Goal: Task Accomplishment & Management: Complete application form

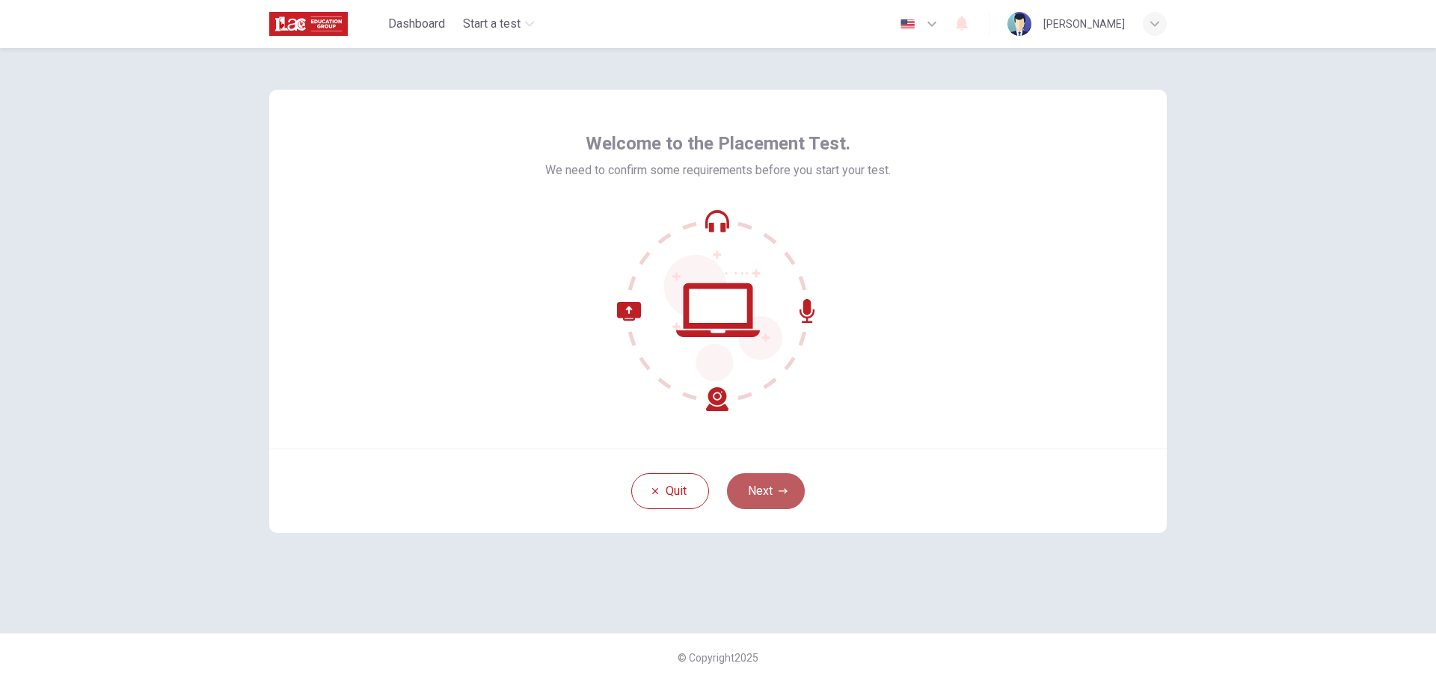
click at [781, 484] on button "Next" at bounding box center [766, 491] width 78 height 36
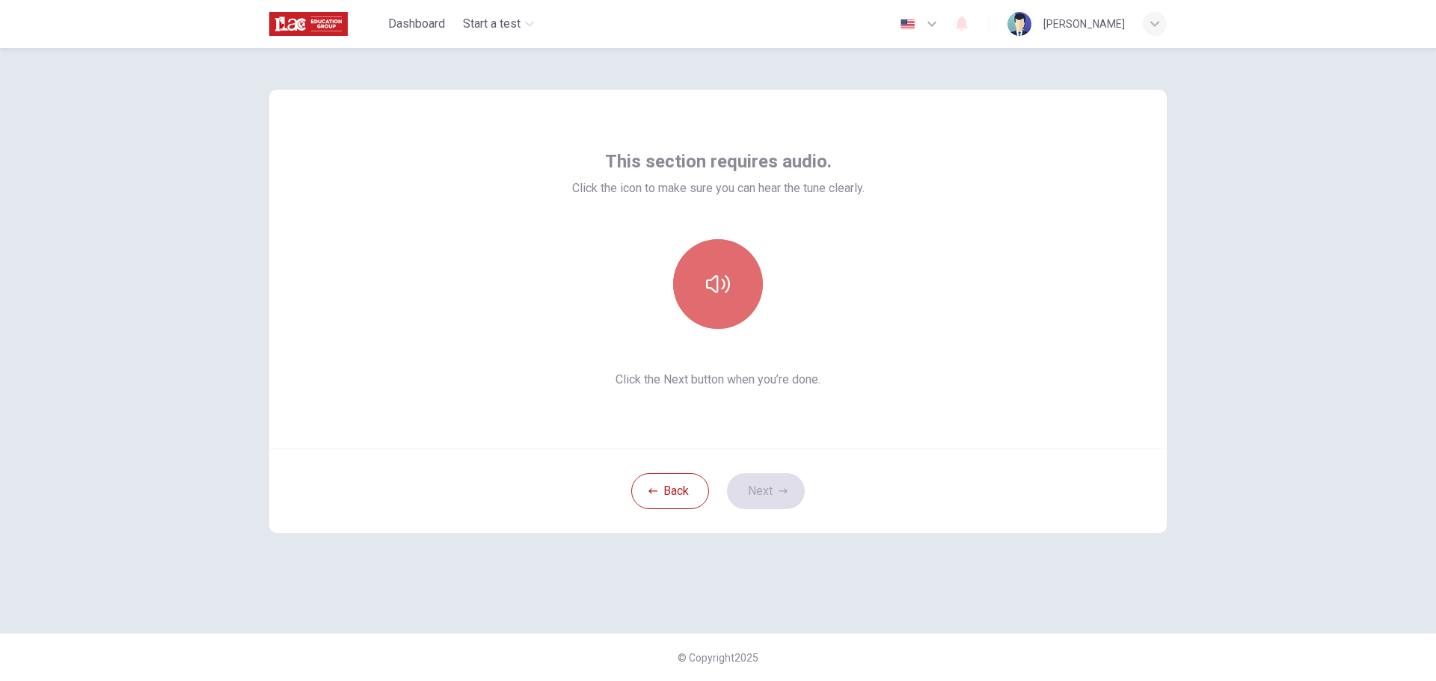
click at [723, 285] on icon "button" at bounding box center [718, 284] width 24 height 24
click at [772, 493] on button "Next" at bounding box center [766, 491] width 78 height 36
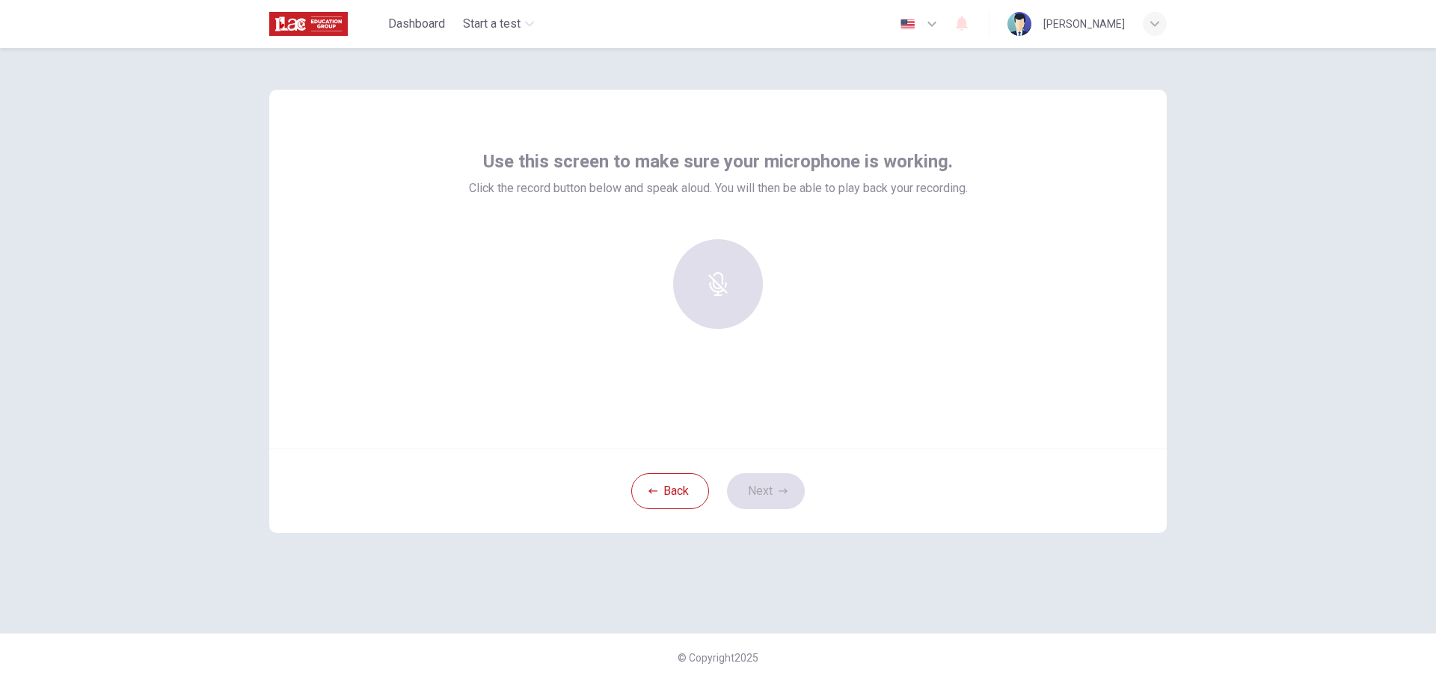
click at [1226, 286] on div "Use this screen to make sure your microphone is working. Click the record butto…" at bounding box center [718, 364] width 1436 height 633
click at [724, 301] on h6 "Record" at bounding box center [718, 298] width 34 height 18
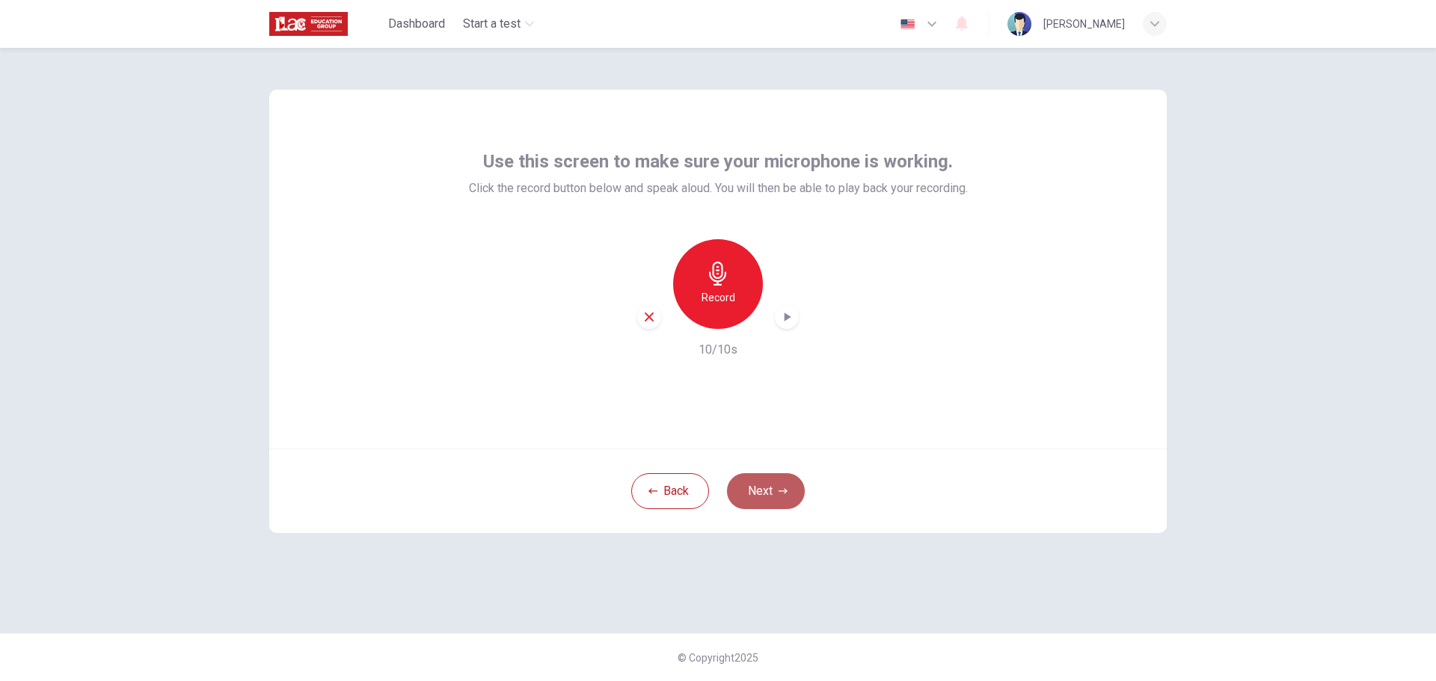
click at [769, 496] on button "Next" at bounding box center [766, 491] width 78 height 36
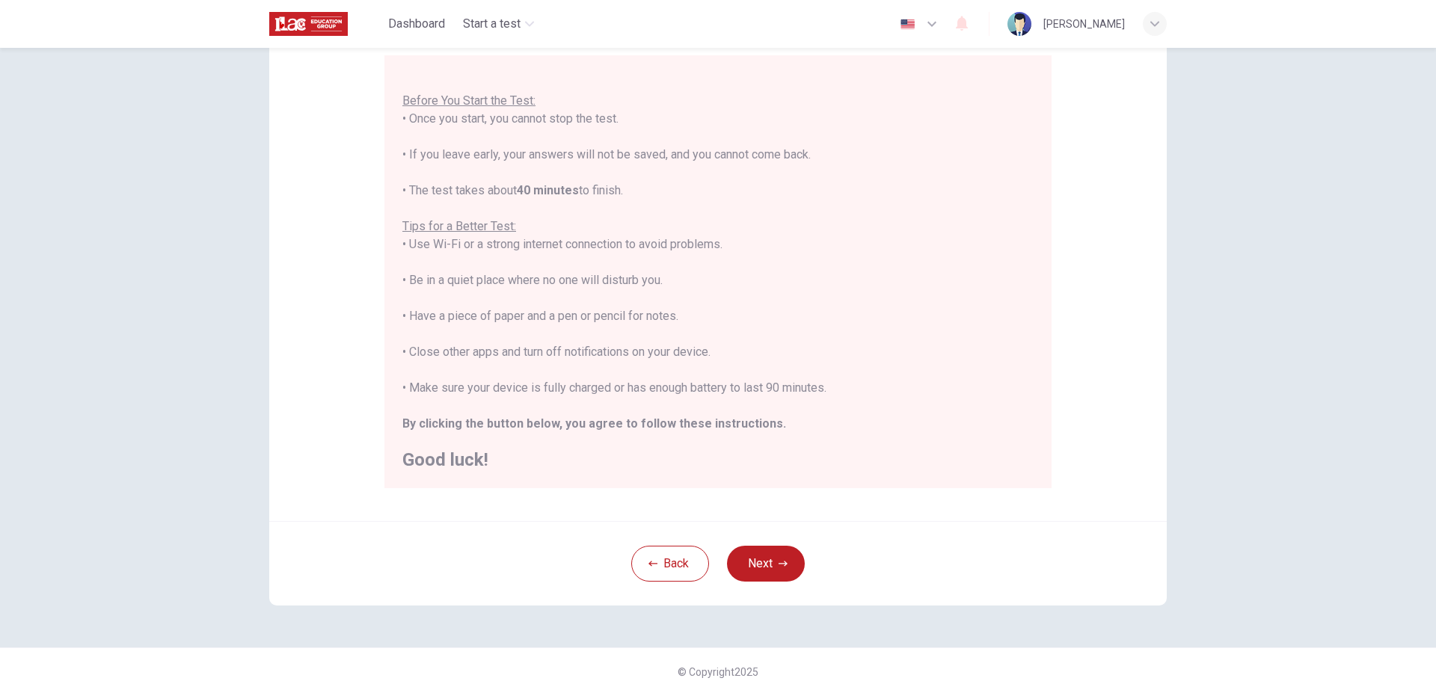
scroll to position [150, 0]
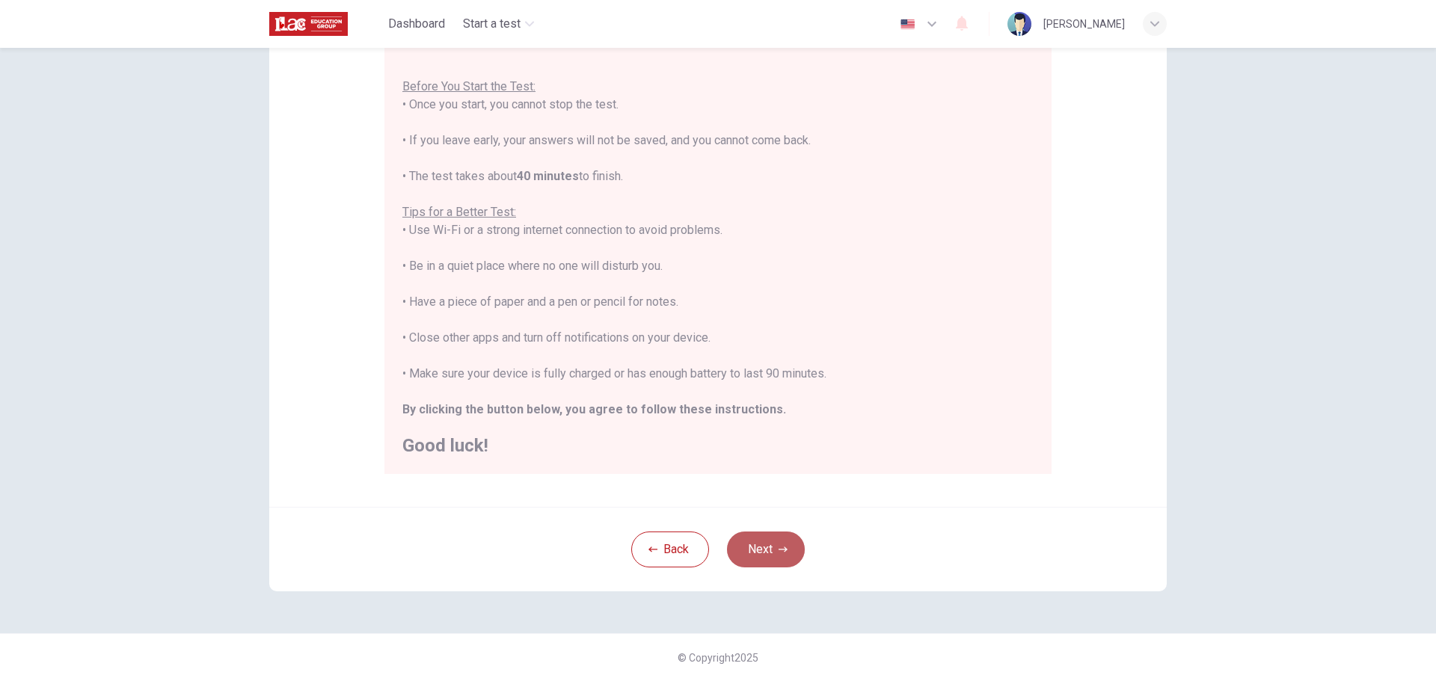
click at [744, 543] on button "Next" at bounding box center [766, 550] width 78 height 36
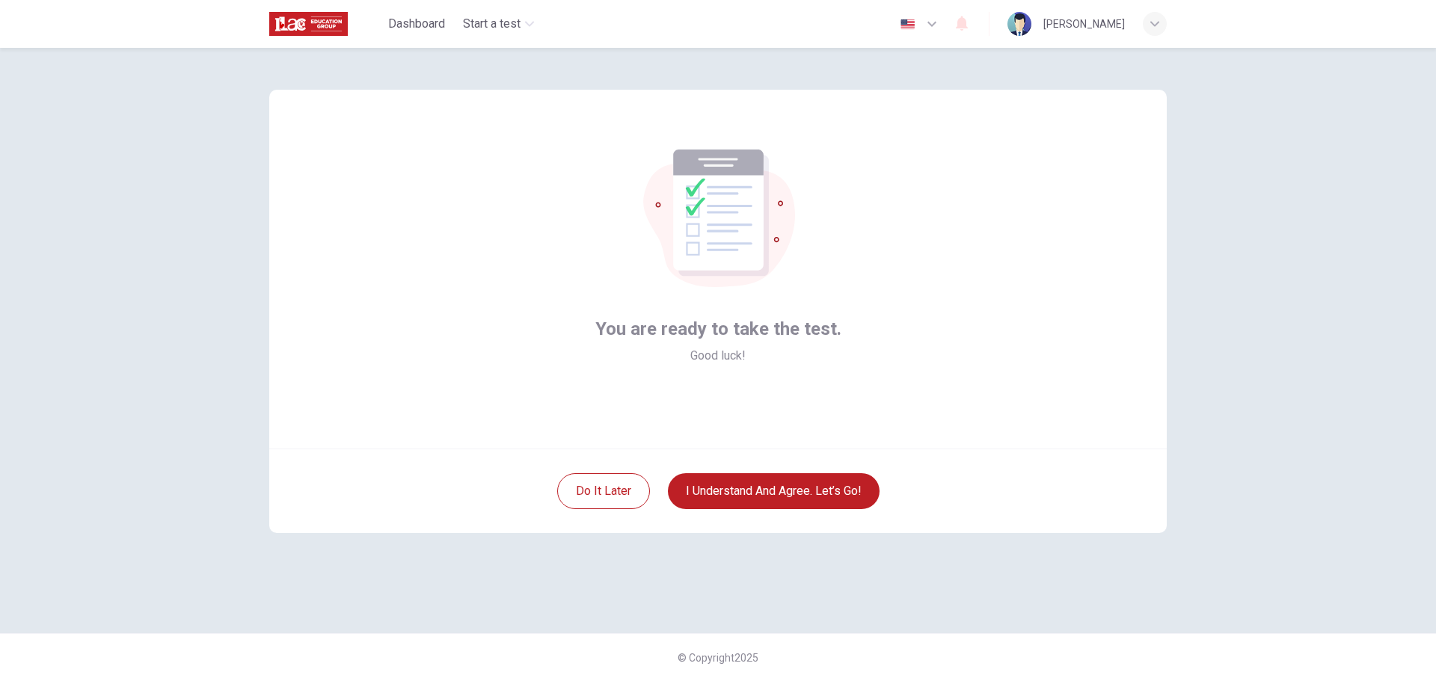
drag, startPoint x: 790, startPoint y: 481, endPoint x: 965, endPoint y: 414, distance: 187.4
click at [965, 414] on div "You are ready to take the test. Good luck! Do it later I understand and agree. …" at bounding box center [717, 311] width 897 height 443
click at [774, 502] on button "I understand and agree. Let’s go!" at bounding box center [774, 491] width 212 height 36
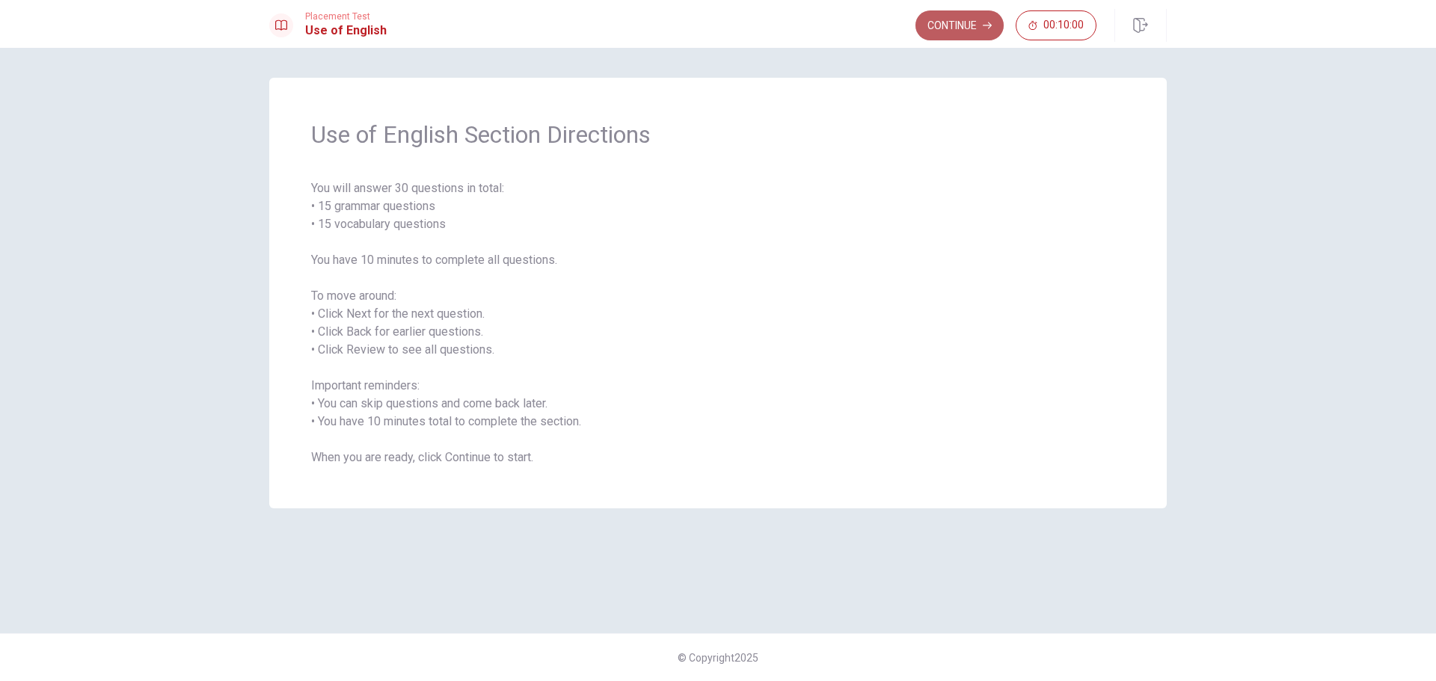
click at [960, 17] on button "Continue" at bounding box center [959, 25] width 88 height 30
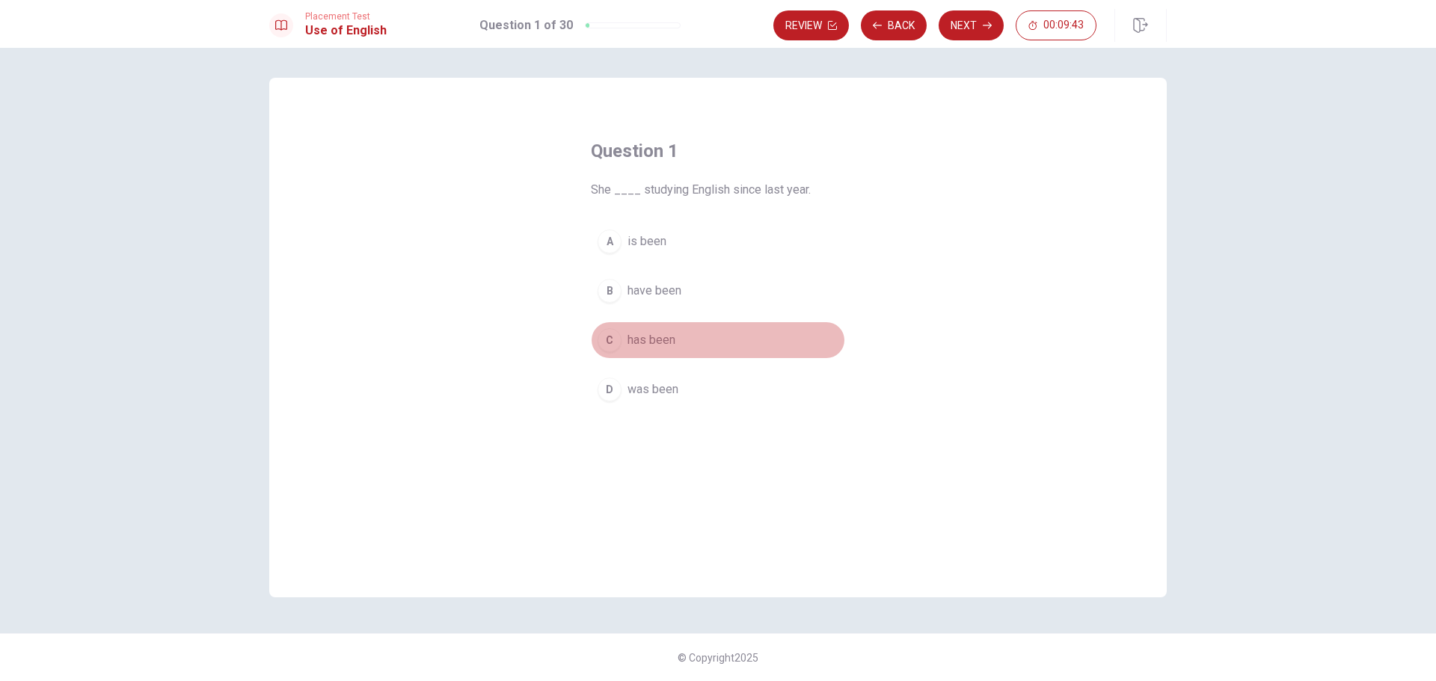
click at [654, 344] on span "has been" at bounding box center [651, 340] width 48 height 18
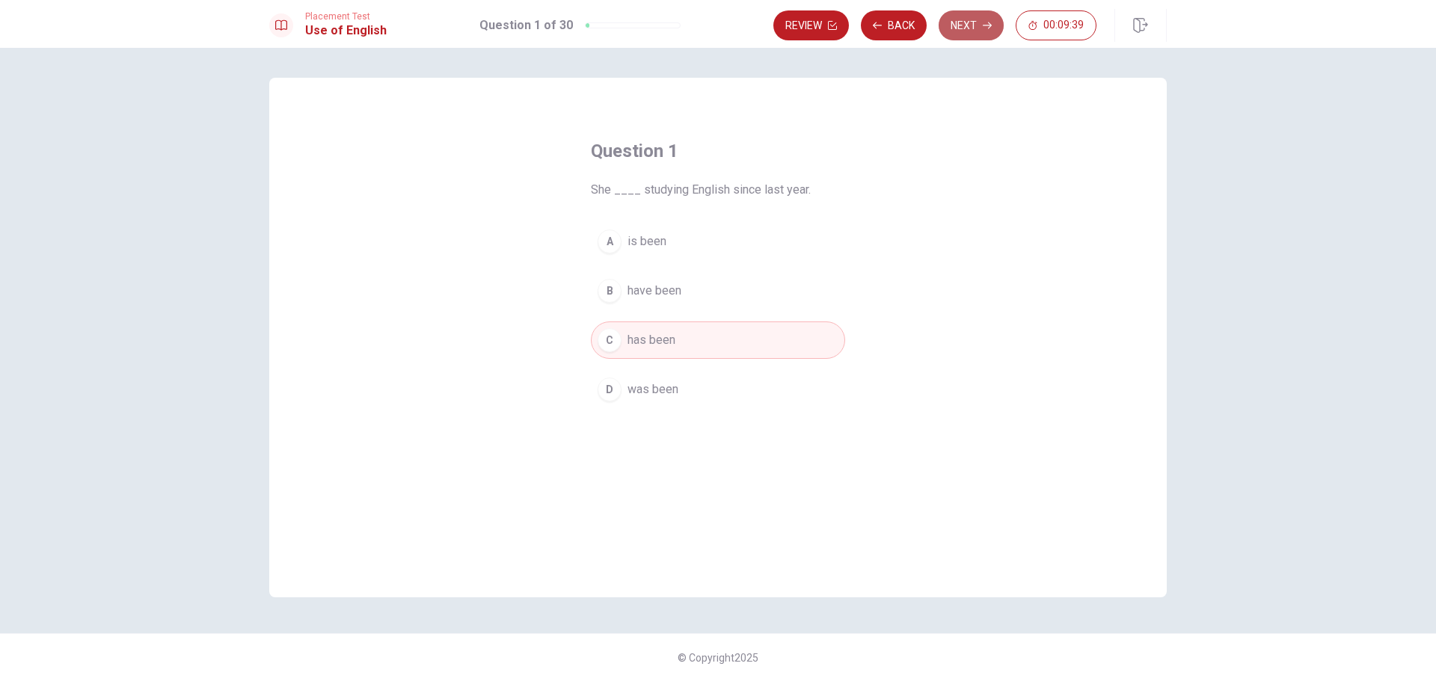
click at [970, 26] on button "Next" at bounding box center [970, 25] width 65 height 30
click at [639, 244] on span "Did" at bounding box center [636, 242] width 18 height 18
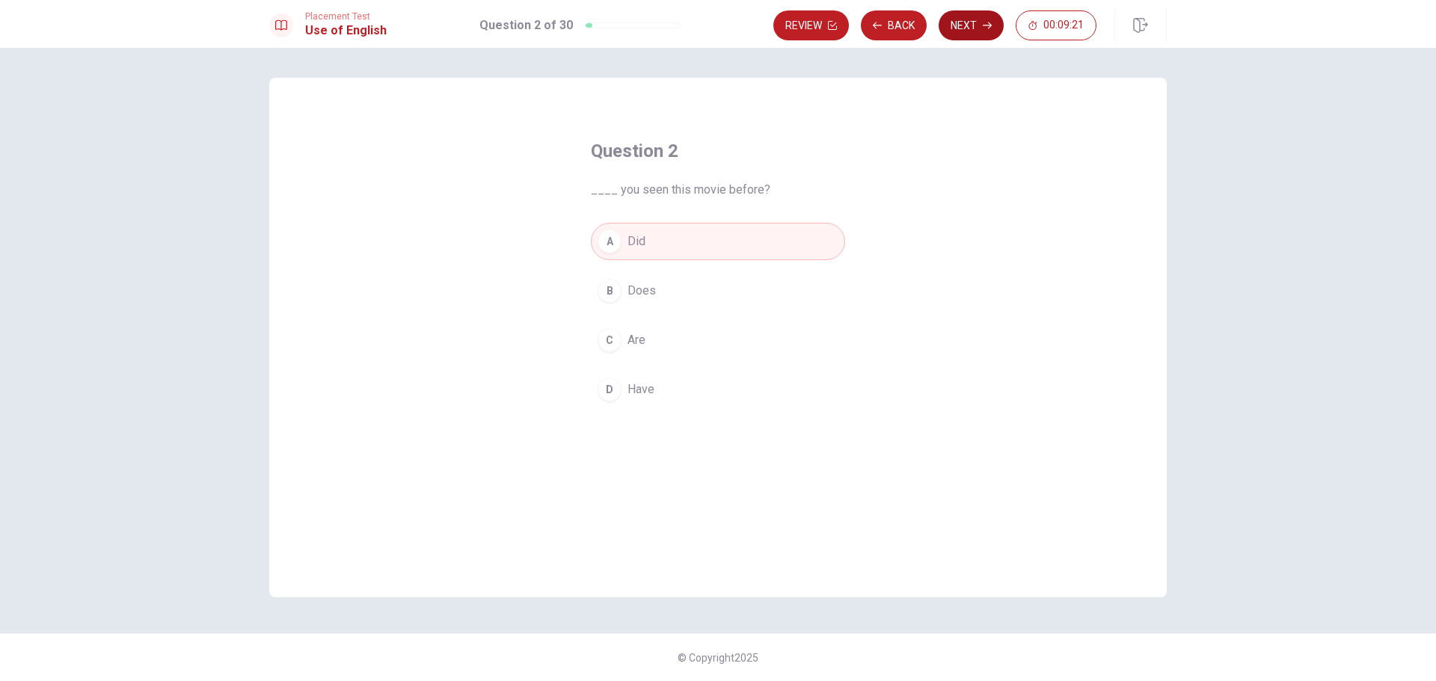
click at [966, 26] on button "Next" at bounding box center [970, 25] width 65 height 30
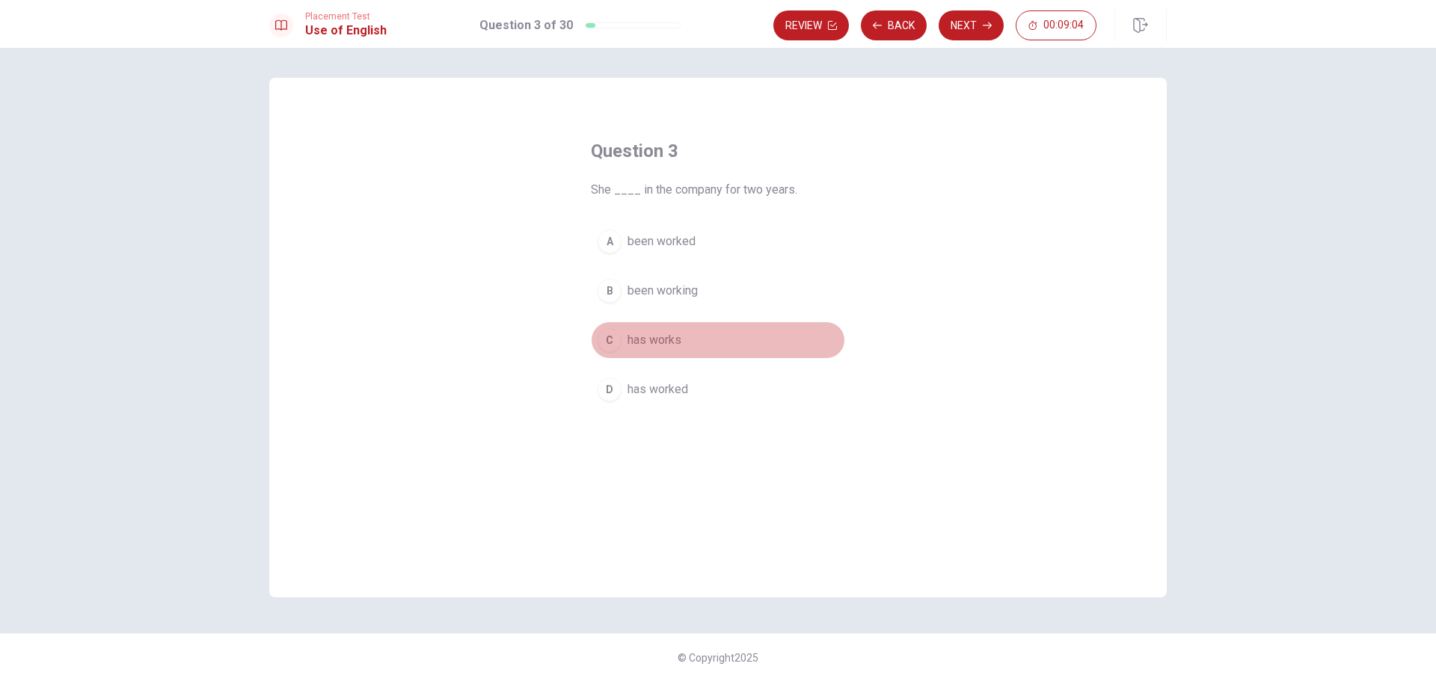
click at [642, 342] on span "has works" at bounding box center [654, 340] width 54 height 18
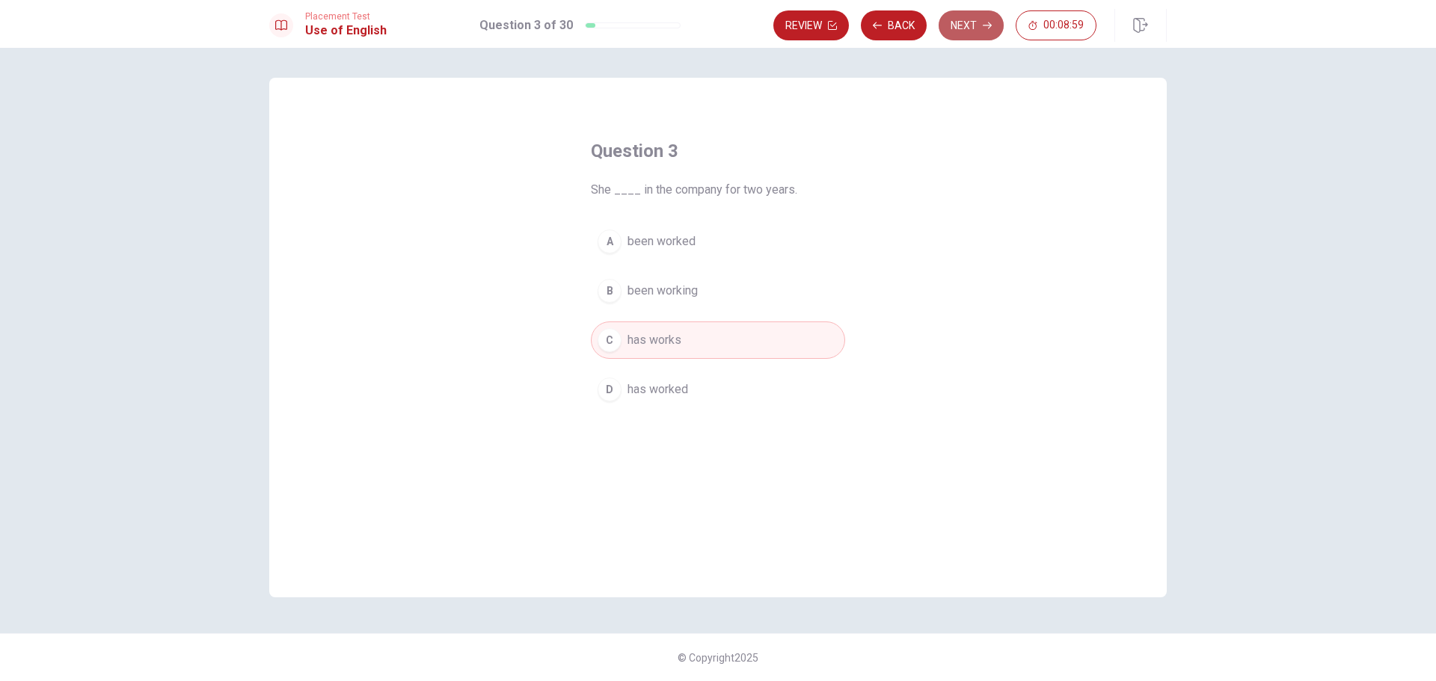
click at [959, 28] on button "Next" at bounding box center [970, 25] width 65 height 30
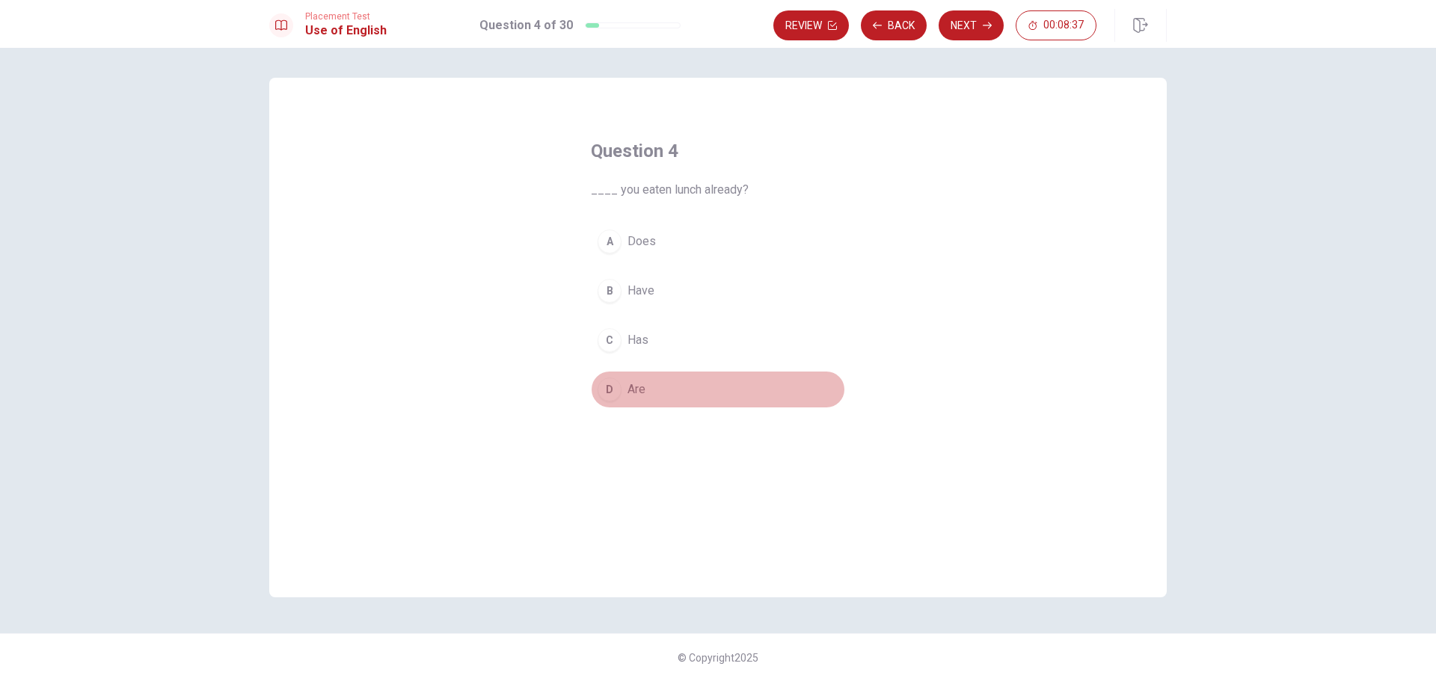
click at [641, 389] on span "Are" at bounding box center [636, 390] width 18 height 18
click at [977, 25] on button "Next" at bounding box center [970, 25] width 65 height 30
click at [631, 342] on span "run" at bounding box center [635, 340] width 16 height 18
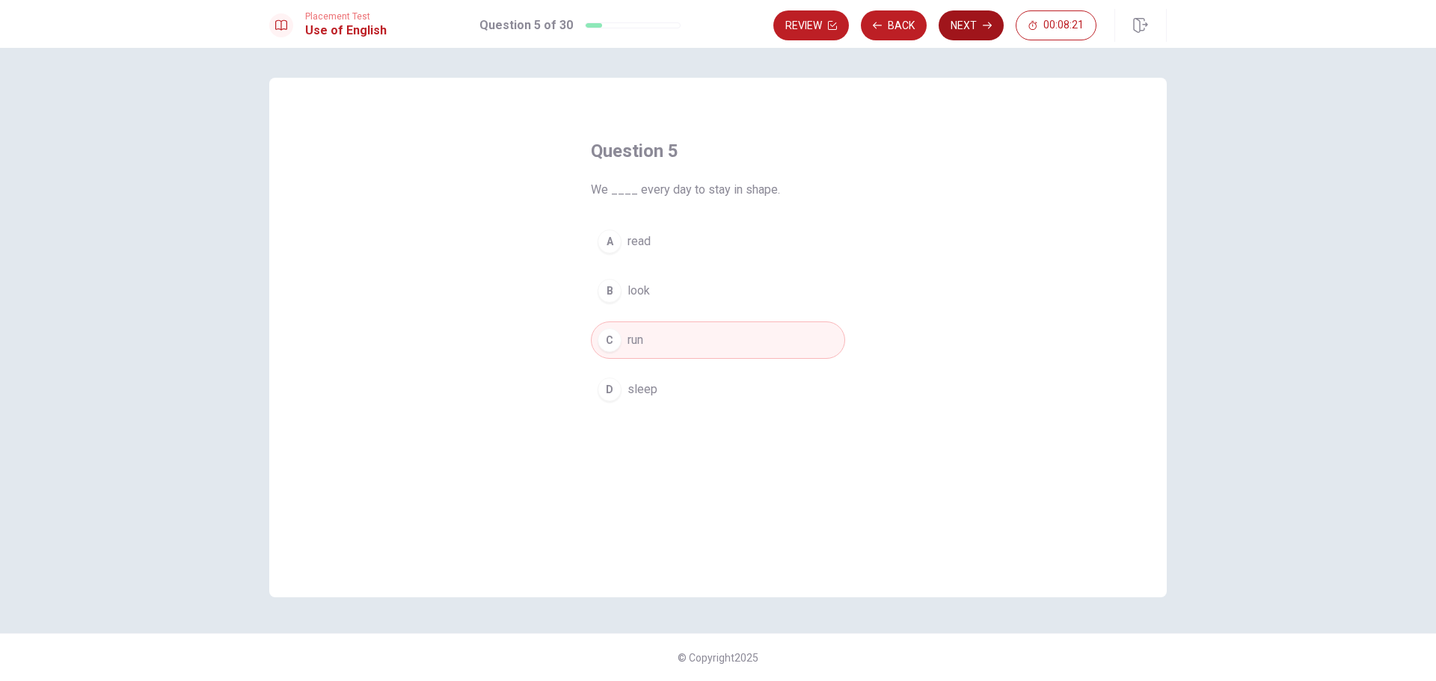
click at [963, 28] on button "Next" at bounding box center [970, 25] width 65 height 30
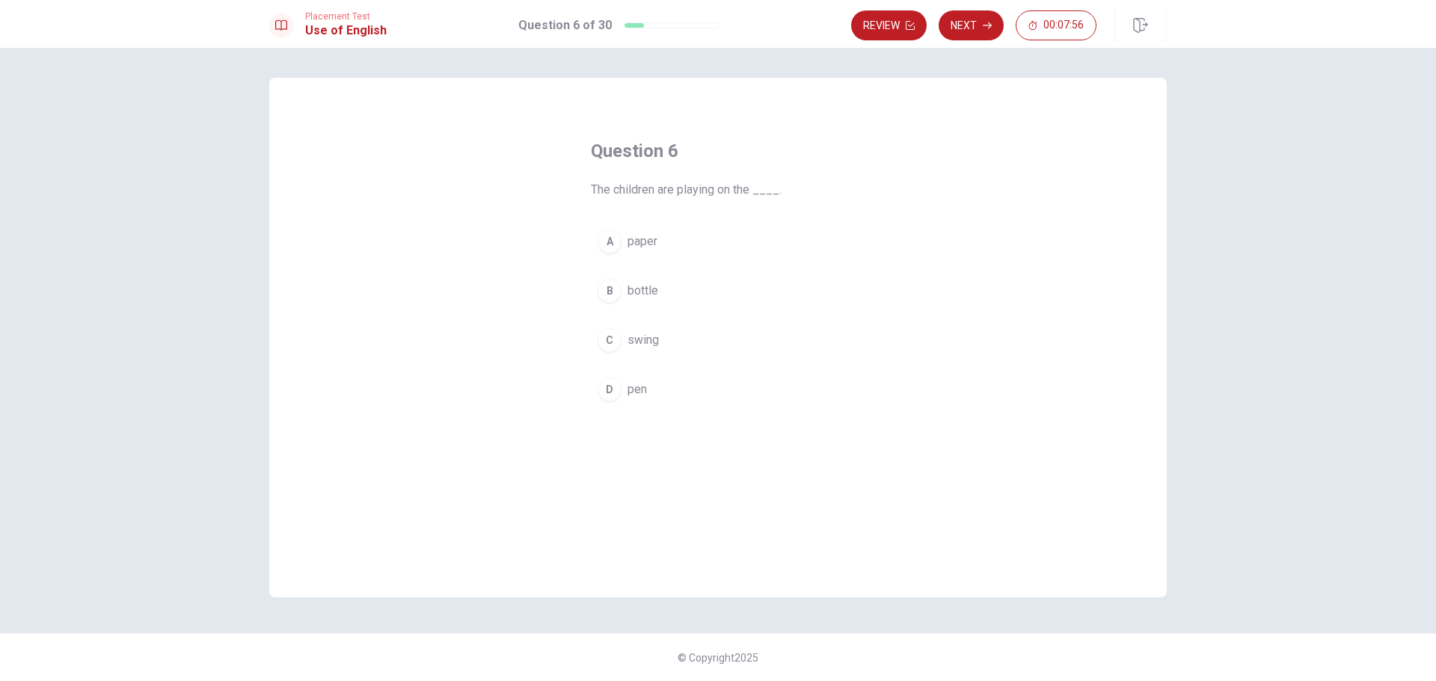
click at [649, 339] on span "swing" at bounding box center [642, 340] width 31 height 18
click at [970, 29] on button "Next" at bounding box center [970, 25] width 65 height 30
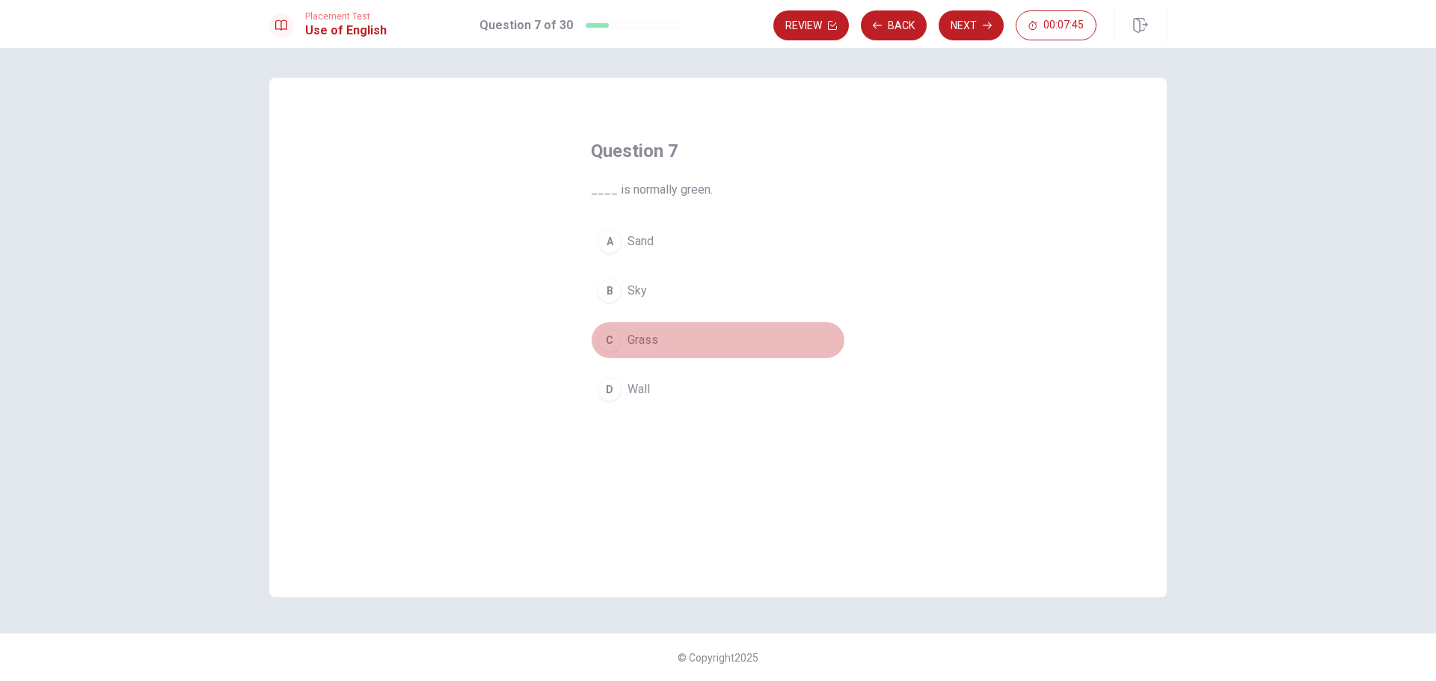
click at [636, 343] on span "Grass" at bounding box center [642, 340] width 31 height 18
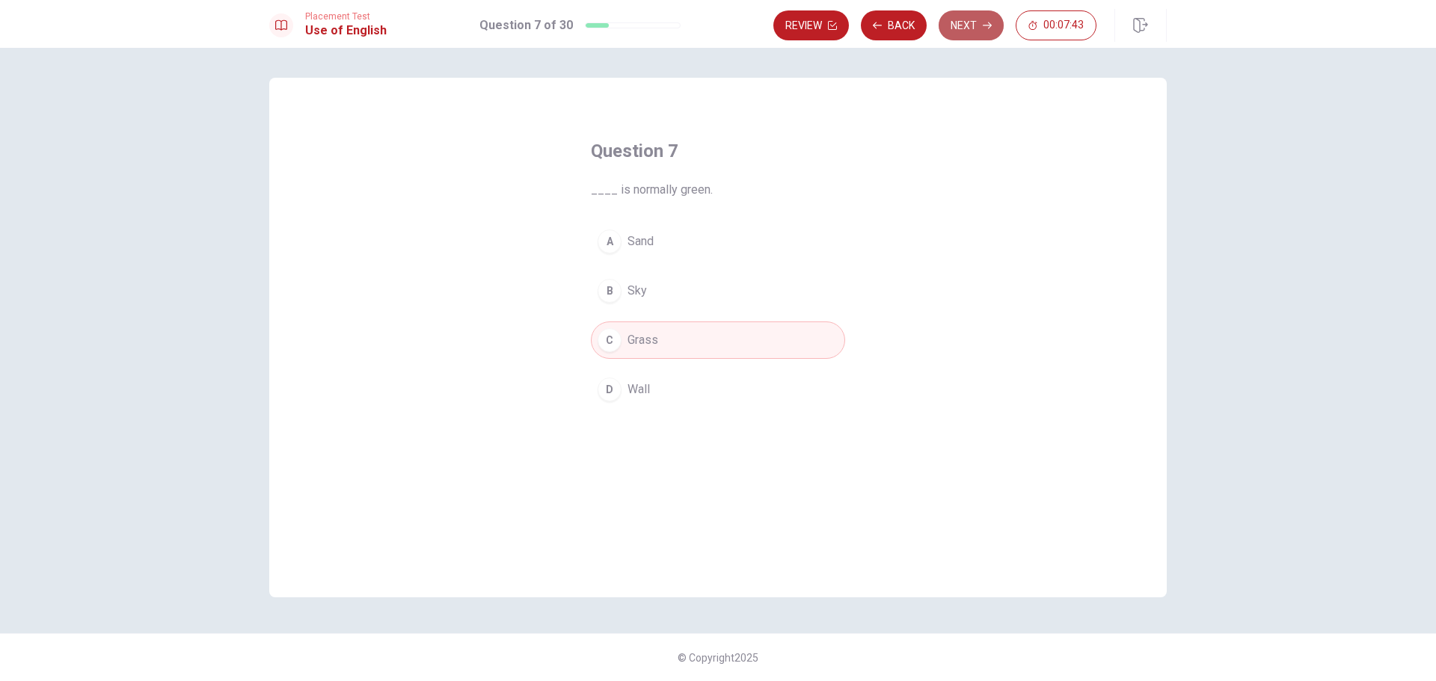
click at [964, 25] on button "Next" at bounding box center [970, 25] width 65 height 30
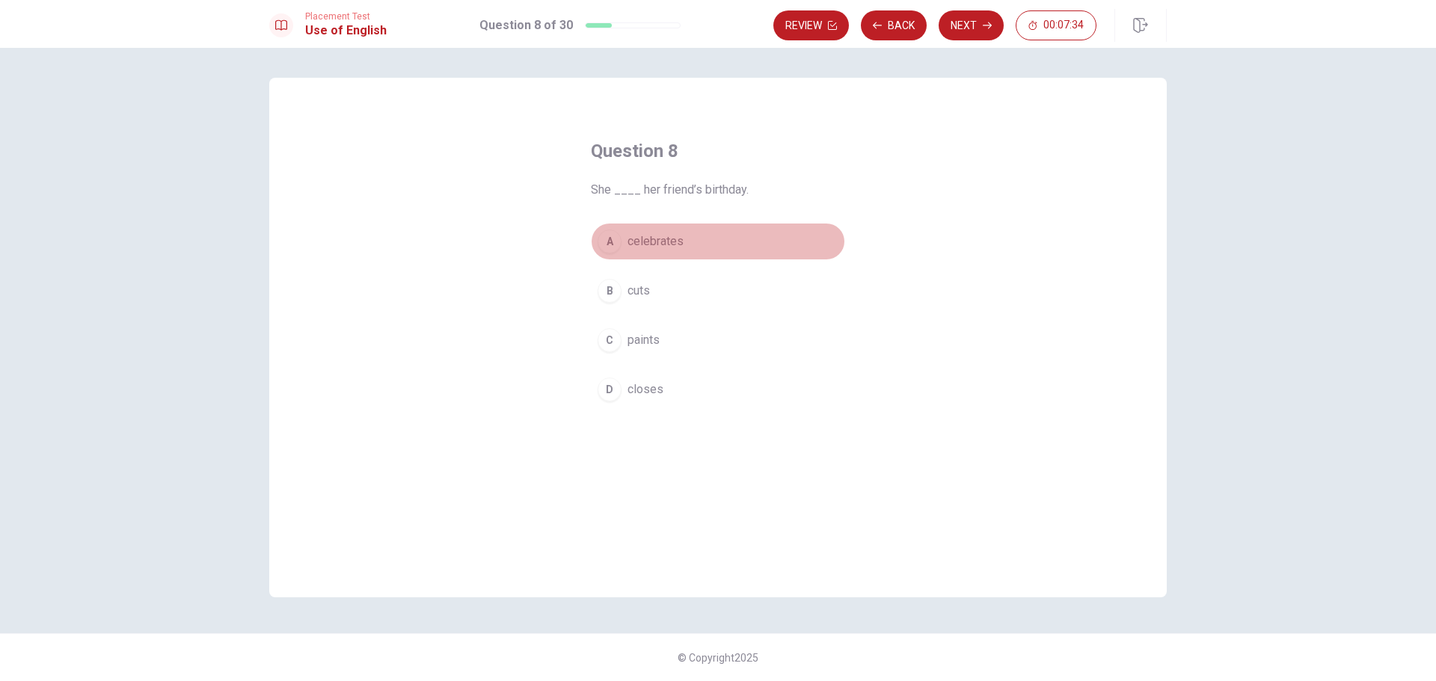
click at [668, 237] on span "celebrates" at bounding box center [655, 242] width 56 height 18
click at [957, 22] on button "Next" at bounding box center [970, 25] width 65 height 30
click at [633, 339] on span "fast" at bounding box center [637, 340] width 21 height 18
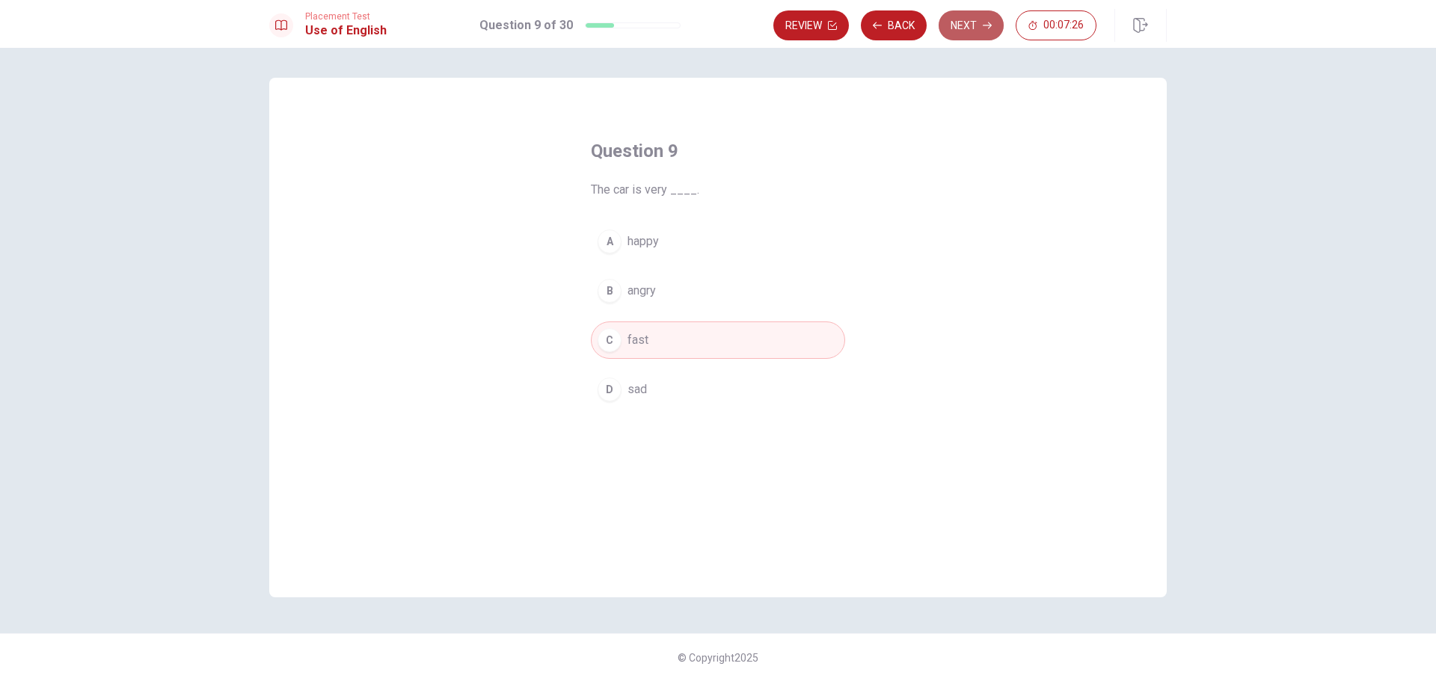
click at [967, 34] on button "Next" at bounding box center [970, 25] width 65 height 30
click at [631, 394] on span "is" at bounding box center [632, 390] width 10 height 18
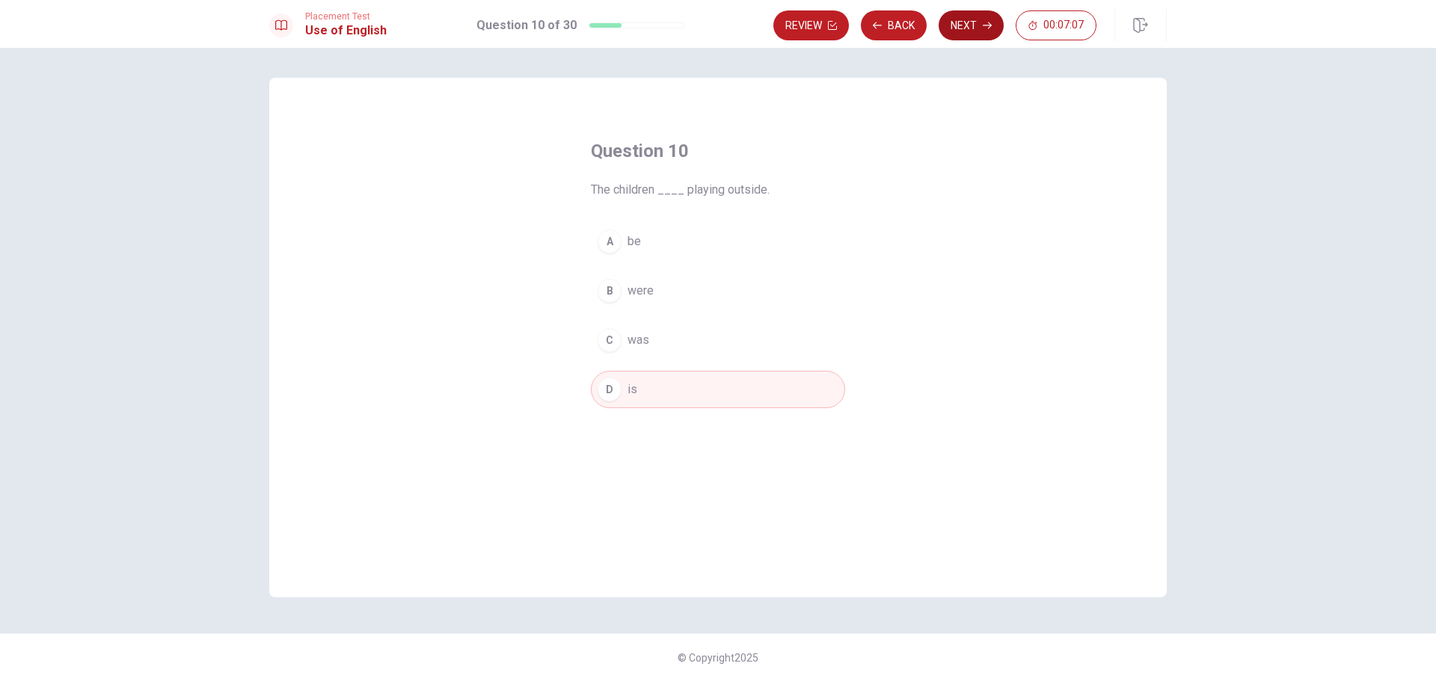
click at [967, 35] on button "Next" at bounding box center [970, 25] width 65 height 30
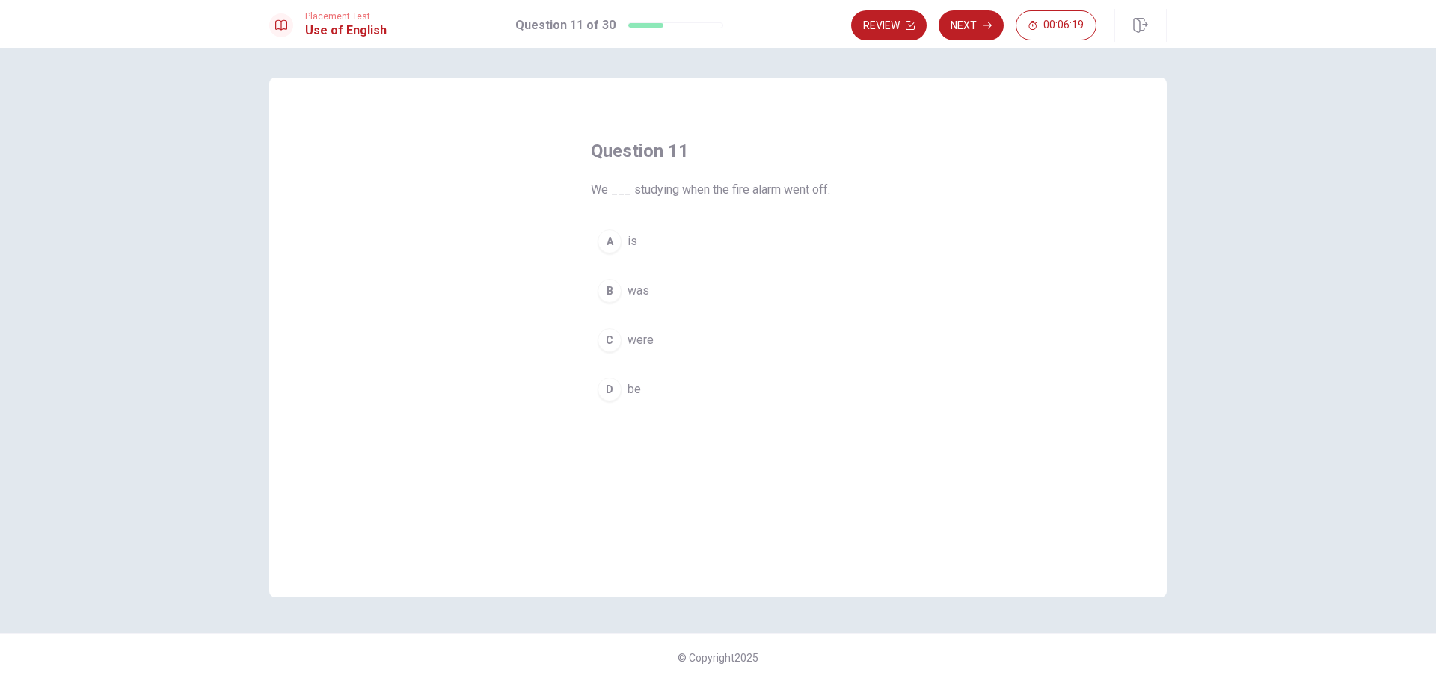
click at [643, 292] on span "was" at bounding box center [638, 291] width 22 height 18
click at [966, 26] on button "Next" at bounding box center [970, 25] width 65 height 30
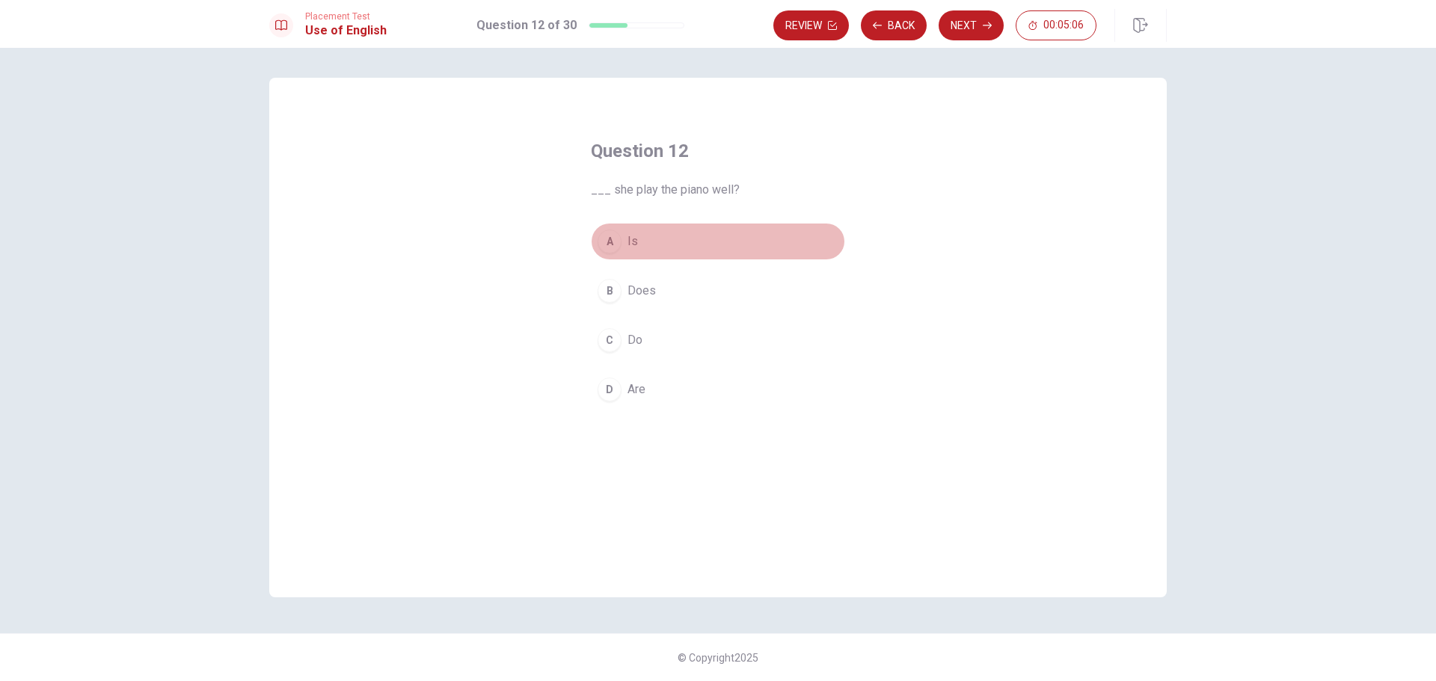
click at [629, 239] on span "Is" at bounding box center [632, 242] width 10 height 18
click at [956, 33] on button "Next" at bounding box center [970, 25] width 65 height 30
click at [647, 239] on span "clean" at bounding box center [641, 242] width 28 height 18
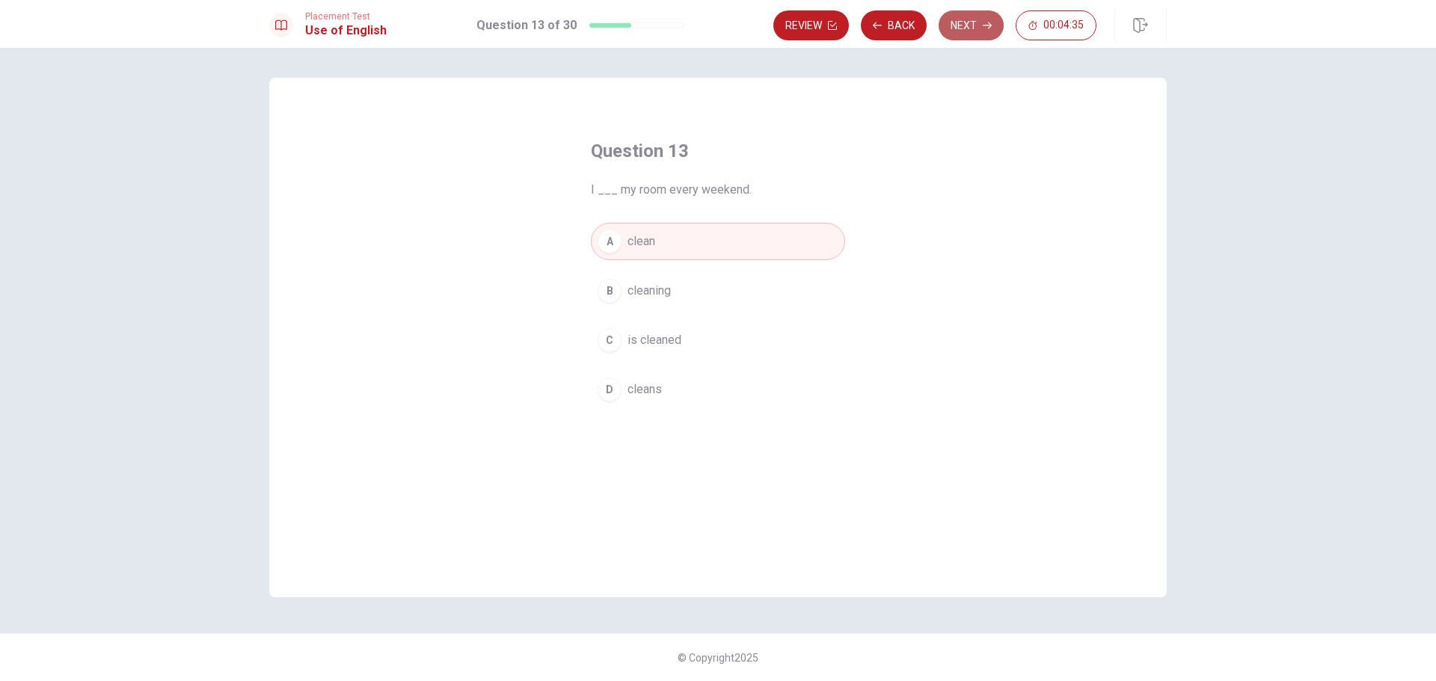
click at [961, 28] on button "Next" at bounding box center [970, 25] width 65 height 30
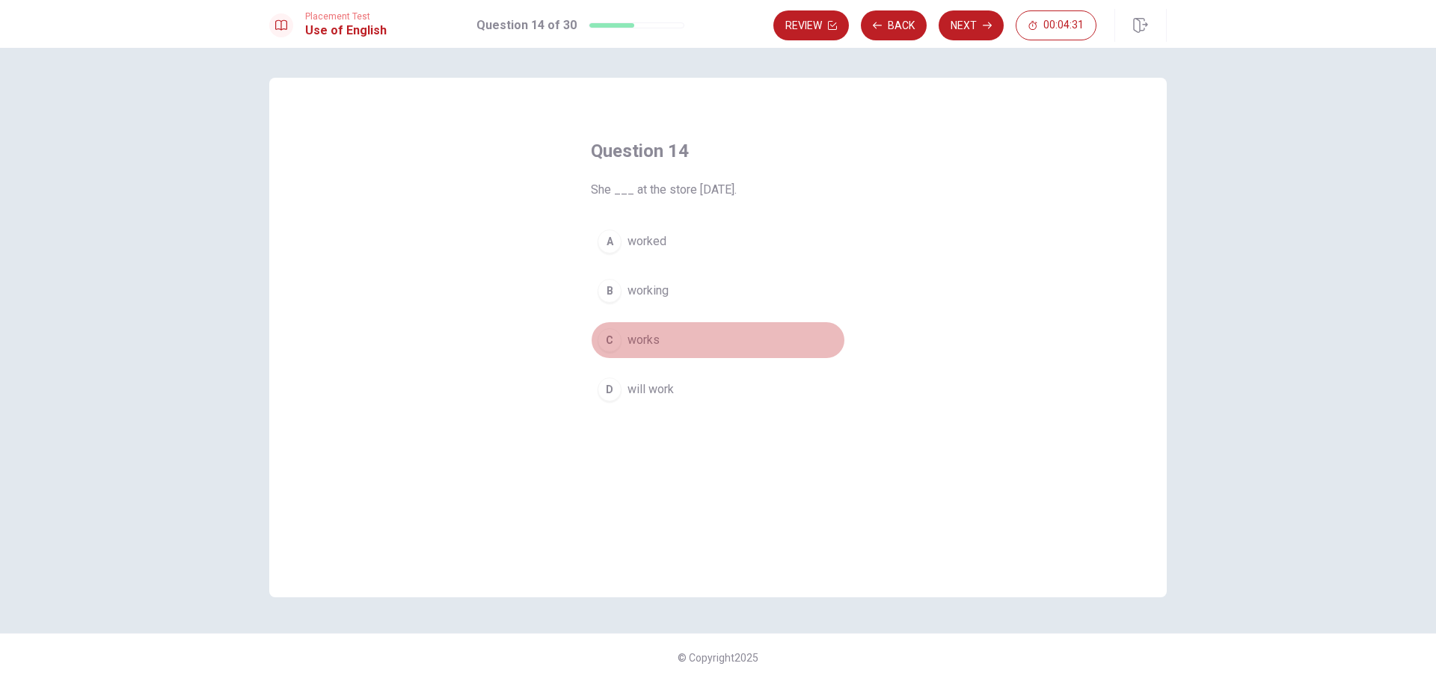
click at [644, 351] on button "C works" at bounding box center [718, 339] width 254 height 37
click at [660, 243] on span "worked" at bounding box center [646, 242] width 39 height 18
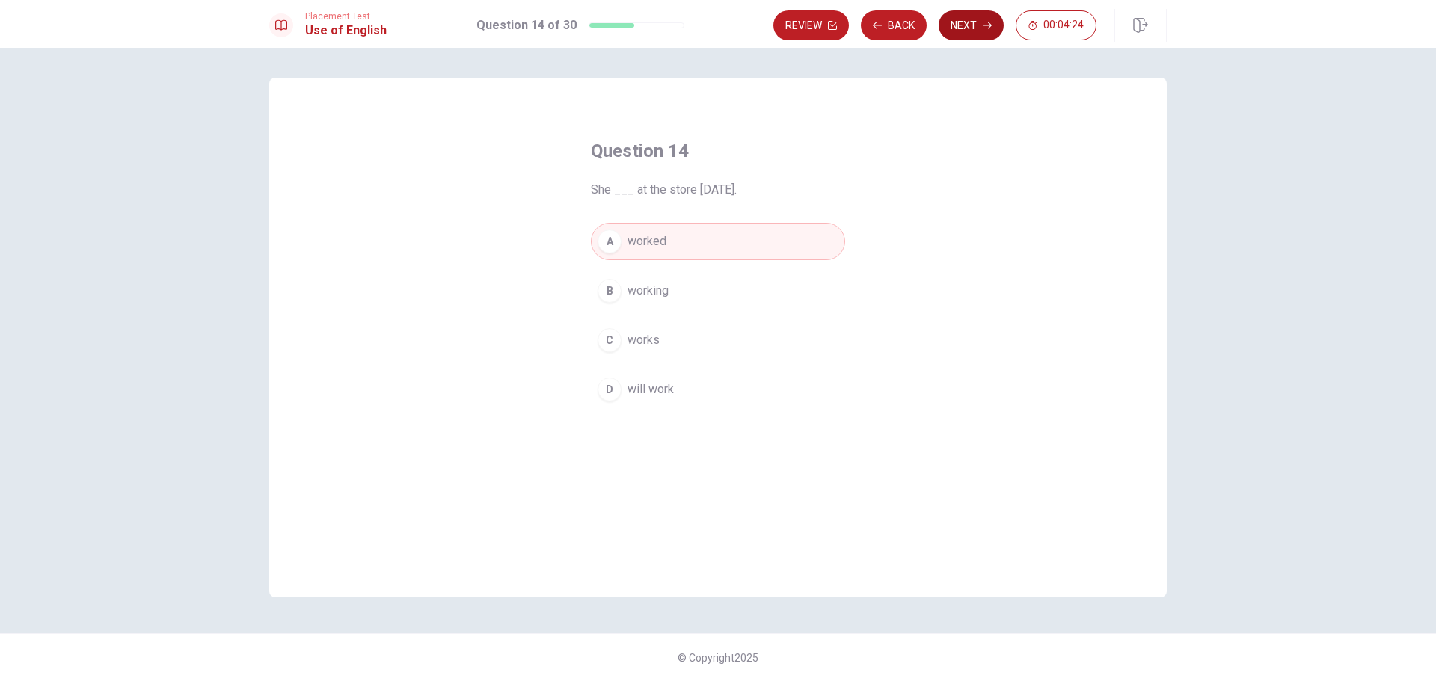
click at [977, 18] on button "Next" at bounding box center [970, 25] width 65 height 30
drag, startPoint x: 643, startPoint y: 245, endPoint x: 813, endPoint y: 323, distance: 187.4
click at [813, 323] on div "A shoe B hat C necklace D glove" at bounding box center [718, 315] width 254 height 185
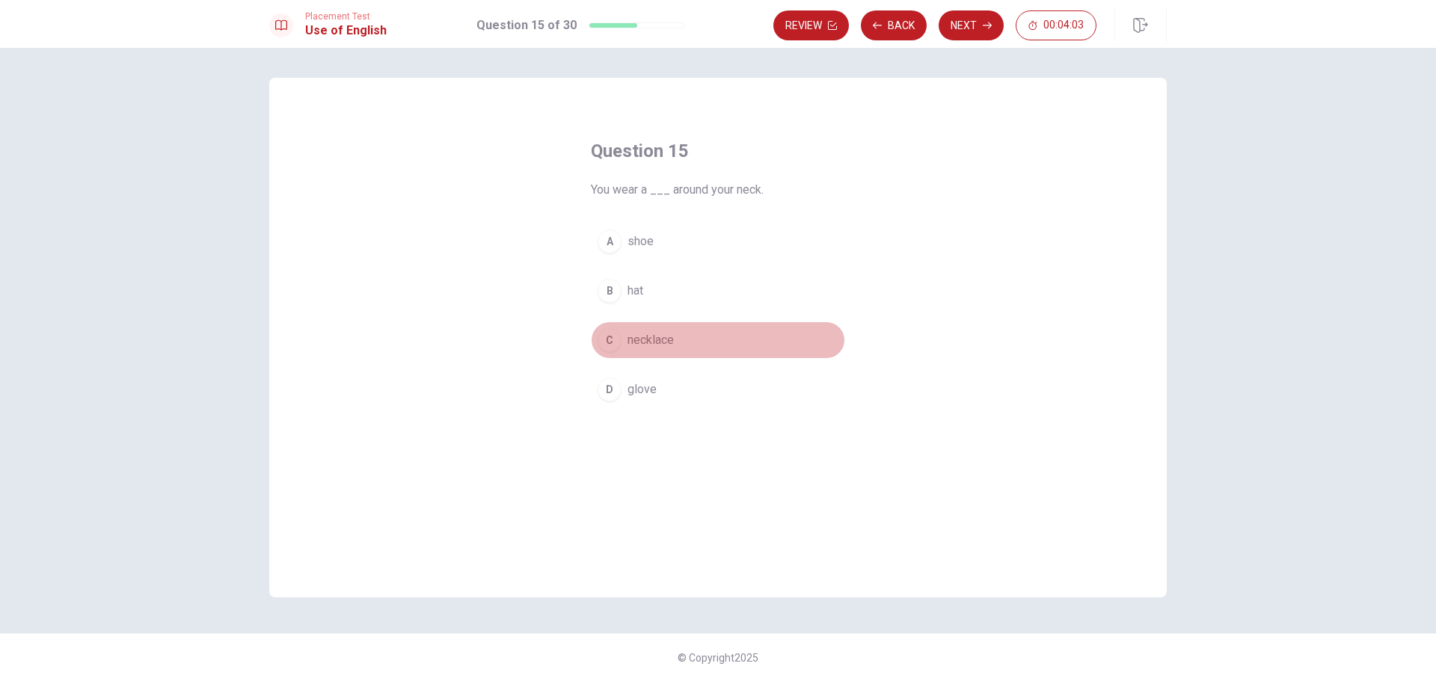
click at [656, 344] on span "necklace" at bounding box center [650, 340] width 46 height 18
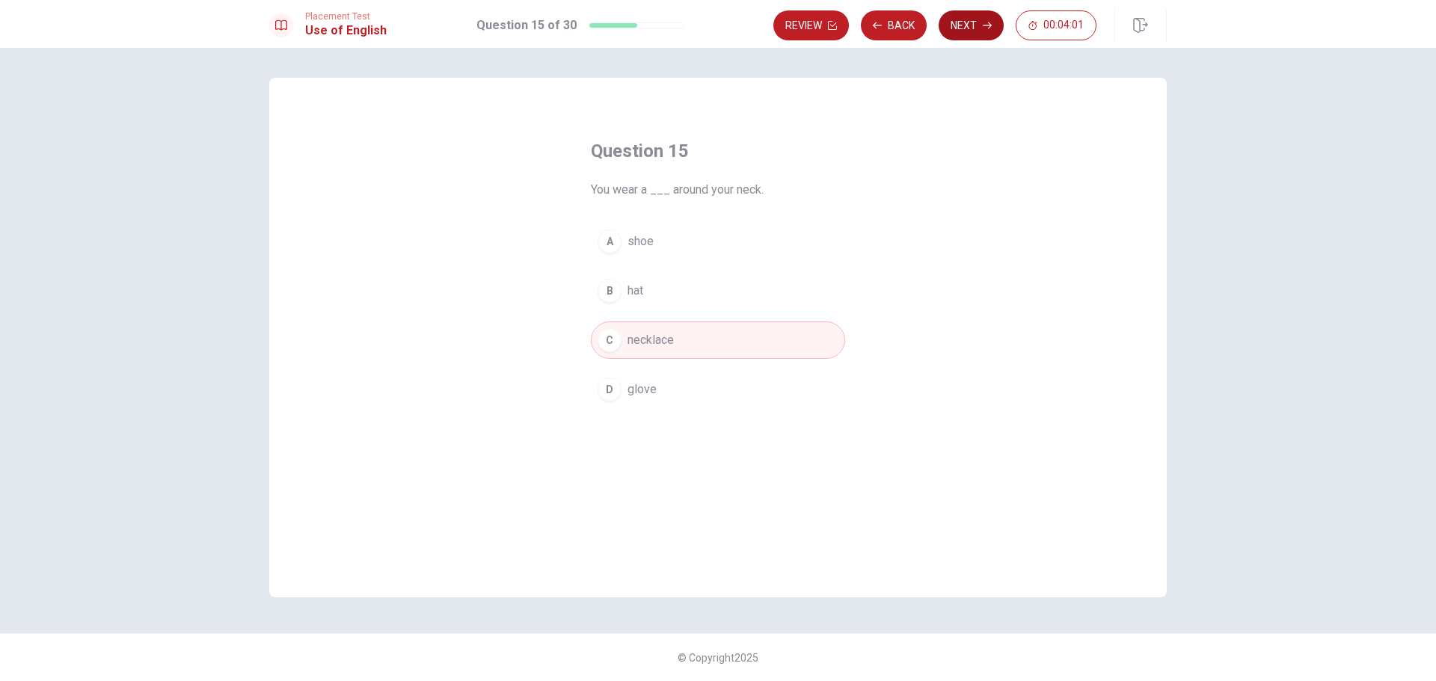
click at [981, 34] on button "Next" at bounding box center [970, 25] width 65 height 30
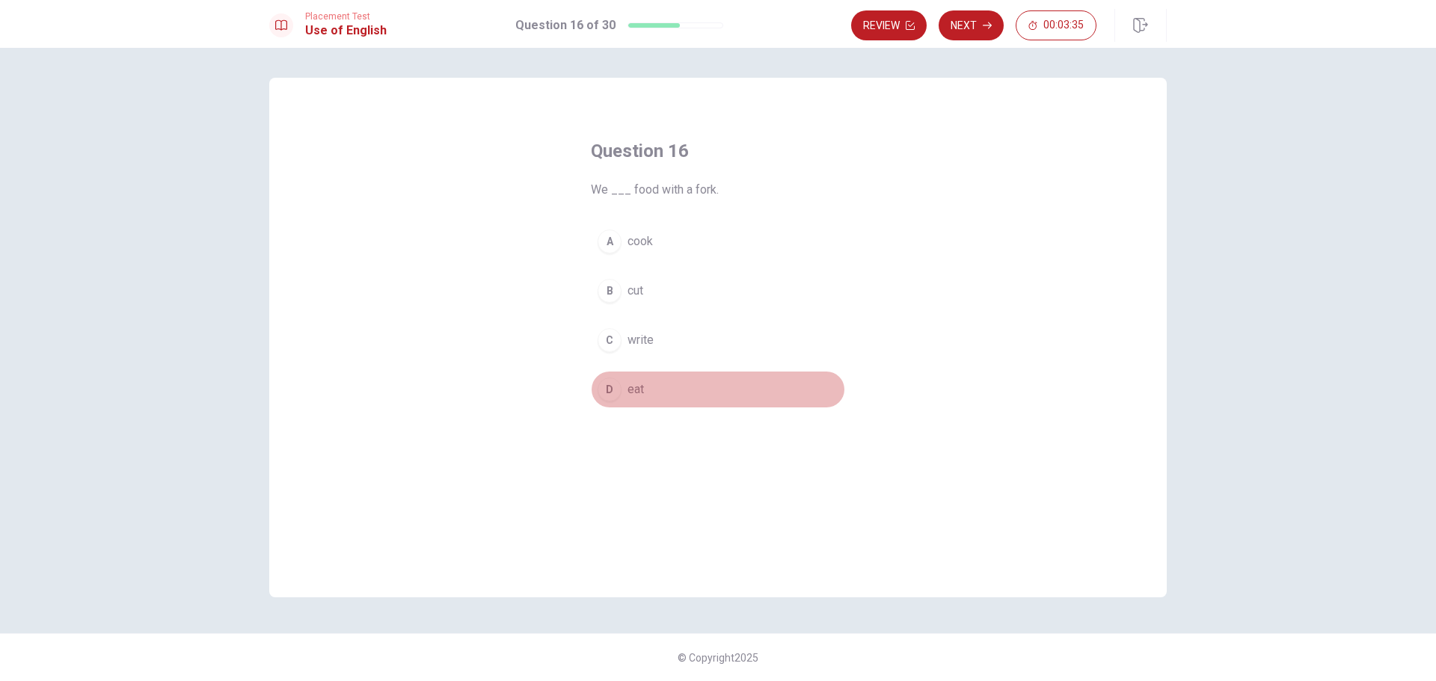
click at [633, 393] on span "eat" at bounding box center [635, 390] width 16 height 18
click at [968, 34] on button "Next" at bounding box center [970, 25] width 65 height 30
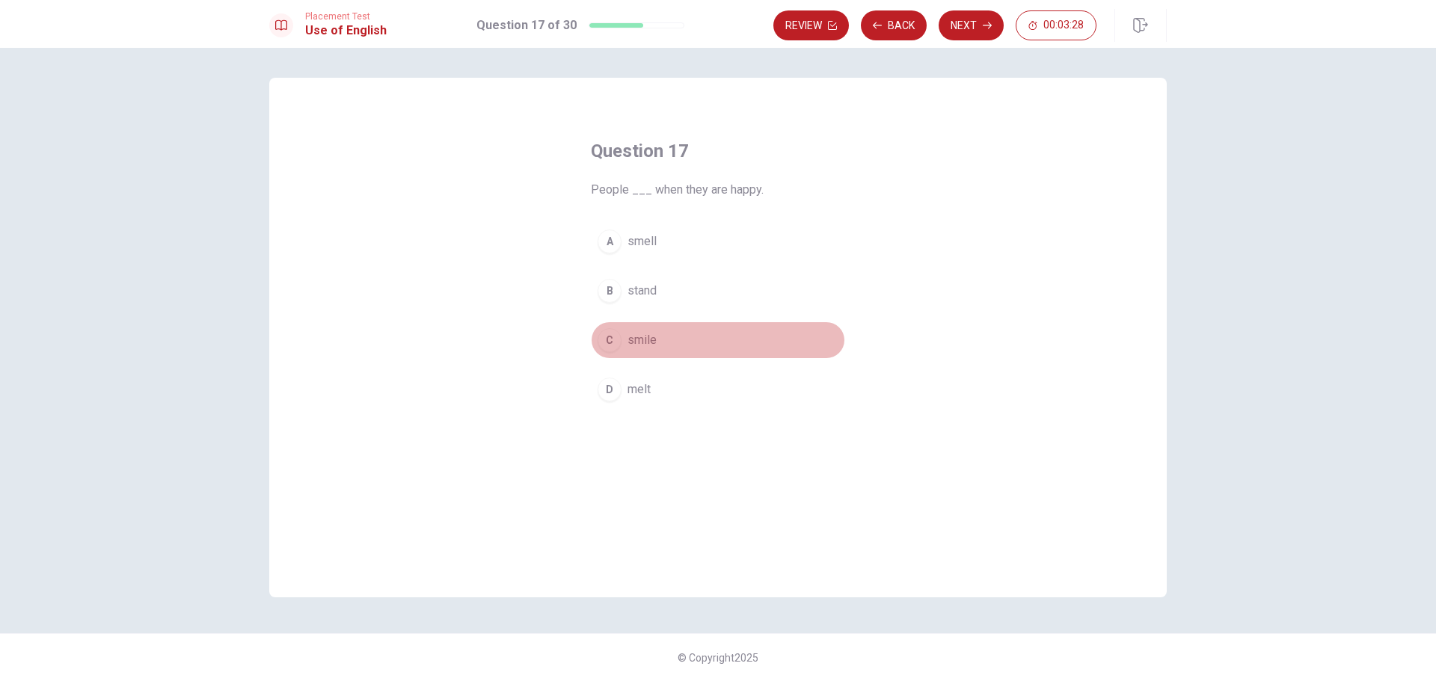
click at [648, 341] on span "smile" at bounding box center [641, 340] width 29 height 18
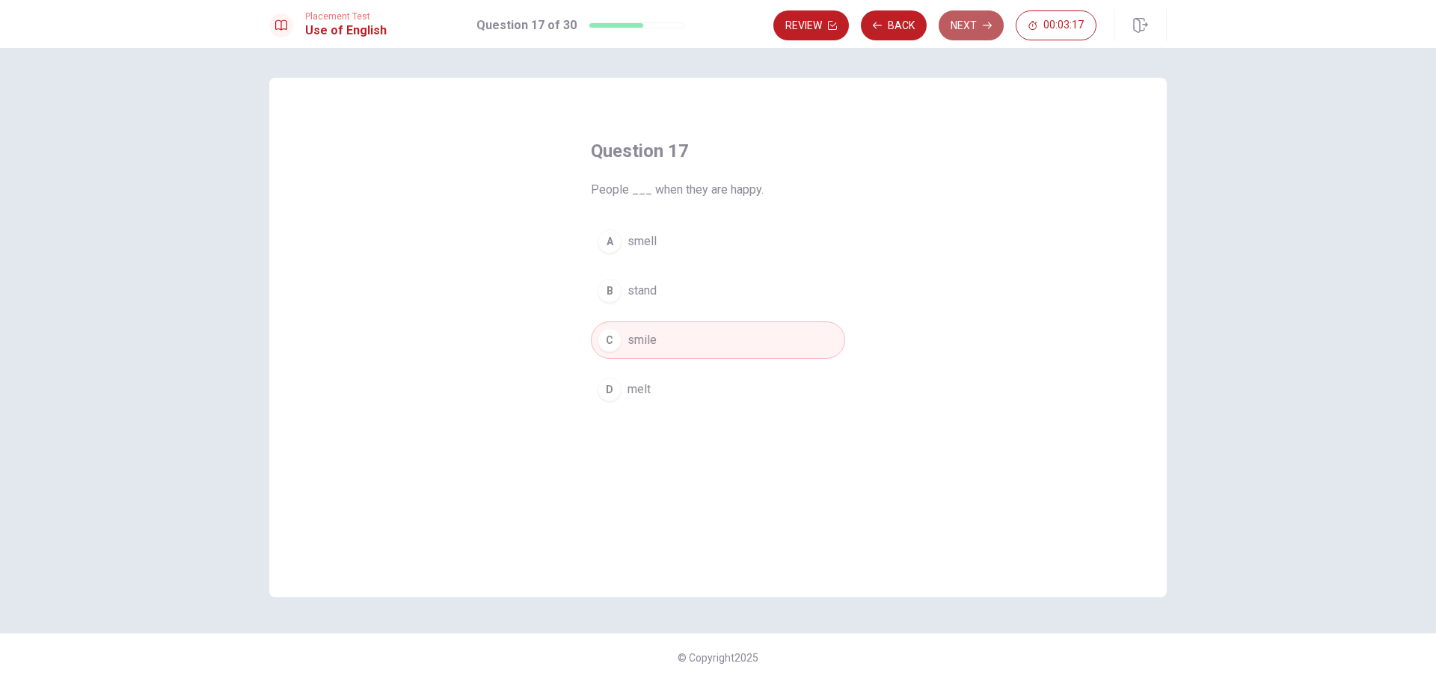
click at [965, 34] on button "Next" at bounding box center [970, 25] width 65 height 30
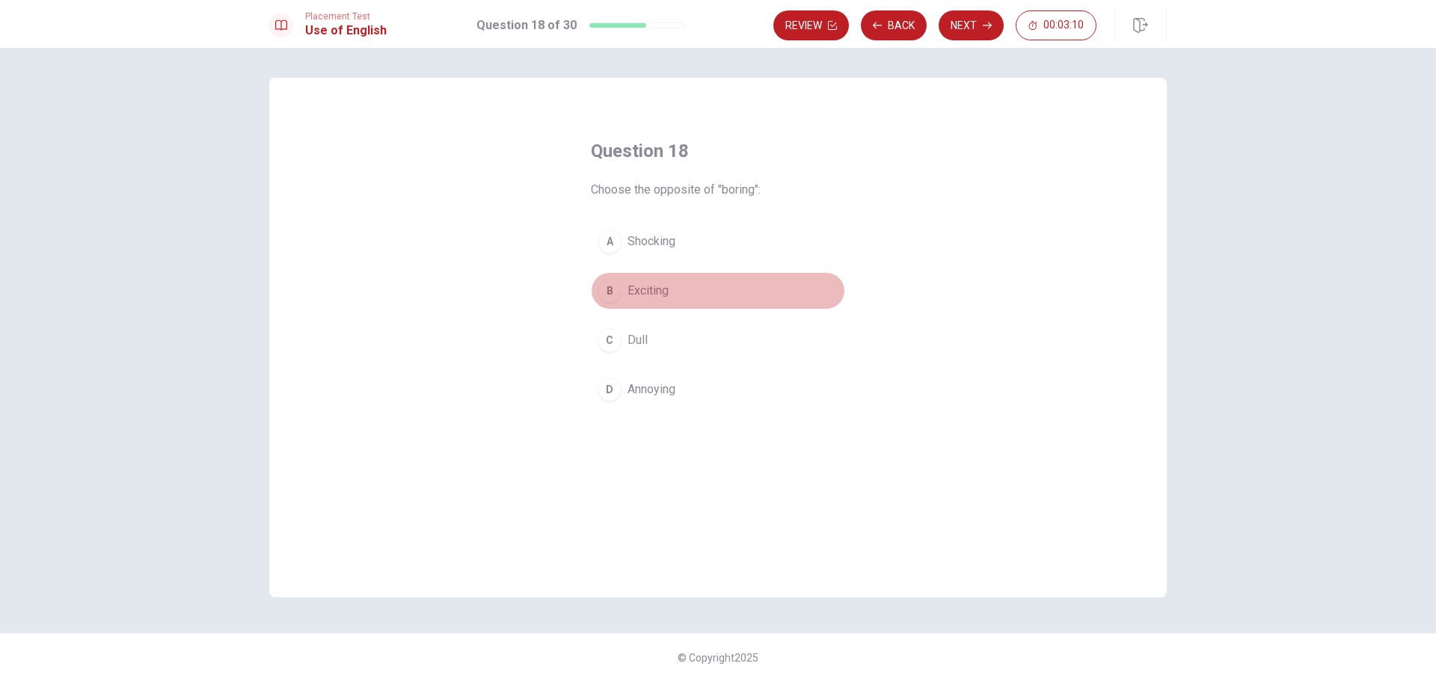
click at [653, 293] on span "Exciting" at bounding box center [647, 291] width 41 height 18
click at [959, 29] on button "Next" at bounding box center [970, 25] width 65 height 30
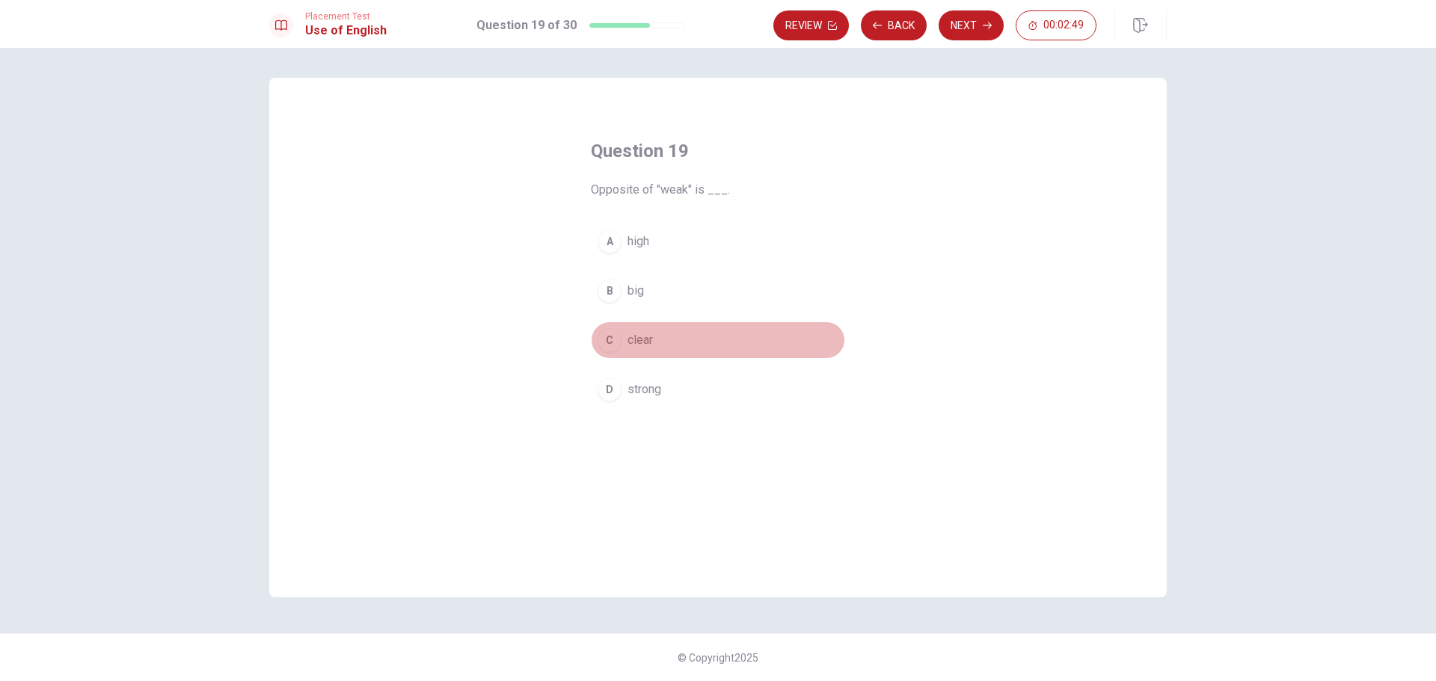
click at [638, 339] on span "clear" at bounding box center [639, 340] width 25 height 18
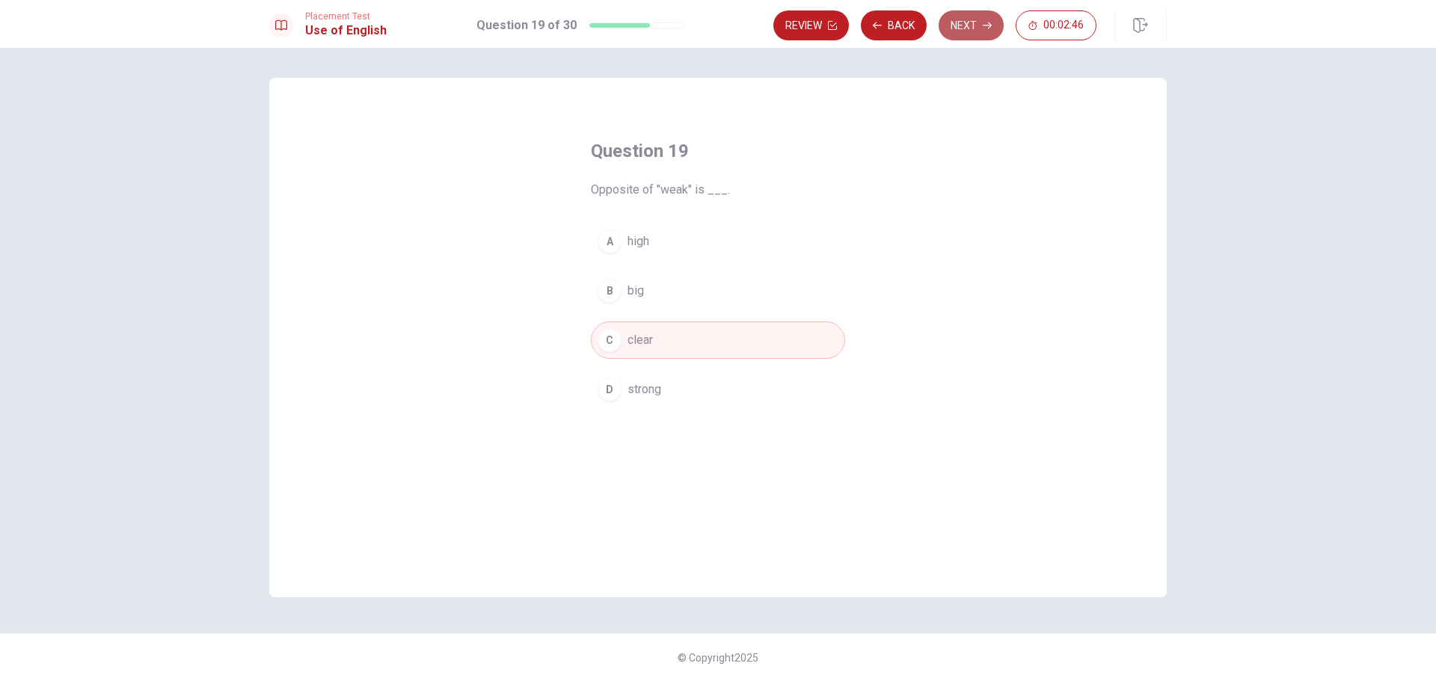
click at [963, 22] on button "Next" at bounding box center [970, 25] width 65 height 30
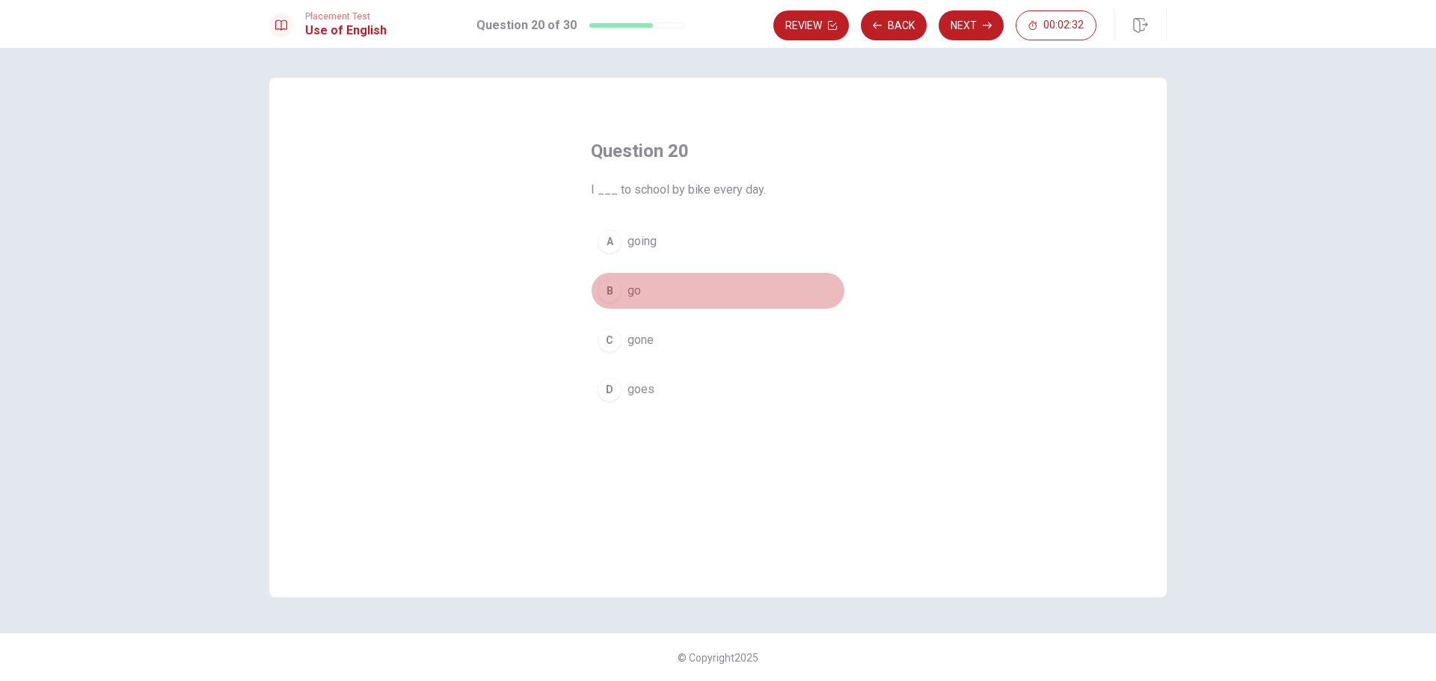
click at [640, 292] on span "go" at bounding box center [633, 291] width 13 height 18
click at [958, 19] on button "Next" at bounding box center [970, 25] width 65 height 30
click at [647, 290] on span "he lives" at bounding box center [647, 291] width 41 height 18
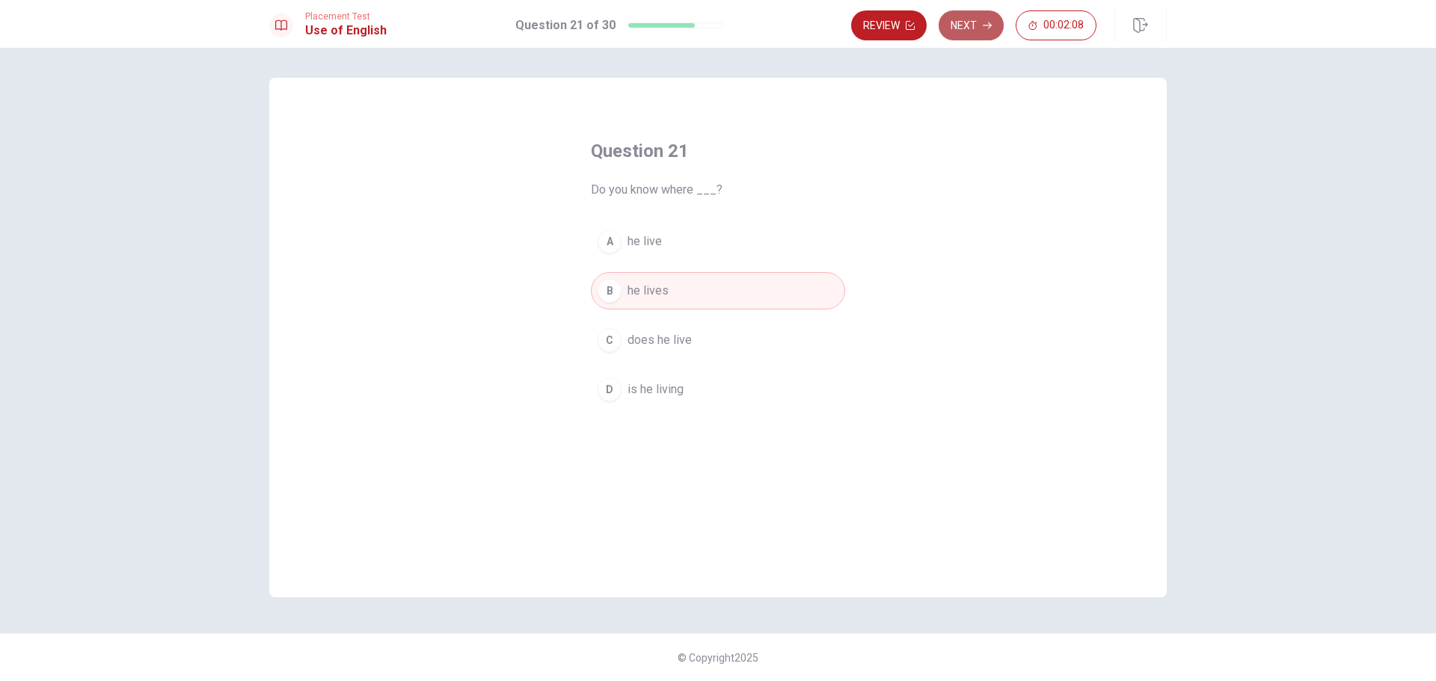
click at [972, 30] on button "Next" at bounding box center [970, 25] width 65 height 30
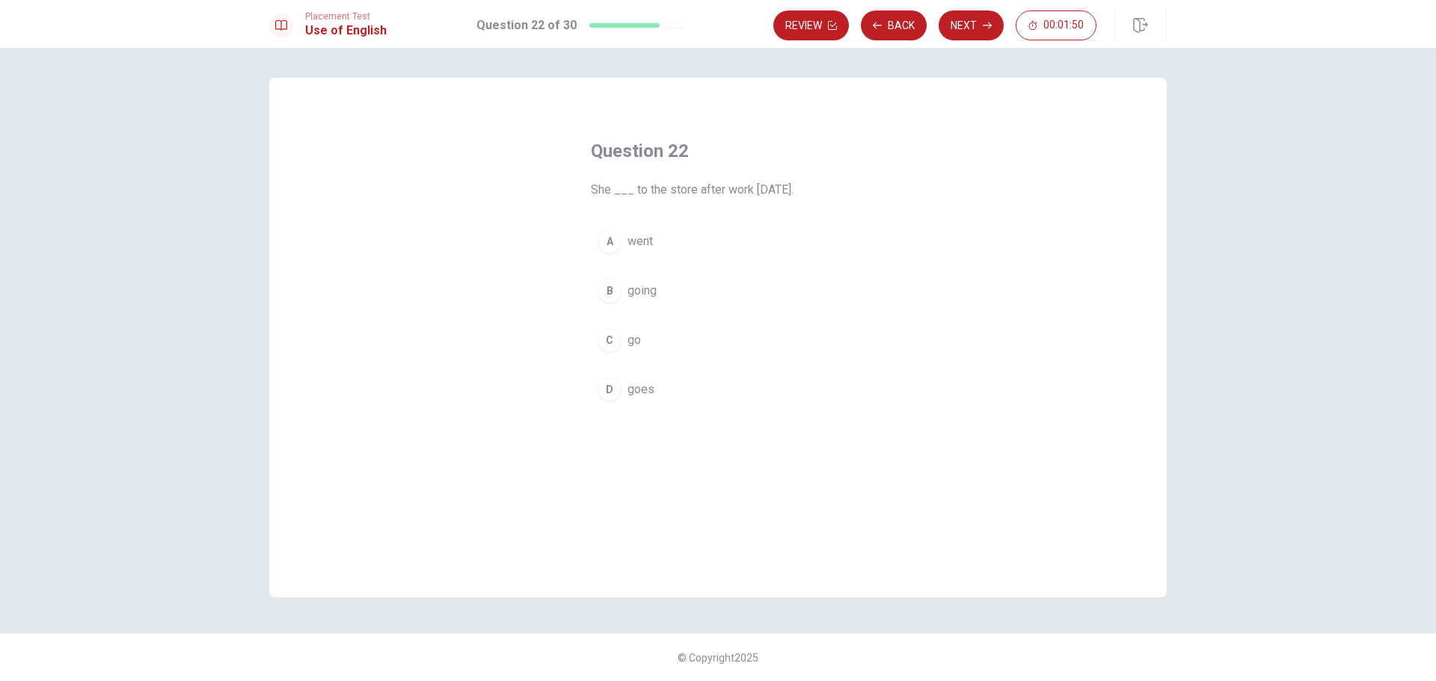
click at [633, 383] on span "goes" at bounding box center [640, 390] width 27 height 18
click at [965, 28] on button "Next" at bounding box center [970, 25] width 65 height 30
click at [641, 292] on span "have been working" at bounding box center [676, 291] width 98 height 18
click at [968, 28] on button "Next" at bounding box center [970, 25] width 65 height 30
click at [636, 295] on span "shown" at bounding box center [644, 291] width 34 height 18
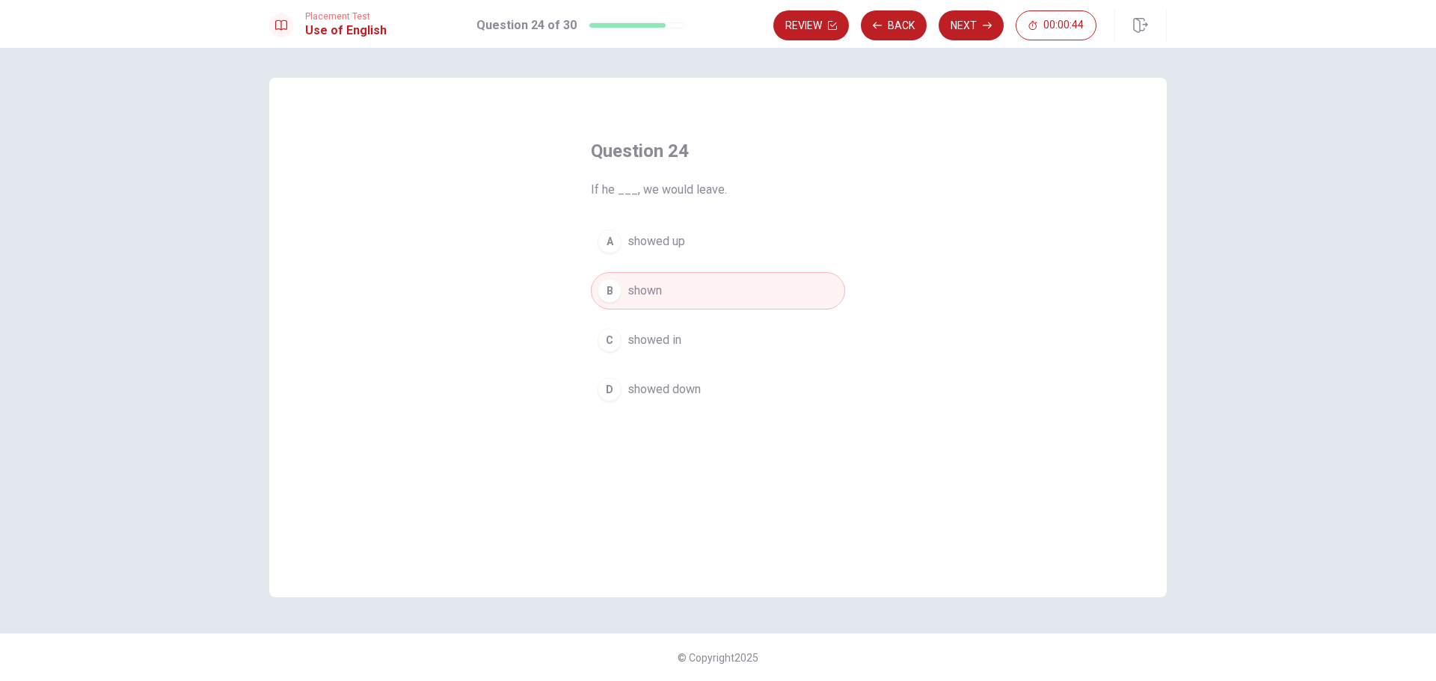
click at [967, 28] on button "Next" at bounding box center [970, 25] width 65 height 30
drag, startPoint x: 635, startPoint y: 345, endPoint x: 527, endPoint y: 381, distance: 113.5
click at [527, 381] on div "Question 25 ___ means to make something smaller. A Lengthen B Extend C Cut D Sh…" at bounding box center [717, 338] width 897 height 520
click at [646, 292] on span "Extend" at bounding box center [645, 291] width 36 height 18
click at [967, 22] on button "Next" at bounding box center [970, 25] width 65 height 30
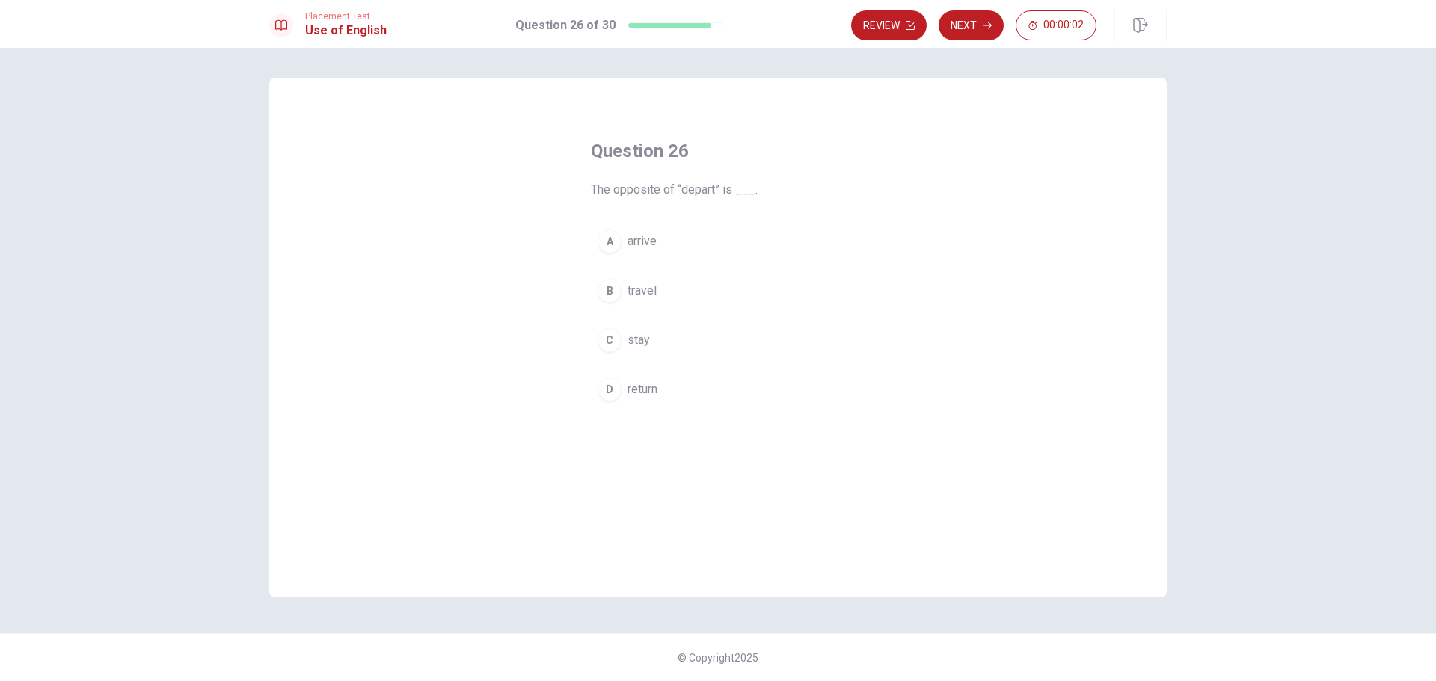
click at [639, 244] on span "arrive" at bounding box center [641, 242] width 29 height 18
click at [950, 23] on button "Next" at bounding box center [970, 25] width 65 height 30
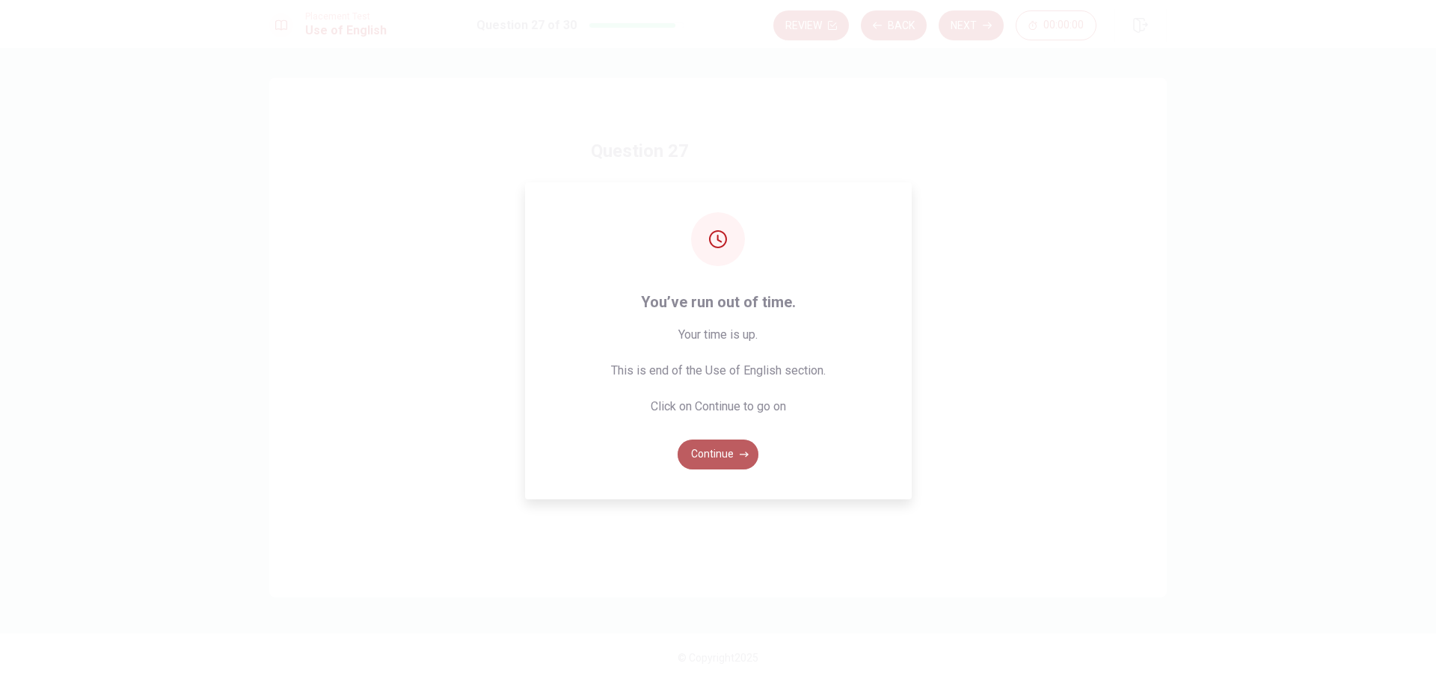
click at [725, 461] on button "Continue" at bounding box center [717, 455] width 81 height 30
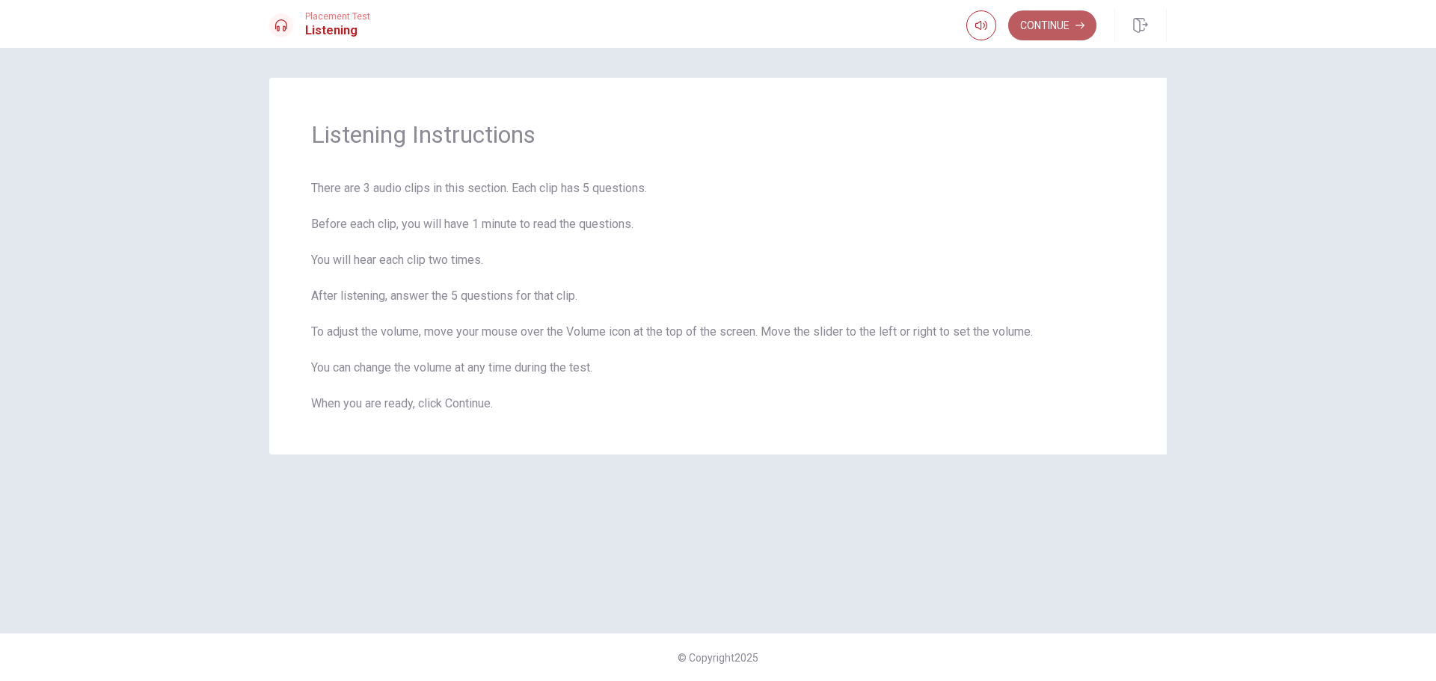
click at [1045, 27] on button "Continue" at bounding box center [1052, 25] width 88 height 30
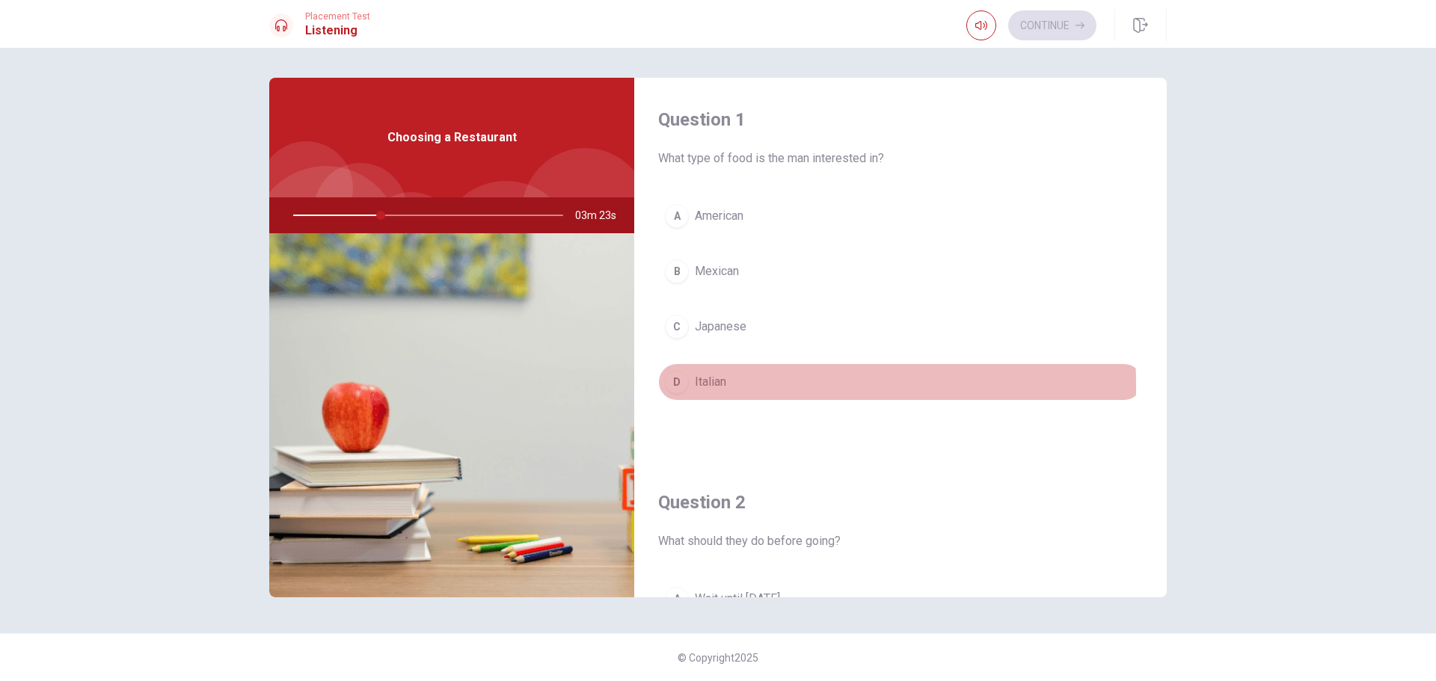
click at [701, 385] on span "Italian" at bounding box center [710, 382] width 31 height 18
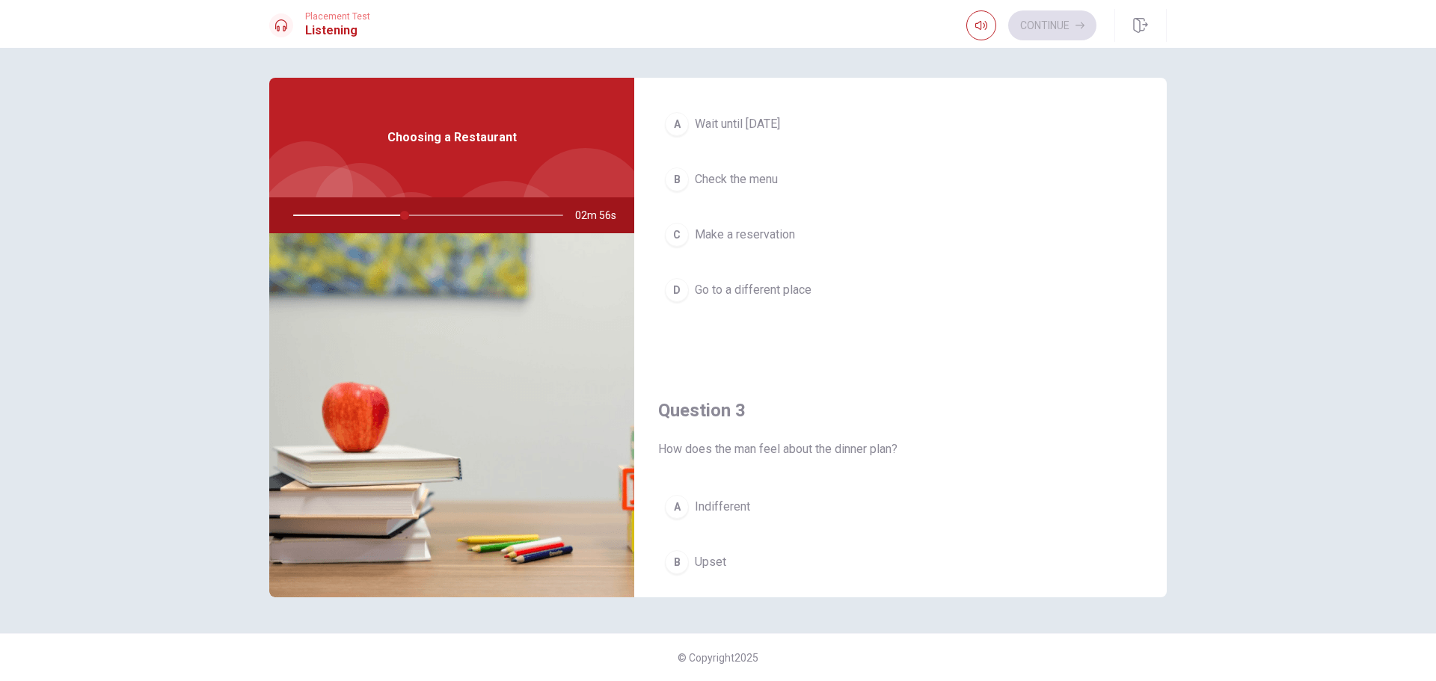
scroll to position [449, 0]
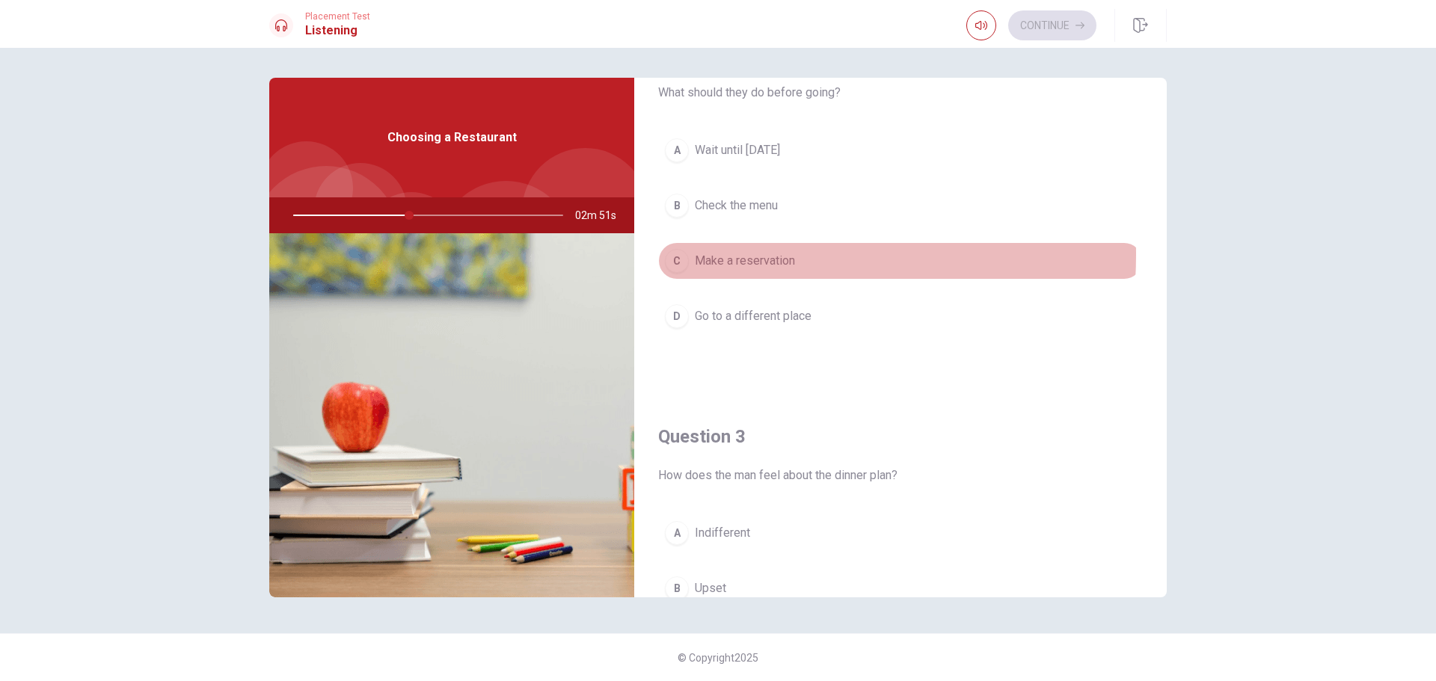
click at [703, 254] on span "Make a reservation" at bounding box center [745, 261] width 100 height 18
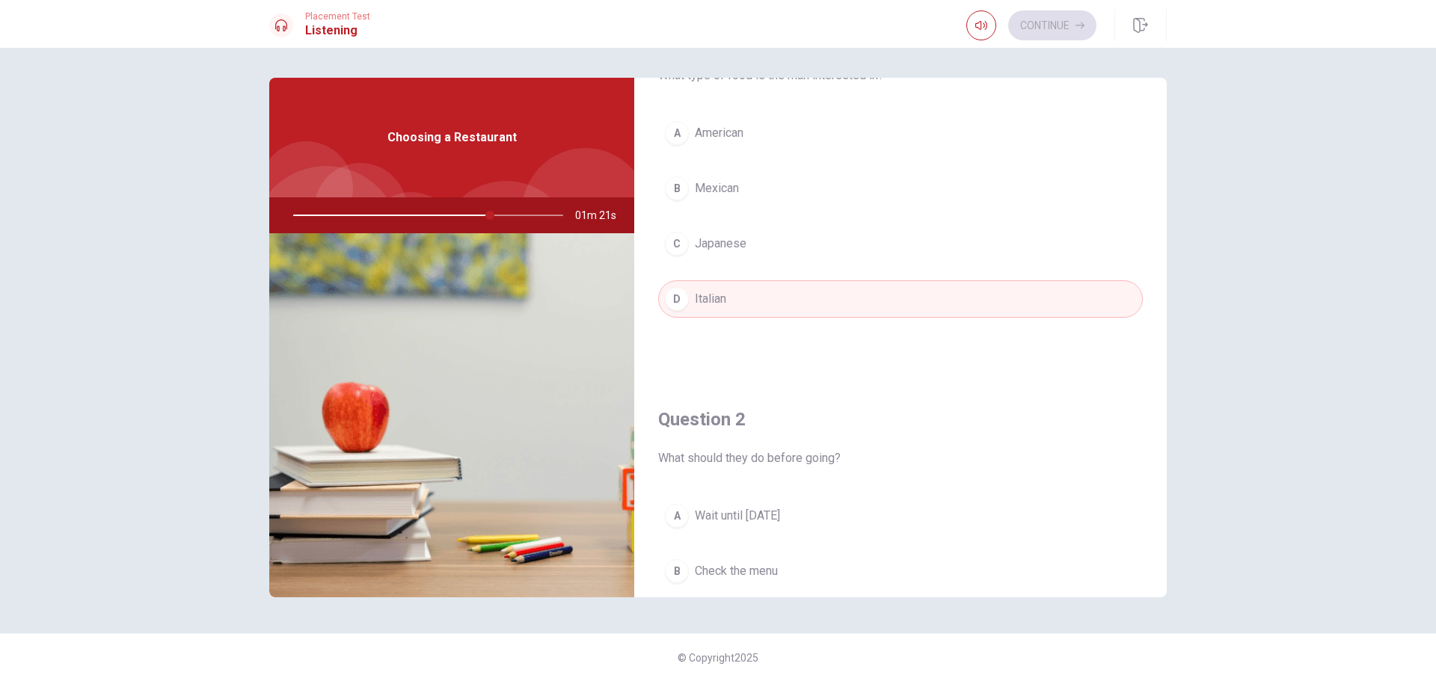
scroll to position [75, 0]
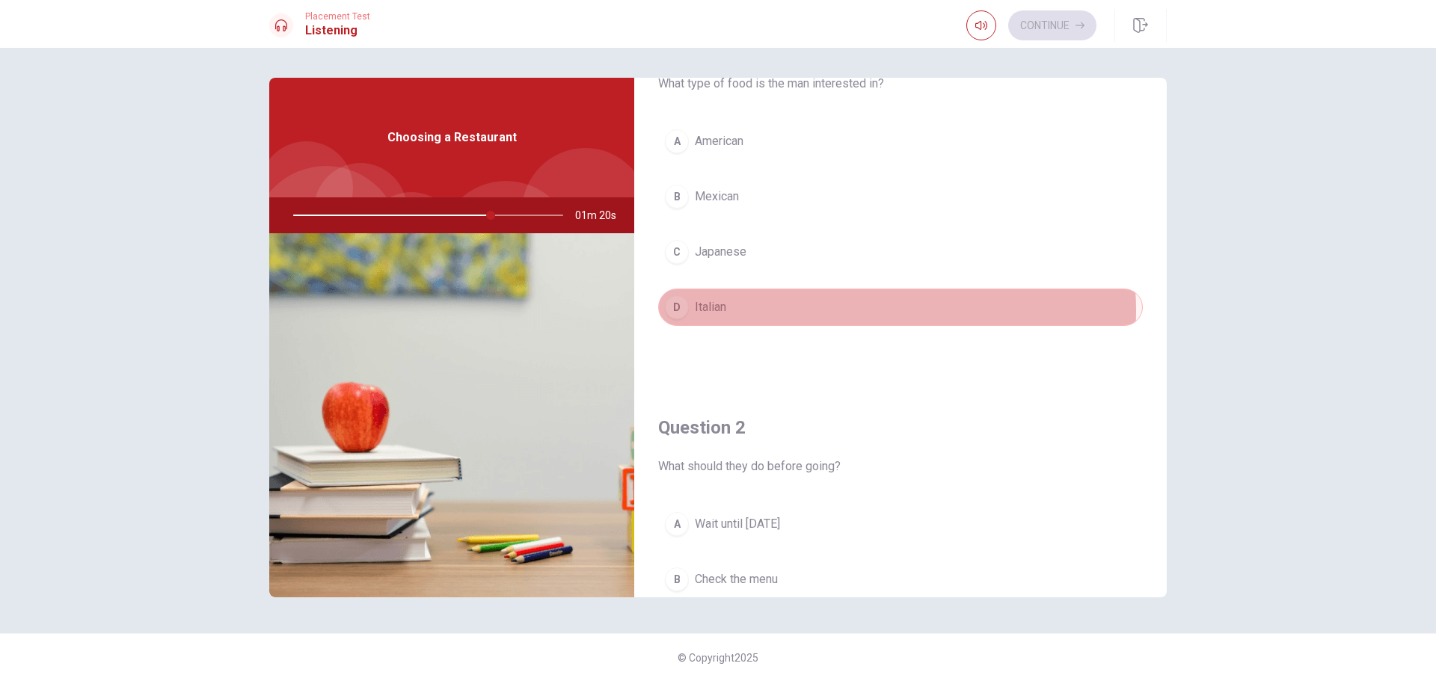
click at [852, 310] on button "D Italian" at bounding box center [900, 307] width 484 height 37
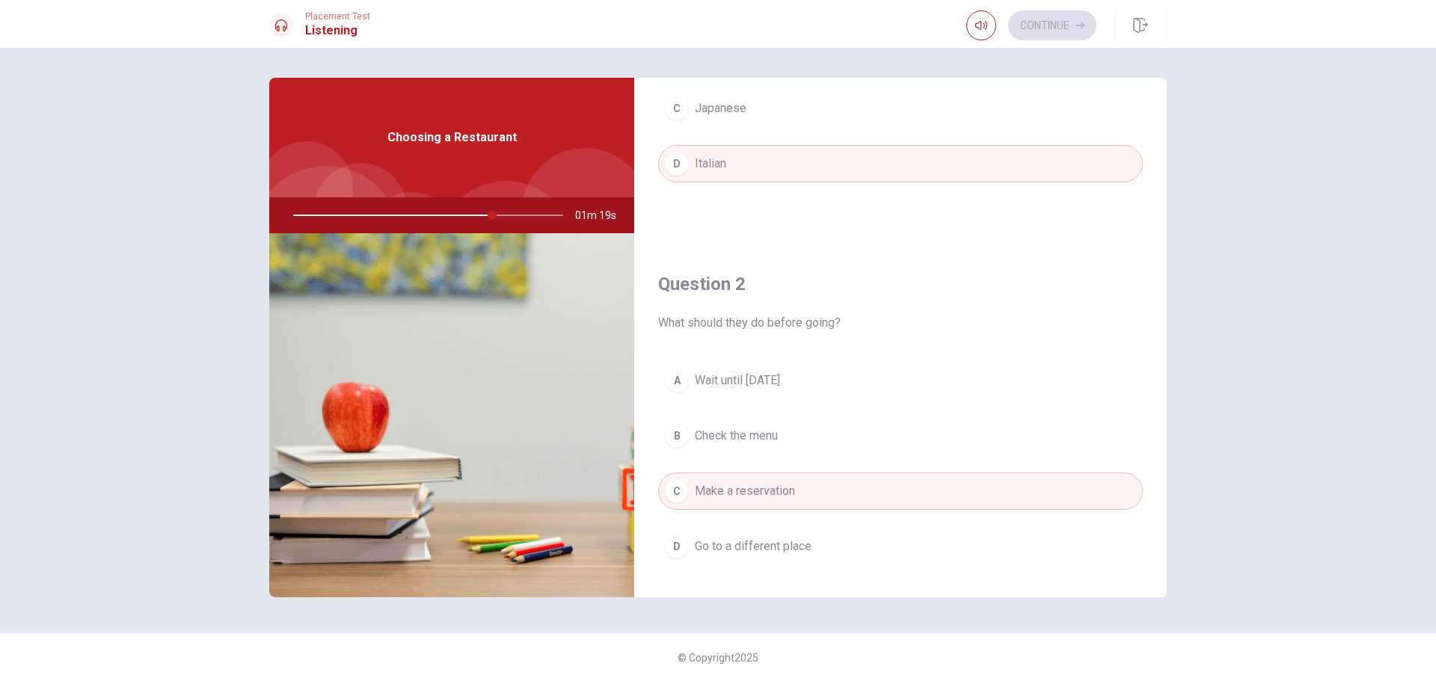
scroll to position [299, 0]
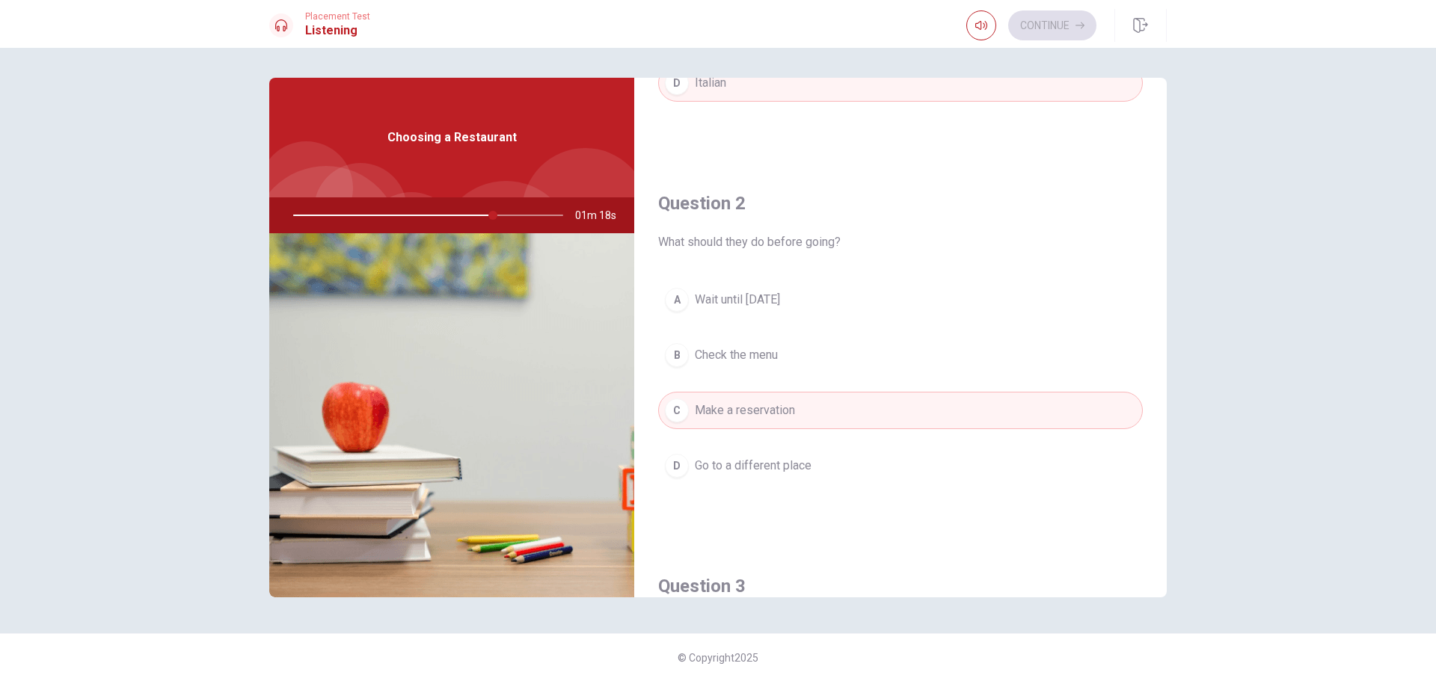
click at [876, 408] on button "C Make a reservation" at bounding box center [900, 410] width 484 height 37
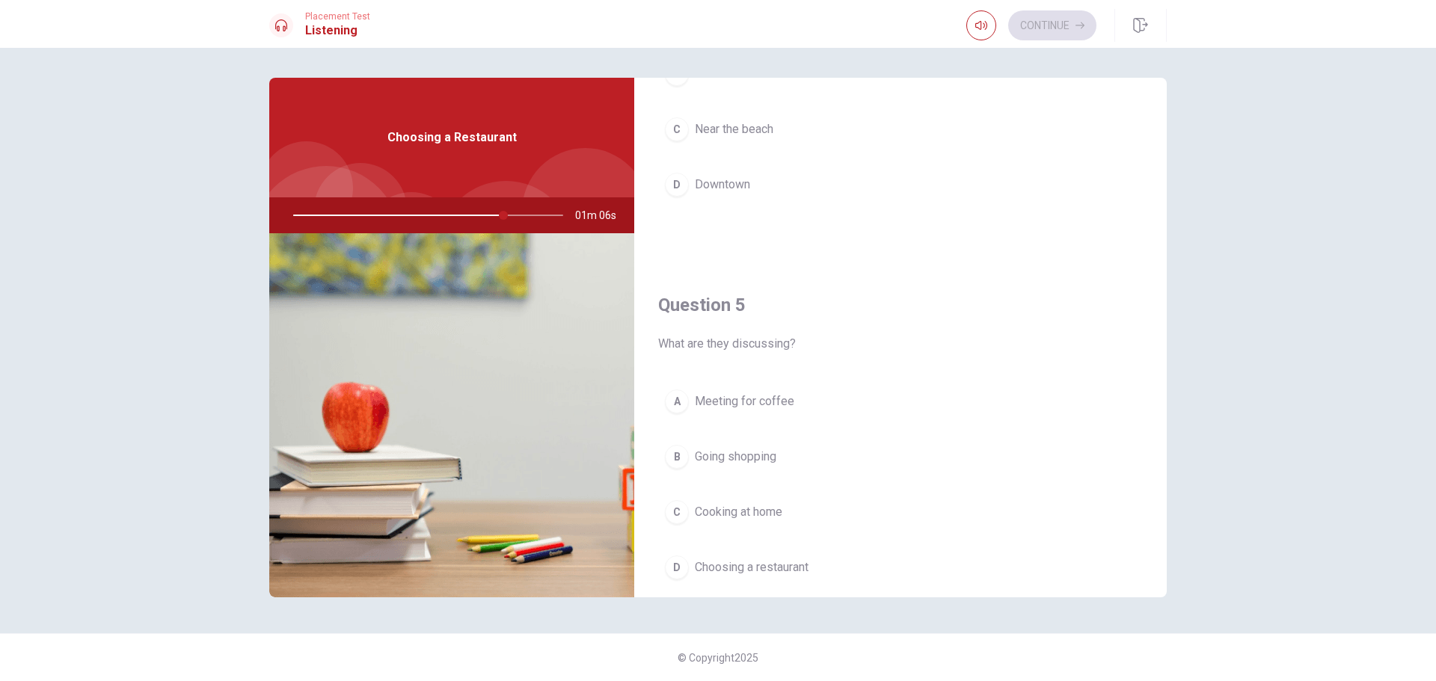
scroll to position [1394, 0]
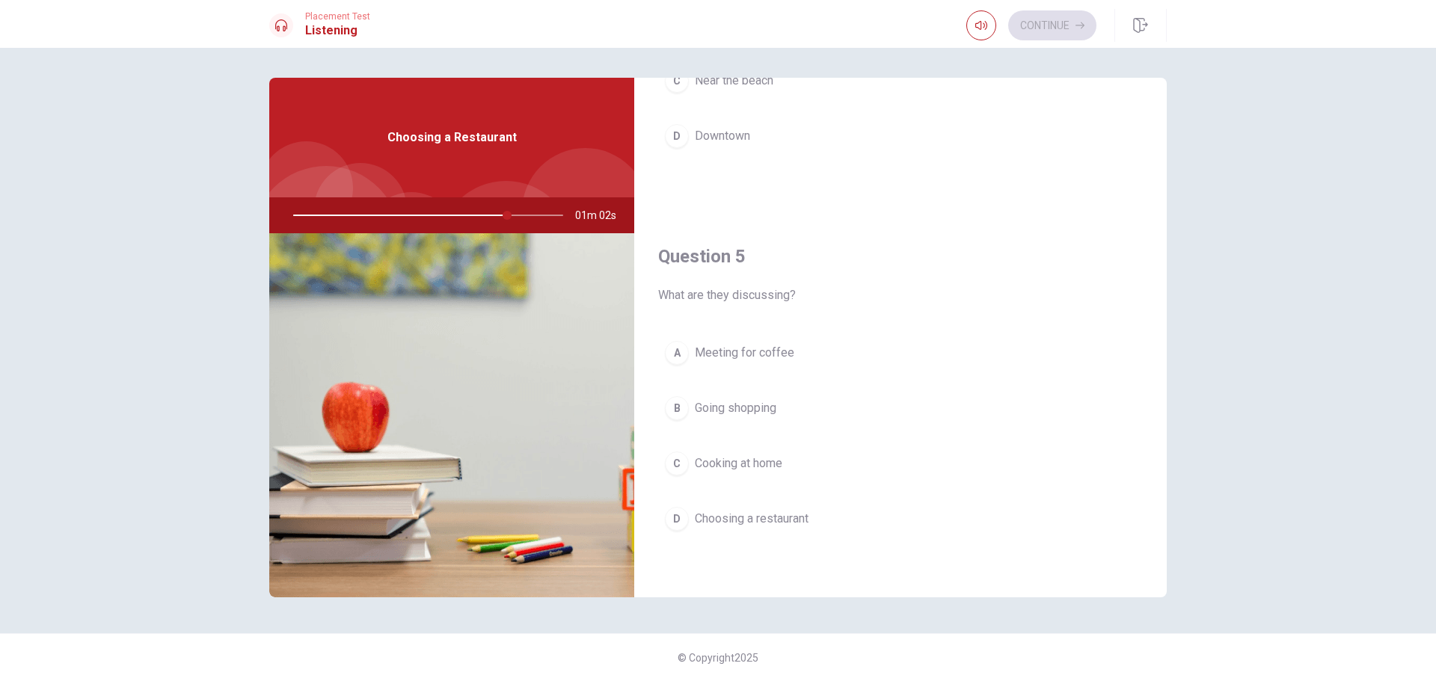
click at [326, 214] on div at bounding box center [425, 215] width 300 height 36
drag, startPoint x: 781, startPoint y: 524, endPoint x: 988, endPoint y: 341, distance: 275.9
click at [1005, 382] on div "A Meeting for coffee B Going shopping C Cooking at home D Choosing a restaurant" at bounding box center [900, 450] width 484 height 233
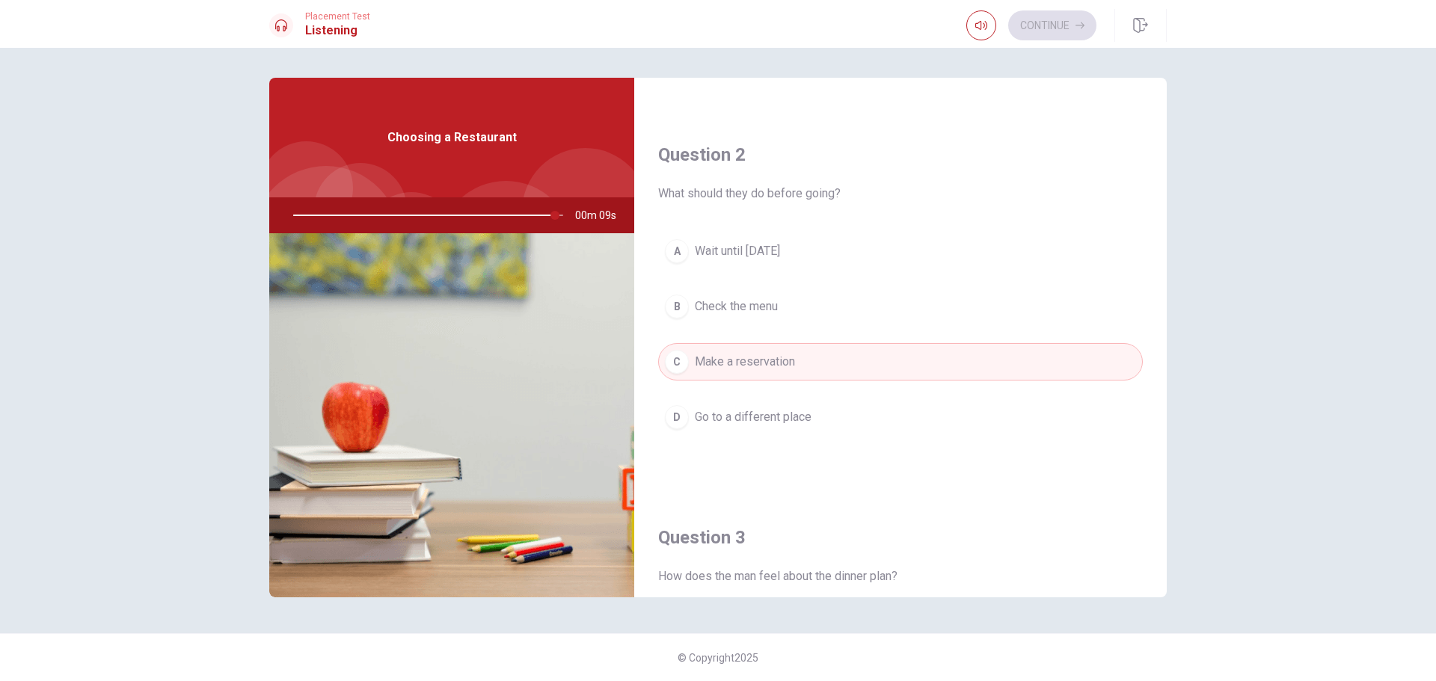
scroll to position [123, 0]
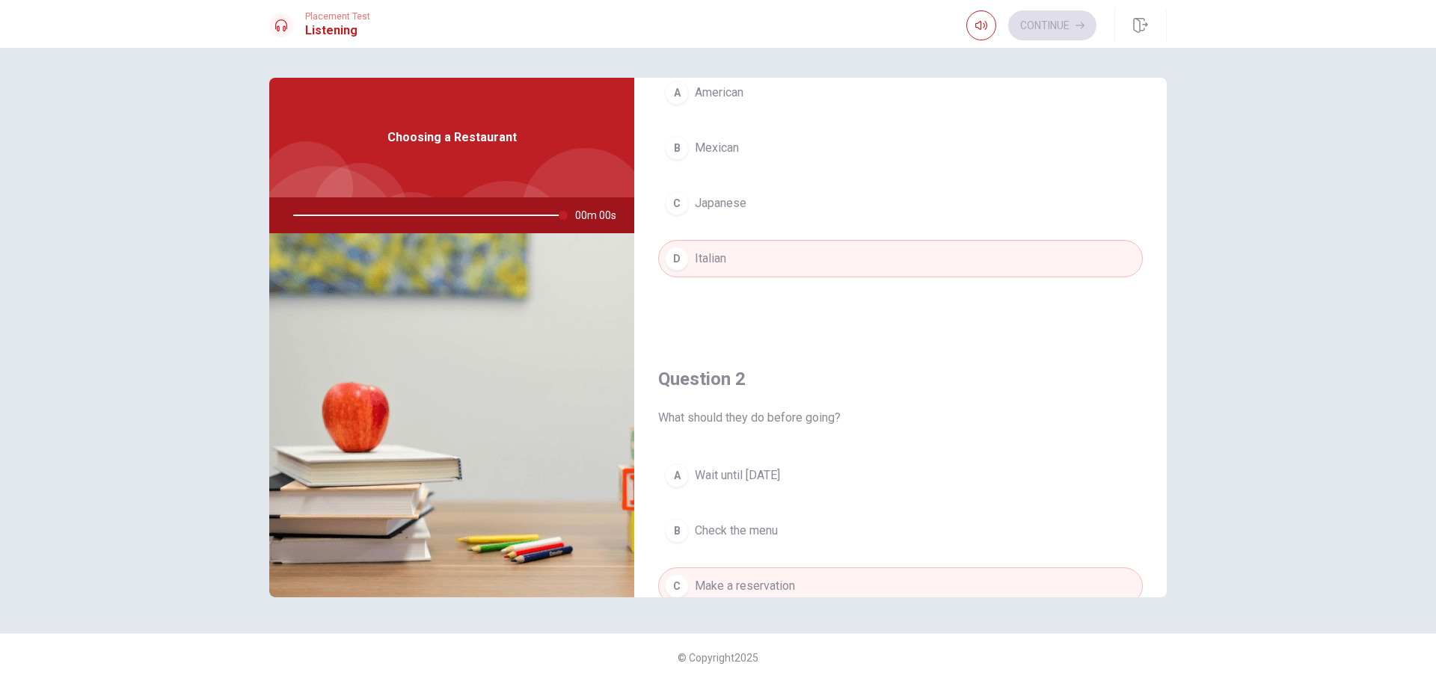
type input "0"
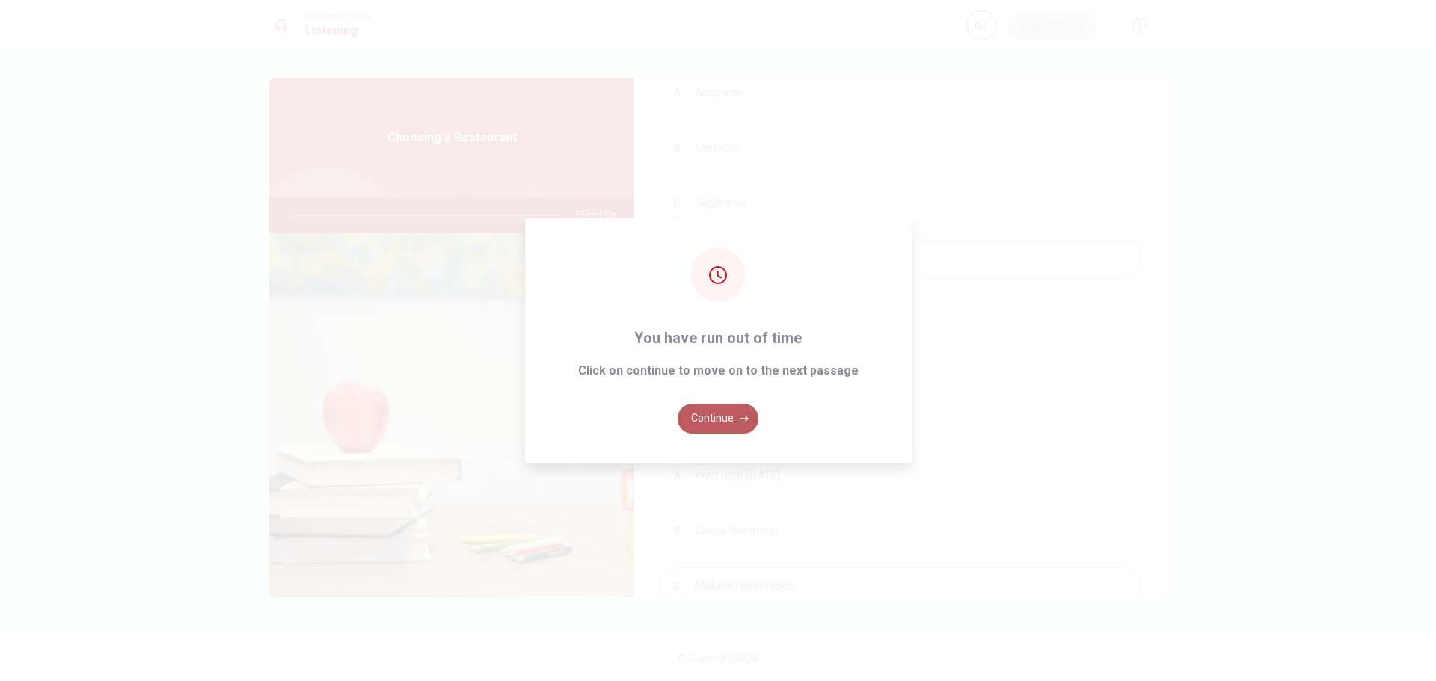
click at [705, 425] on button "Continue" at bounding box center [717, 419] width 81 height 30
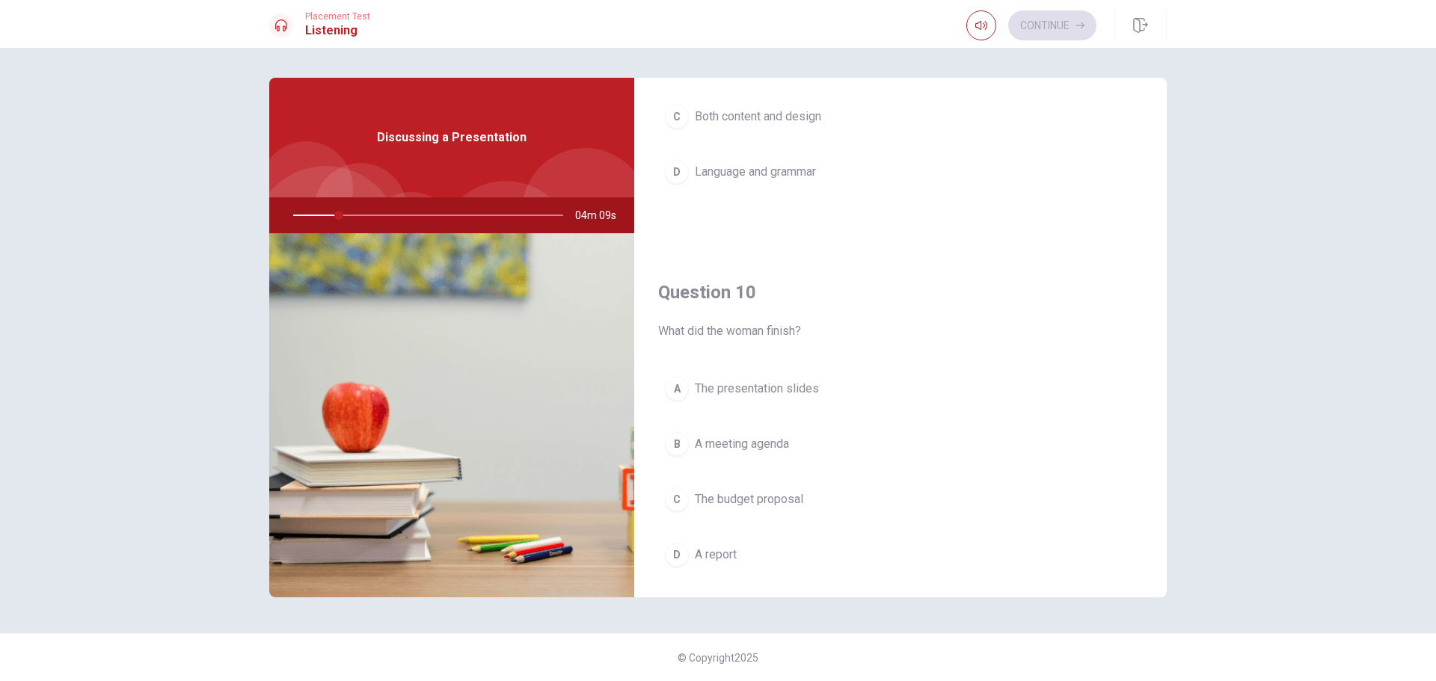
scroll to position [1394, 0]
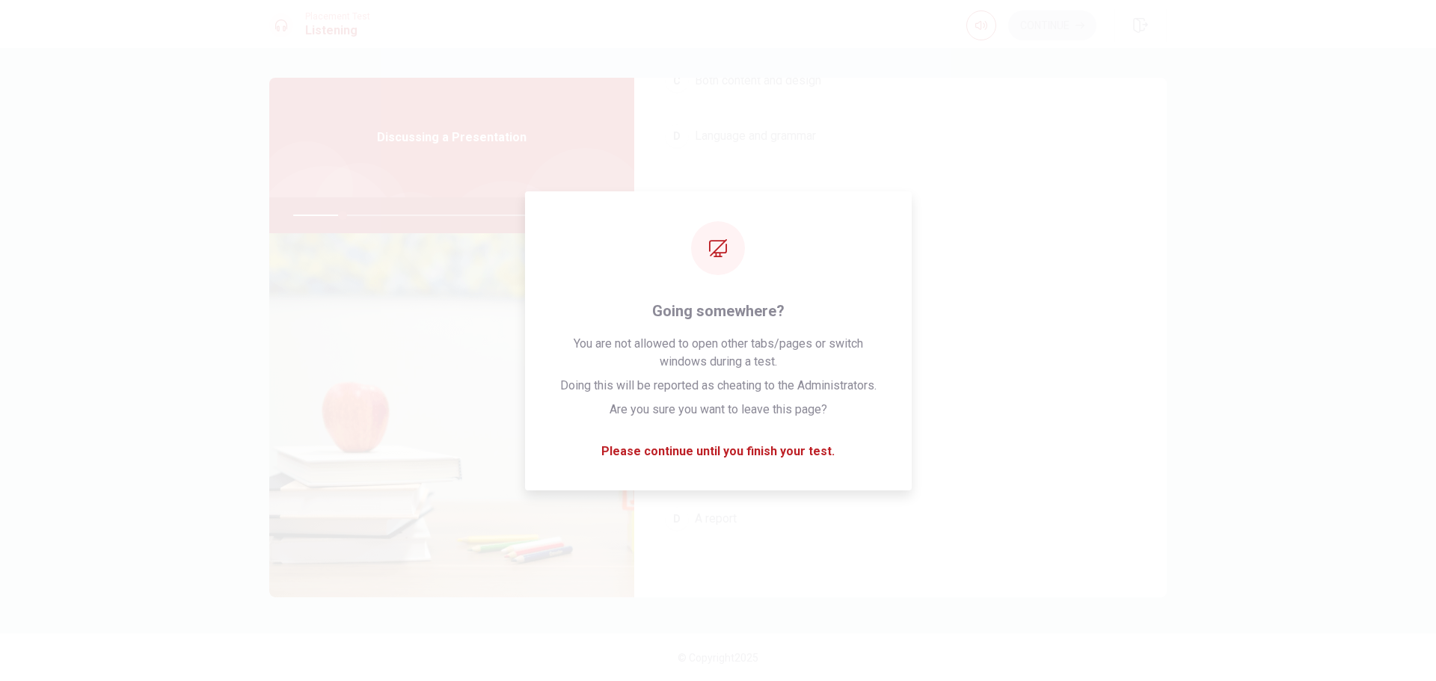
type input "19"
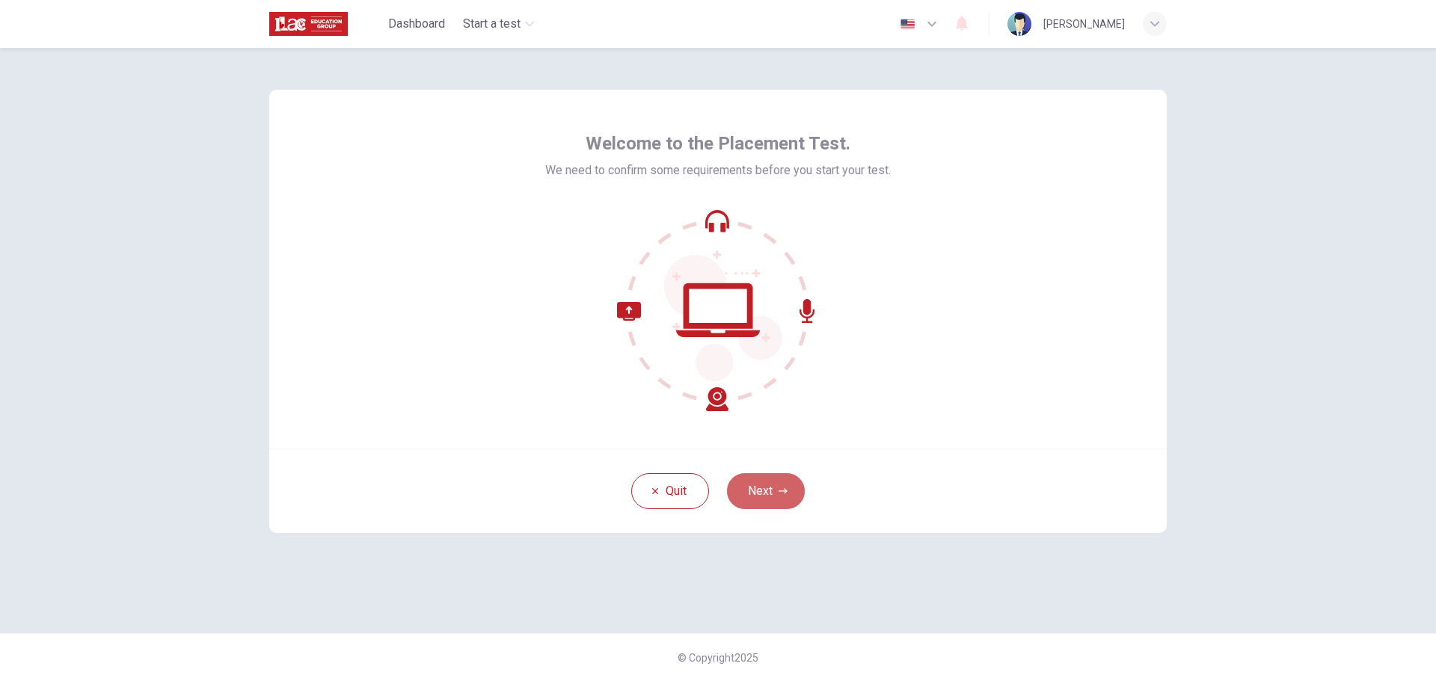
click at [772, 483] on button "Next" at bounding box center [766, 491] width 78 height 36
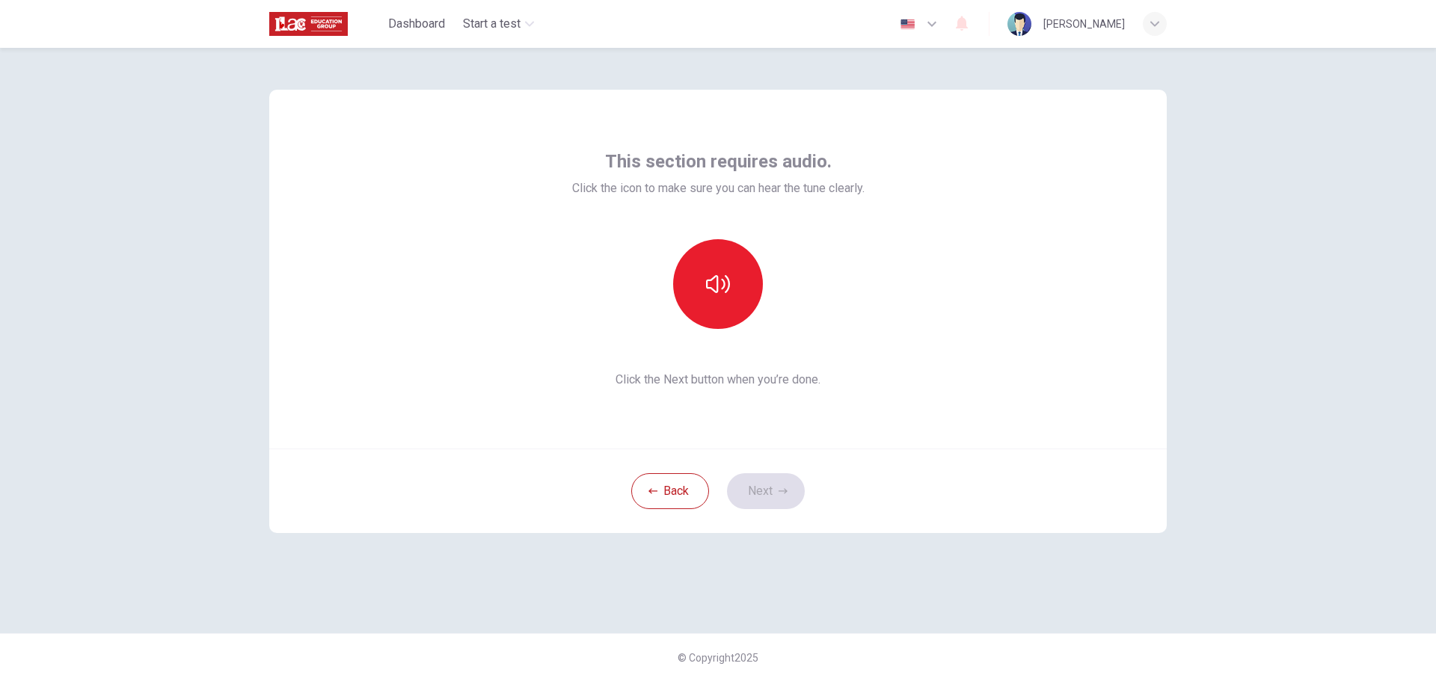
click at [739, 326] on div at bounding box center [717, 284] width 161 height 90
click at [721, 298] on button "button" at bounding box center [718, 284] width 90 height 90
click at [770, 483] on button "Next" at bounding box center [766, 491] width 78 height 36
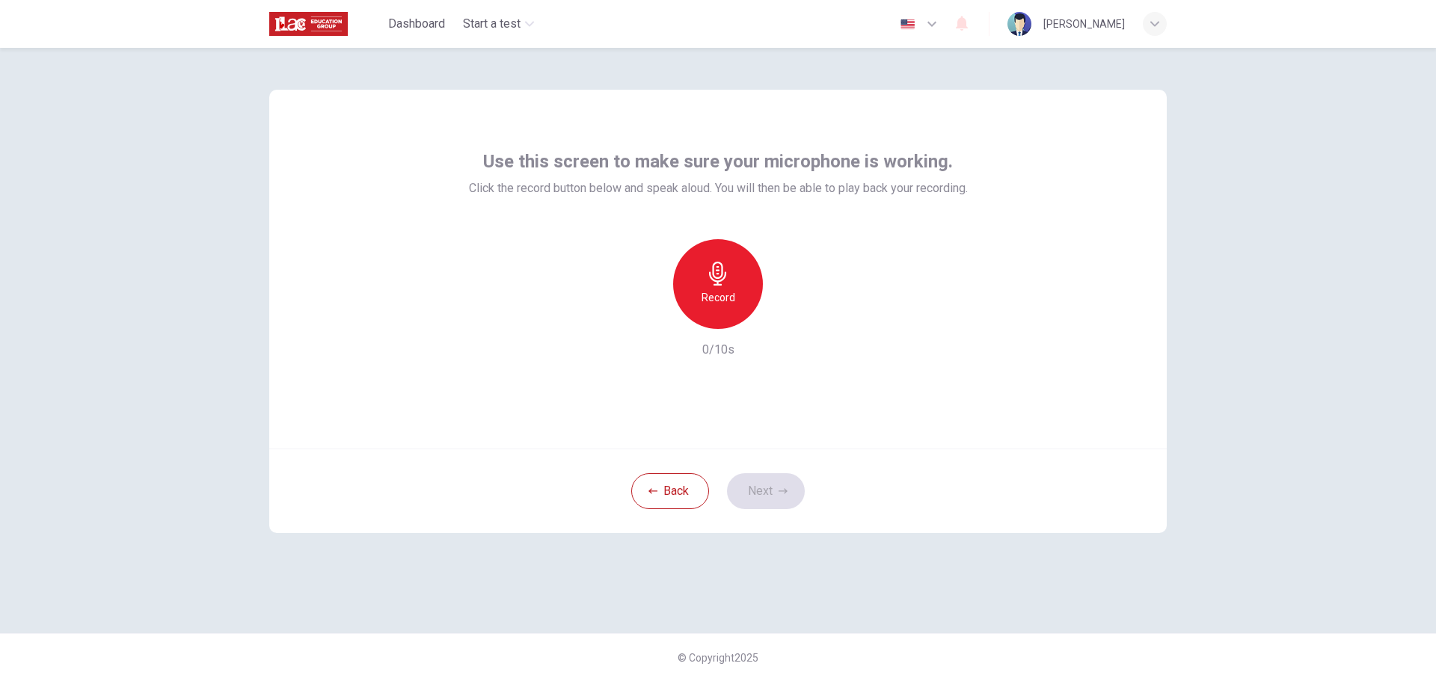
click at [730, 337] on div "Record 0/10s" at bounding box center [718, 299] width 499 height 120
click at [715, 292] on h6 "Record" at bounding box center [718, 298] width 34 height 18
click at [764, 488] on div "Back Next" at bounding box center [717, 491] width 897 height 84
click at [722, 289] on div "Stop" at bounding box center [718, 284] width 90 height 90
click at [722, 289] on h6 "Record" at bounding box center [718, 298] width 34 height 18
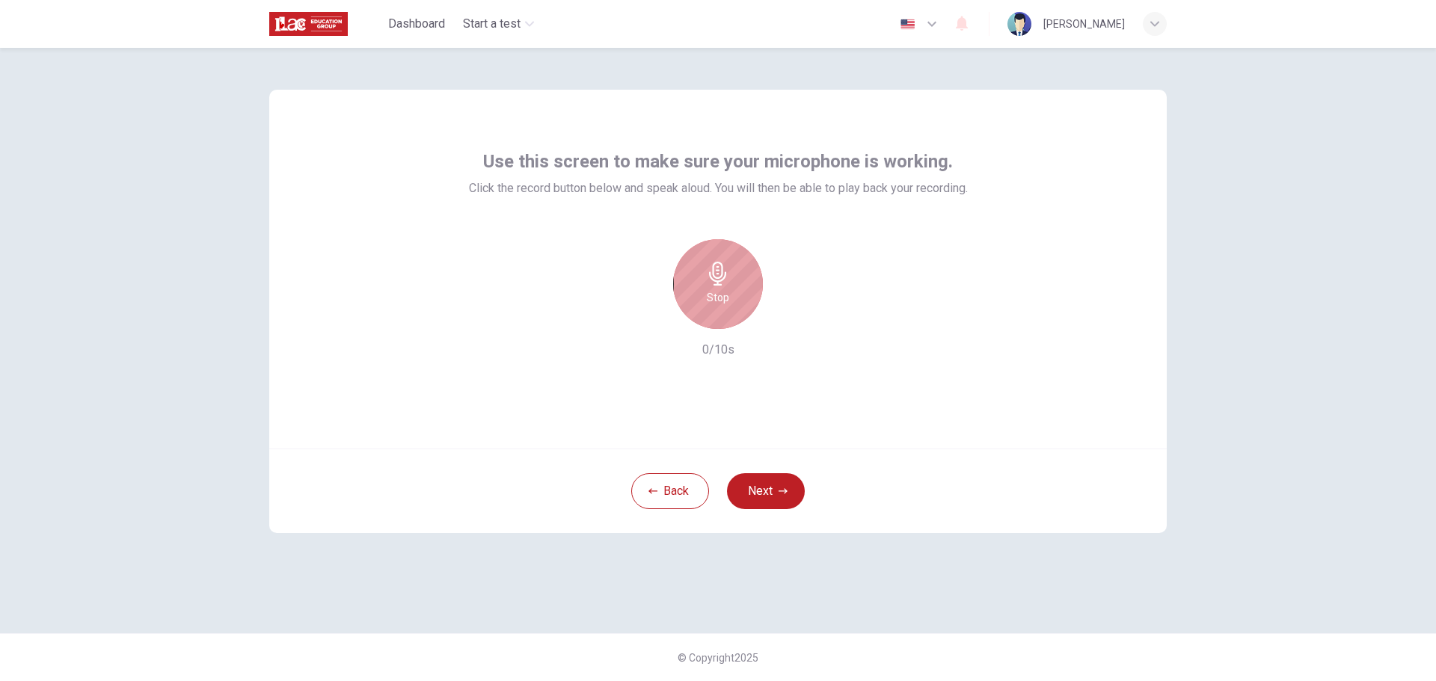
click at [722, 289] on h6 "Stop" at bounding box center [718, 298] width 22 height 18
click at [759, 488] on button "Next" at bounding box center [766, 491] width 78 height 36
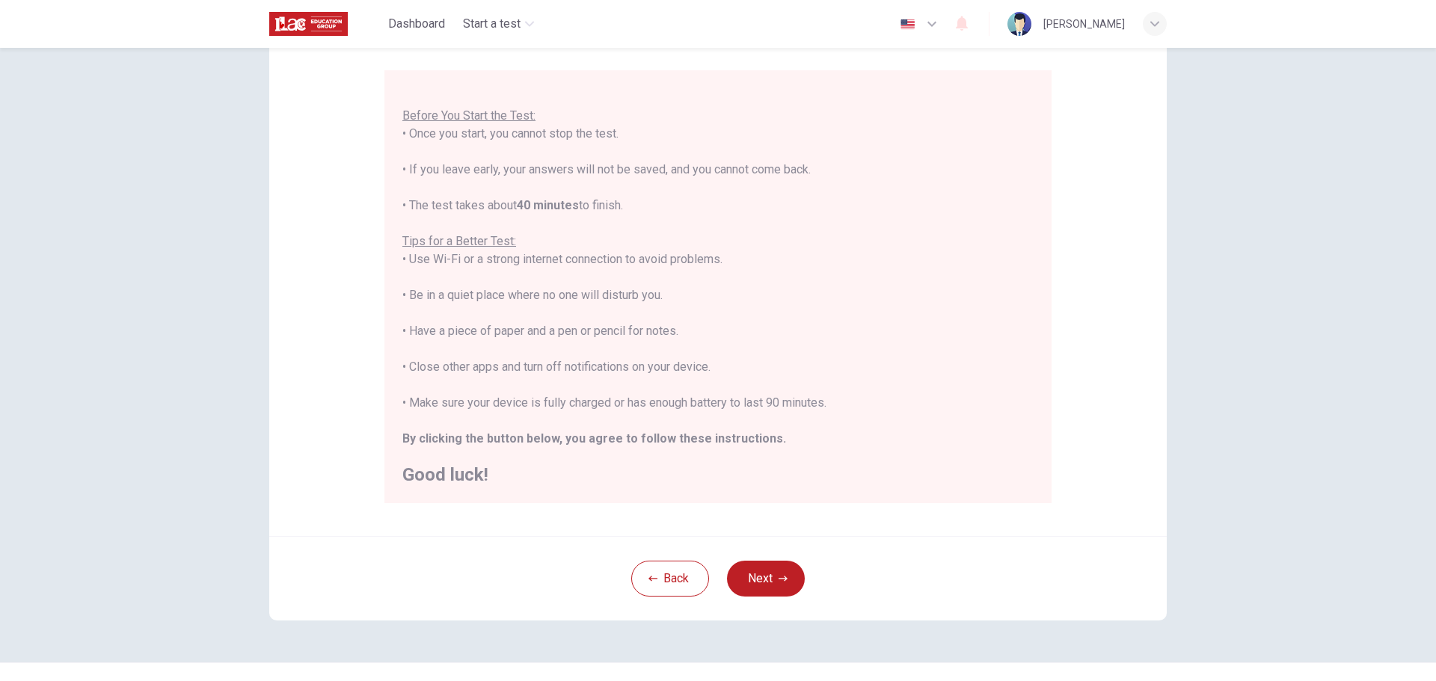
scroll to position [150, 0]
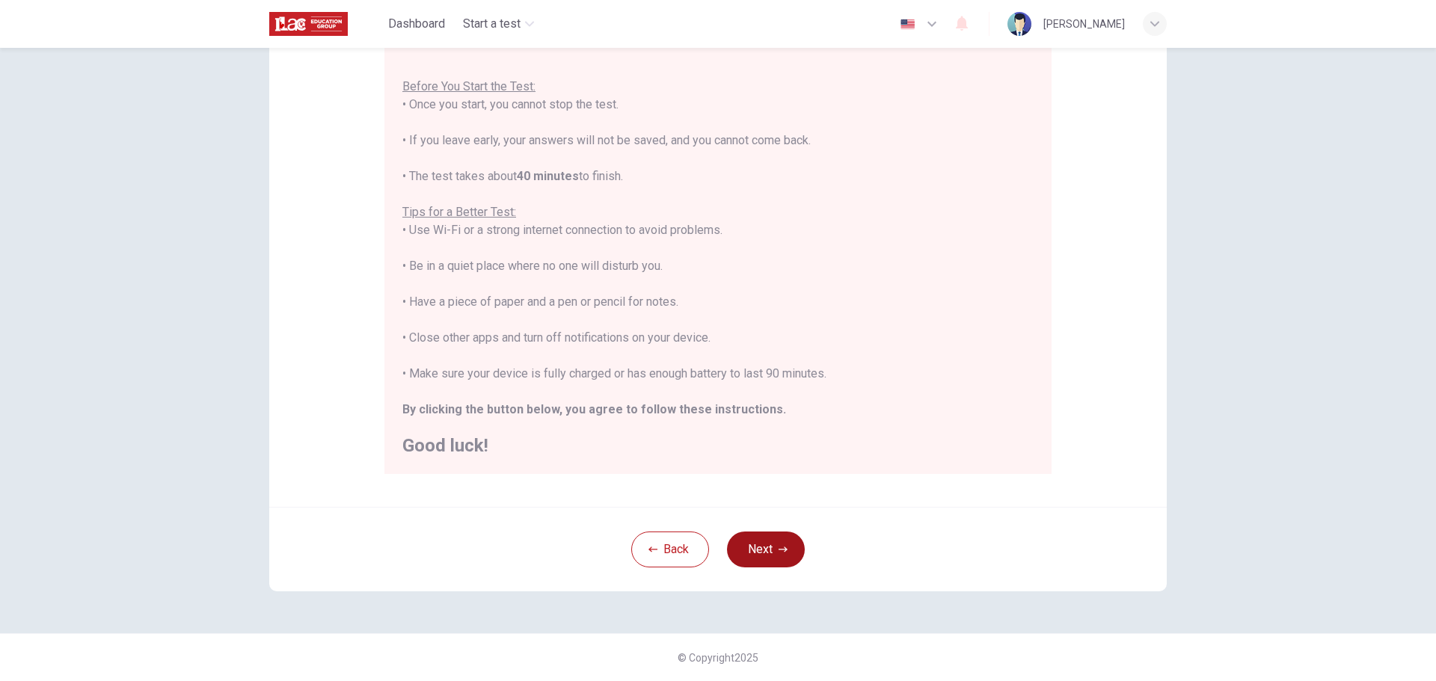
click at [755, 547] on button "Next" at bounding box center [766, 550] width 78 height 36
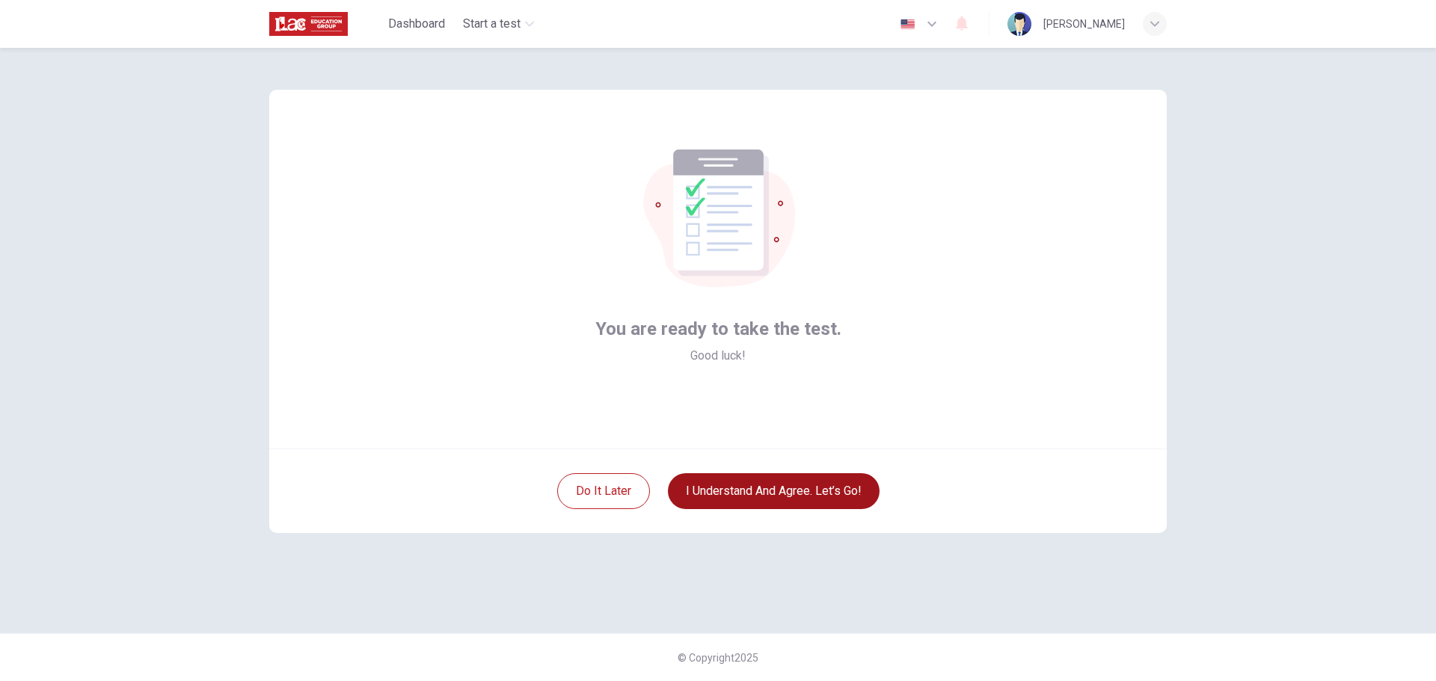
scroll to position [0, 0]
click at [725, 490] on button "I understand and agree. Let’s go!" at bounding box center [774, 491] width 212 height 36
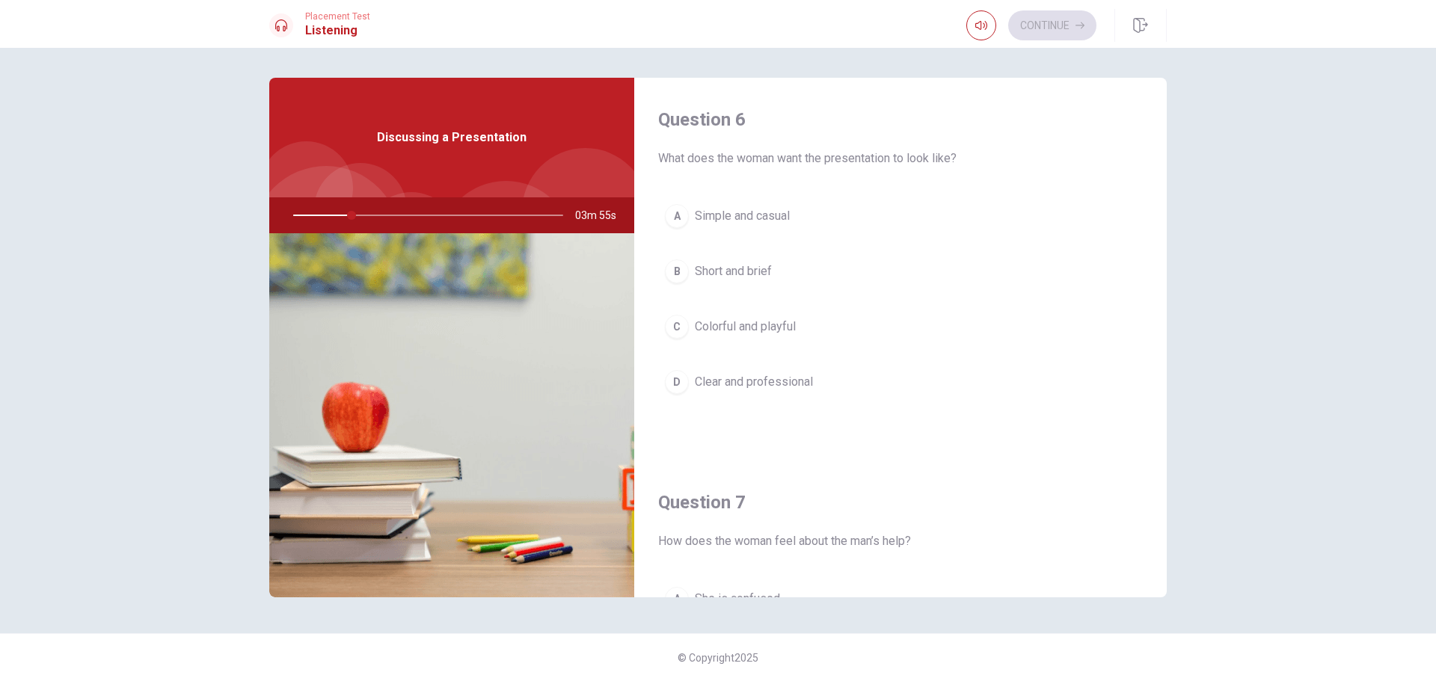
click at [307, 215] on div at bounding box center [425, 215] width 300 height 36
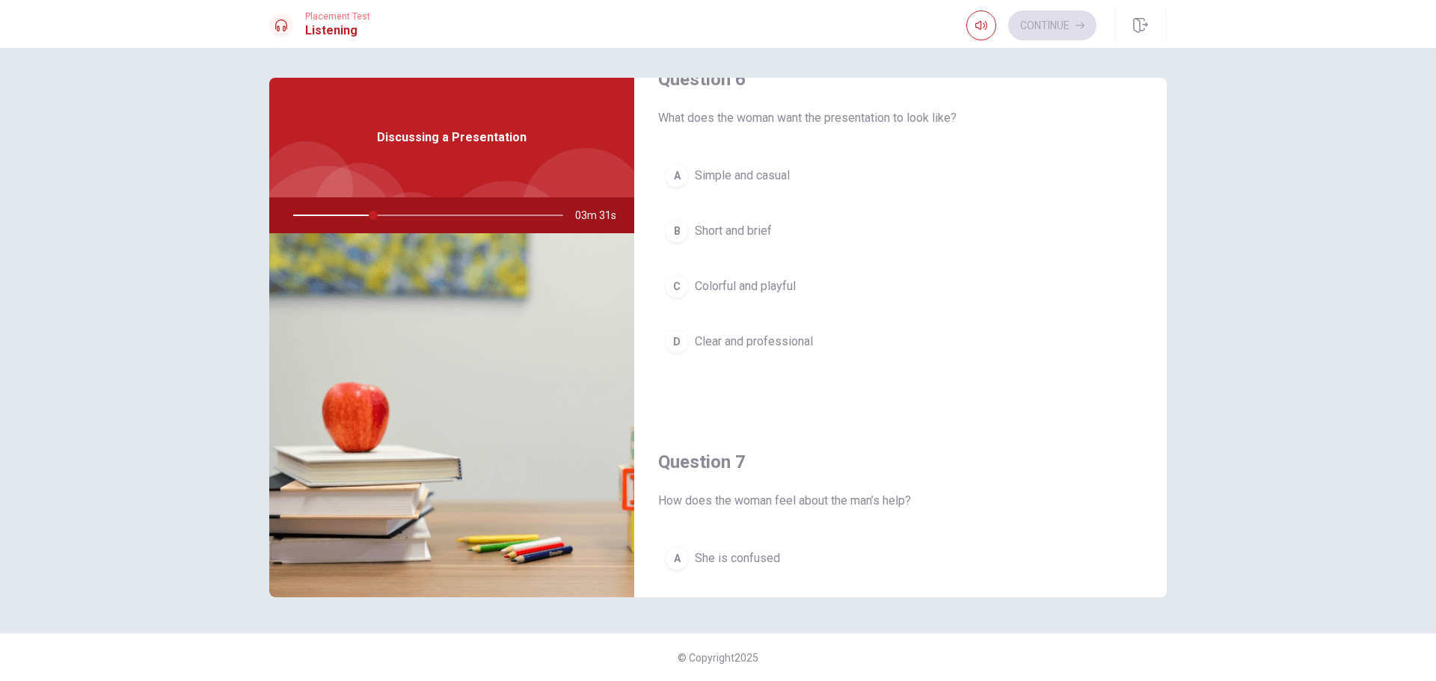
scroll to position [75, 0]
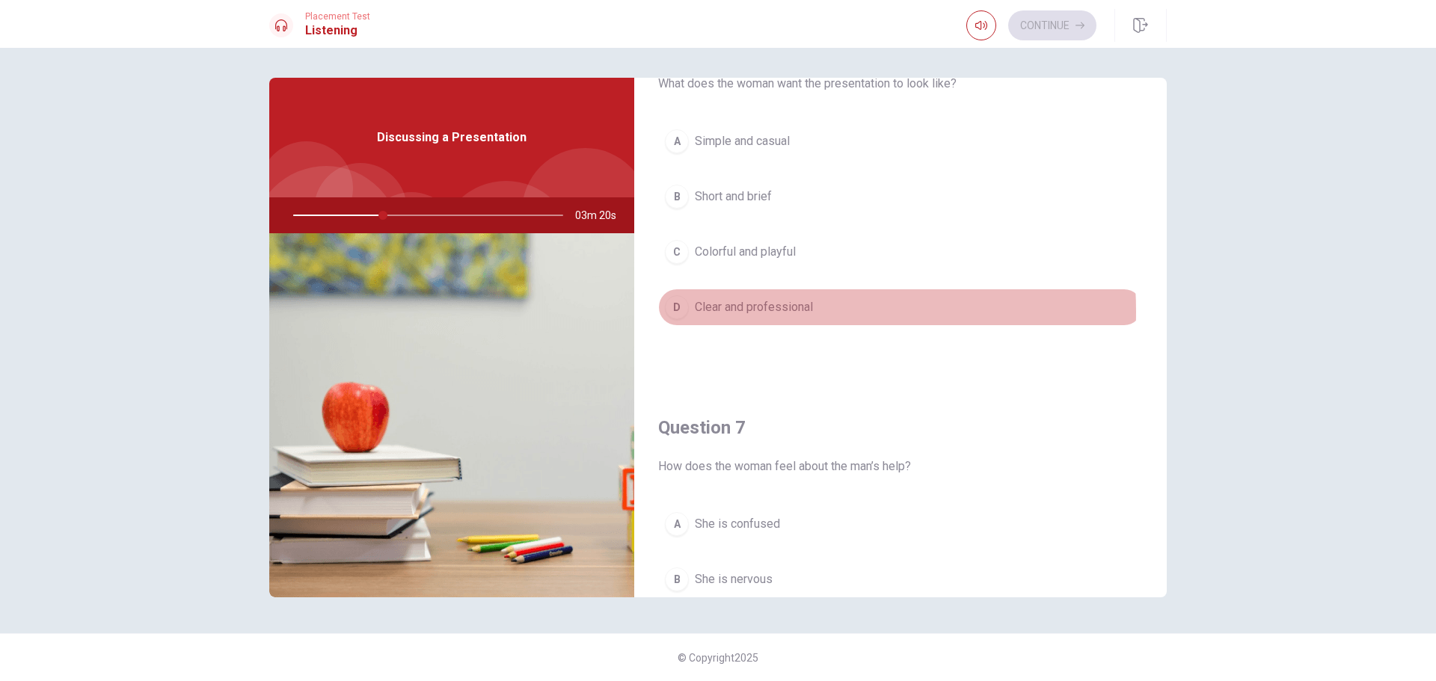
click at [752, 312] on span "Clear and professional" at bounding box center [754, 307] width 118 height 18
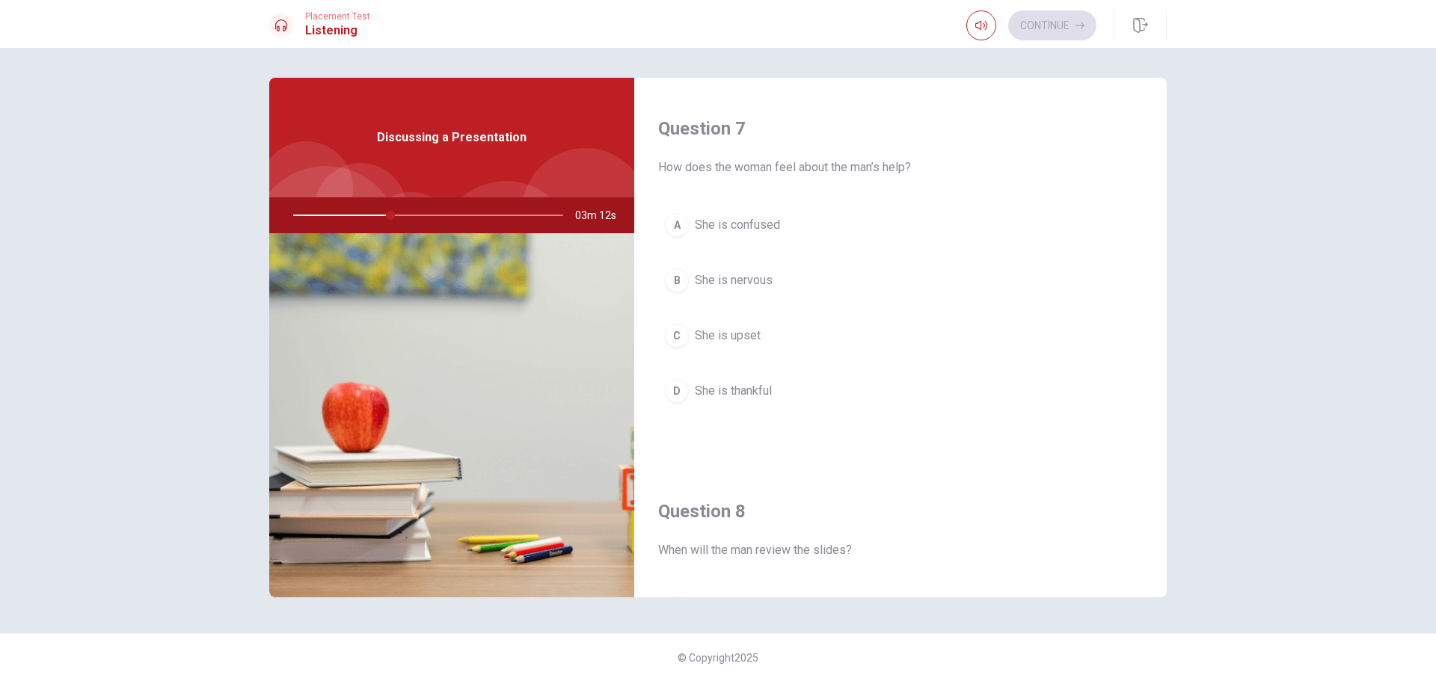
scroll to position [449, 0]
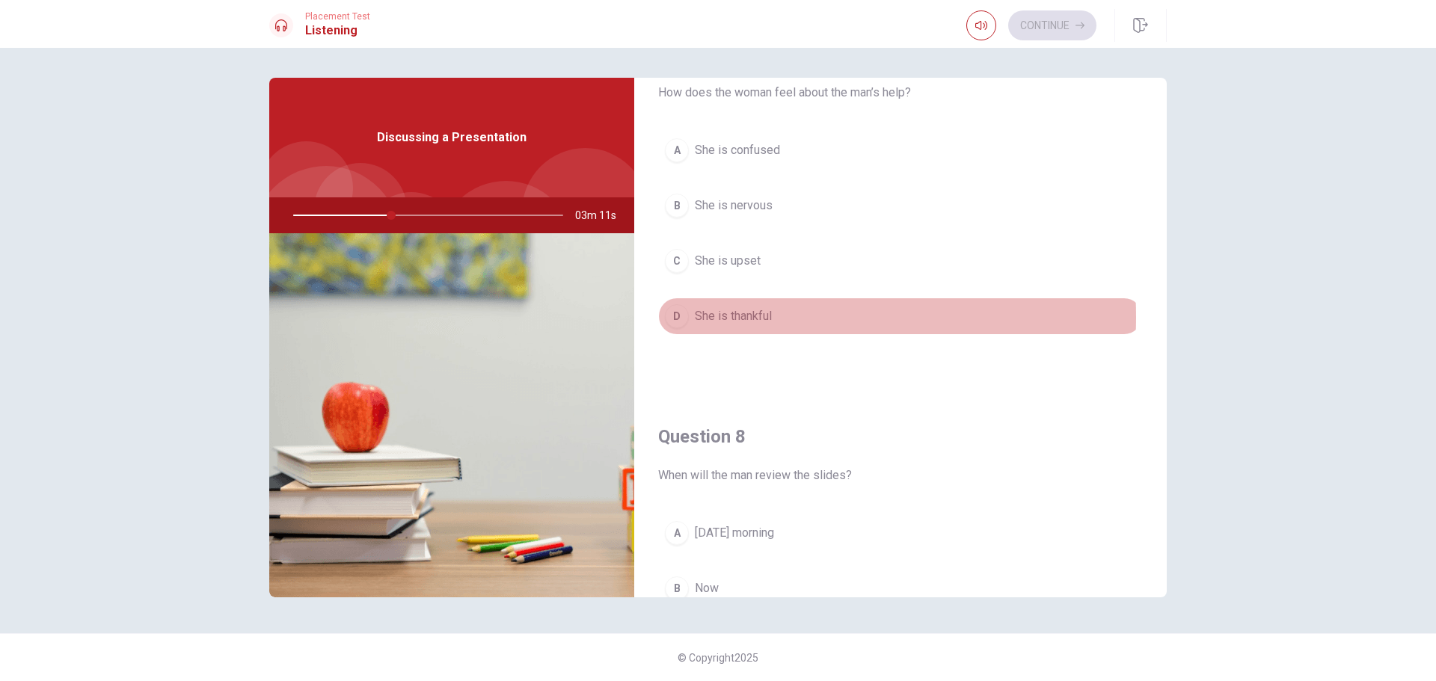
click at [738, 317] on span "She is thankful" at bounding box center [733, 316] width 77 height 18
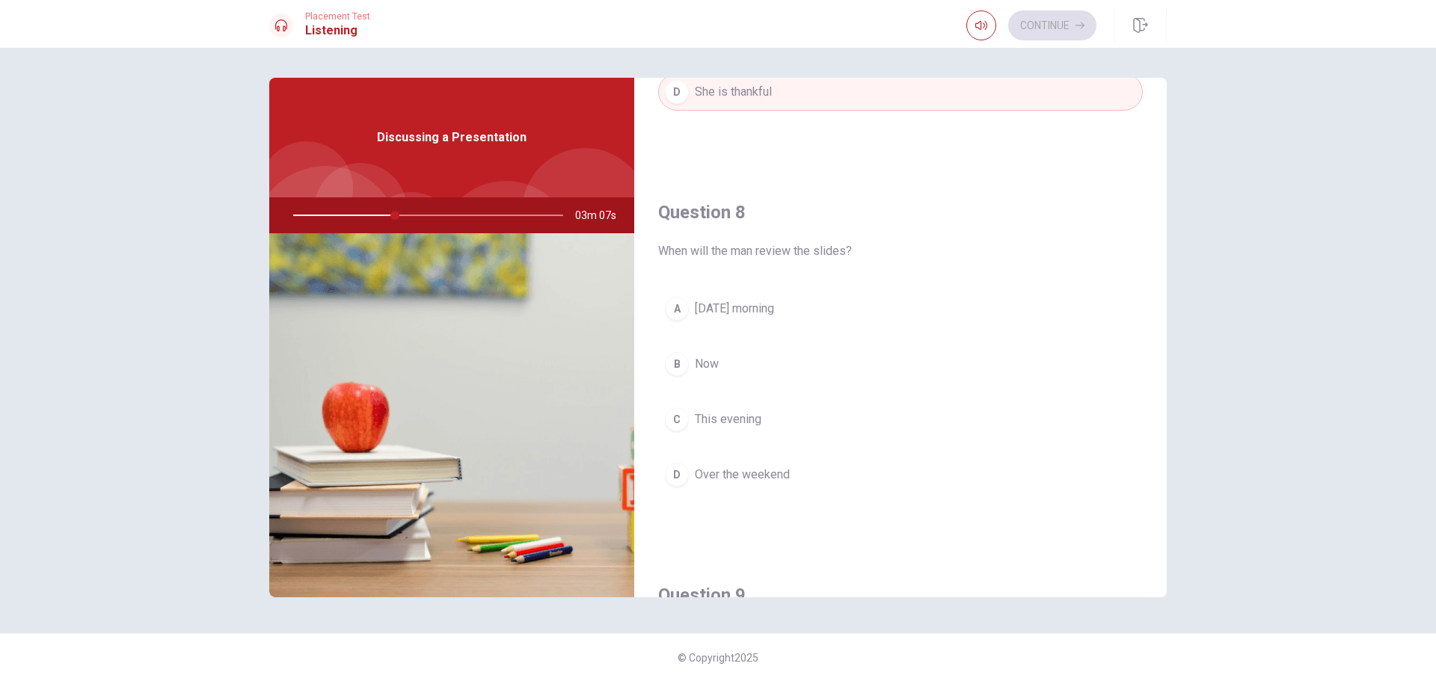
scroll to position [748, 0]
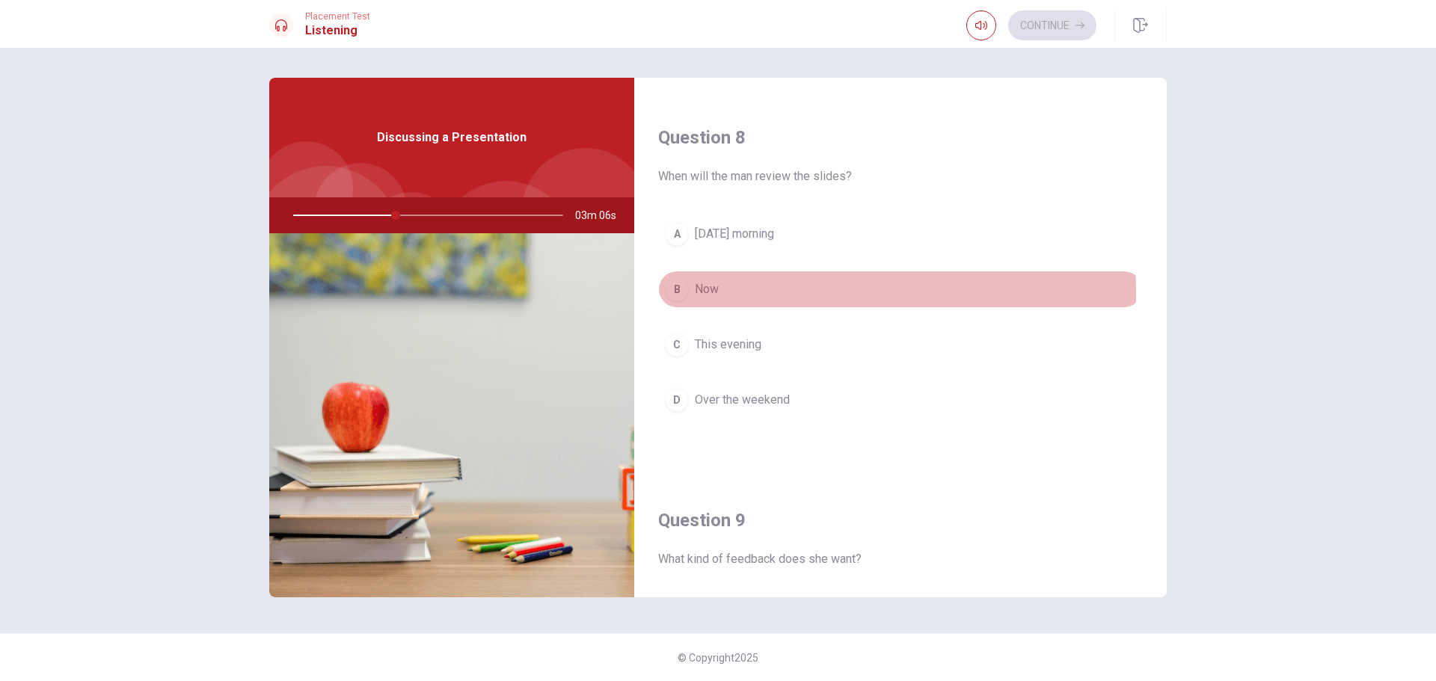
click at [721, 291] on button "B Now" at bounding box center [900, 289] width 484 height 37
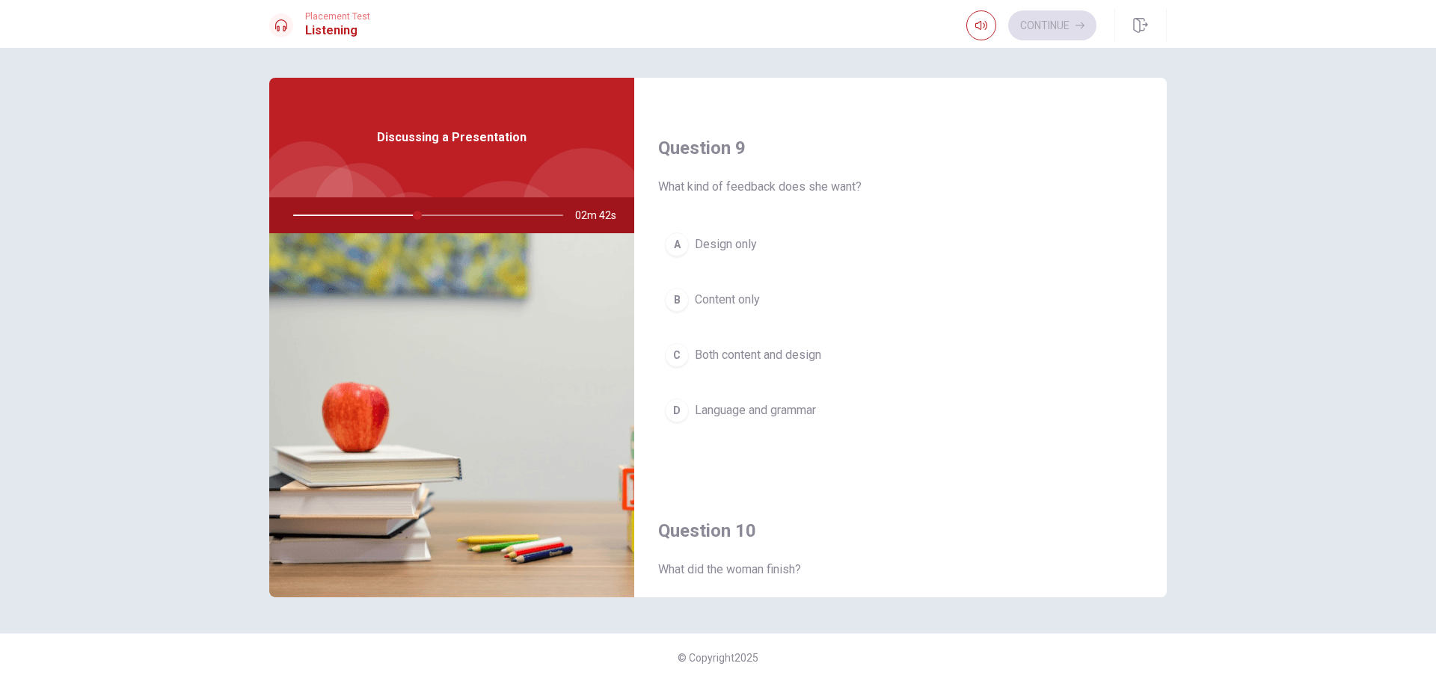
scroll to position [1121, 0]
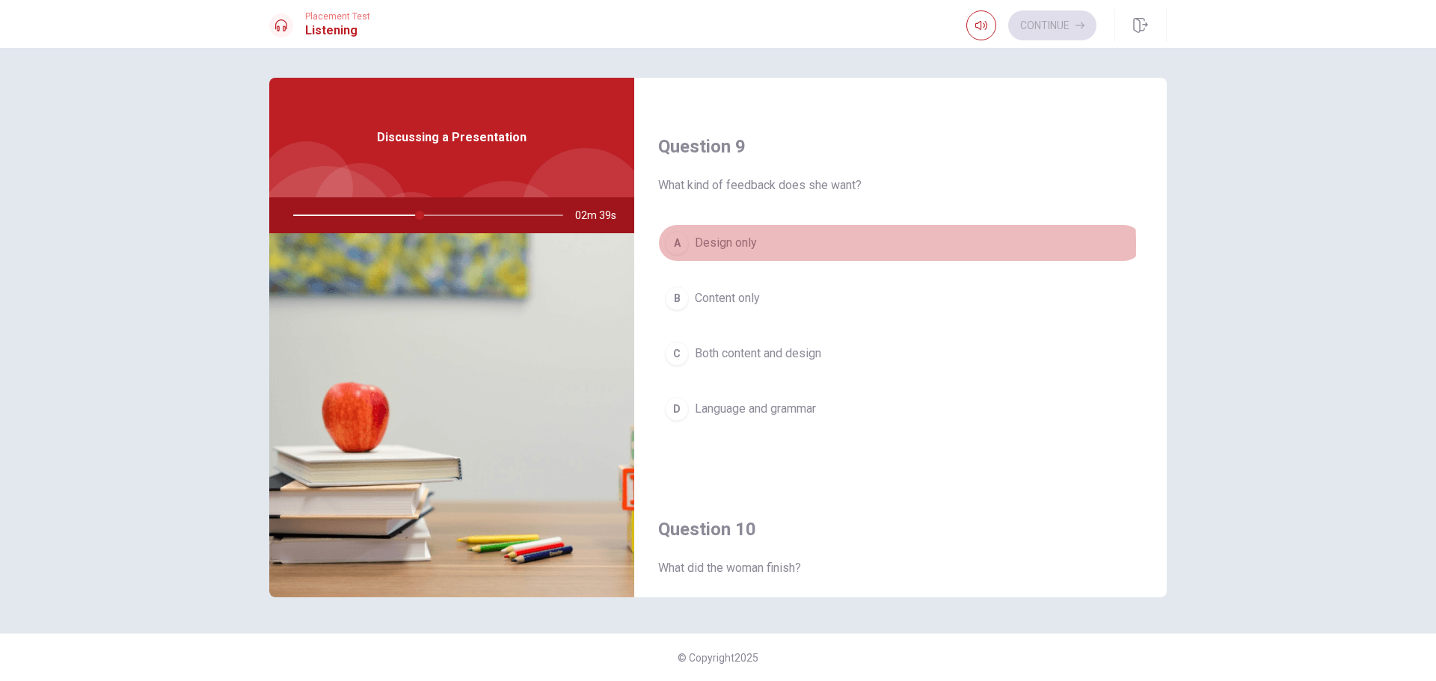
click at [730, 246] on span "Design only" at bounding box center [726, 243] width 62 height 18
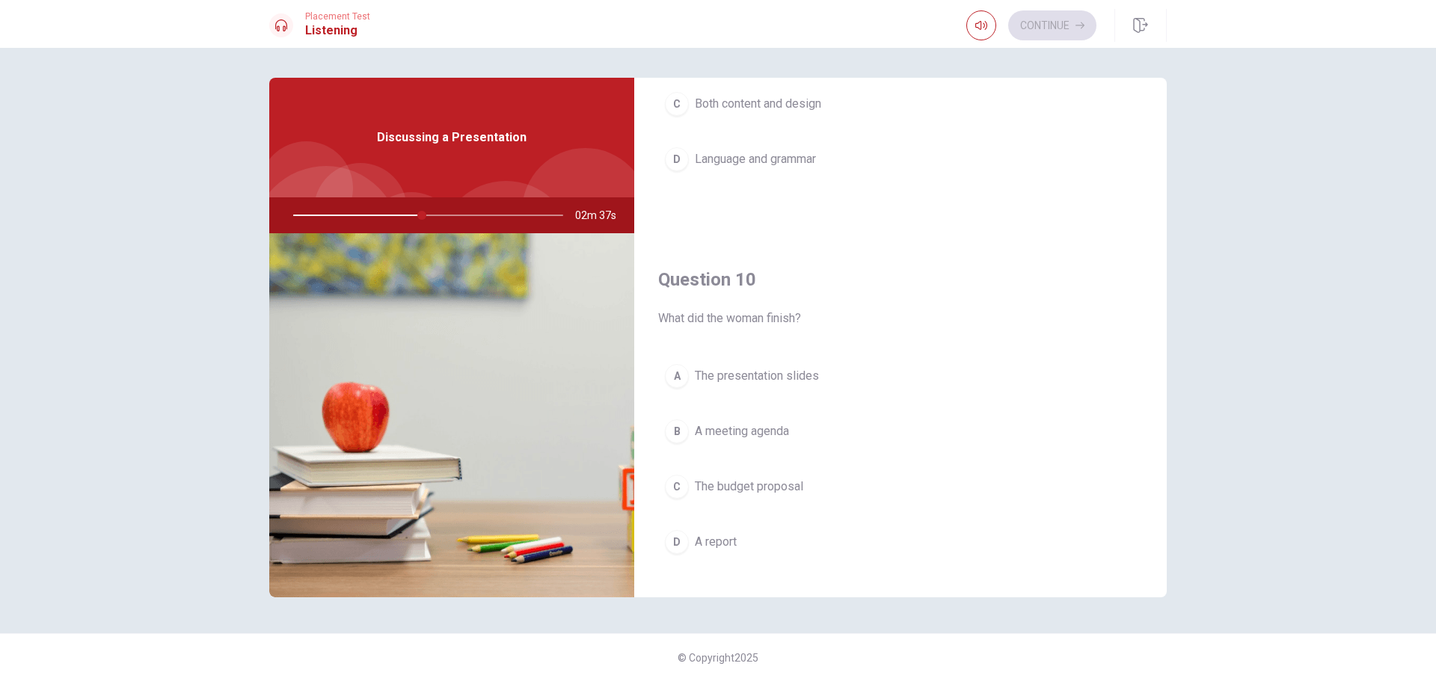
scroll to position [1394, 0]
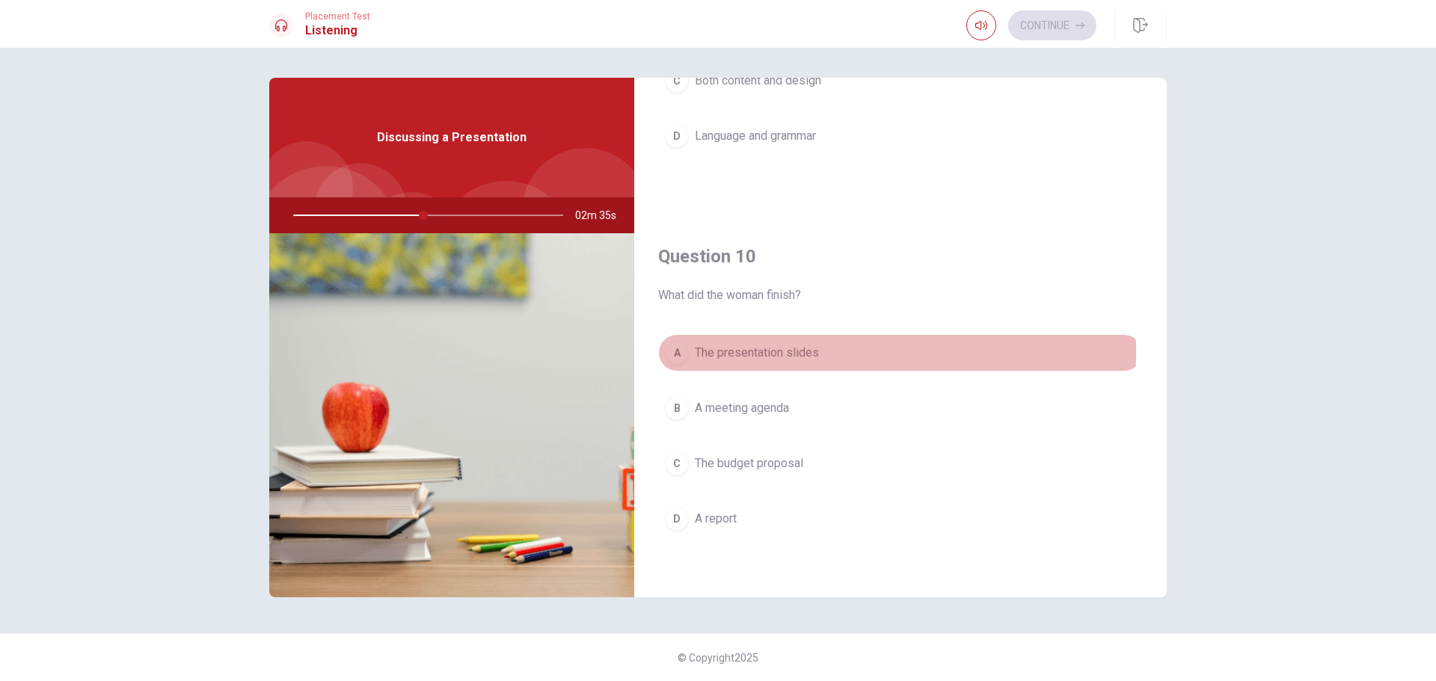
click at [742, 351] on span "The presentation slides" at bounding box center [757, 353] width 124 height 18
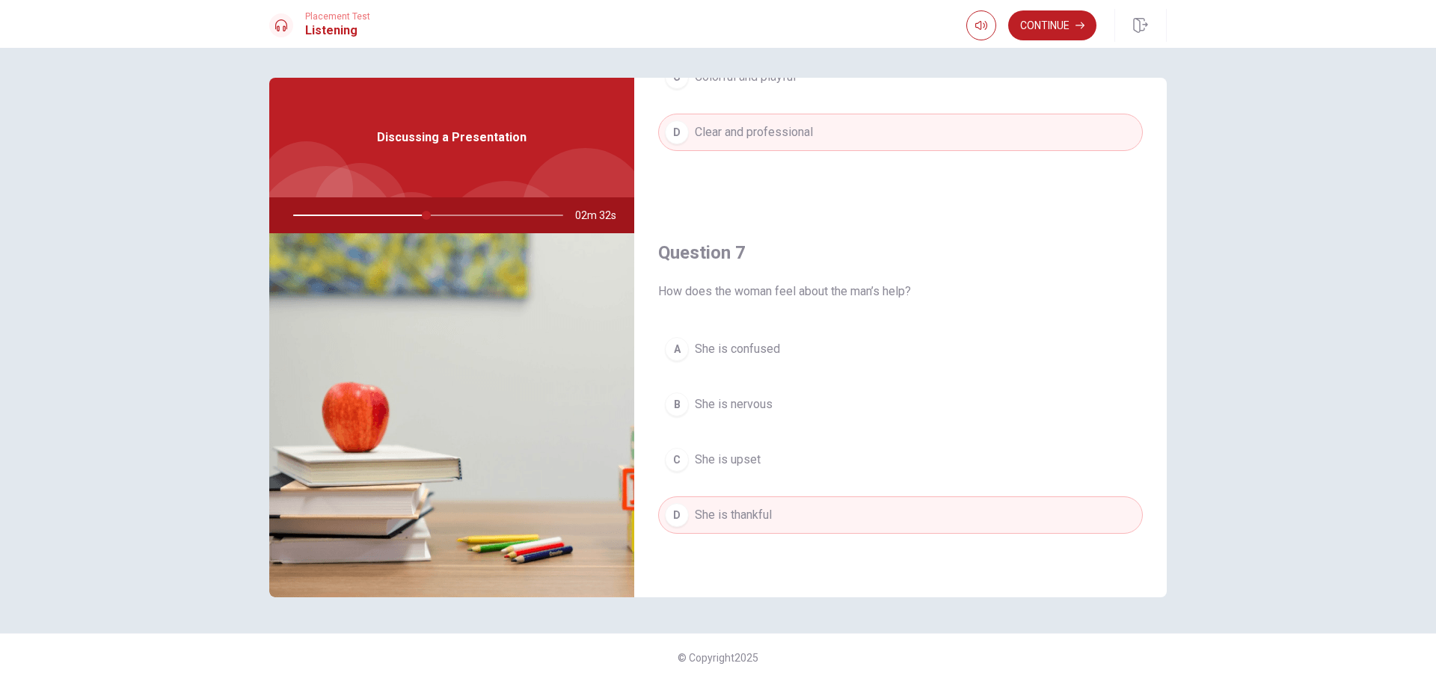
scroll to position [123, 0]
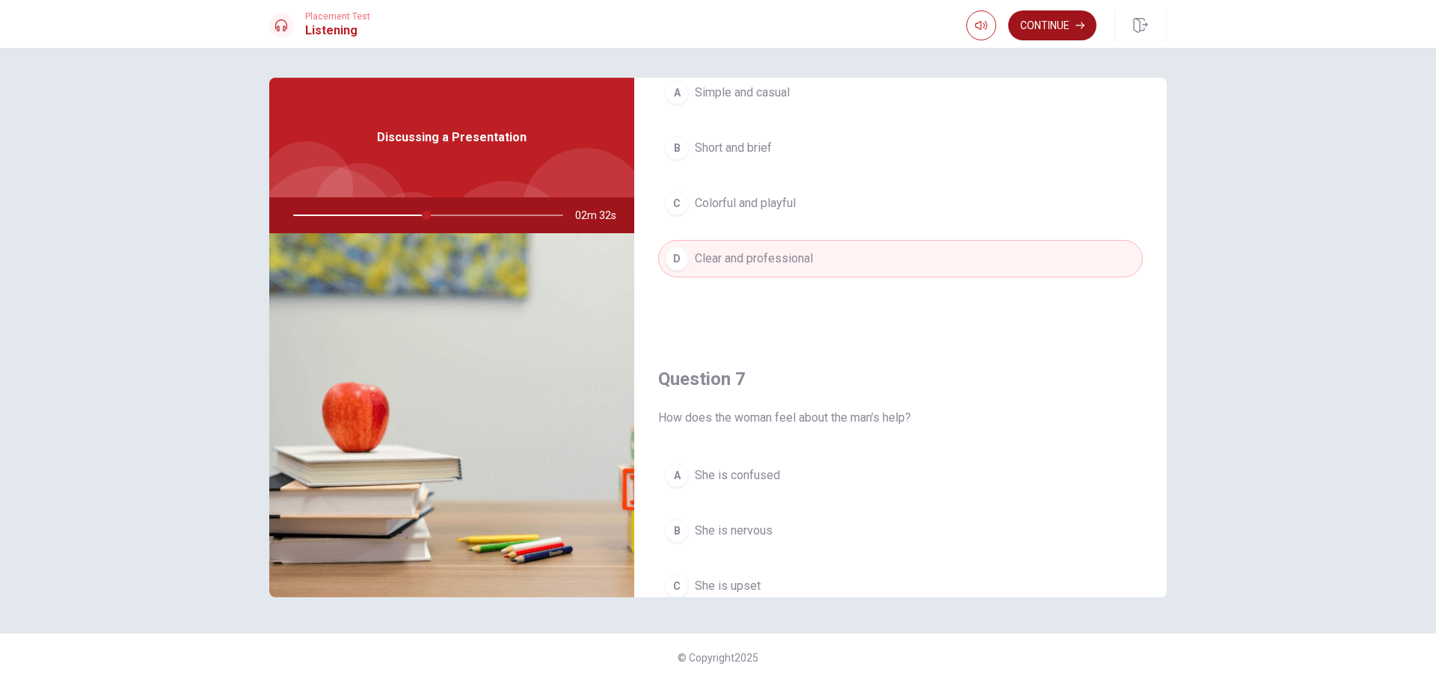
click at [1047, 22] on button "Continue" at bounding box center [1052, 25] width 88 height 30
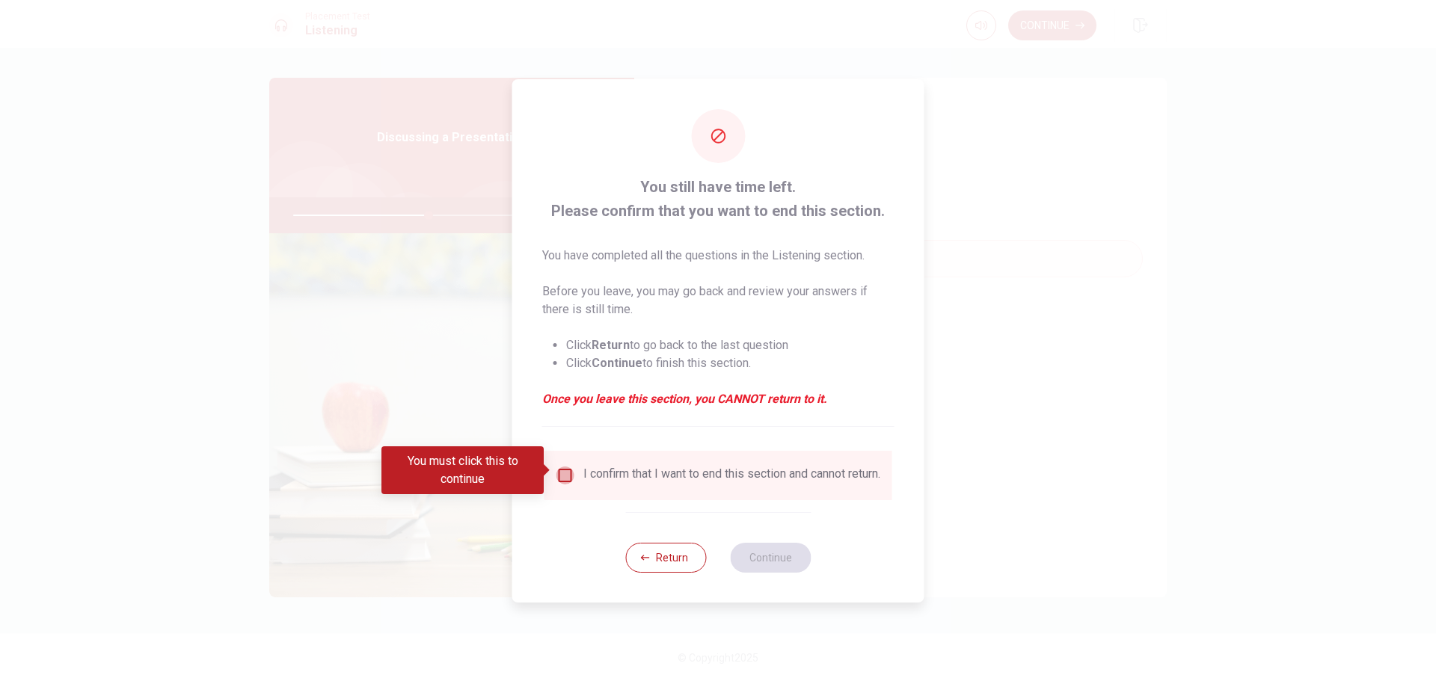
click at [556, 469] on input "You must click this to continue" at bounding box center [565, 476] width 18 height 18
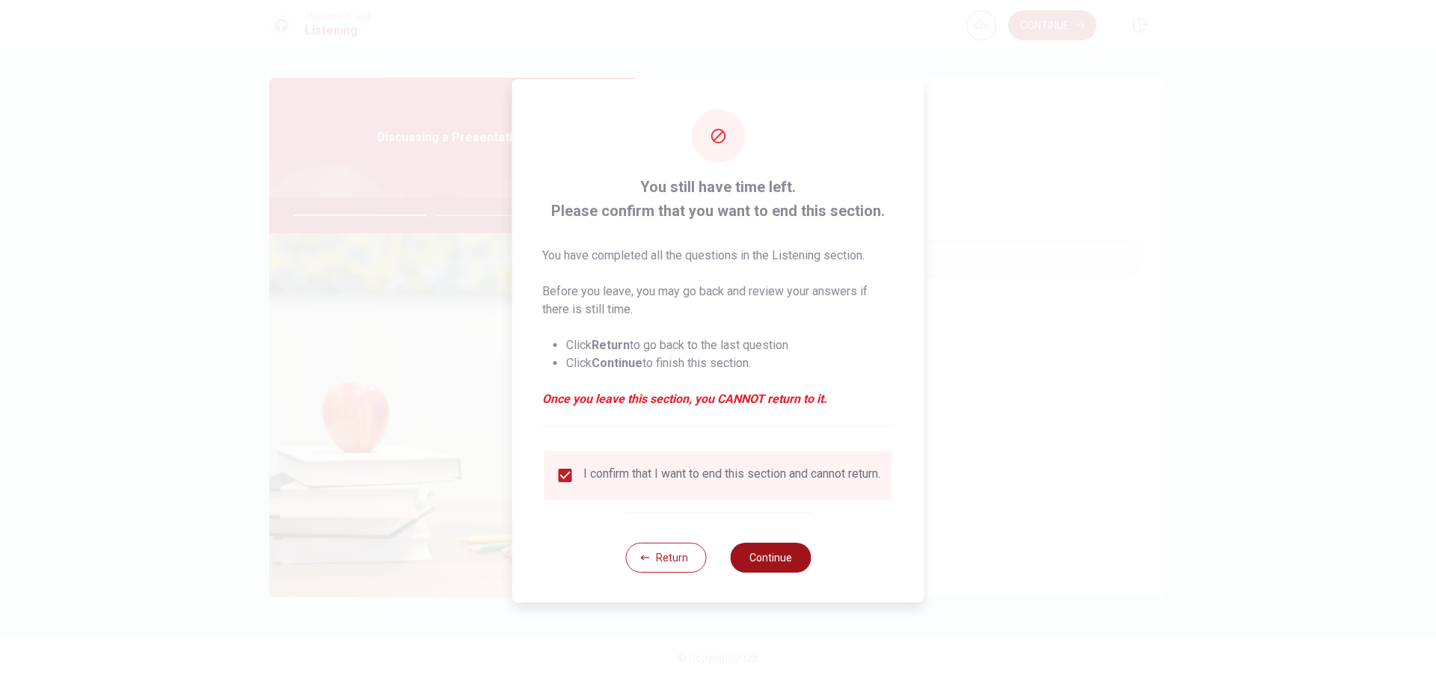
click at [759, 555] on button "Continue" at bounding box center [770, 558] width 81 height 30
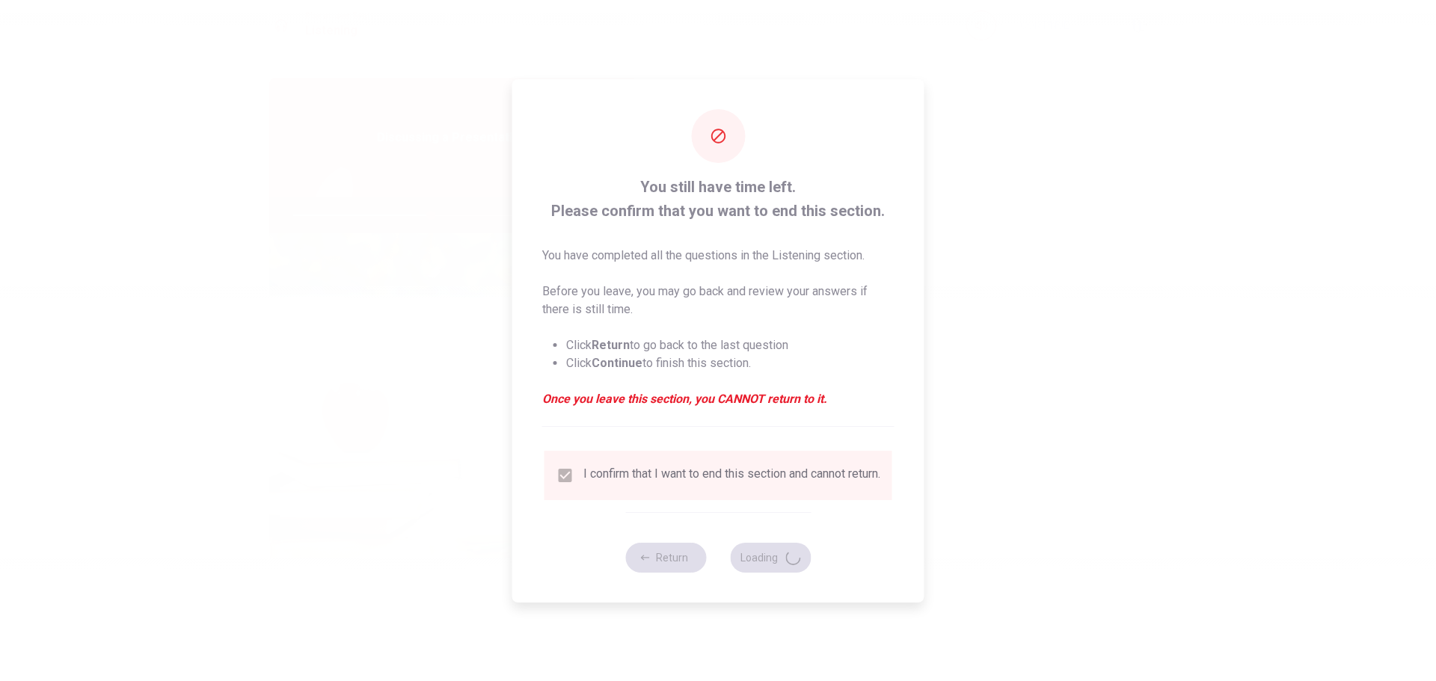
type input "51"
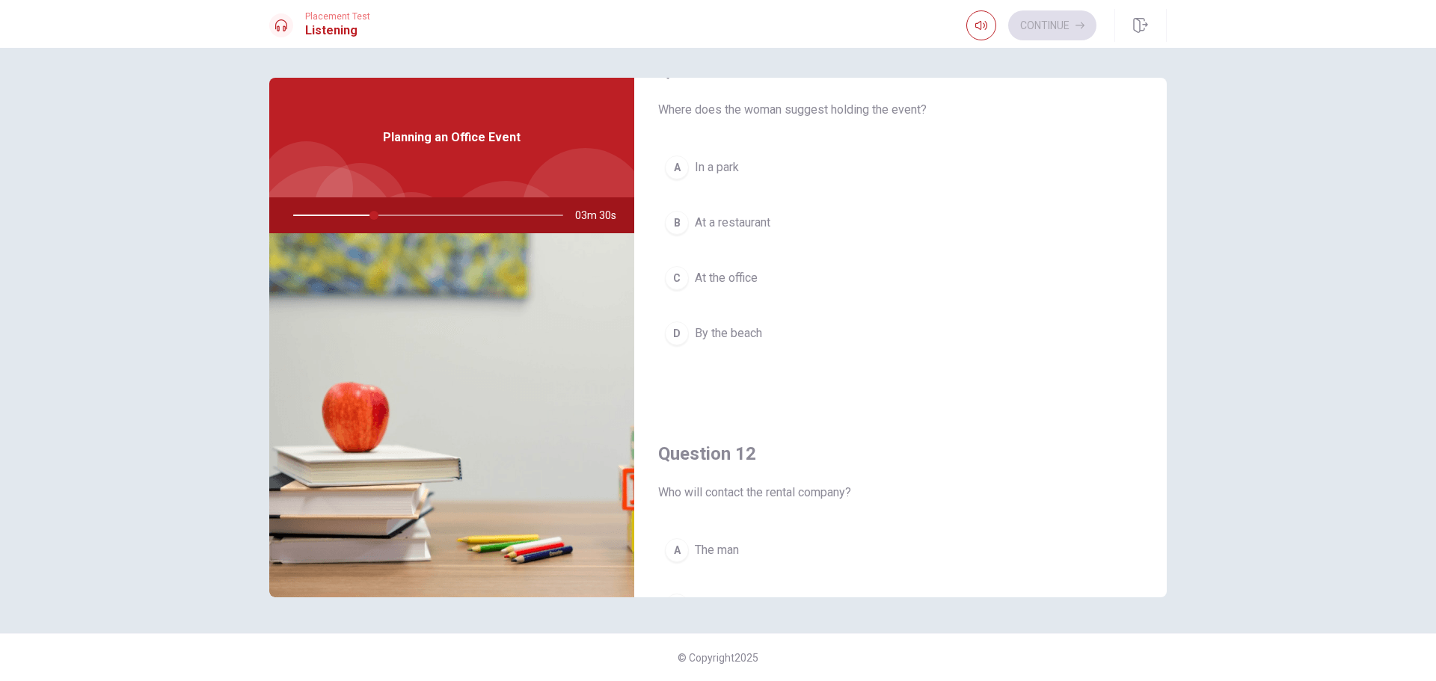
scroll to position [75, 0]
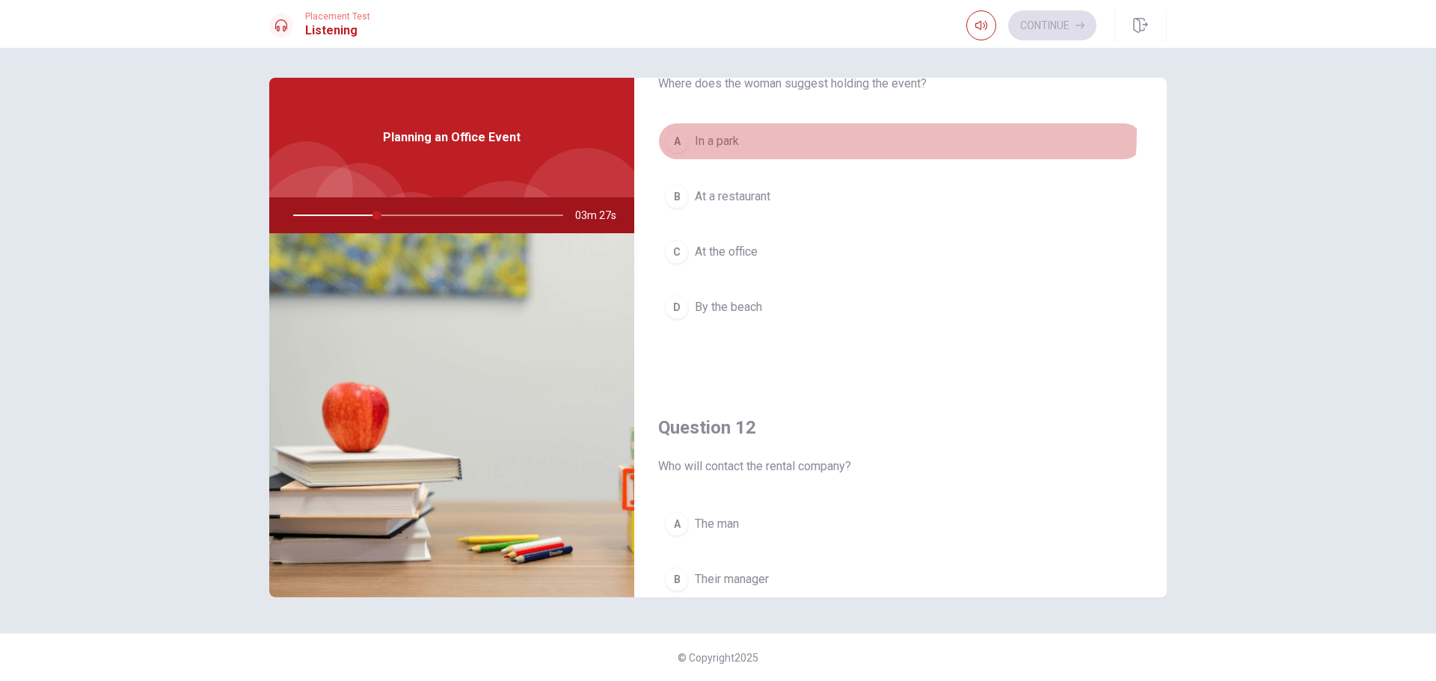
click at [701, 129] on button "A In a park" at bounding box center [900, 141] width 484 height 37
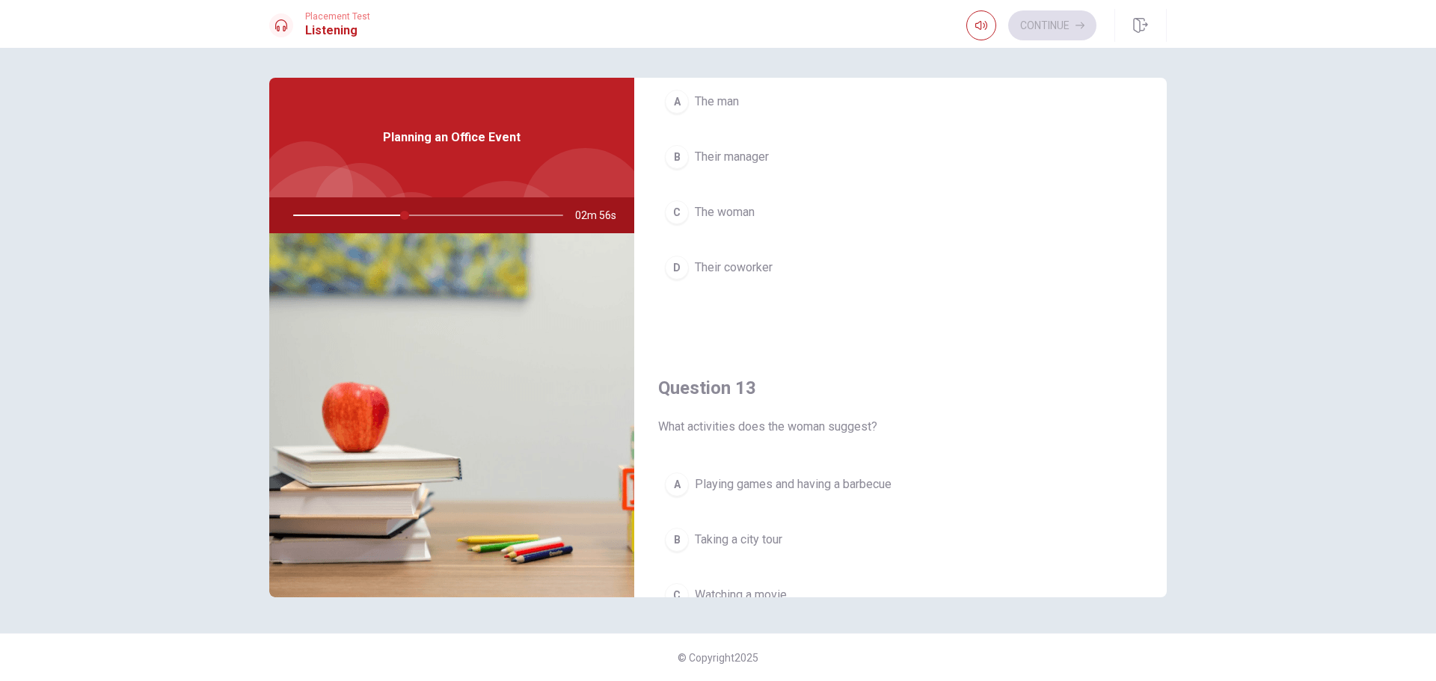
scroll to position [523, 0]
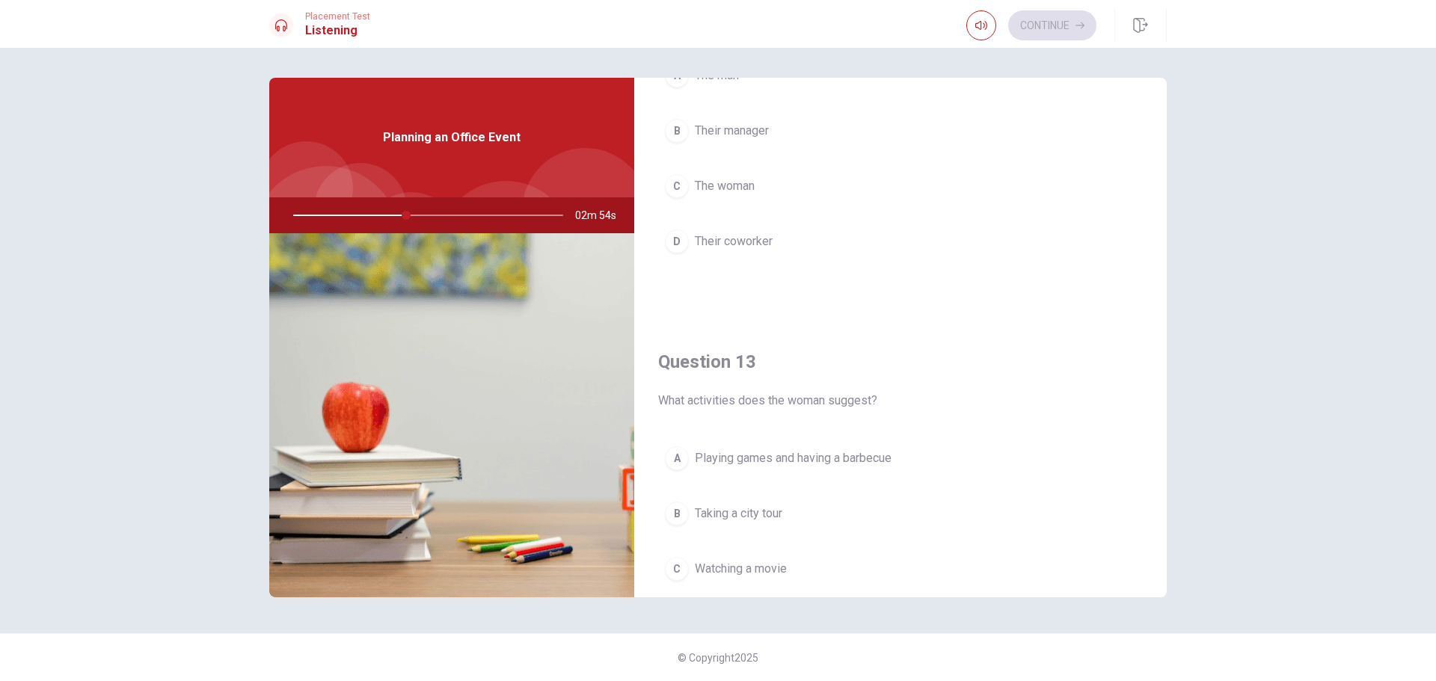
click at [819, 455] on span "Playing games and having a barbecue" at bounding box center [793, 458] width 197 height 18
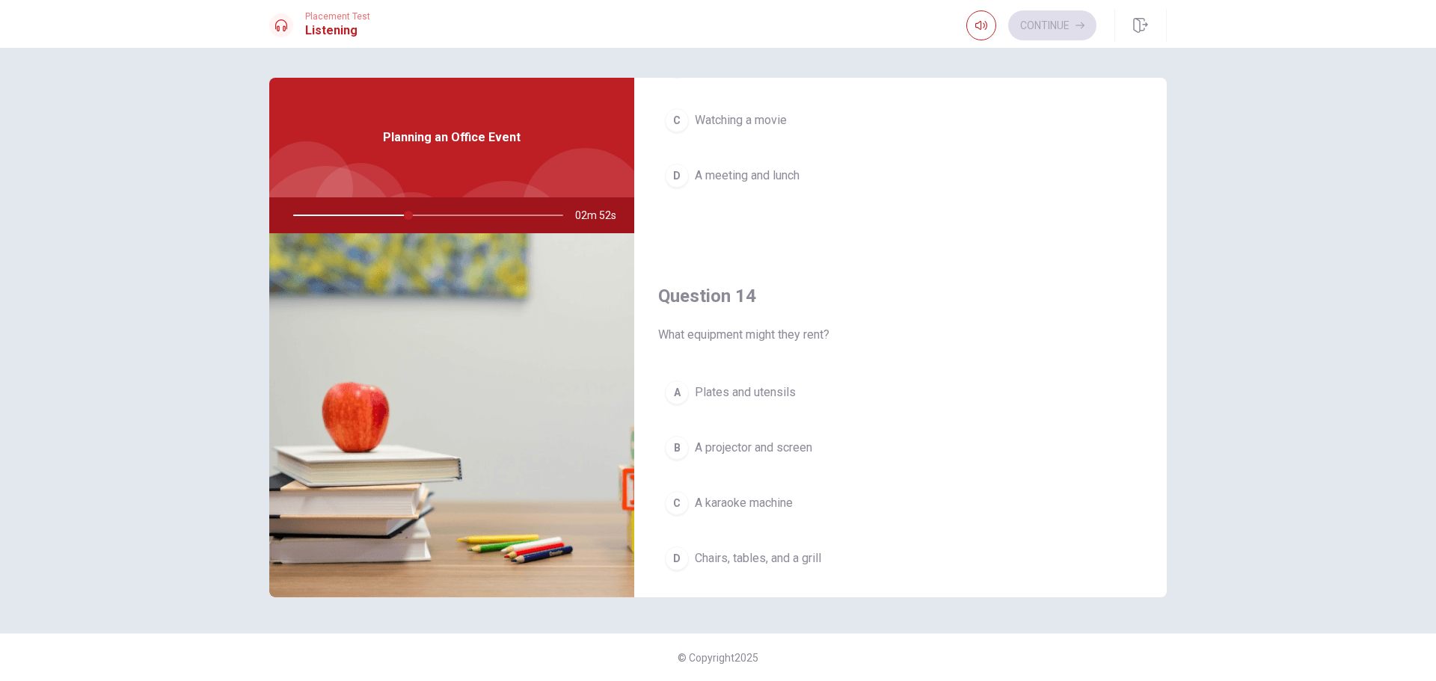
scroll to position [1047, 0]
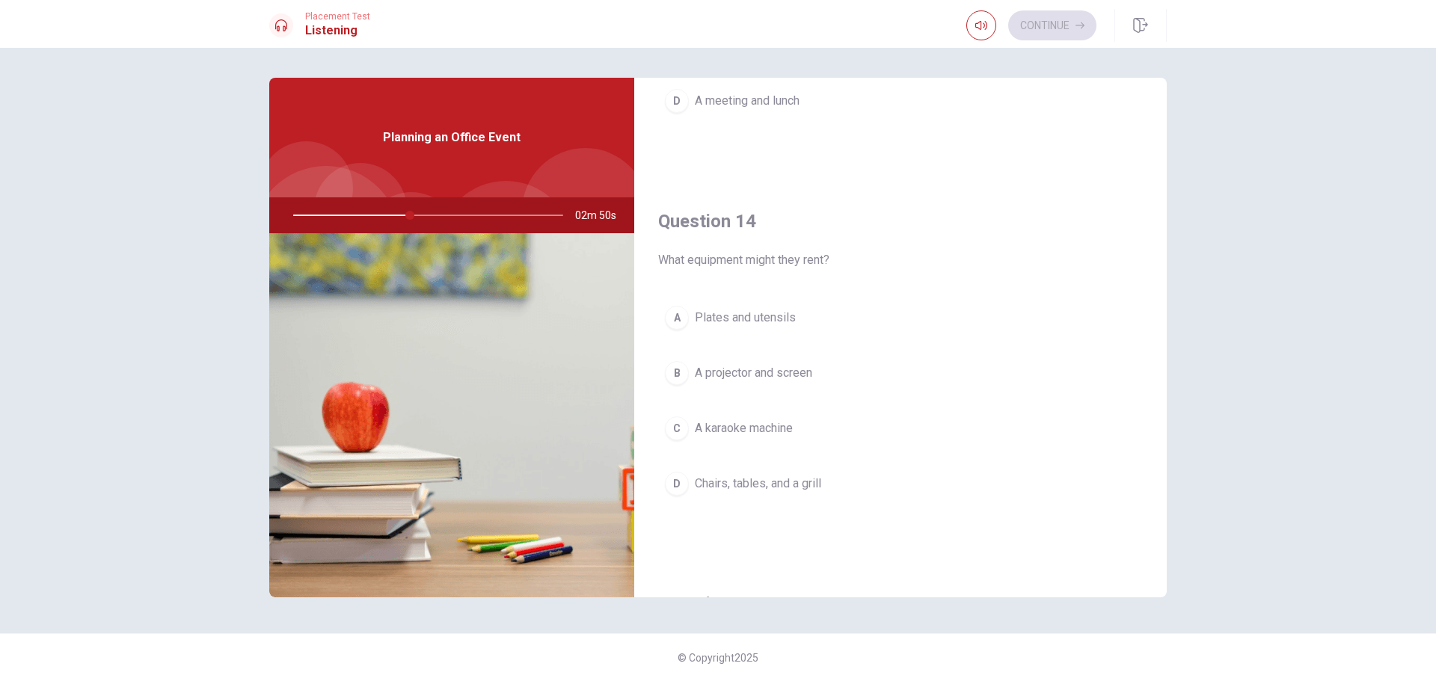
click at [798, 482] on span "Chairs, tables, and a grill" at bounding box center [758, 484] width 126 height 18
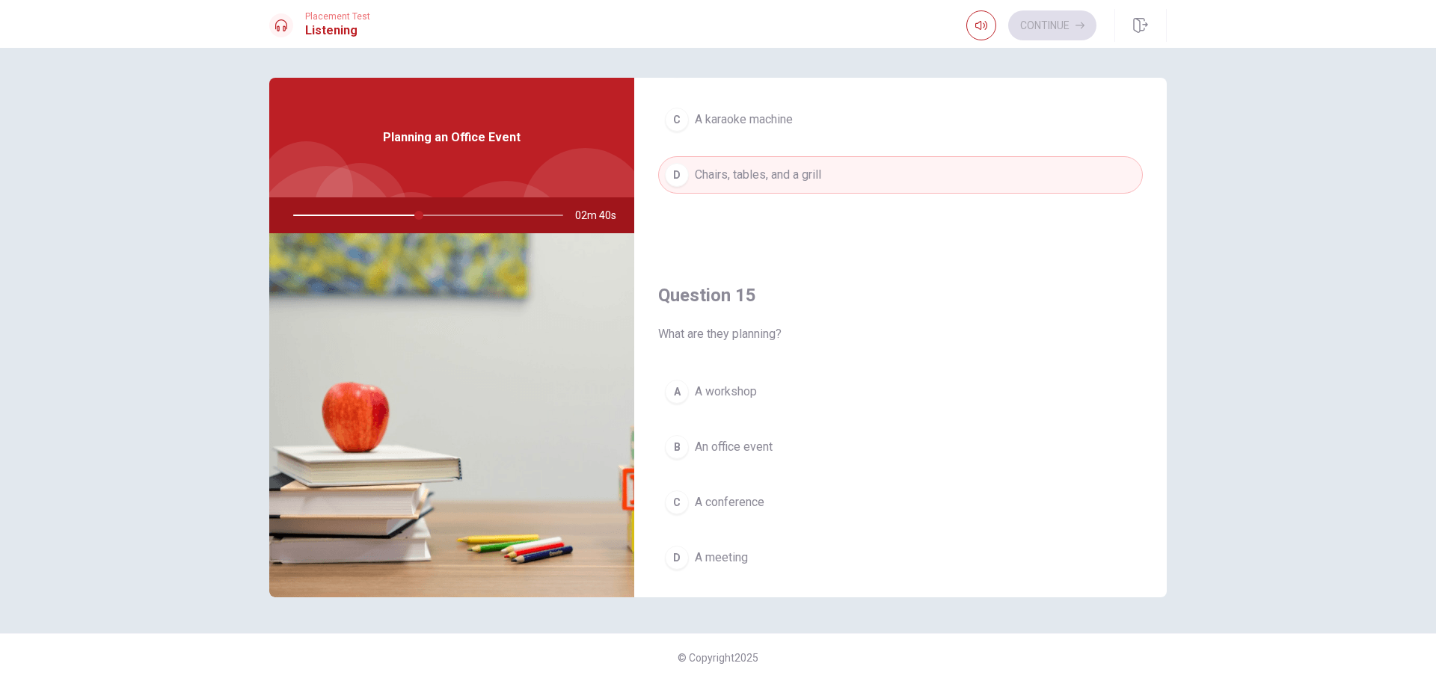
scroll to position [1320, 0]
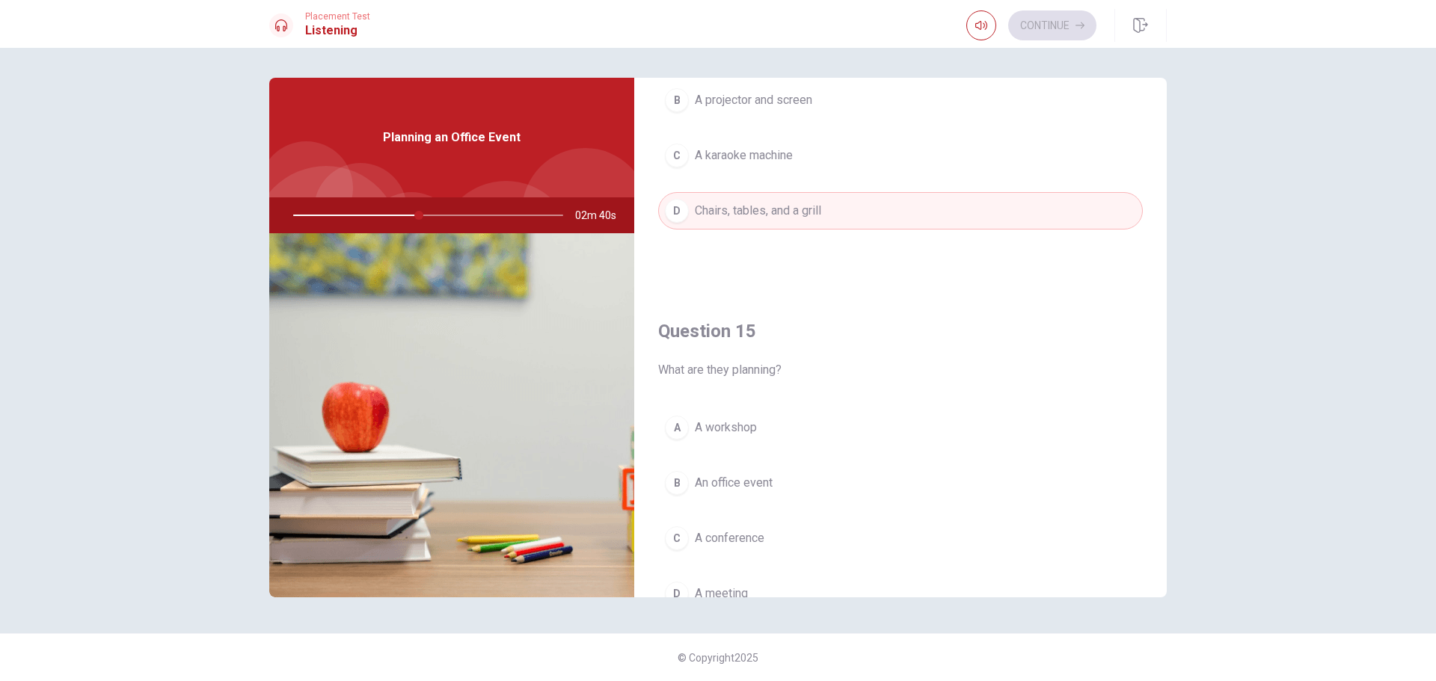
click at [722, 428] on span "A workshop" at bounding box center [726, 428] width 62 height 18
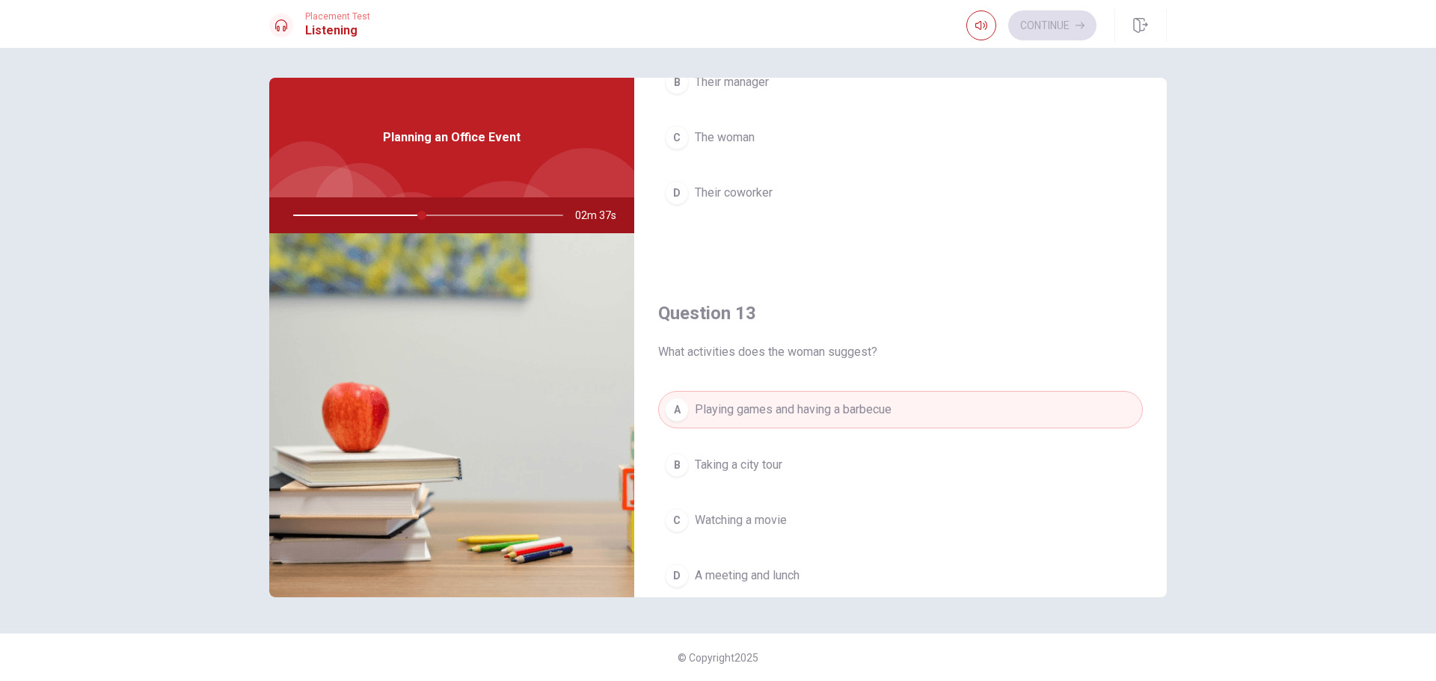
scroll to position [348, 0]
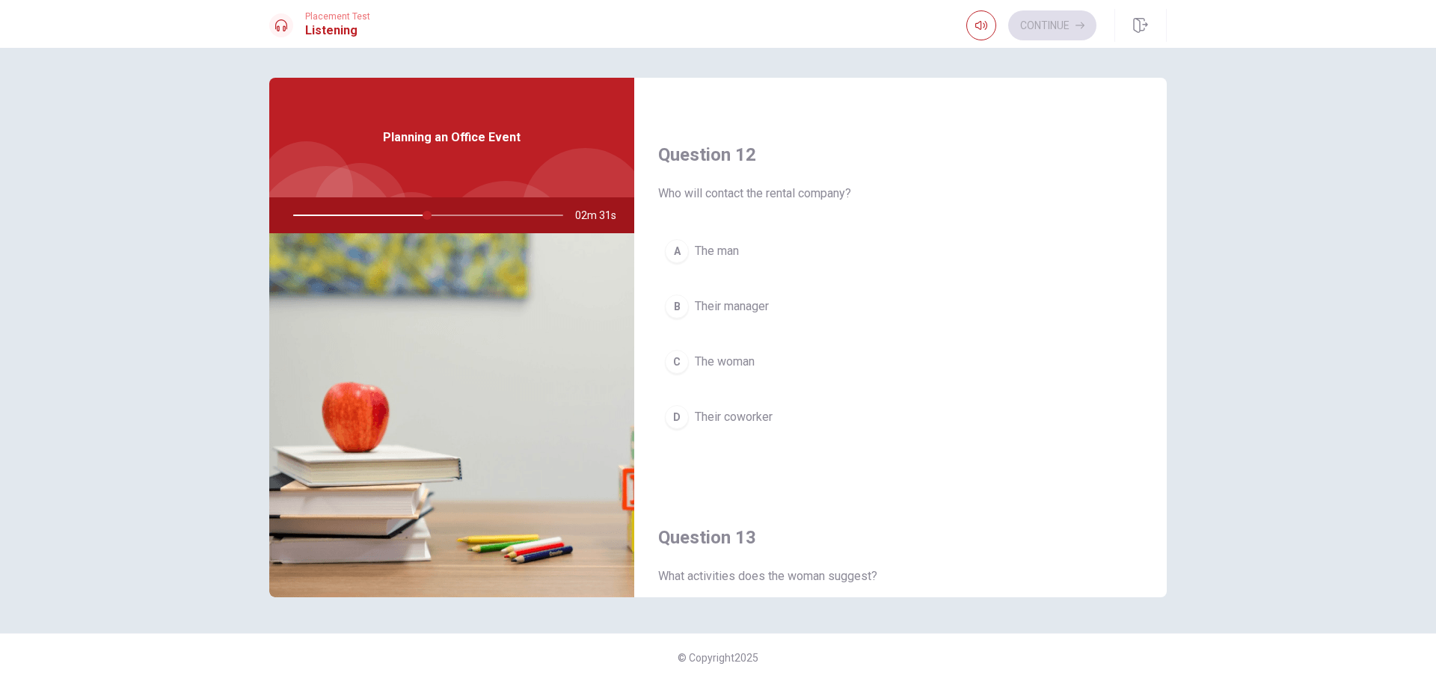
click at [719, 250] on span "The man" at bounding box center [717, 251] width 44 height 18
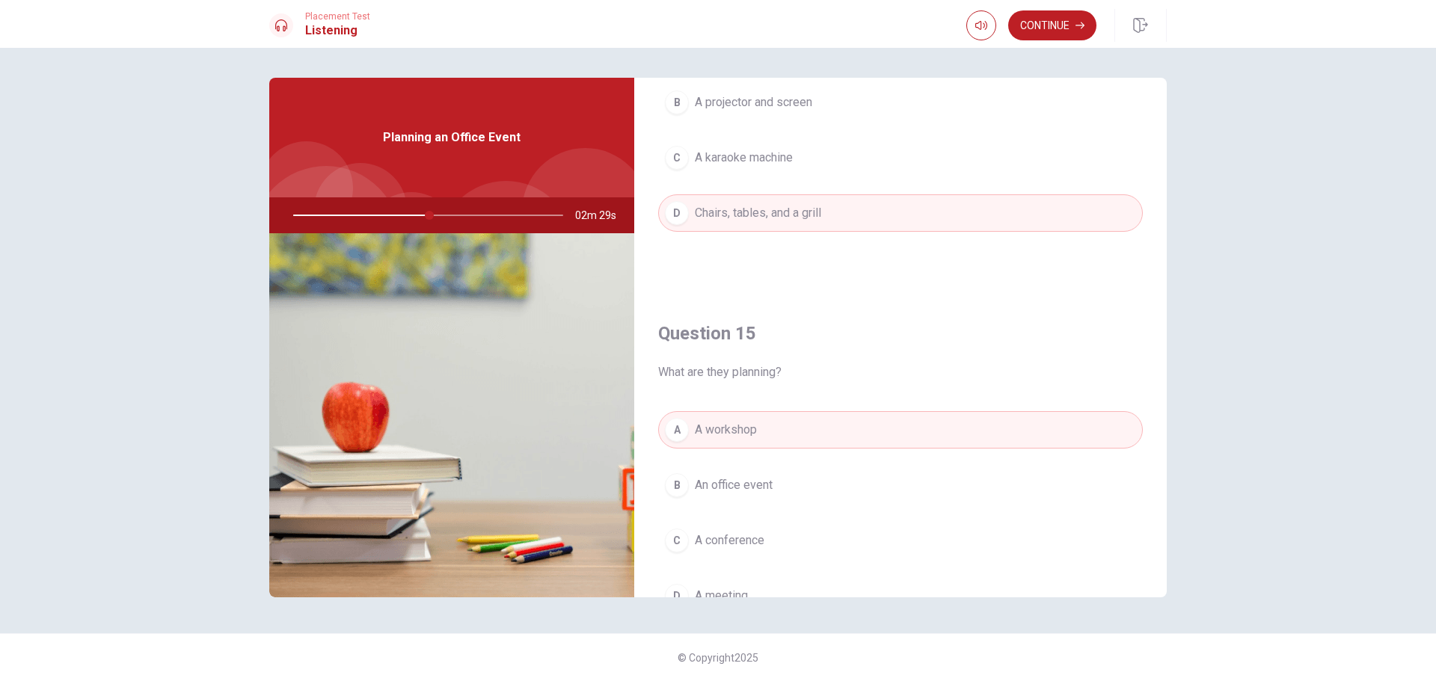
scroll to position [1394, 0]
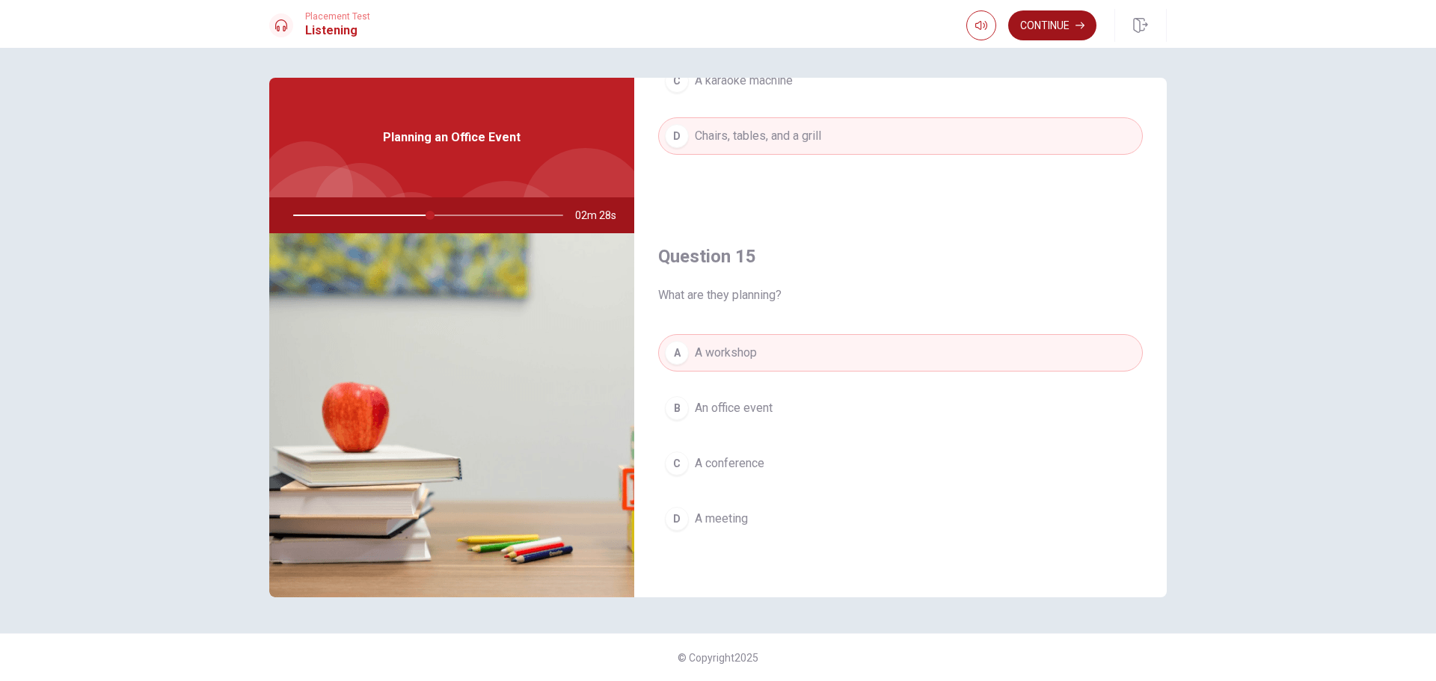
click at [1052, 25] on button "Continue" at bounding box center [1052, 25] width 88 height 30
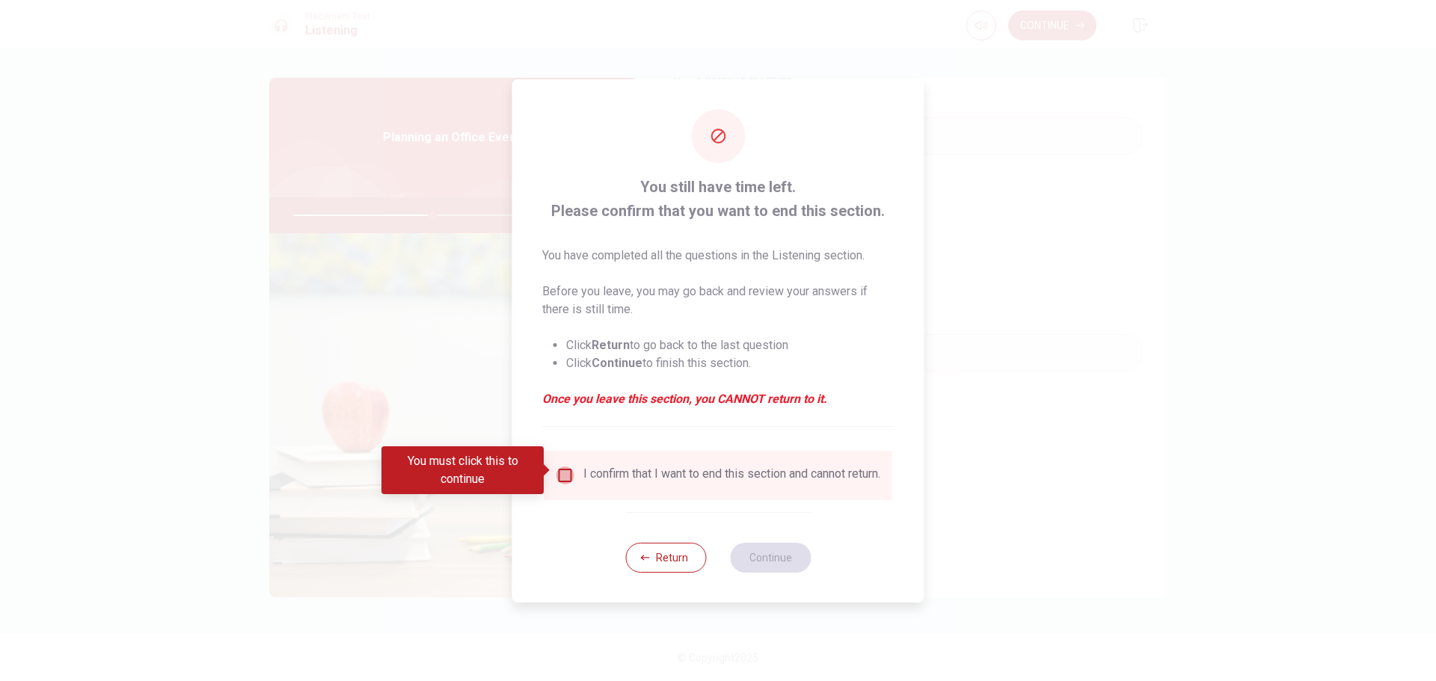
click at [561, 470] on input "You must click this to continue" at bounding box center [565, 476] width 18 height 18
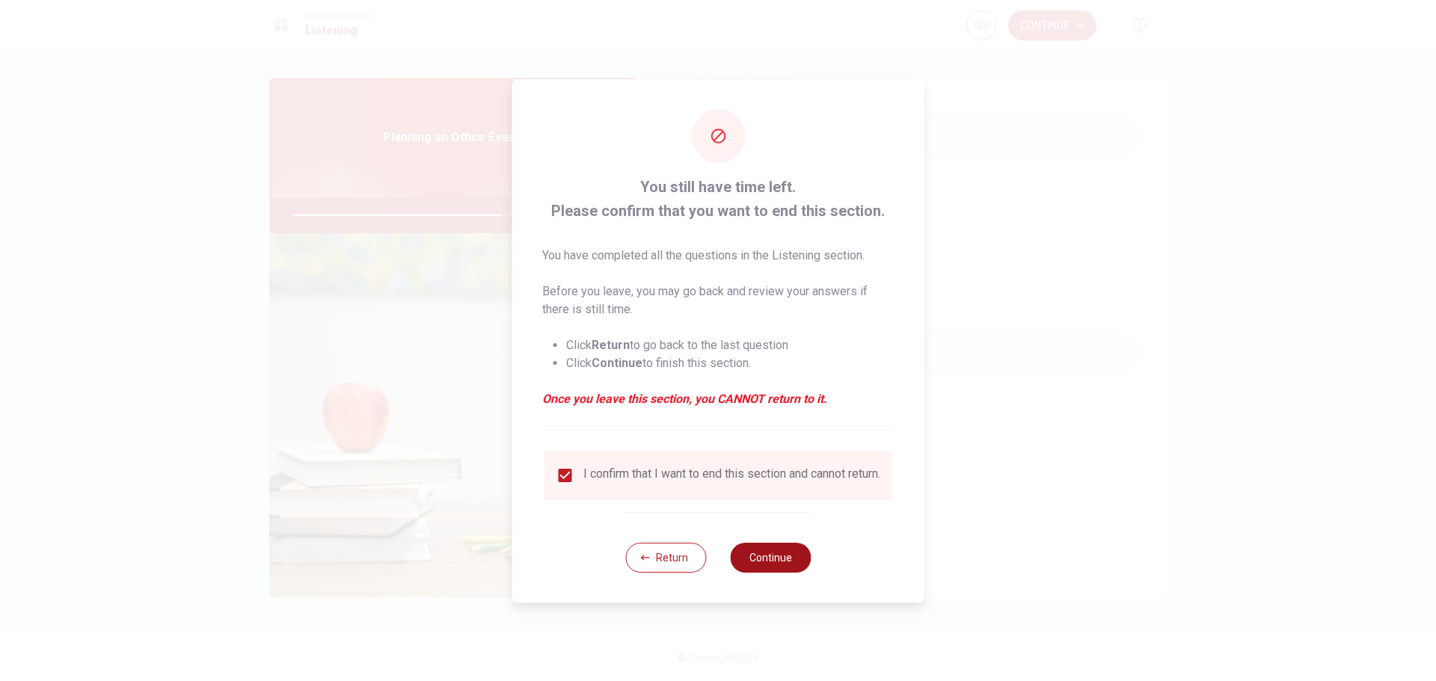
click at [773, 565] on button "Continue" at bounding box center [770, 558] width 81 height 30
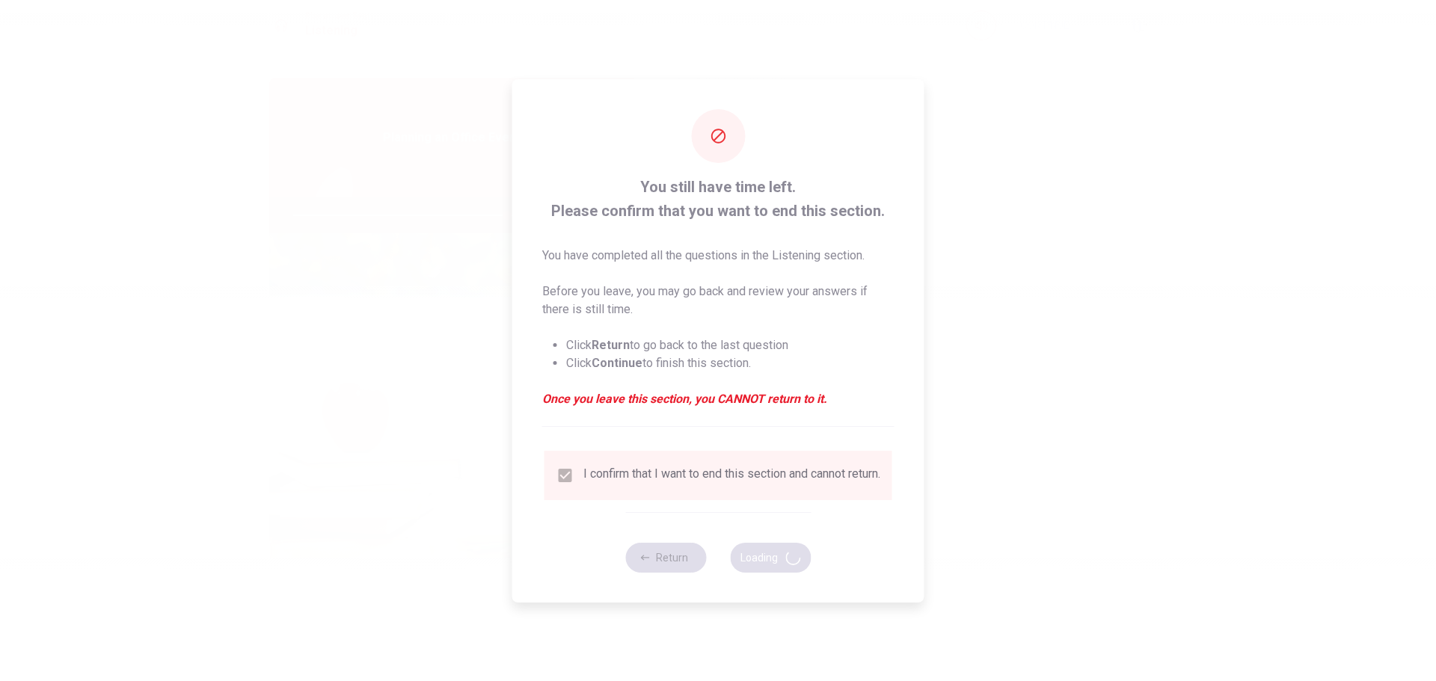
type input "80"
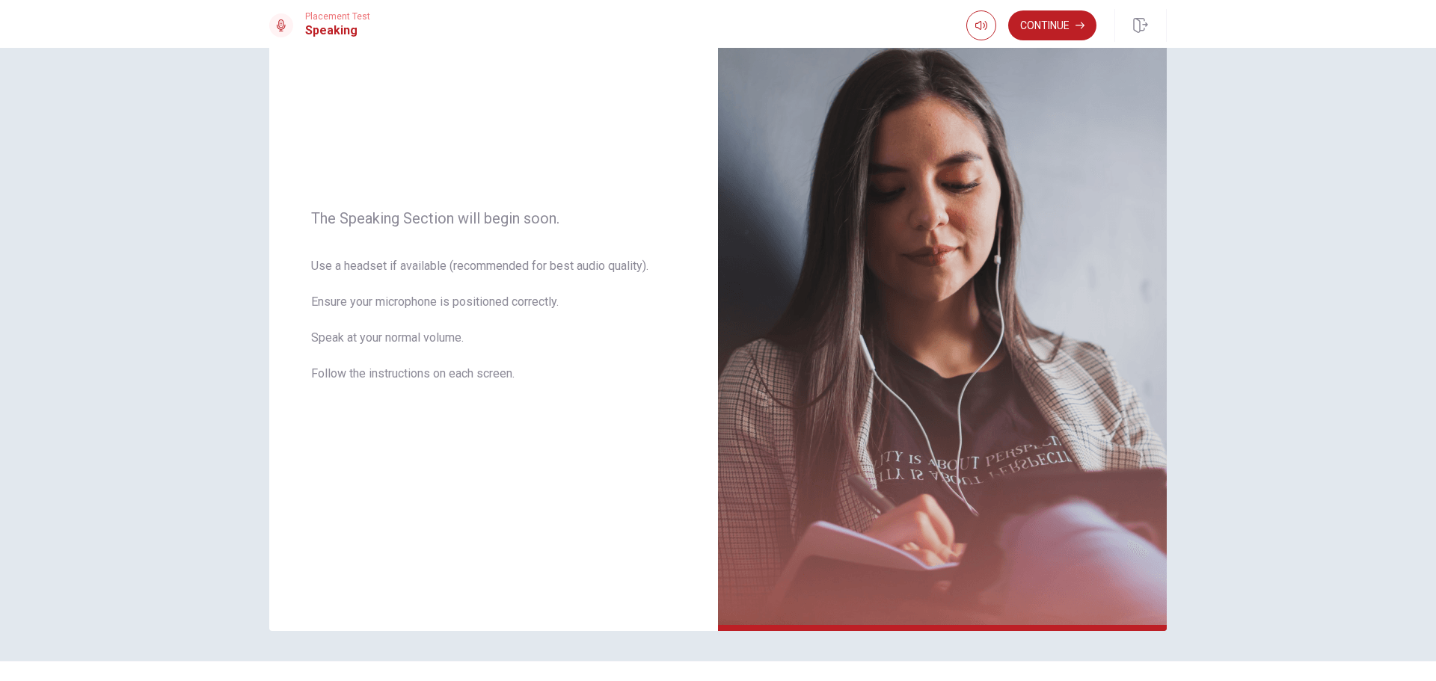
scroll to position [126, 0]
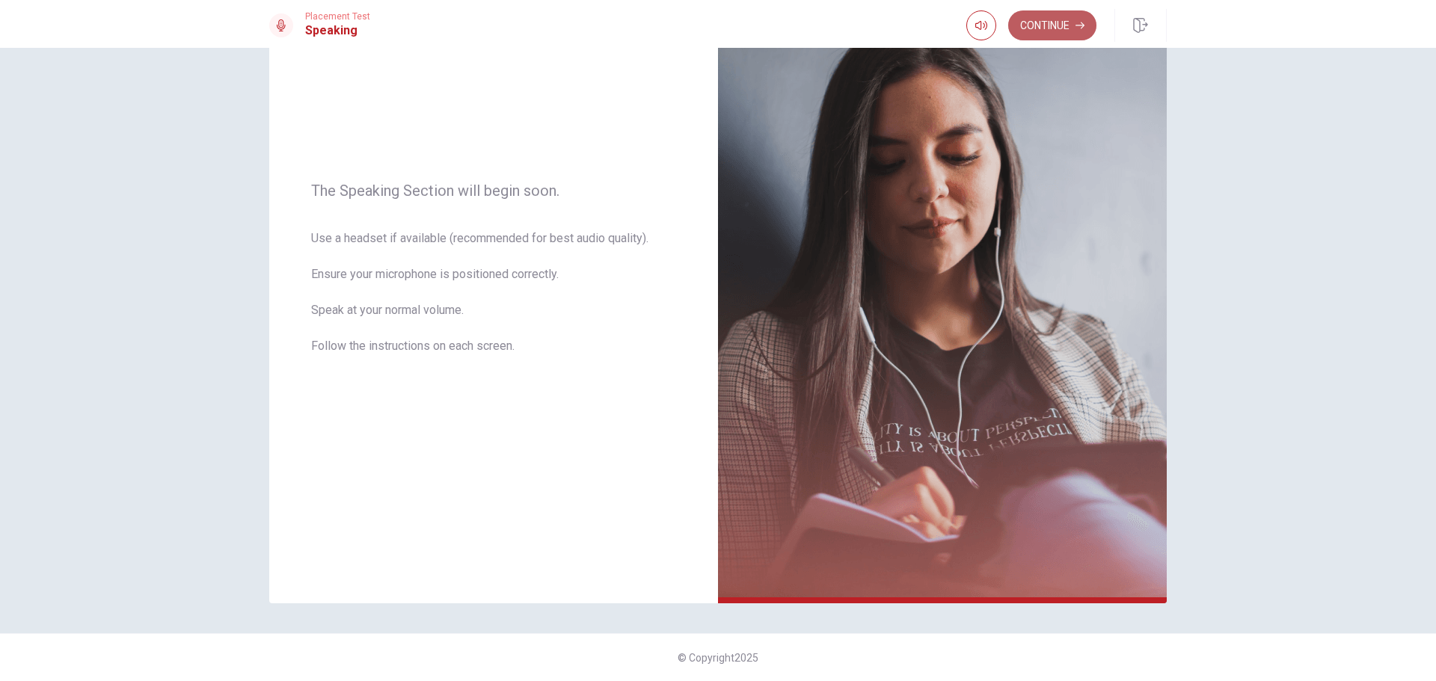
click at [1041, 15] on button "Continue" at bounding box center [1052, 25] width 88 height 30
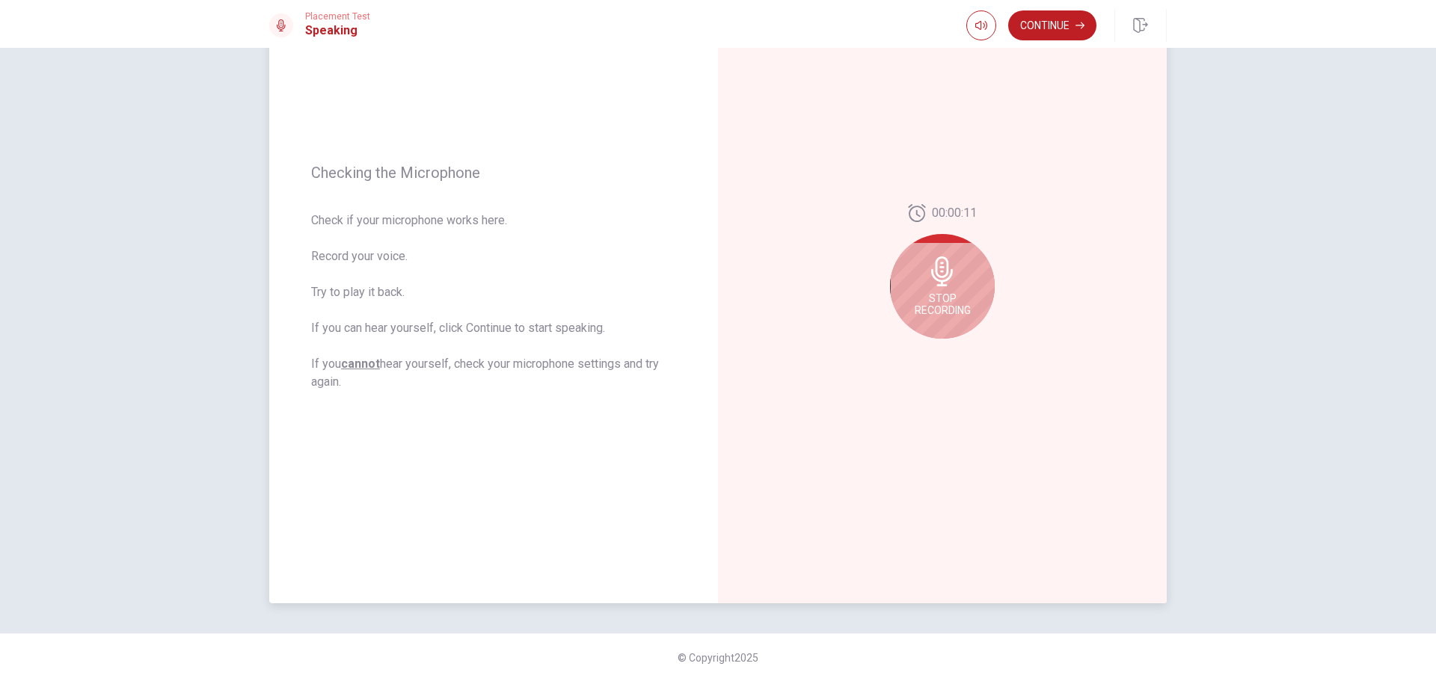
click at [942, 271] on icon at bounding box center [942, 271] width 22 height 30
click at [942, 271] on icon at bounding box center [941, 276] width 22 height 30
click at [955, 350] on icon "Play Audio" at bounding box center [958, 350] width 7 height 9
click at [921, 348] on icon "Record Again" at bounding box center [925, 350] width 9 height 9
click at [938, 280] on icon at bounding box center [942, 271] width 22 height 30
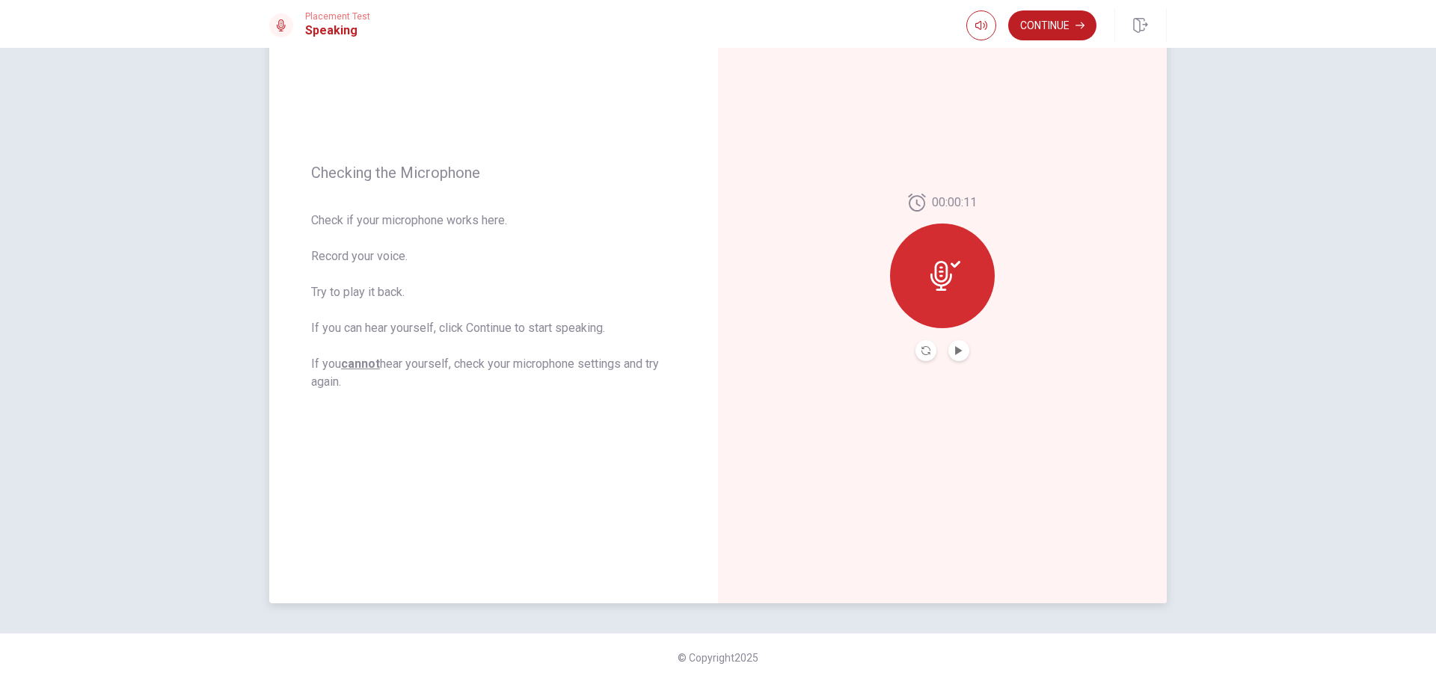
click at [949, 350] on button "Play Audio" at bounding box center [958, 350] width 21 height 21
click at [1040, 25] on button "Continue" at bounding box center [1052, 25] width 88 height 30
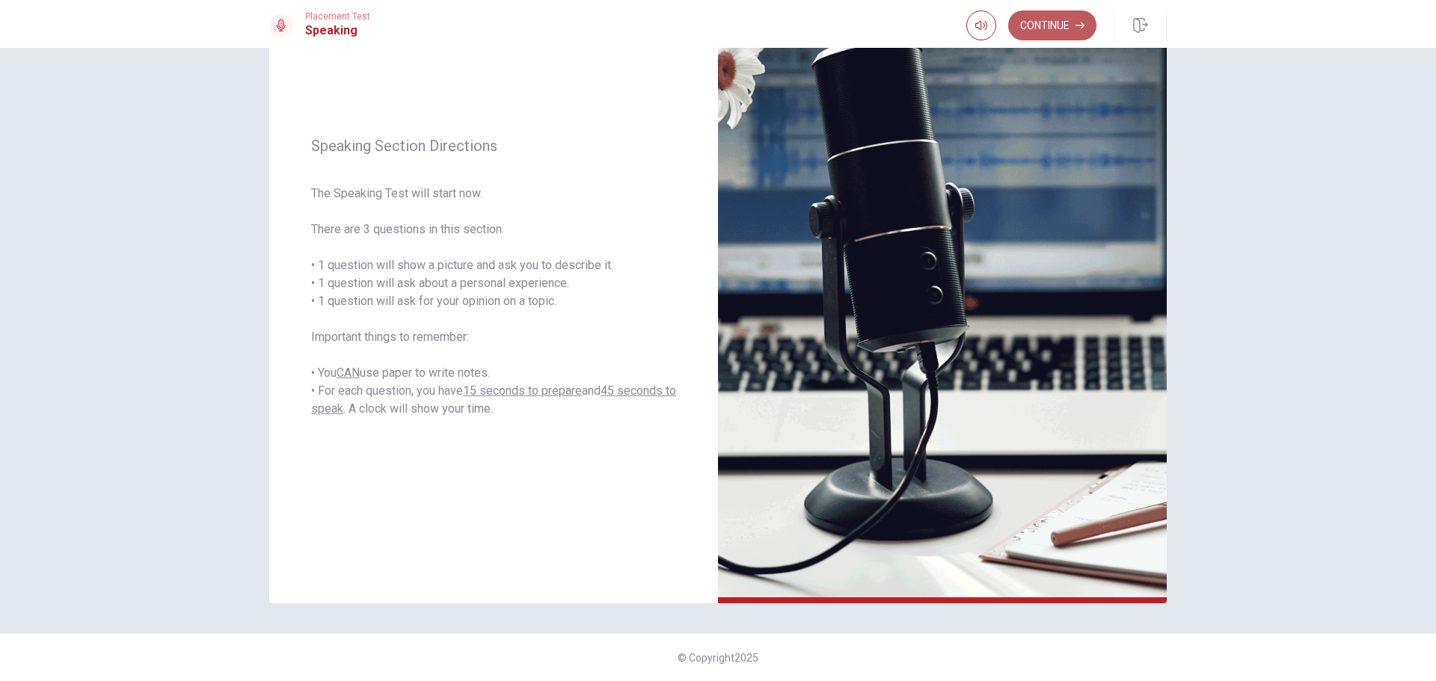
click at [1062, 31] on button "Continue" at bounding box center [1052, 25] width 88 height 30
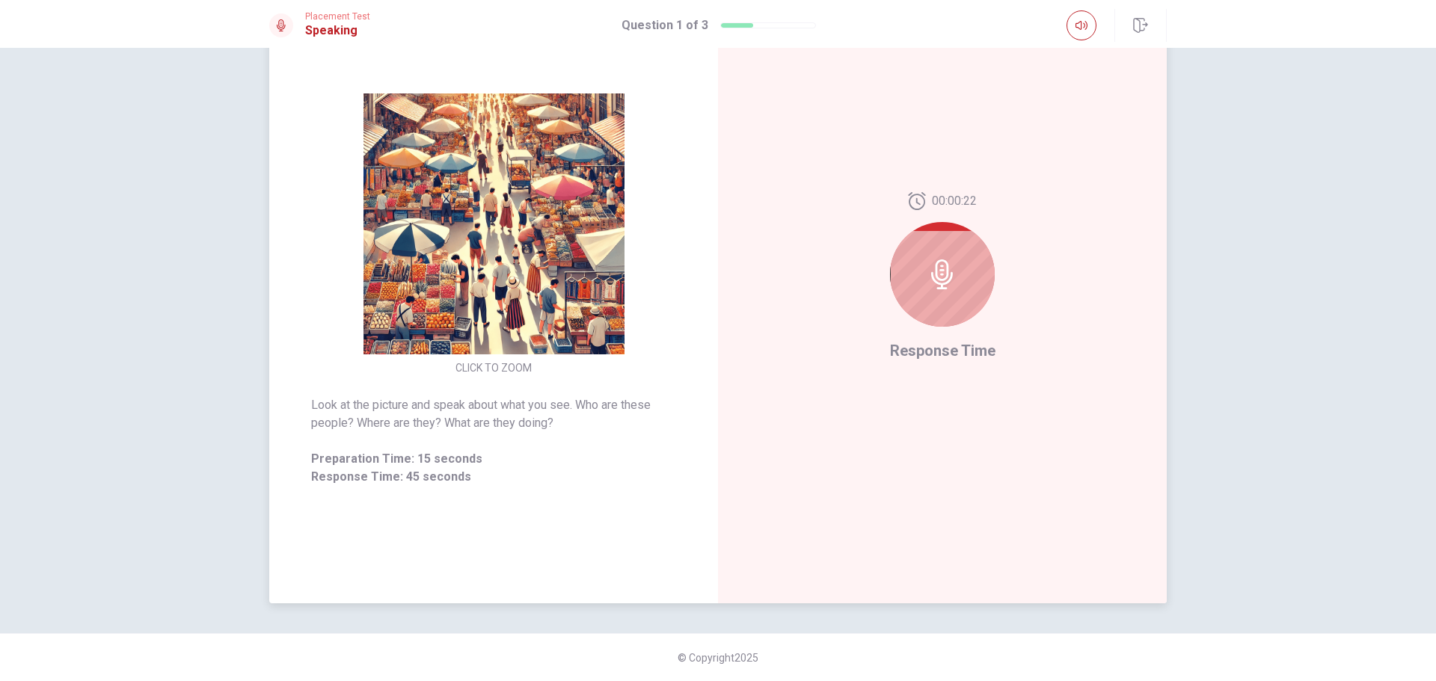
click at [941, 283] on icon at bounding box center [942, 274] width 30 height 30
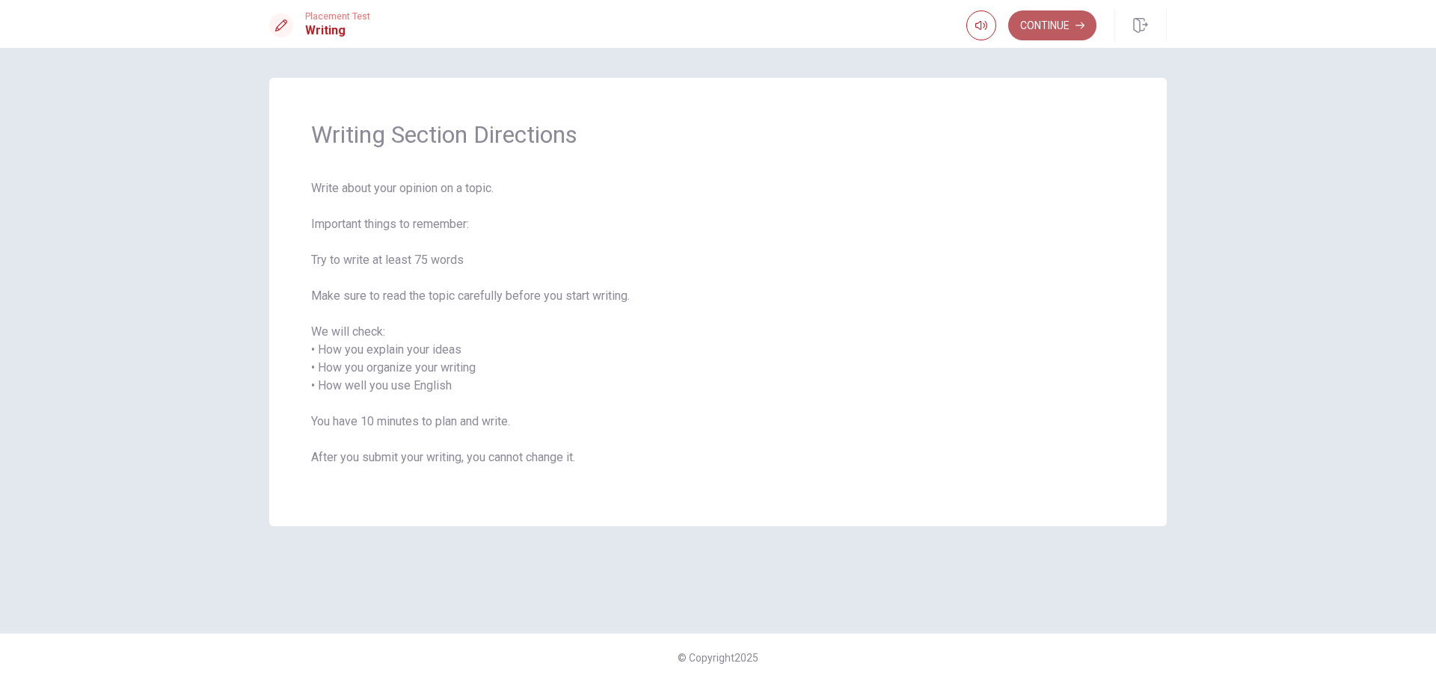
click at [1022, 26] on button "Continue" at bounding box center [1052, 25] width 88 height 30
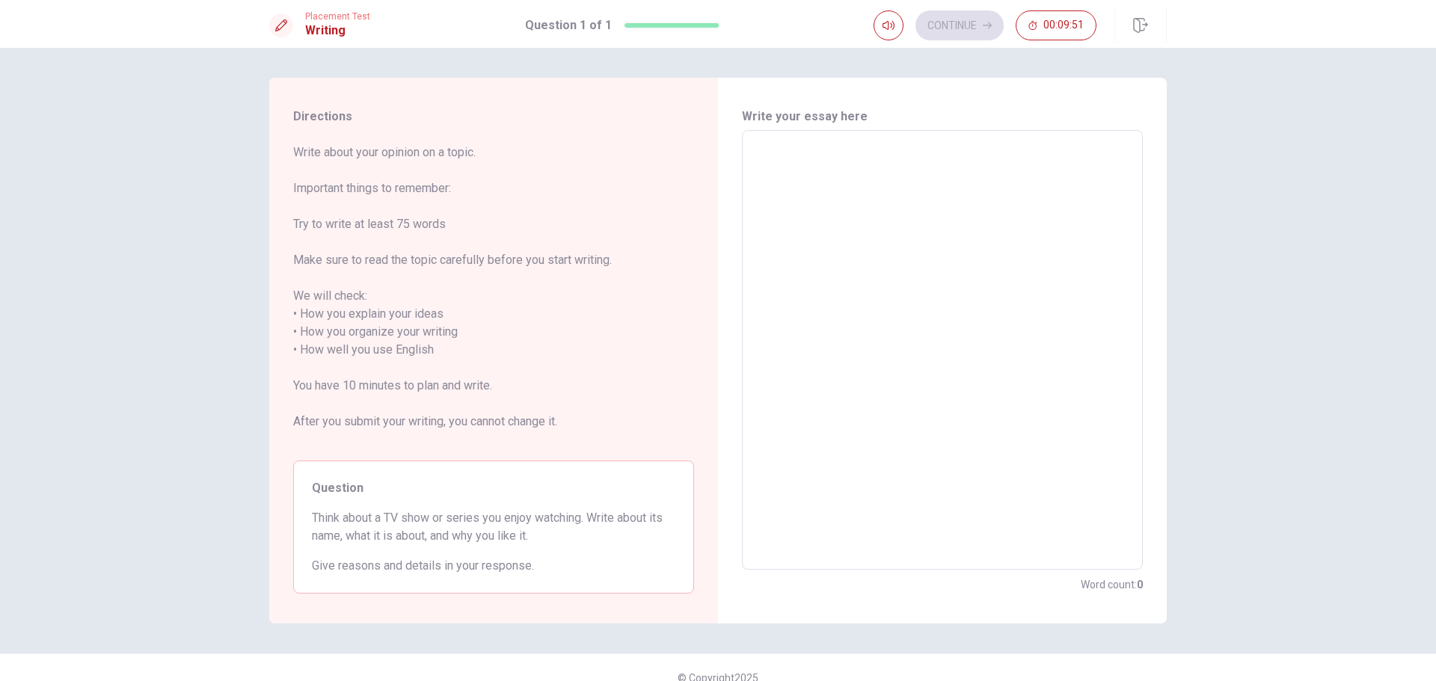
scroll to position [20, 0]
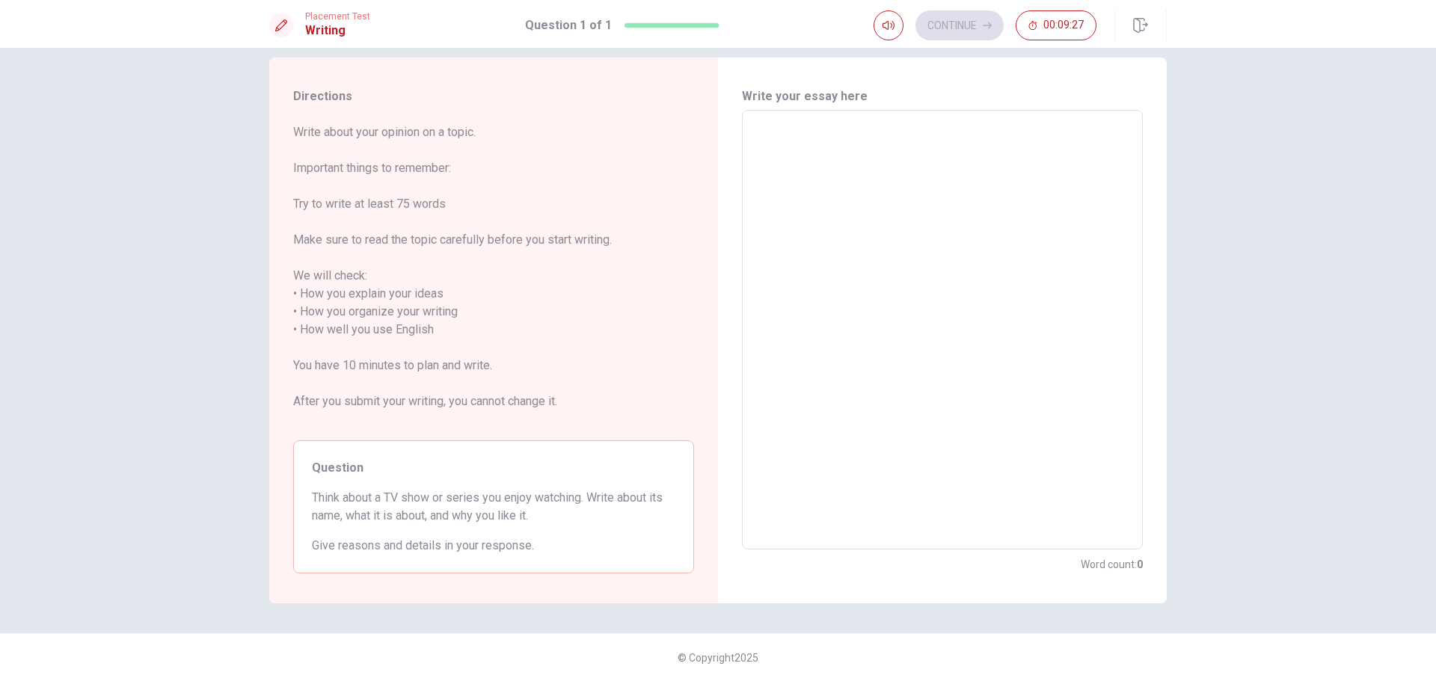
click at [837, 210] on textarea at bounding box center [942, 330] width 380 height 415
type textarea "I"
type textarea "x"
type textarea "I"
type textarea "x"
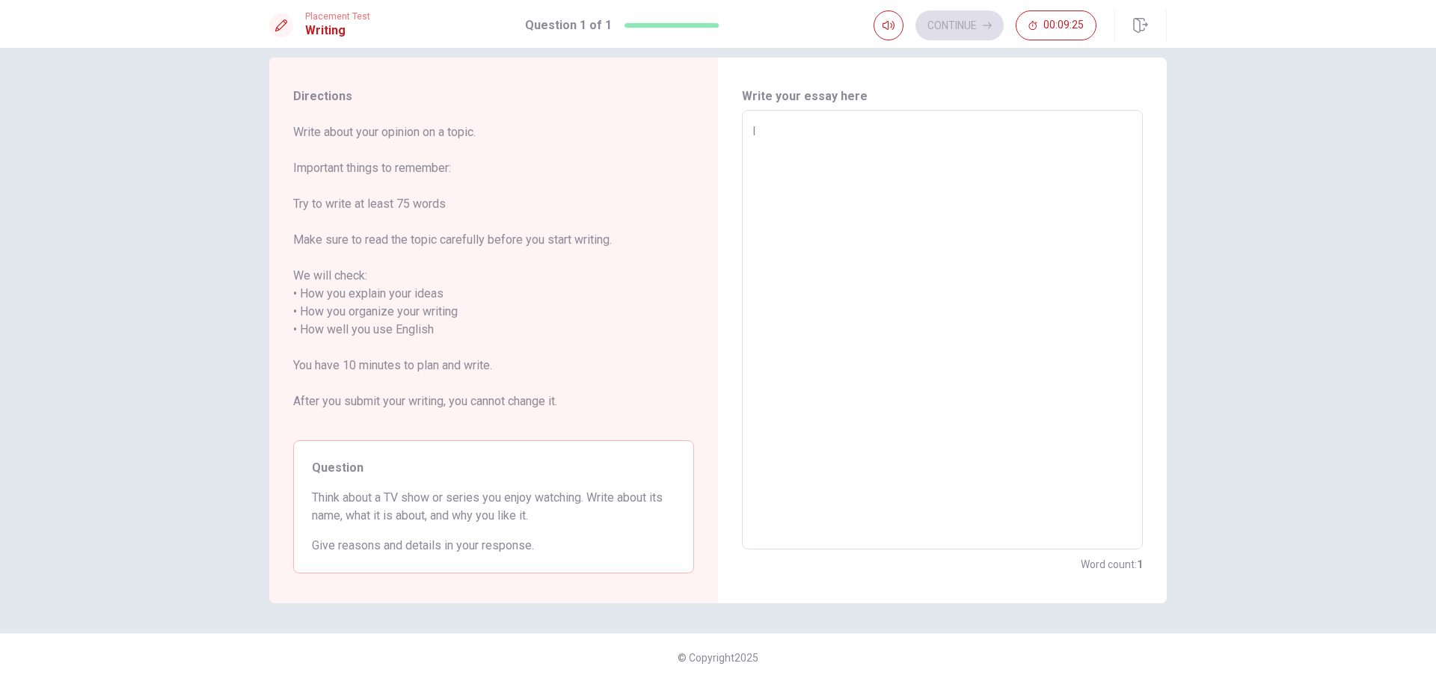
type textarea "I l"
type textarea "x"
type textarea "I li"
type textarea "x"
type textarea "I lik"
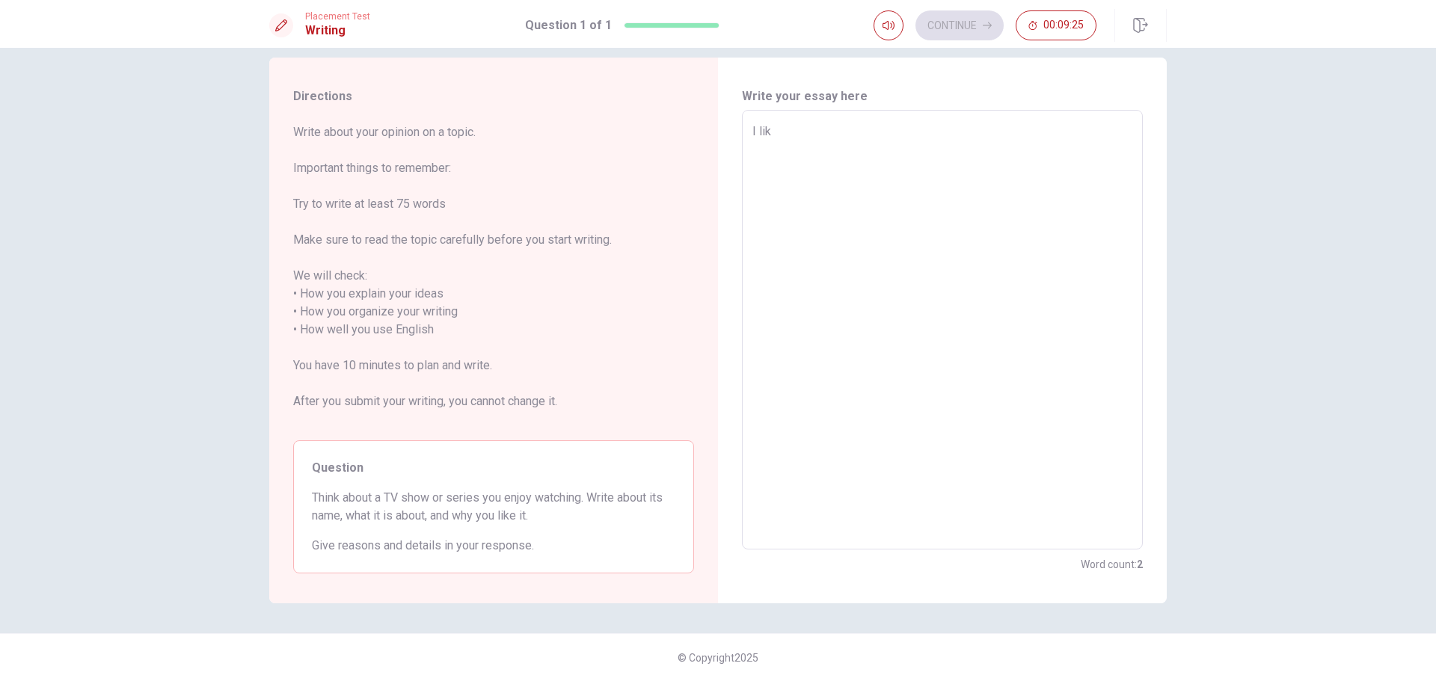
type textarea "x"
type textarea "I like"
type textarea "x"
type textarea "I like"
type textarea "x"
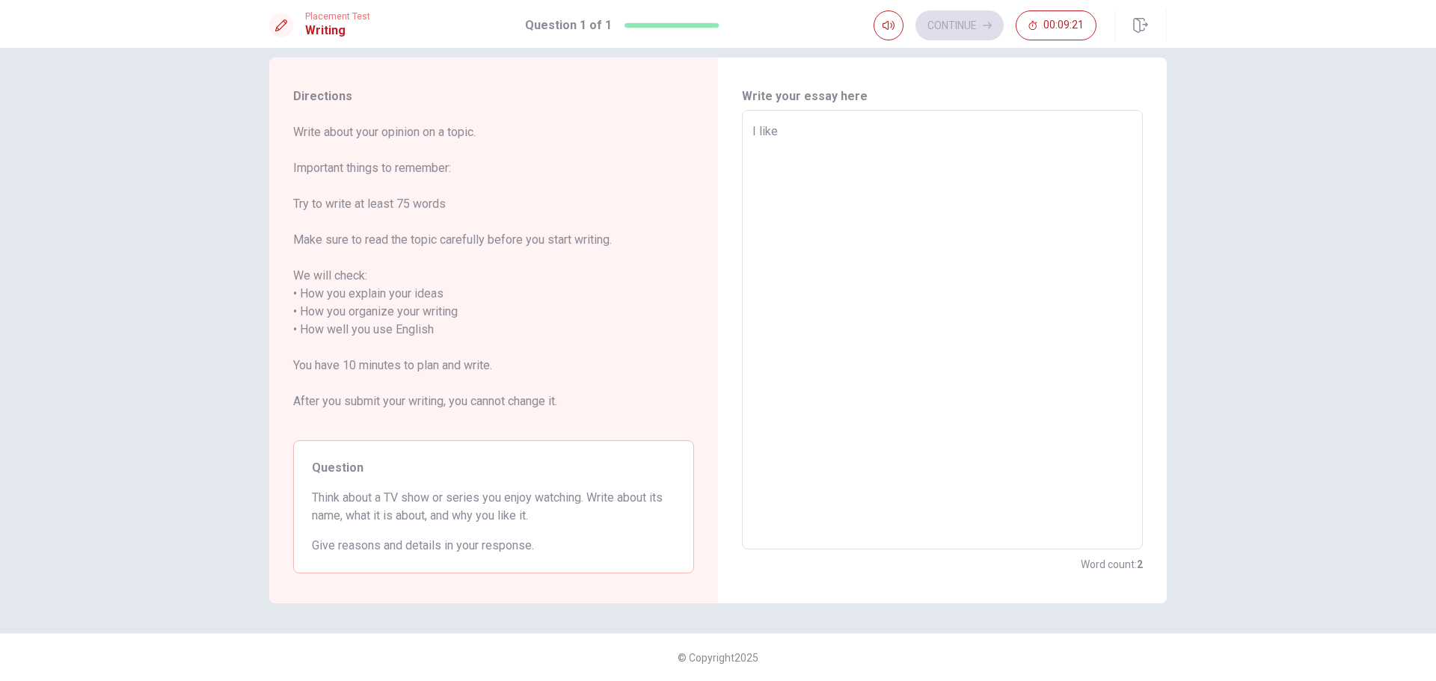
type textarea "I like S"
type textarea "x"
type textarea "I like Se"
type textarea "x"
type textarea "I like Ser"
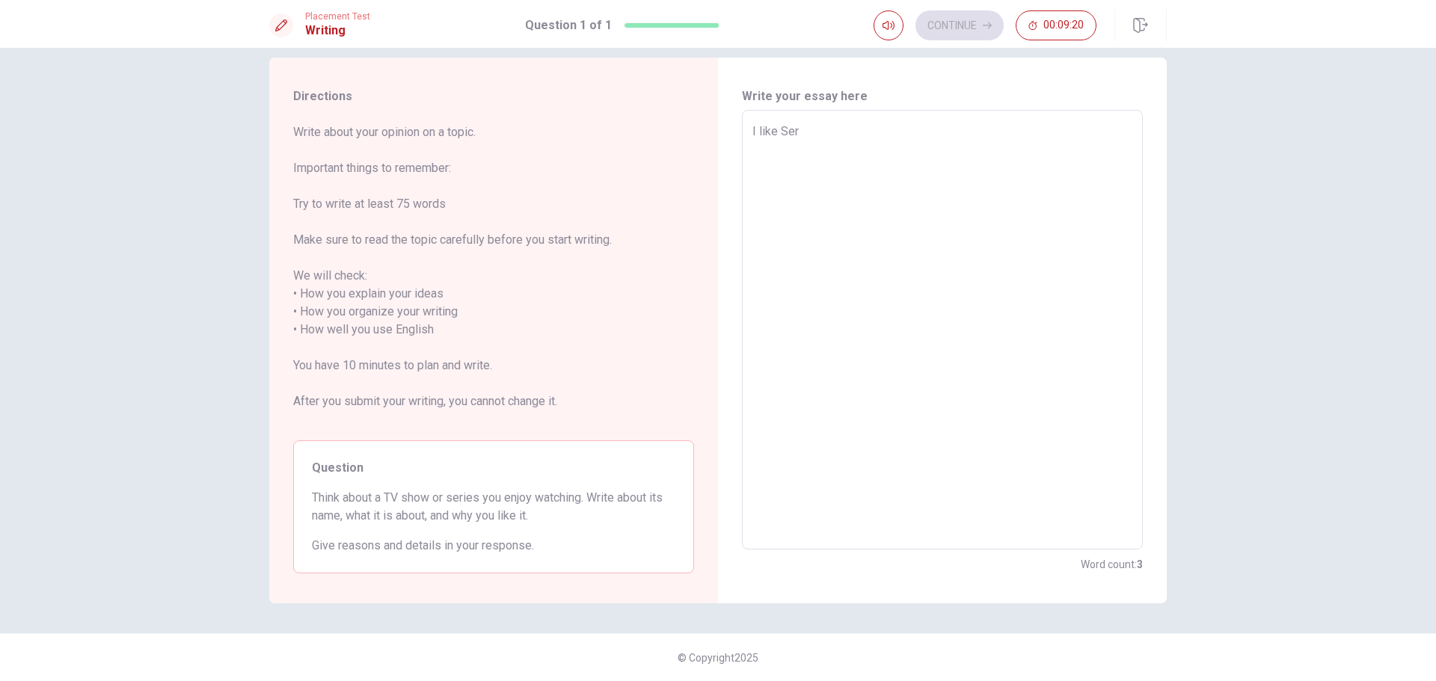
type textarea "x"
type textarea "I like Seri"
type textarea "x"
type textarea "I like Serie"
type textarea "x"
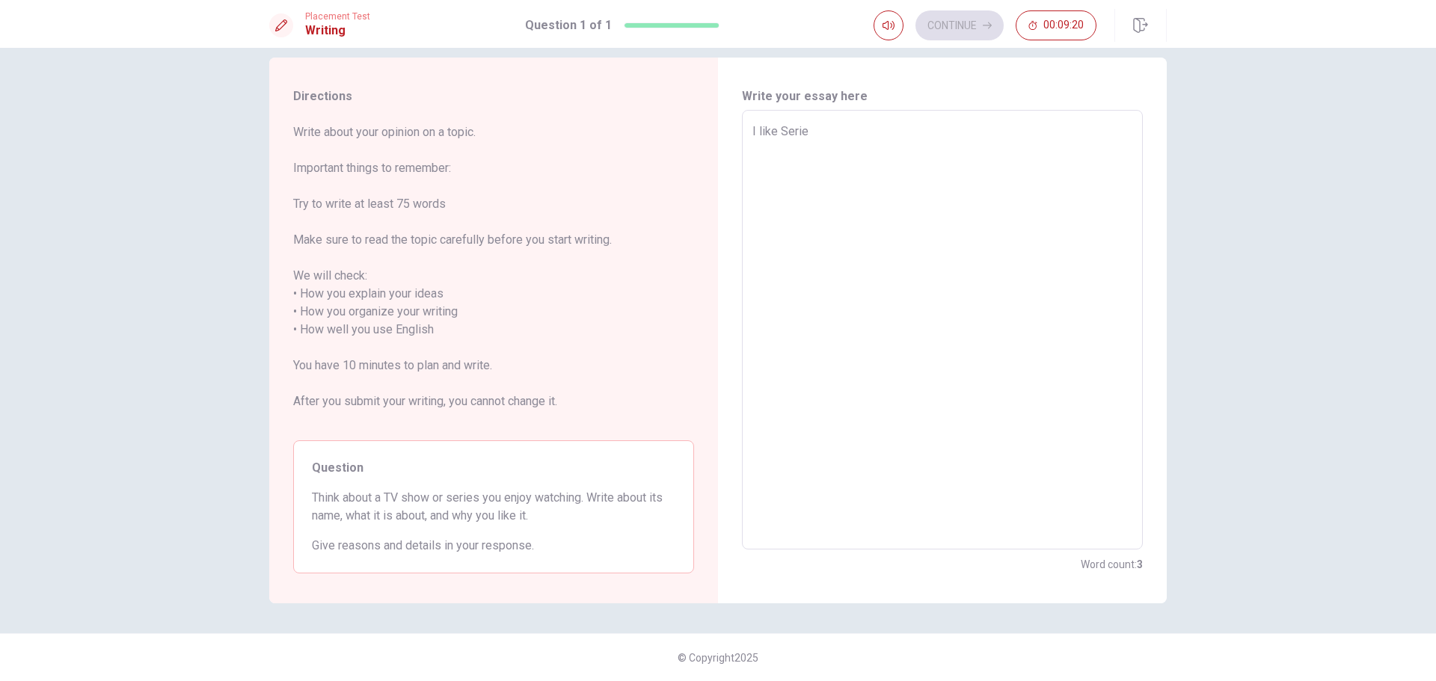
type textarea "I like Series"
type textarea "x"
type textarea "I like Series"
type textarea "x"
type textarea "I like Series"
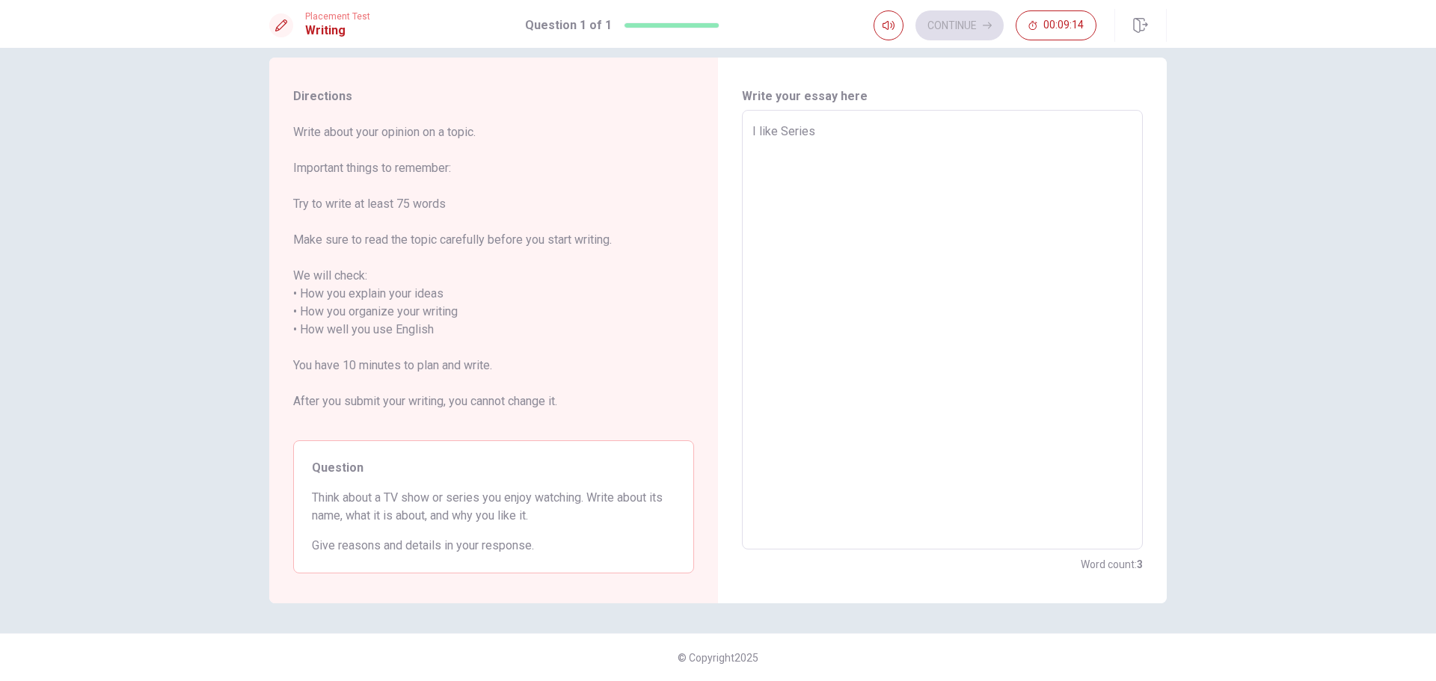
type textarea "x"
type textarea "I like Serie"
type textarea "x"
type textarea "I like Seri"
type textarea "x"
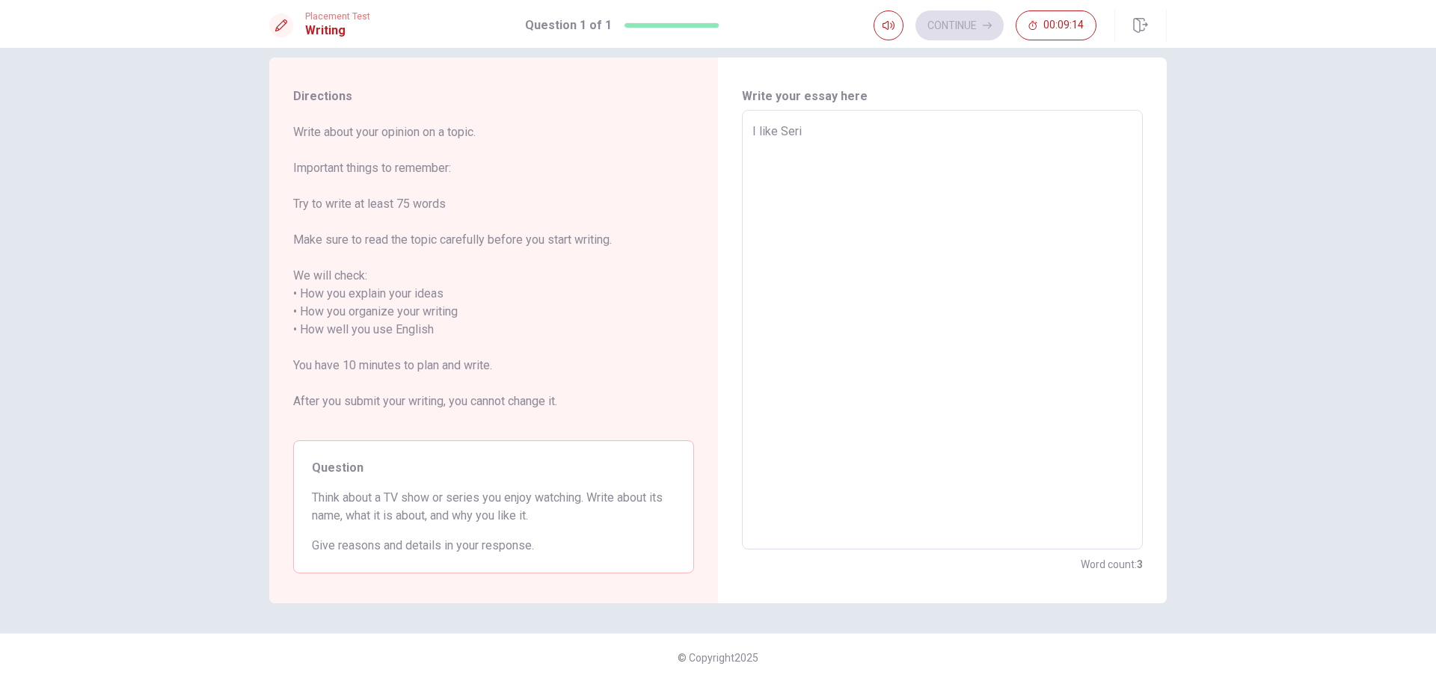
type textarea "I like Ser"
type textarea "x"
type textarea "I like Se"
type textarea "x"
type textarea "I like S"
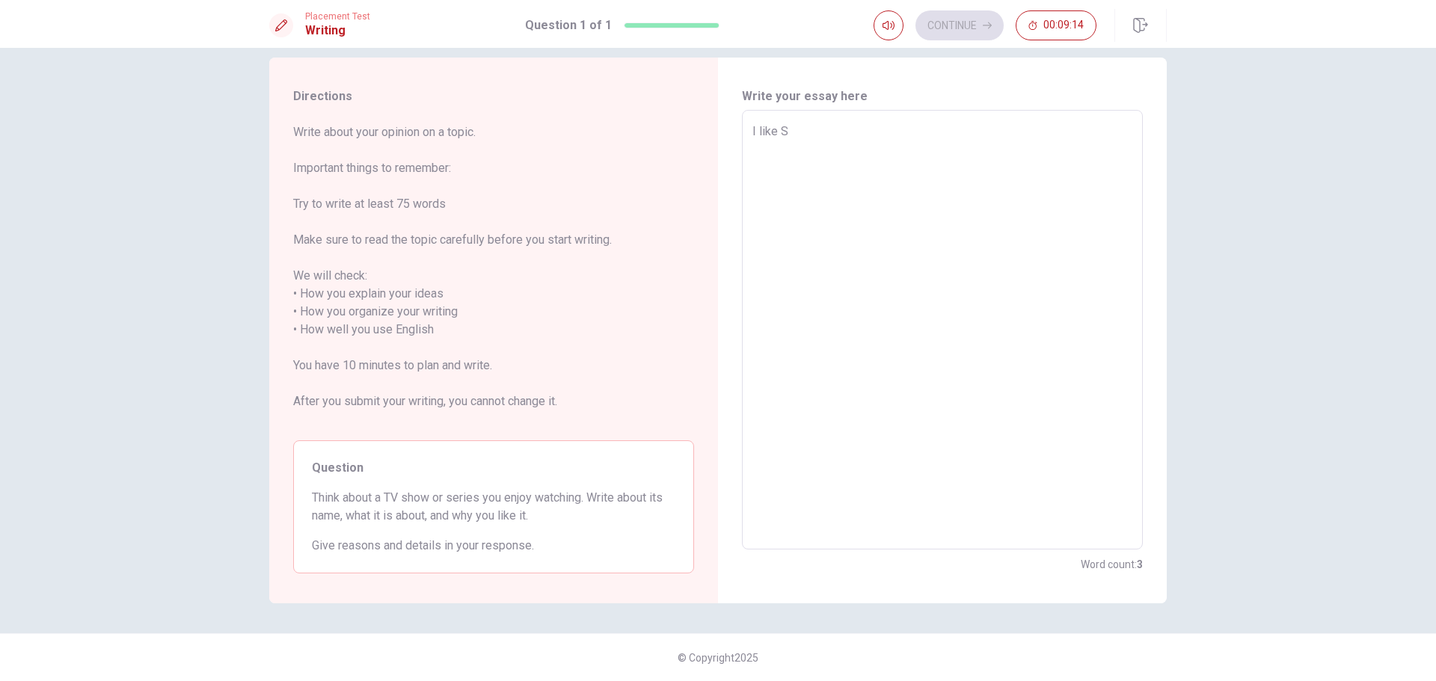
type textarea "x"
type textarea "I like"
type textarea "x"
type textarea "I like"
type textarea "x"
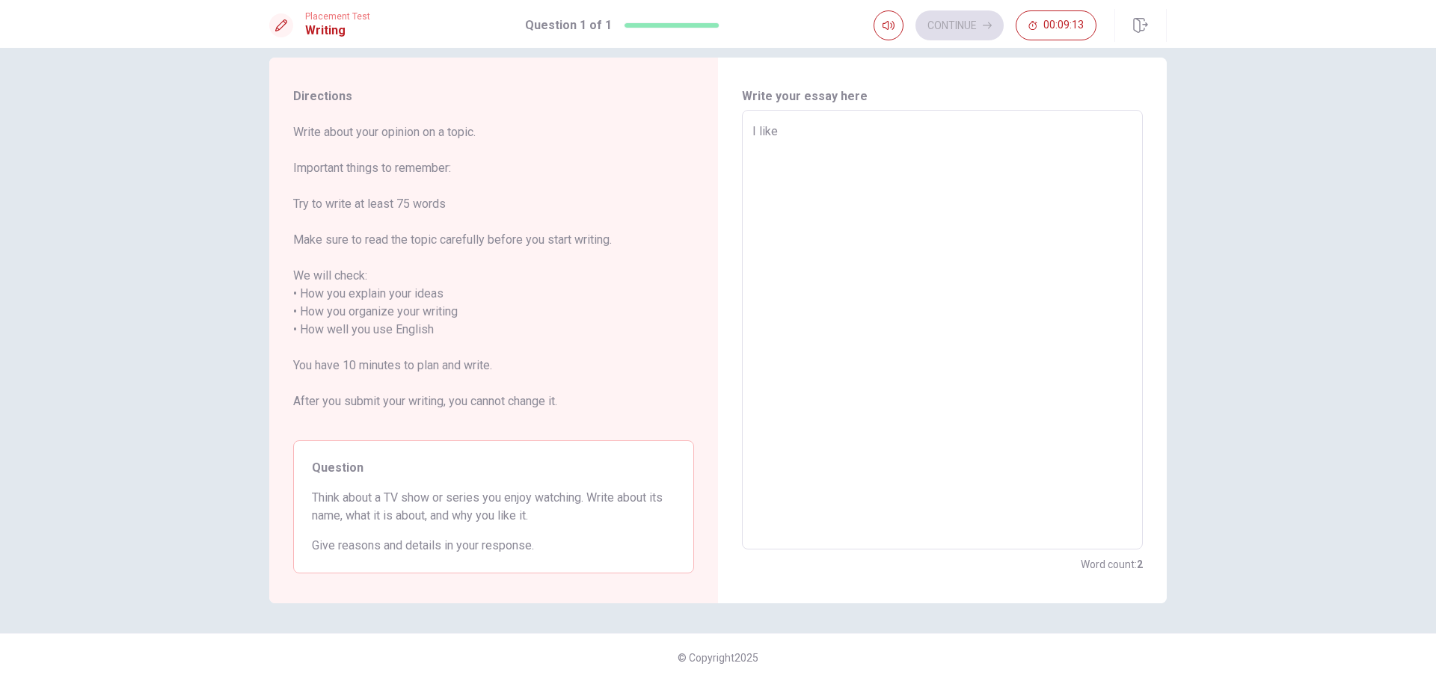
type textarea "I like"
type textarea "x"
type textarea "I like w"
type textarea "x"
type textarea "I like wa"
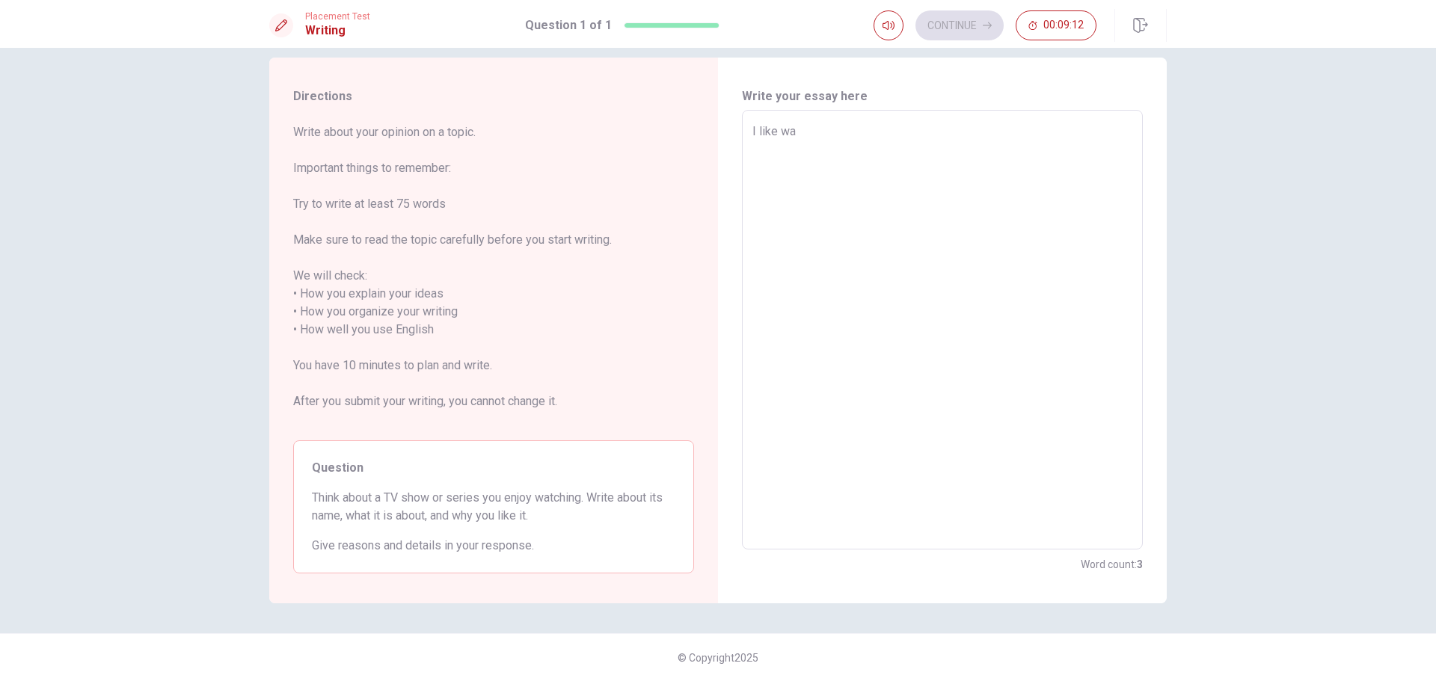
type textarea "x"
type textarea "I like wac"
type textarea "x"
type textarea "I like wa"
type textarea "x"
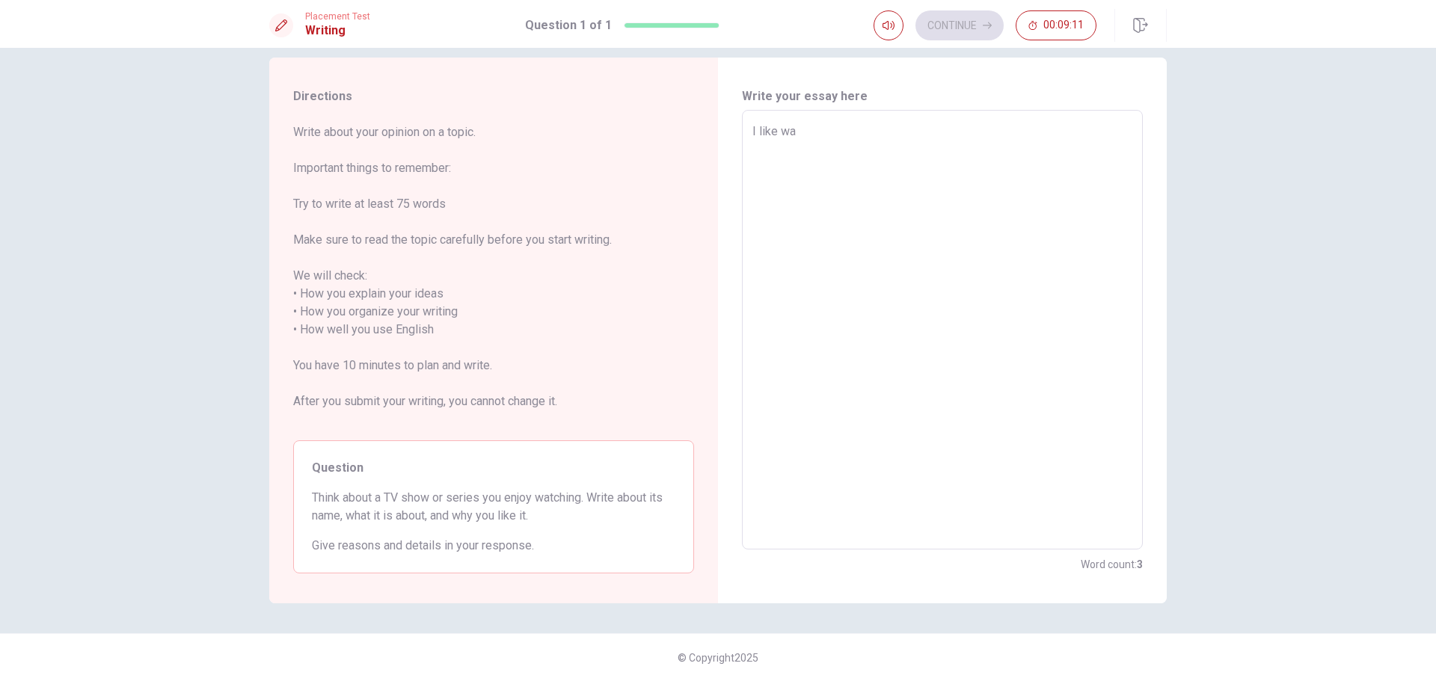
type textarea "I like wat"
type textarea "x"
type textarea "I like watc"
type textarea "x"
type textarea "I like watch"
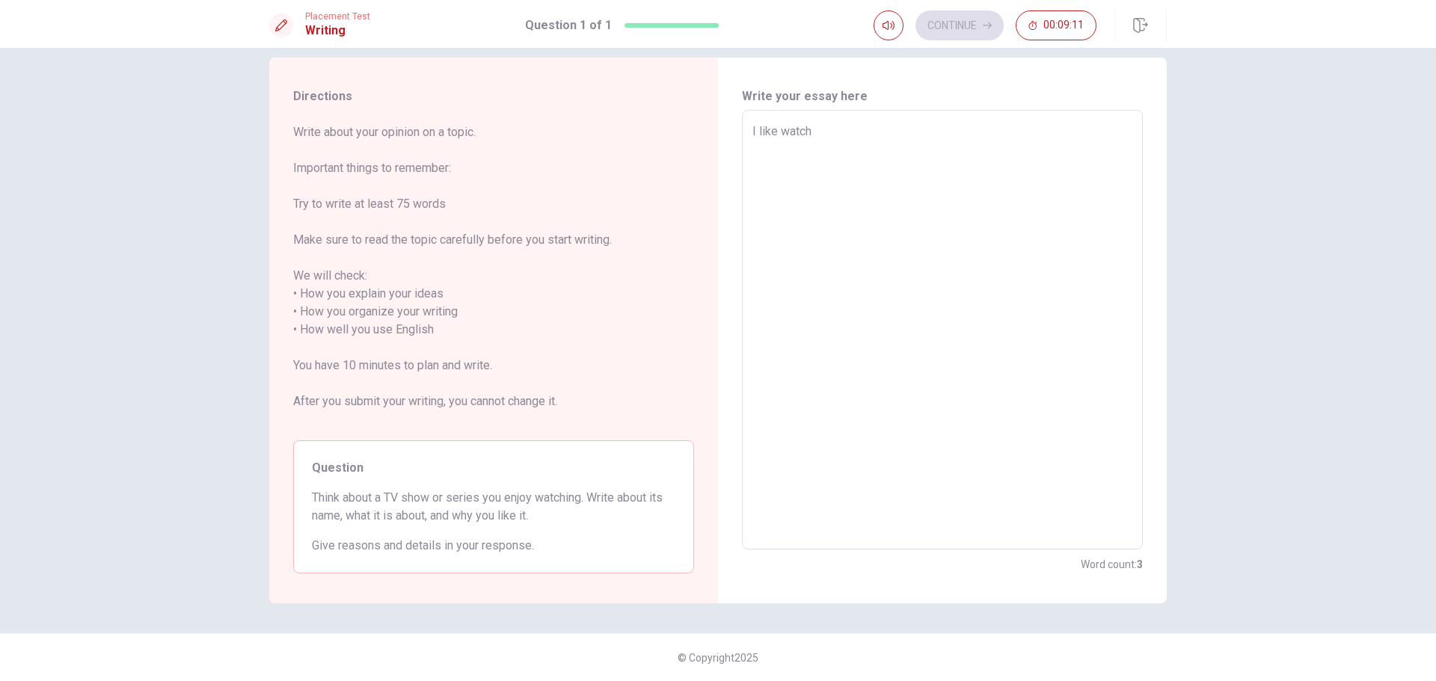
type textarea "x"
type textarea "I like watch"
type textarea "x"
type textarea "I like watch s"
type textarea "x"
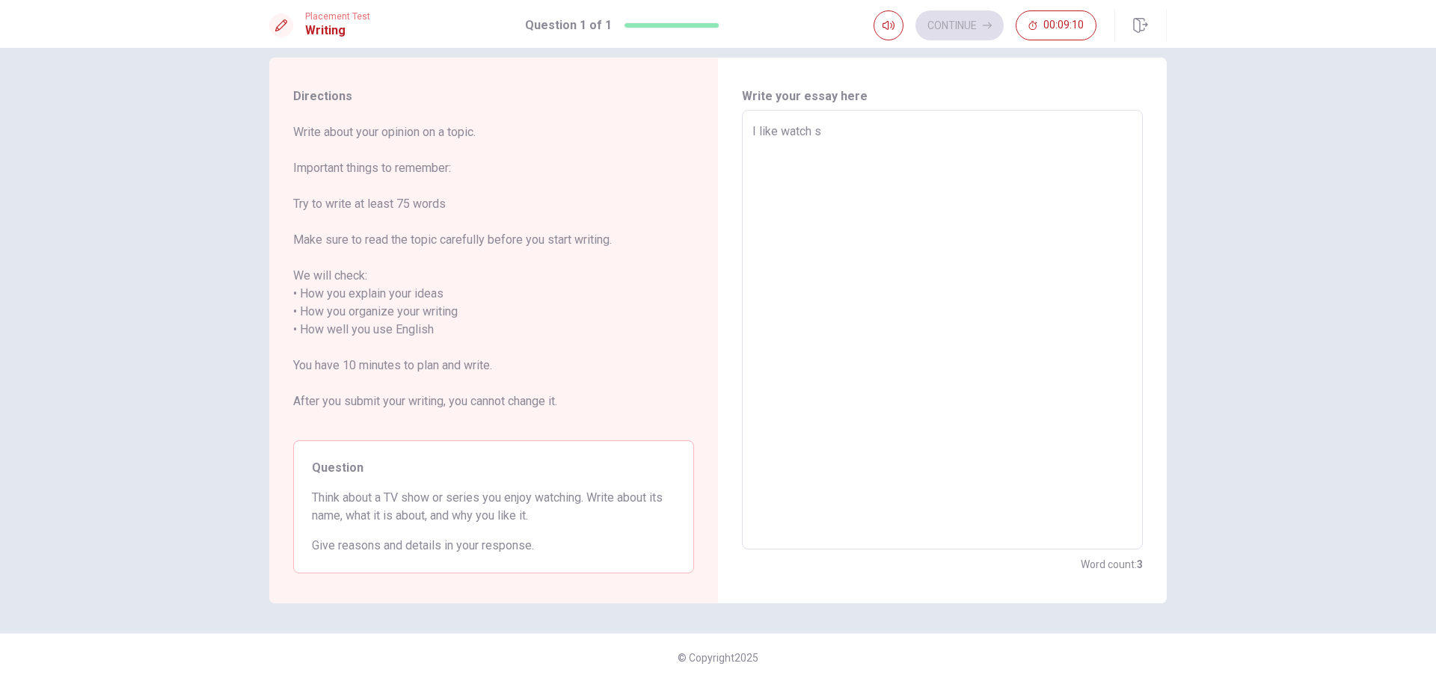
type textarea "I like watch se"
type textarea "x"
type textarea "I like watch ser"
type textarea "x"
type textarea "I like watch seri"
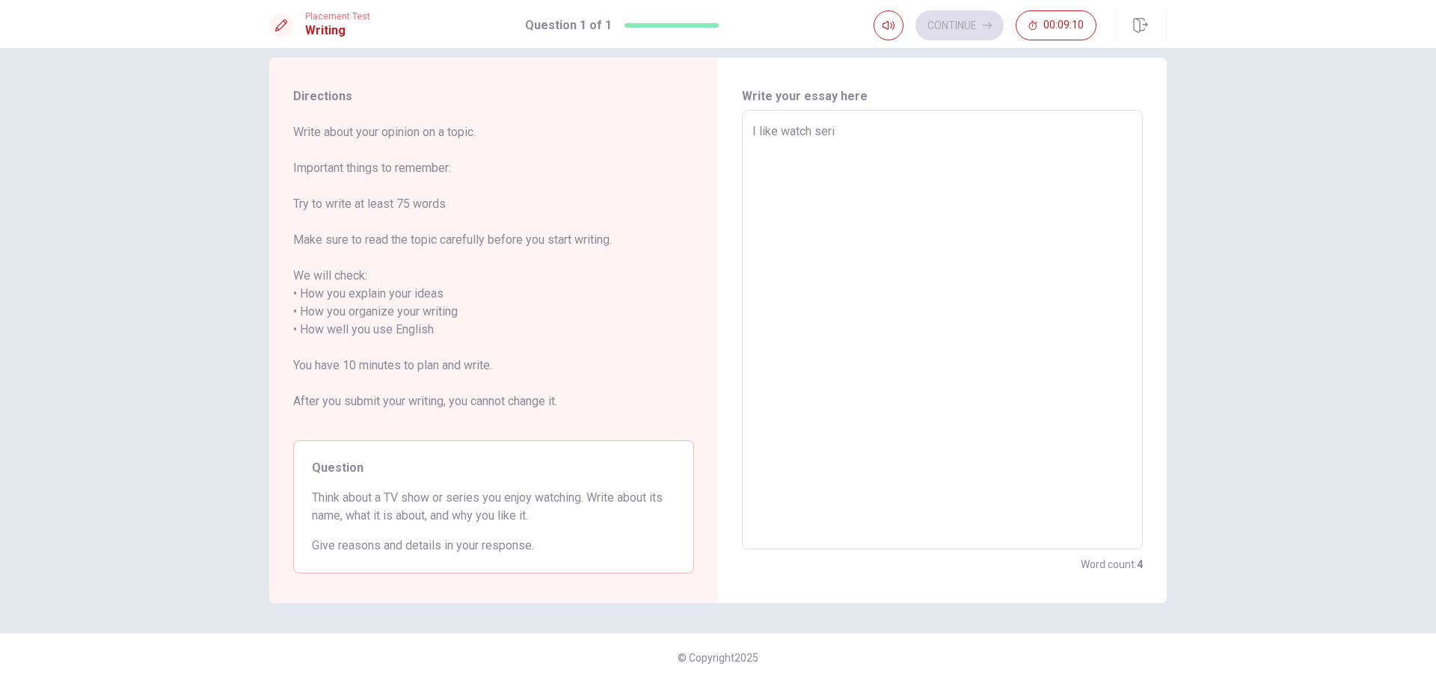
type textarea "x"
type textarea "I like watch serie"
type textarea "x"
type textarea "I like watch series"
type textarea "x"
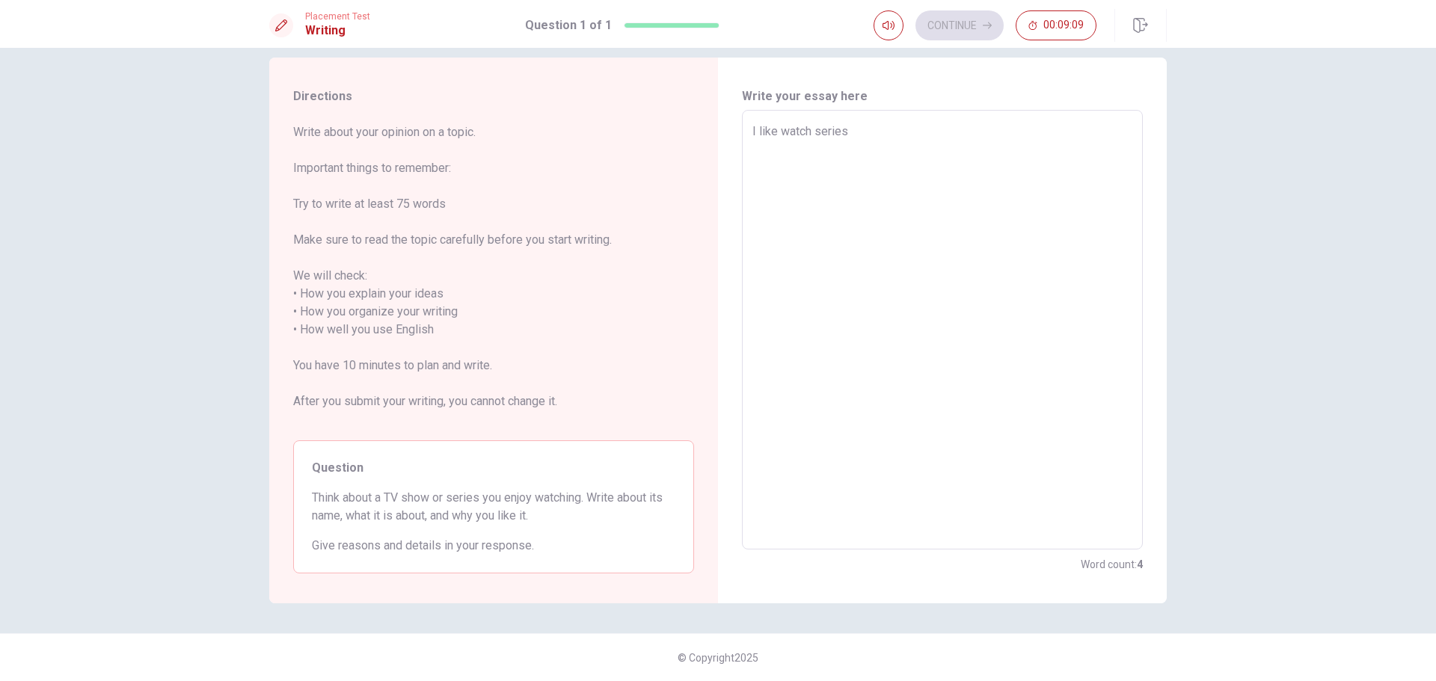
type textarea "I like watch series"
type textarea "x"
type textarea "I like watch series a"
type textarea "x"
type textarea "I like watch series an"
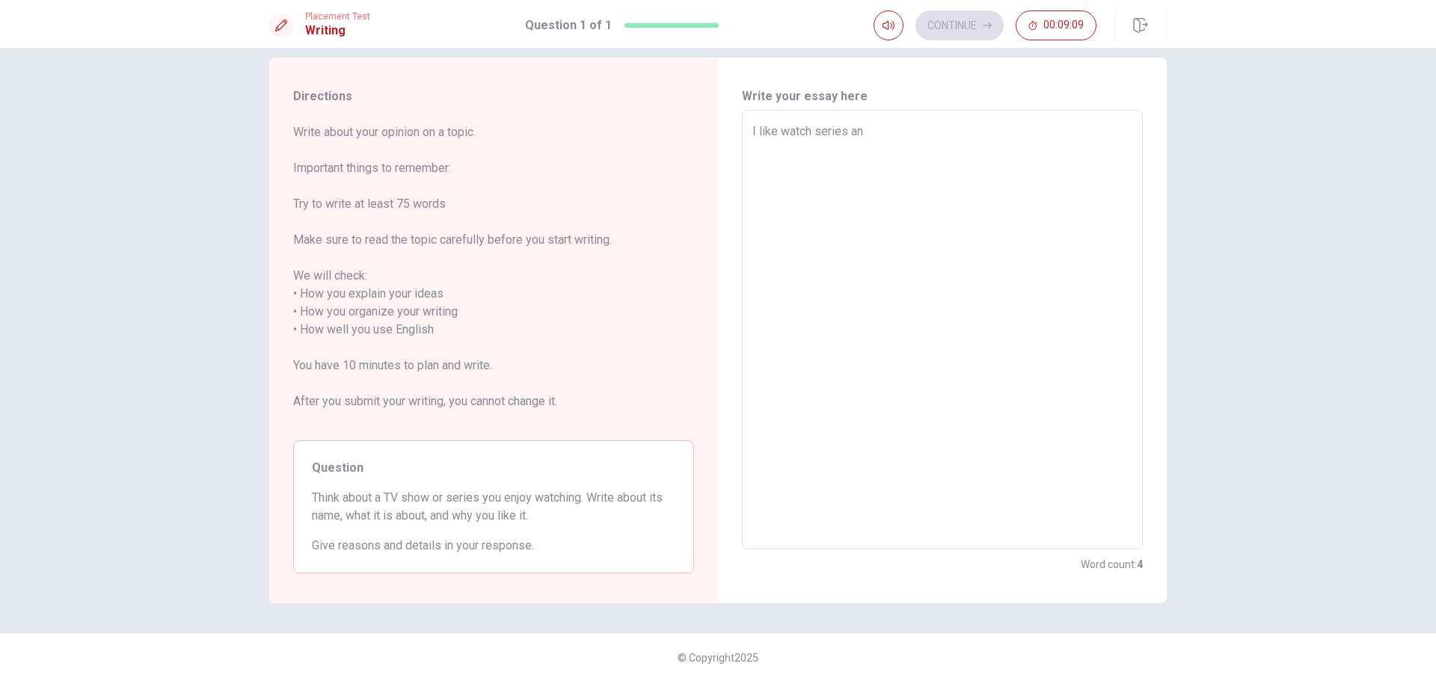
type textarea "x"
type textarea "I like watch series and"
type textarea "x"
type textarea "I like watch series and"
type textarea "x"
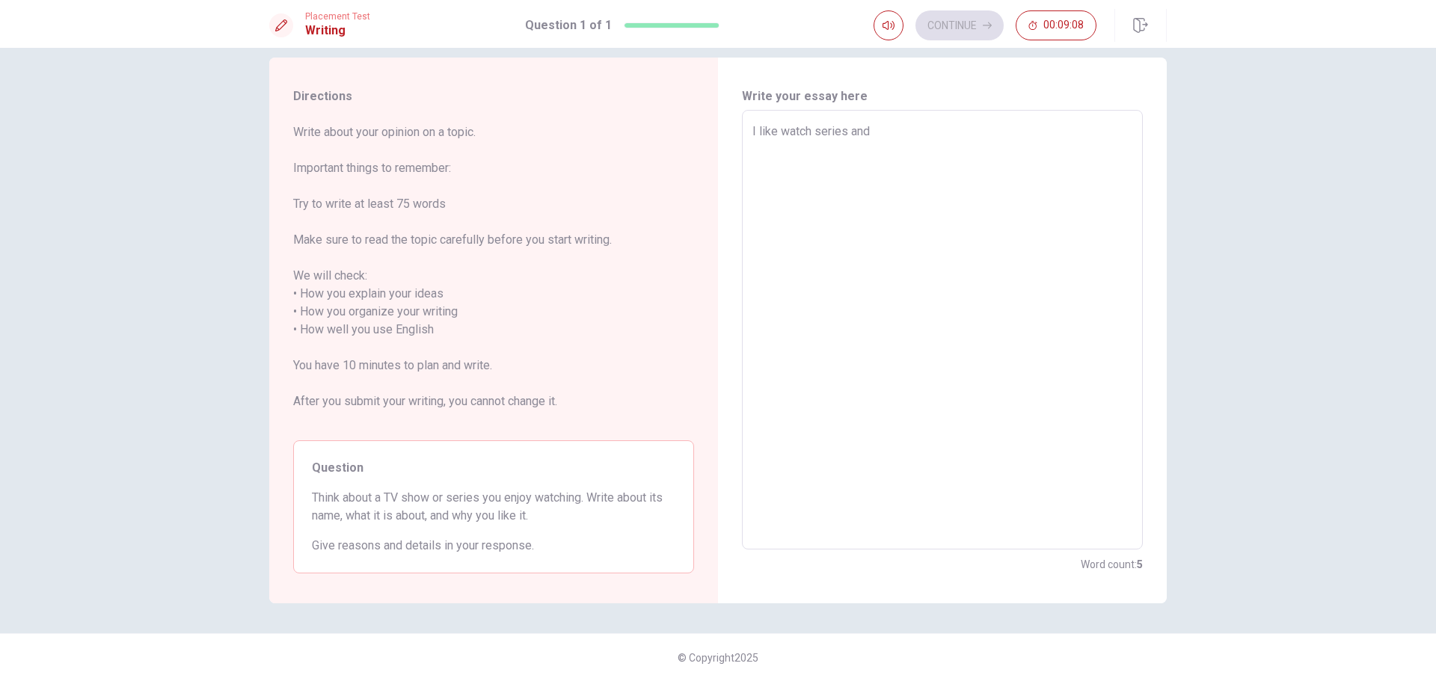
type textarea "I like watch series and m"
type textarea "x"
type textarea "I like watch series and mo"
type textarea "x"
type textarea "I like watch series and mov"
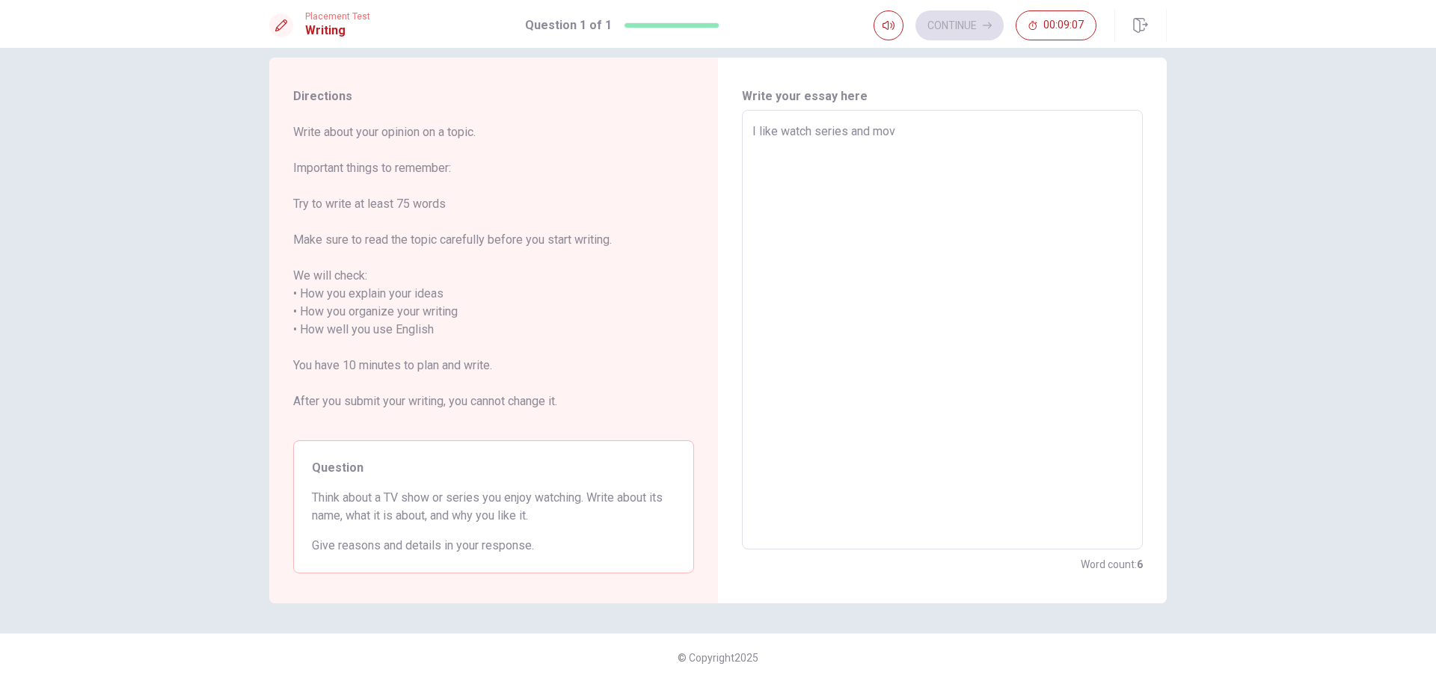
type textarea "x"
type textarea "I like watch series and movi"
type textarea "x"
type textarea "I like watch series and movie"
type textarea "x"
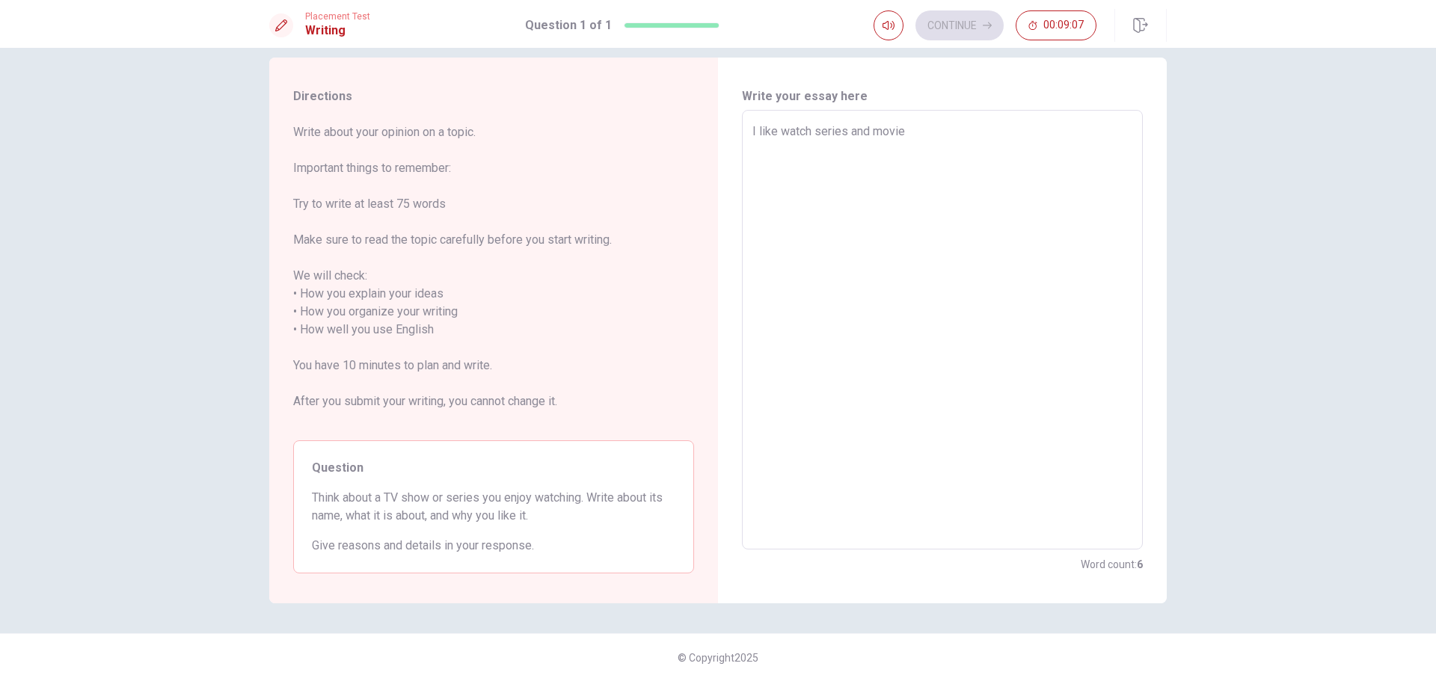
type textarea "I like watch series and movies"
type textarea "x"
type textarea "I like watch series and movies"
type textarea "x"
type textarea "I like watch series and movies f"
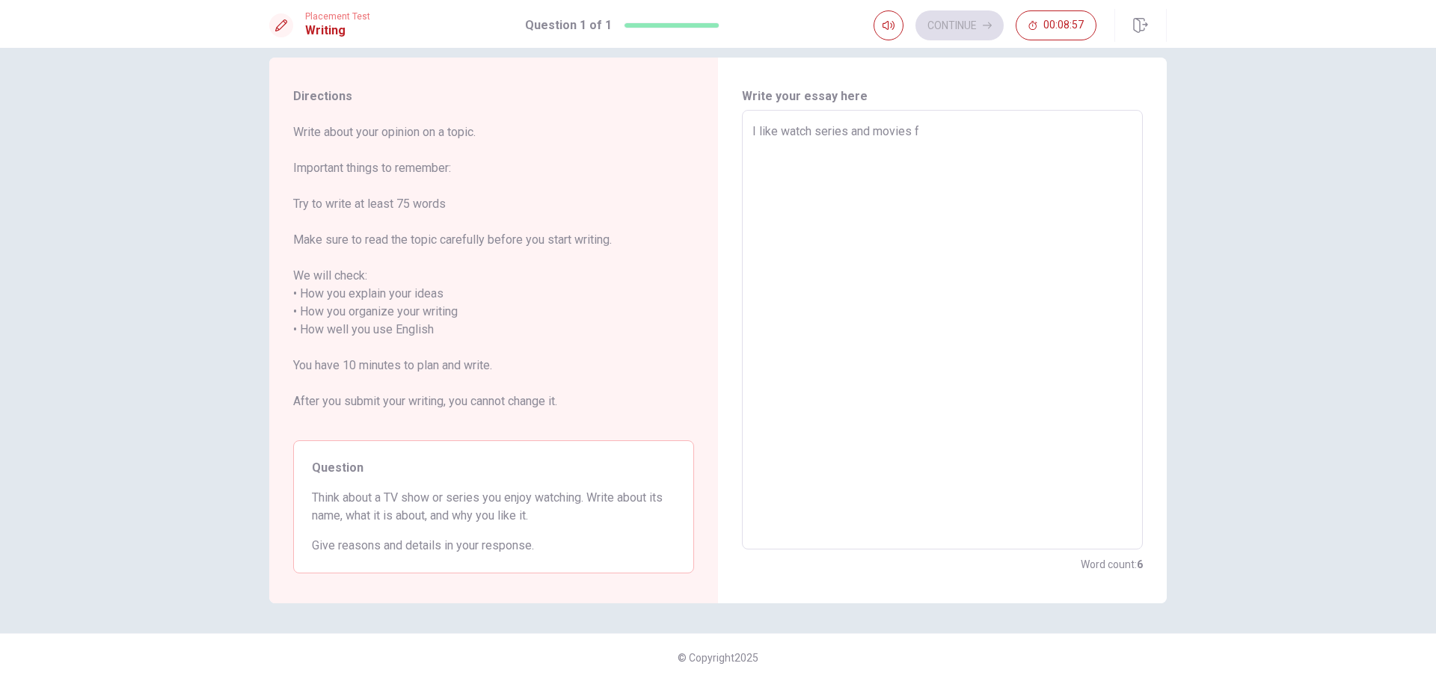
type textarea "x"
type textarea "I like watch series and movies fo"
type textarea "x"
type textarea "I like watch series and movies for"
type textarea "x"
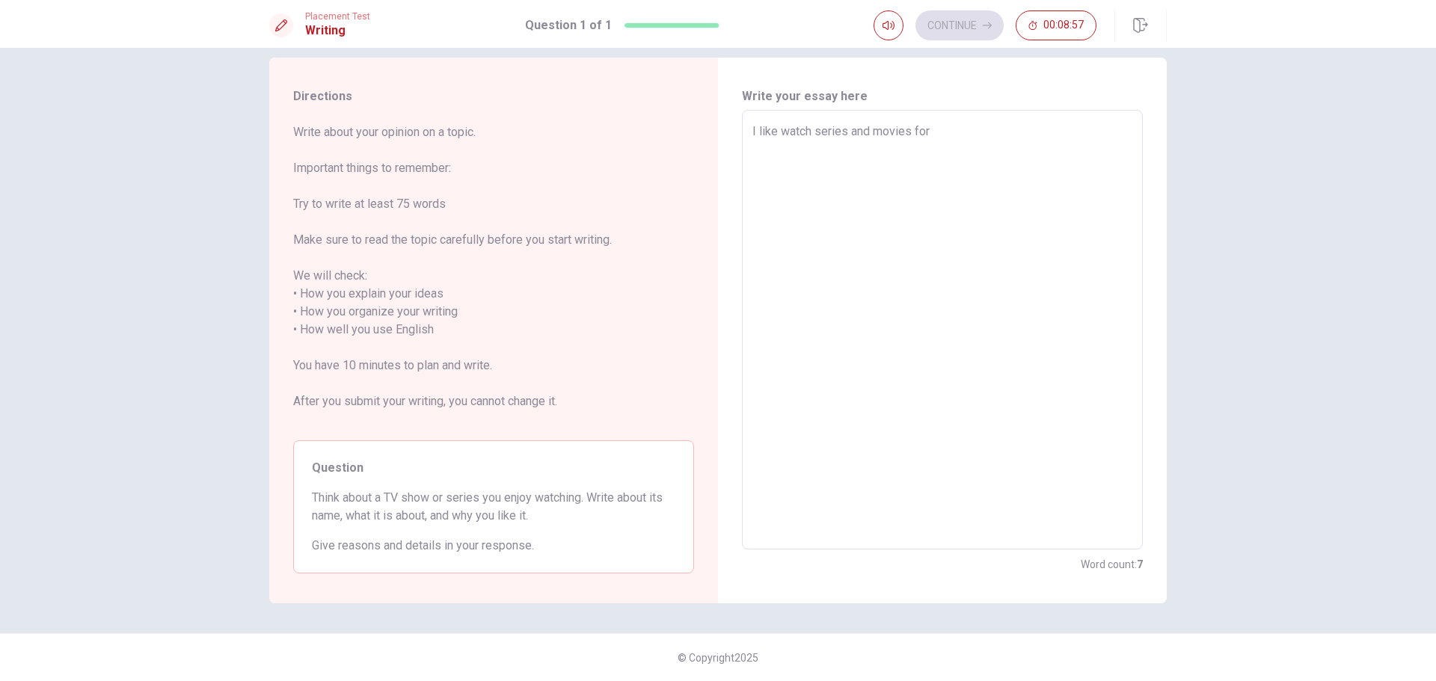
type textarea "I like watch series and movies for"
type textarea "x"
type textarea "I like watch series and movies for e"
type textarea "x"
type textarea "I like watch series and movies for ex"
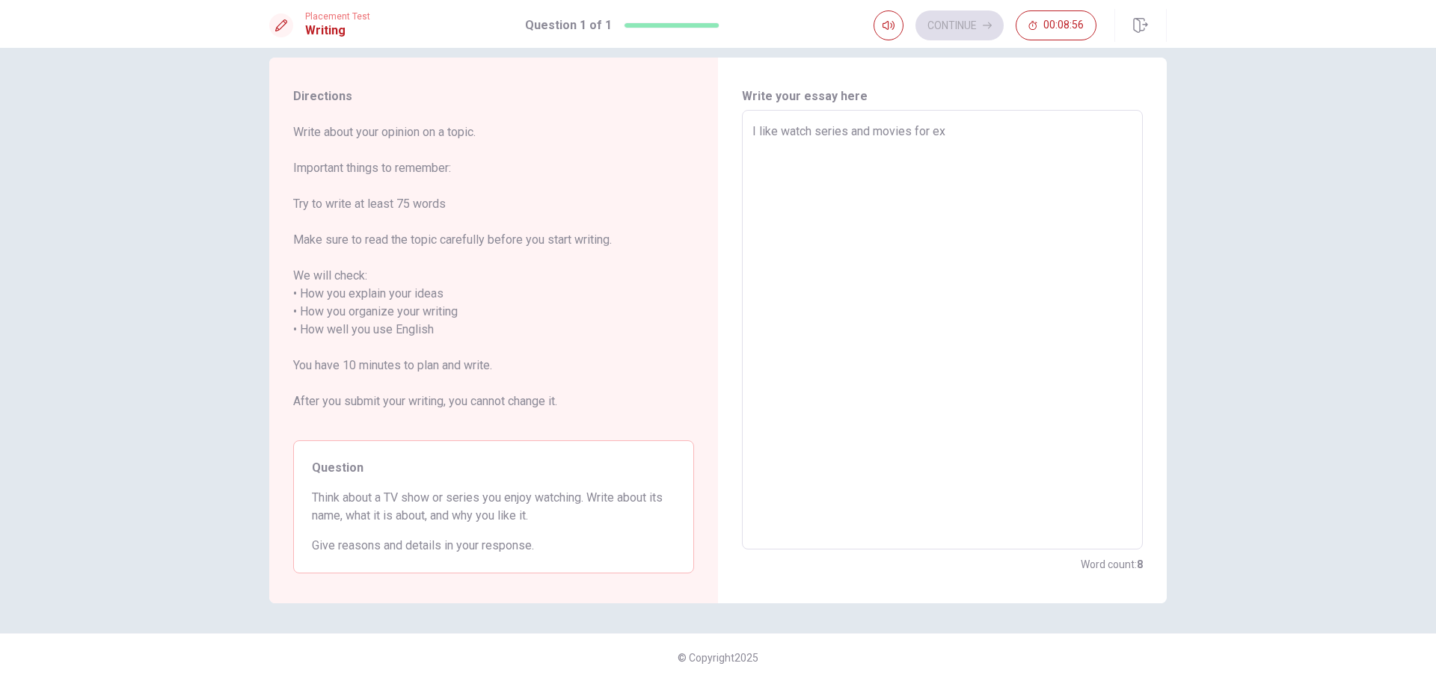
type textarea "x"
type textarea "I like watch series and movies for exp"
type textarea "x"
type textarea "I like watch series and movies for ex"
type textarea "x"
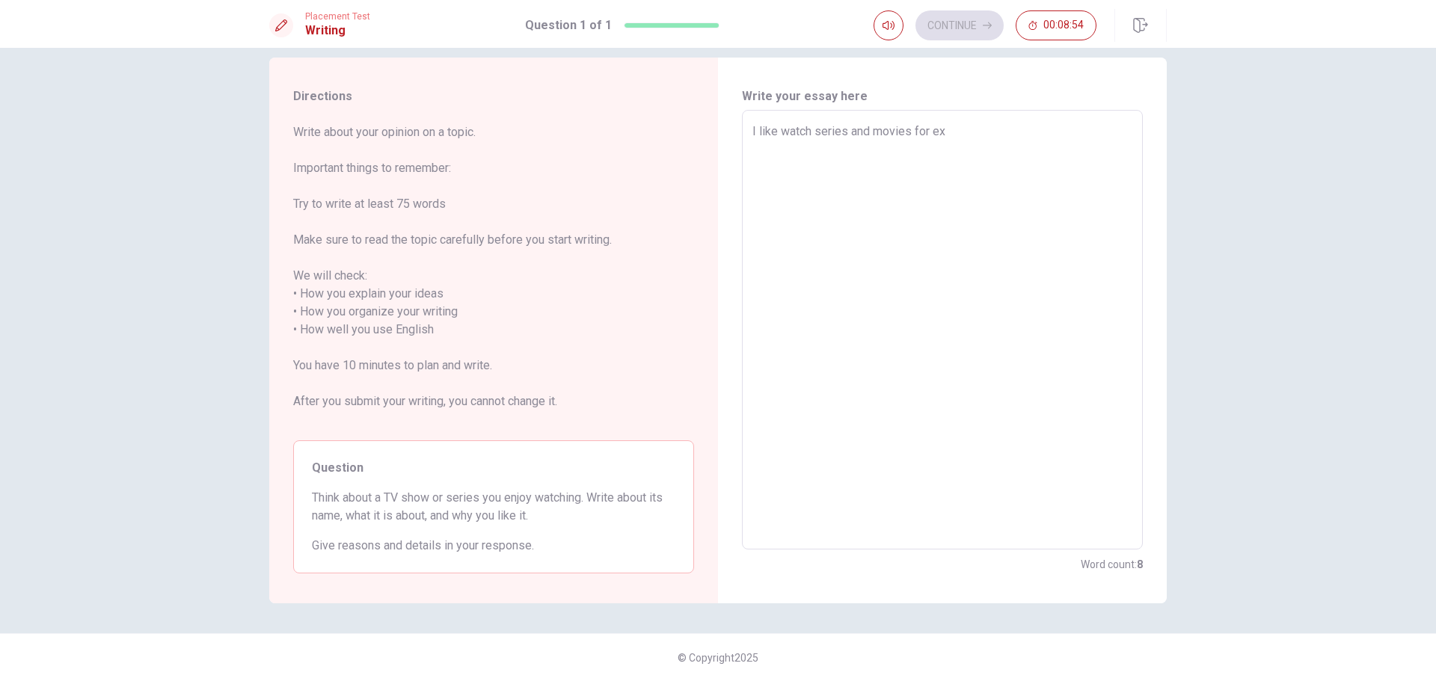
type textarea "I like watch series and movies for exa"
type textarea "x"
type textarea "I like watch series and movies for exam"
type textarea "x"
type textarea "I like watch series and movies for examp"
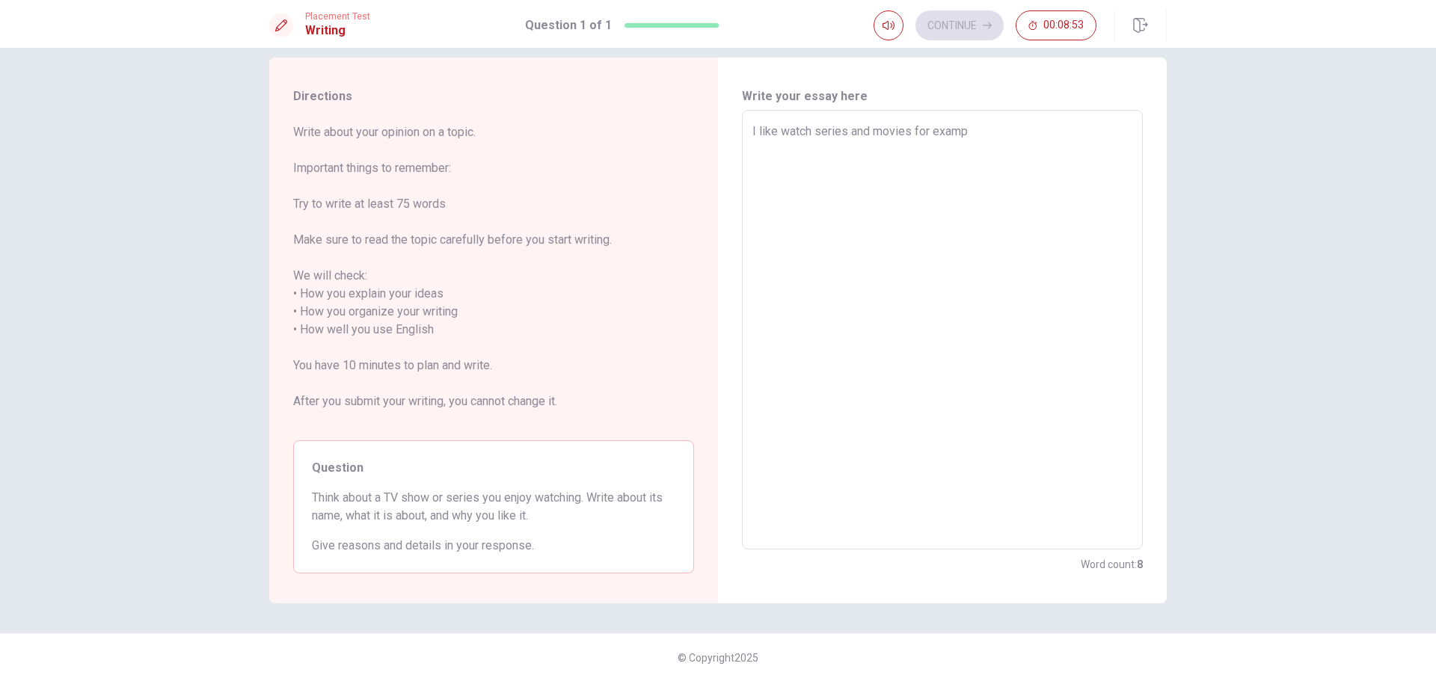
type textarea "x"
type textarea "I like watch series and movies for exampl"
type textarea "x"
type textarea "I like watch series and movies for example"
type textarea "x"
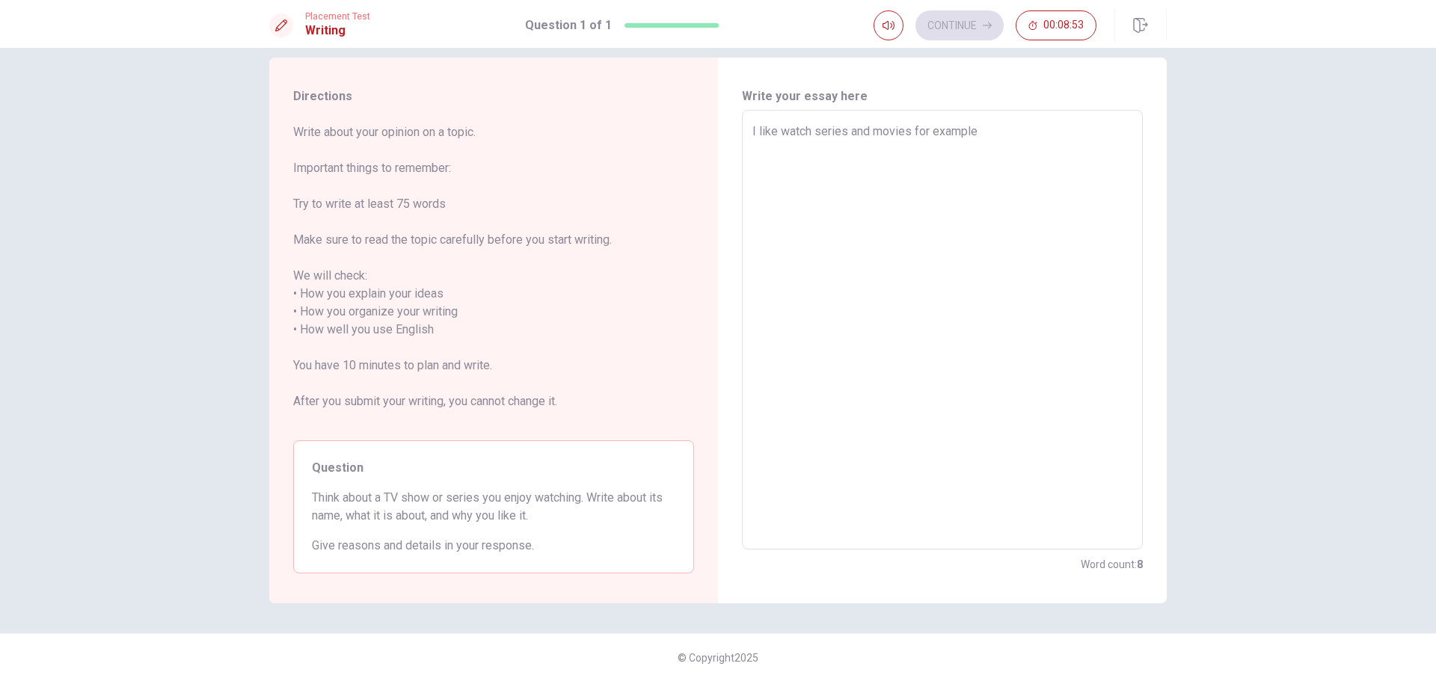
type textarea "I like watch series and movies for example"
type textarea "x"
type textarea "I like watch series and movies for example S"
type textarea "x"
type textarea "I like watch series and movies for example Si"
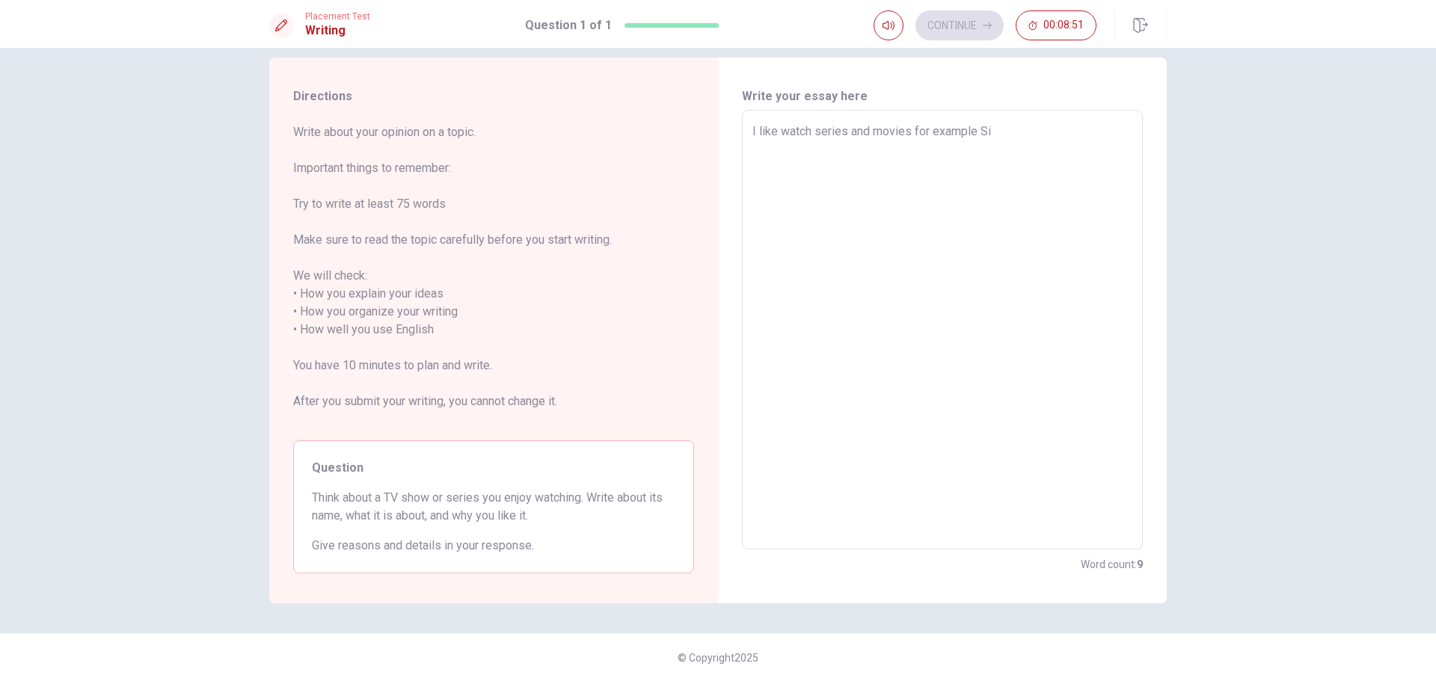
type textarea "x"
type textarea "I like watch series and movies for example Sii"
type textarea "x"
type textarea "I like watch series and movies for example Si"
type textarea "x"
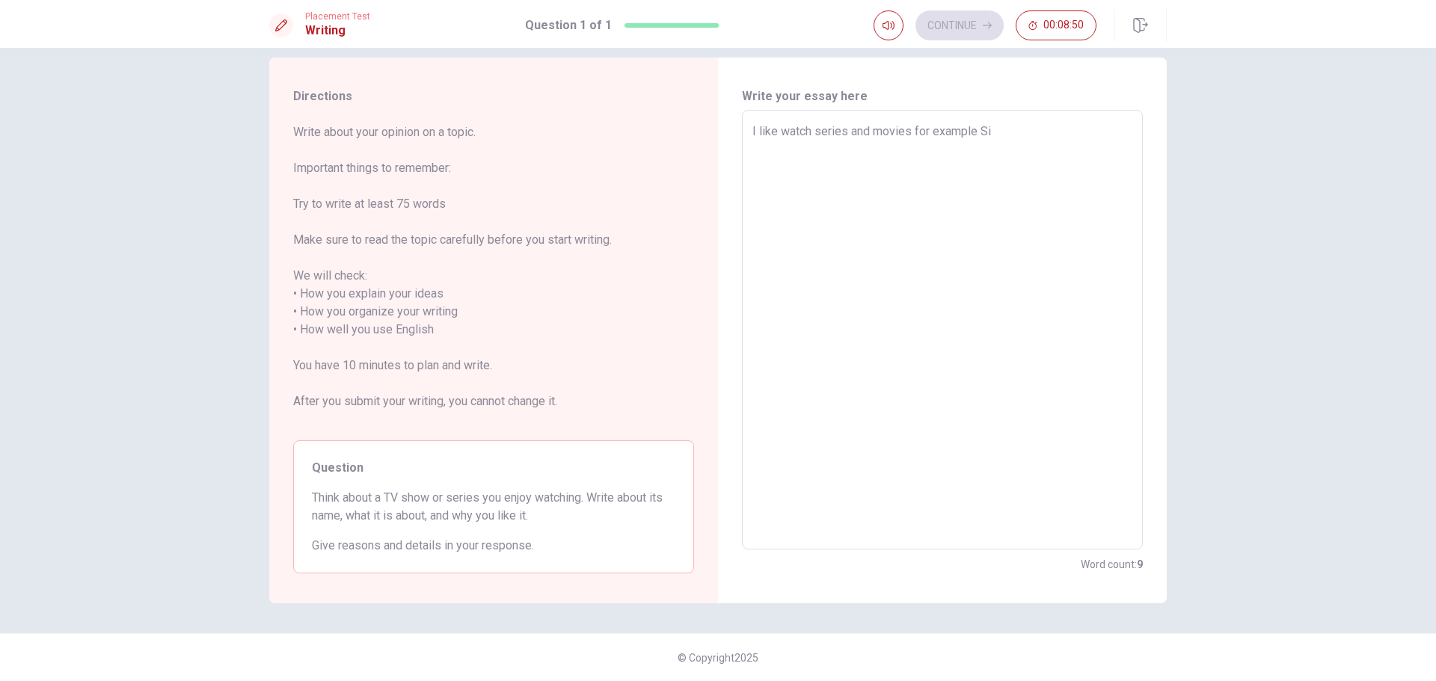
type textarea "I like watch series and movies for example S"
type textarea "x"
type textarea "I like watch series and movies for example Su"
type textarea "x"
type textarea "I like watch series and movies for example Sui"
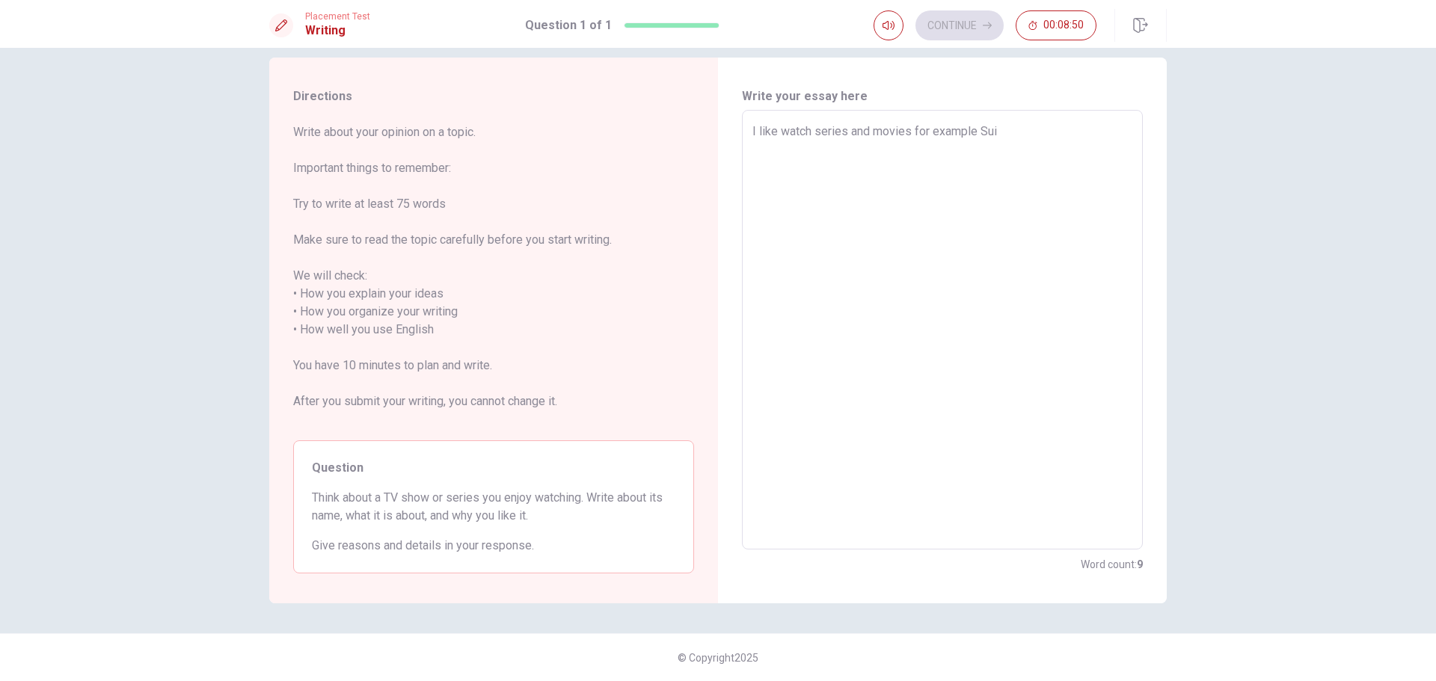
type textarea "x"
type textarea "I like watch series and movies for example Suit"
type textarea "x"
type textarea "I like watch series and movies for example Suits"
type textarea "x"
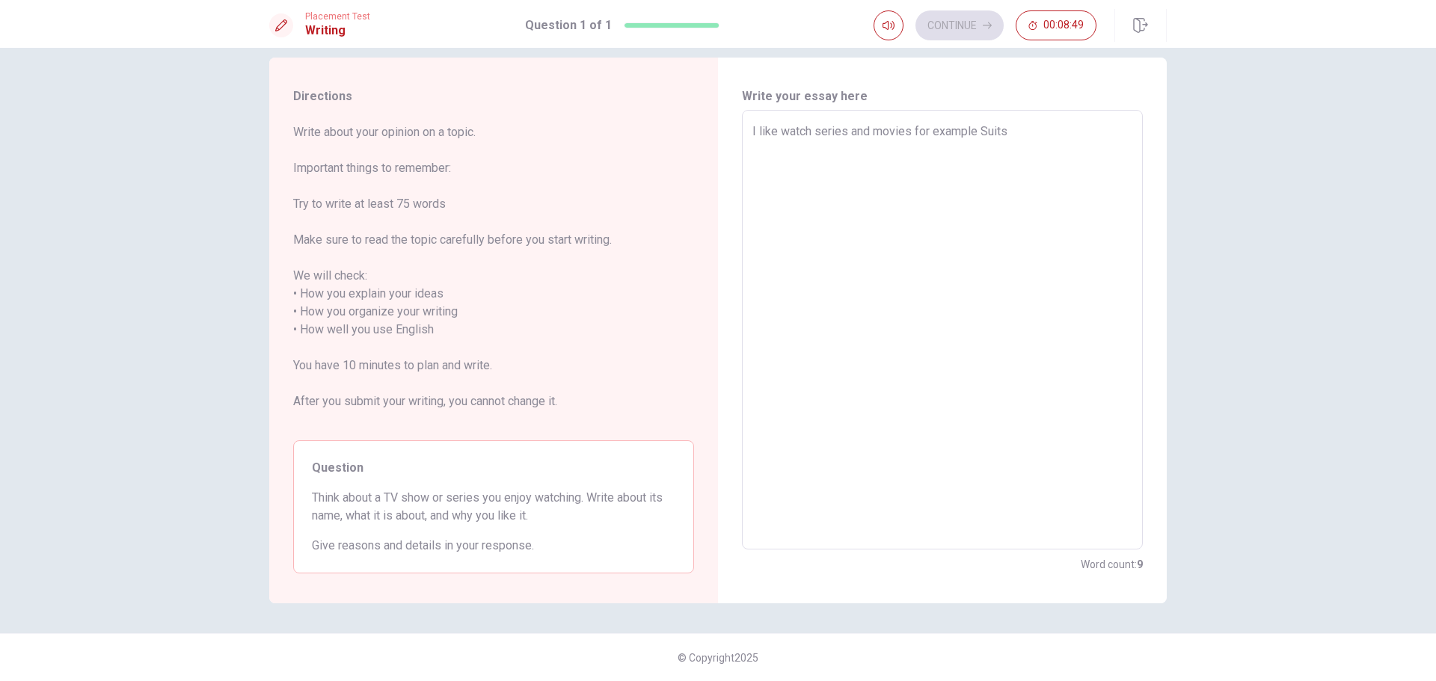
type textarea "I like watch series and movies for example Suits"
type textarea "x"
type textarea "I like watch series and movies for example Suits i"
type textarea "x"
type textarea "I like watch series and movies for example Suits is"
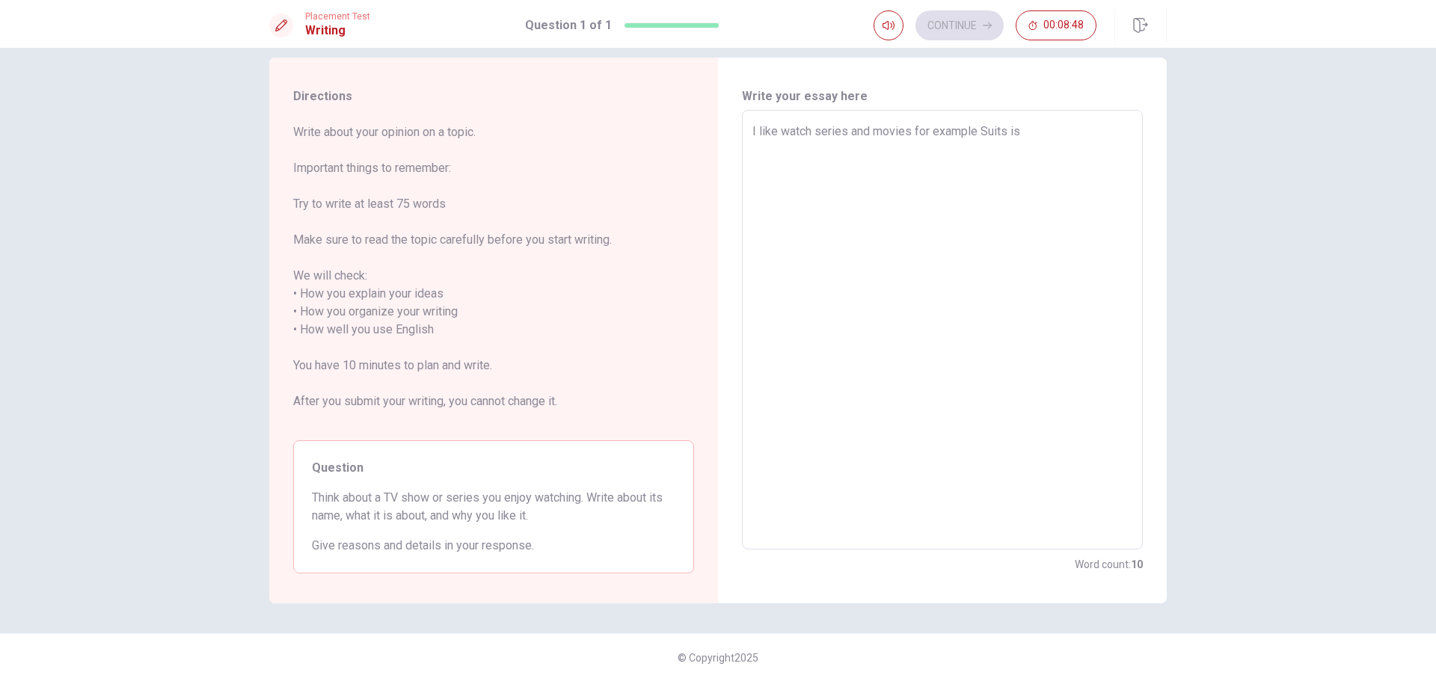
type textarea "x"
type textarea "I like watch series and movies for example Suits is"
type textarea "x"
type textarea "I like watch series and movies for example Suits is a"
type textarea "x"
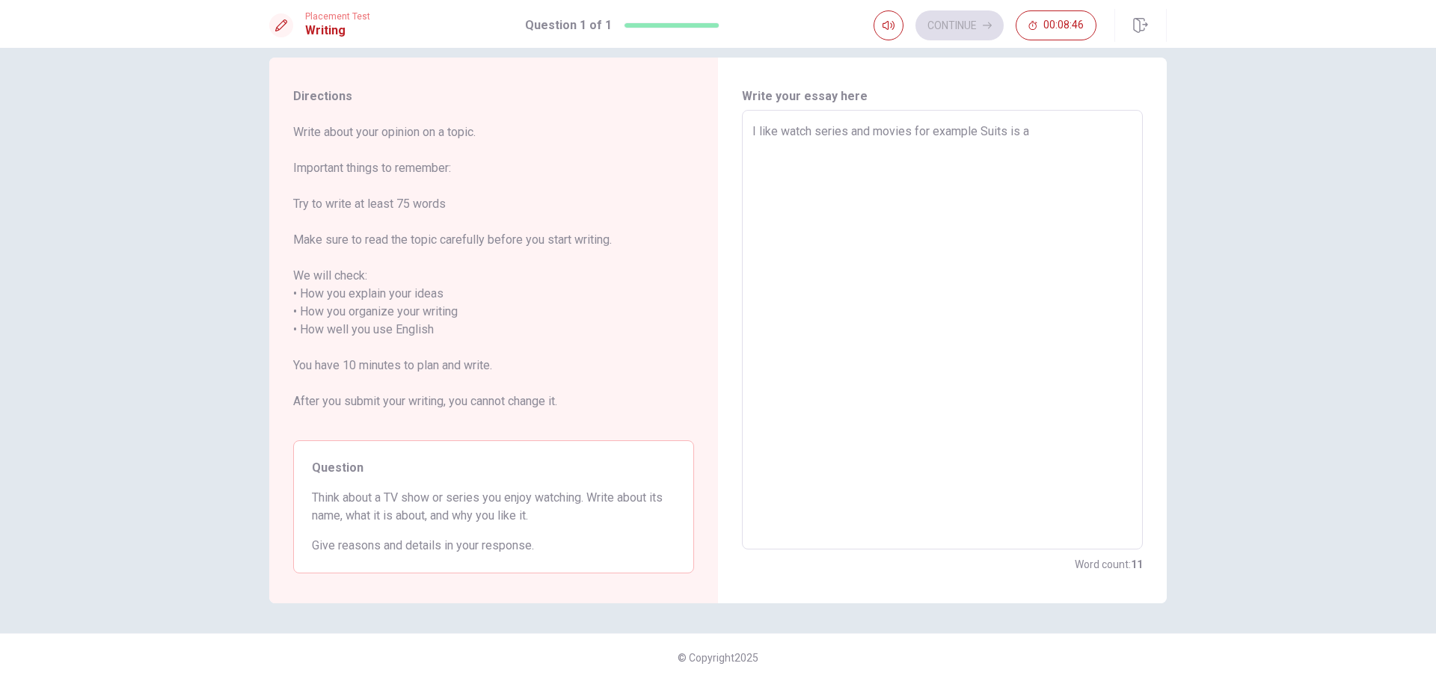
type textarea "I like watch series and movies for example Suits is a"
type textarea "x"
type textarea "I like watch series and movies for example Suits is a b"
type textarea "x"
type textarea "I like watch series and movies for example Suits is a be"
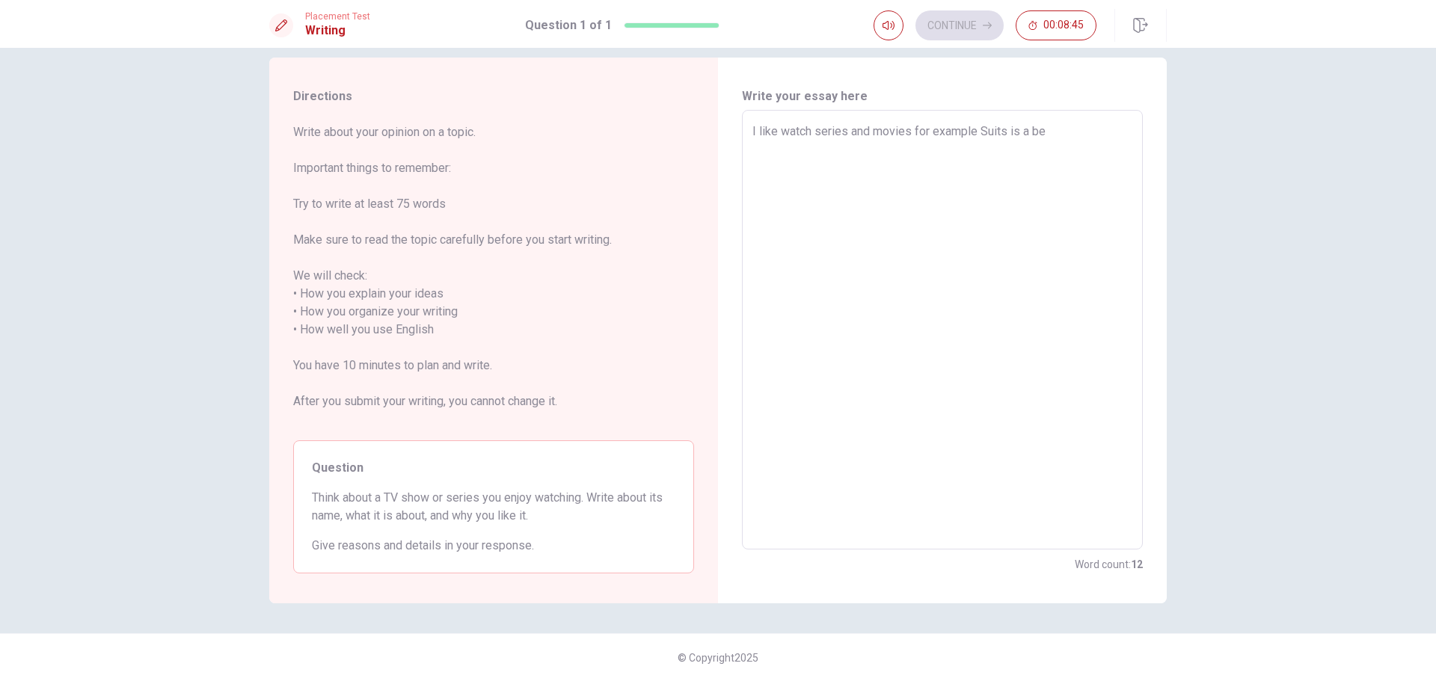
type textarea "x"
type textarea "I like watch series and movies for example Suits is a bea"
type textarea "x"
type textarea "I like watch series and movies for example Suits is a beat"
type textarea "x"
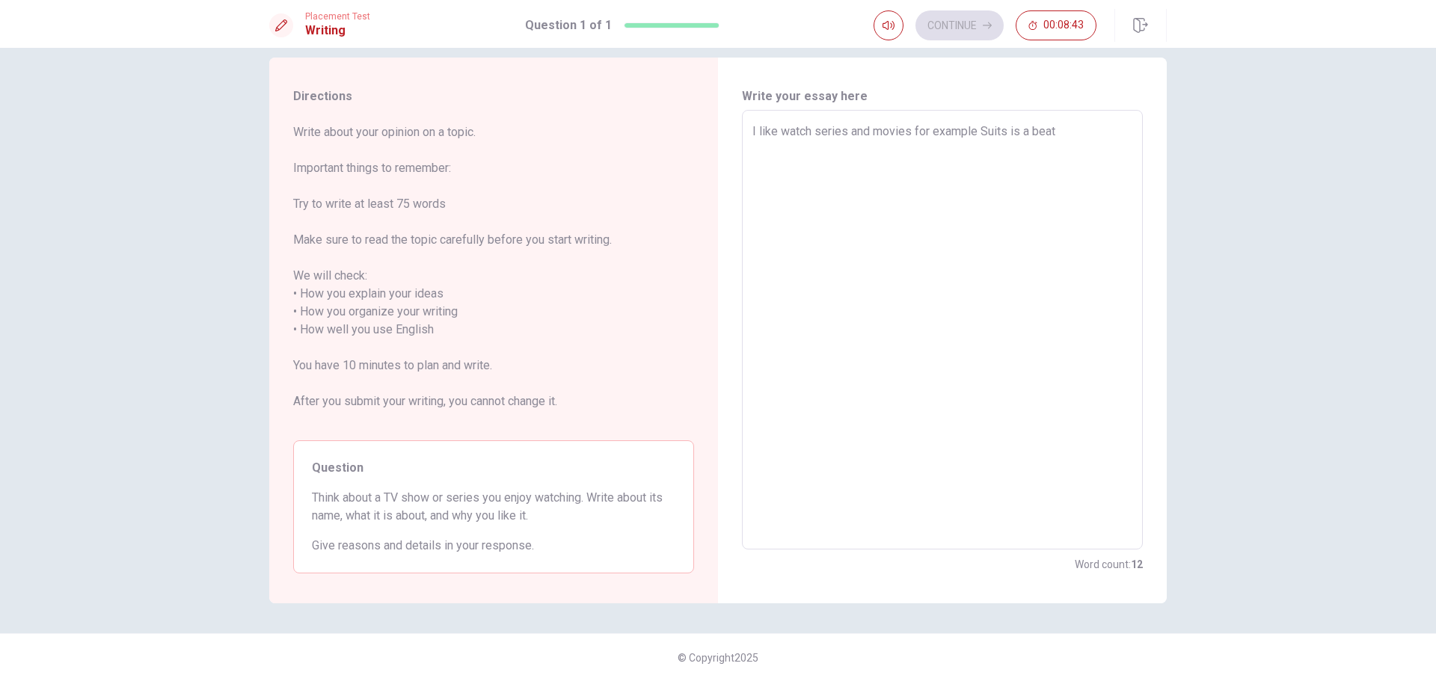
type textarea "I like watch series and movies for example Suits is a beatu"
type textarea "x"
type textarea "I like watch series and movies for example Suits is a beat"
type textarea "x"
type textarea "I like watch series and movies for example Suits is a bea"
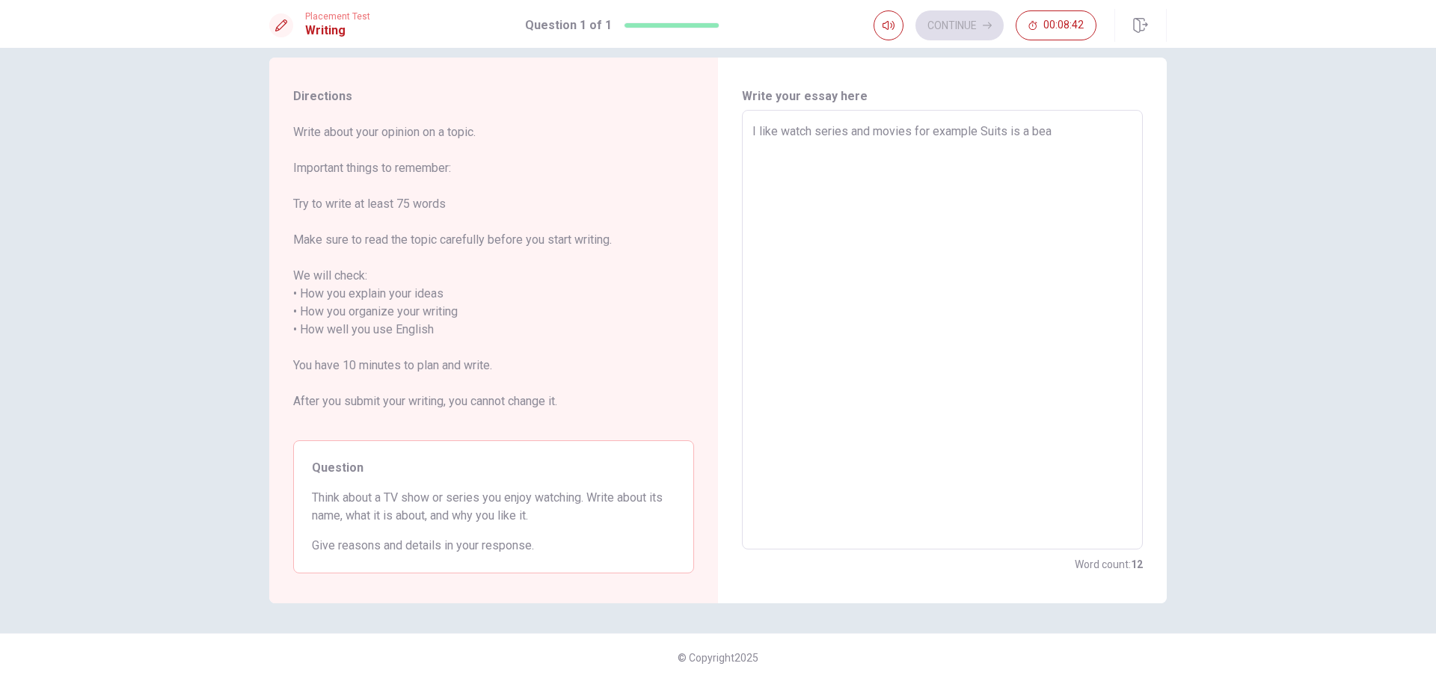
type textarea "x"
type textarea "I like watch series and movies for example Suits is a beau"
type textarea "x"
type textarea "I like watch series and movies for example Suits is a beaut"
type textarea "x"
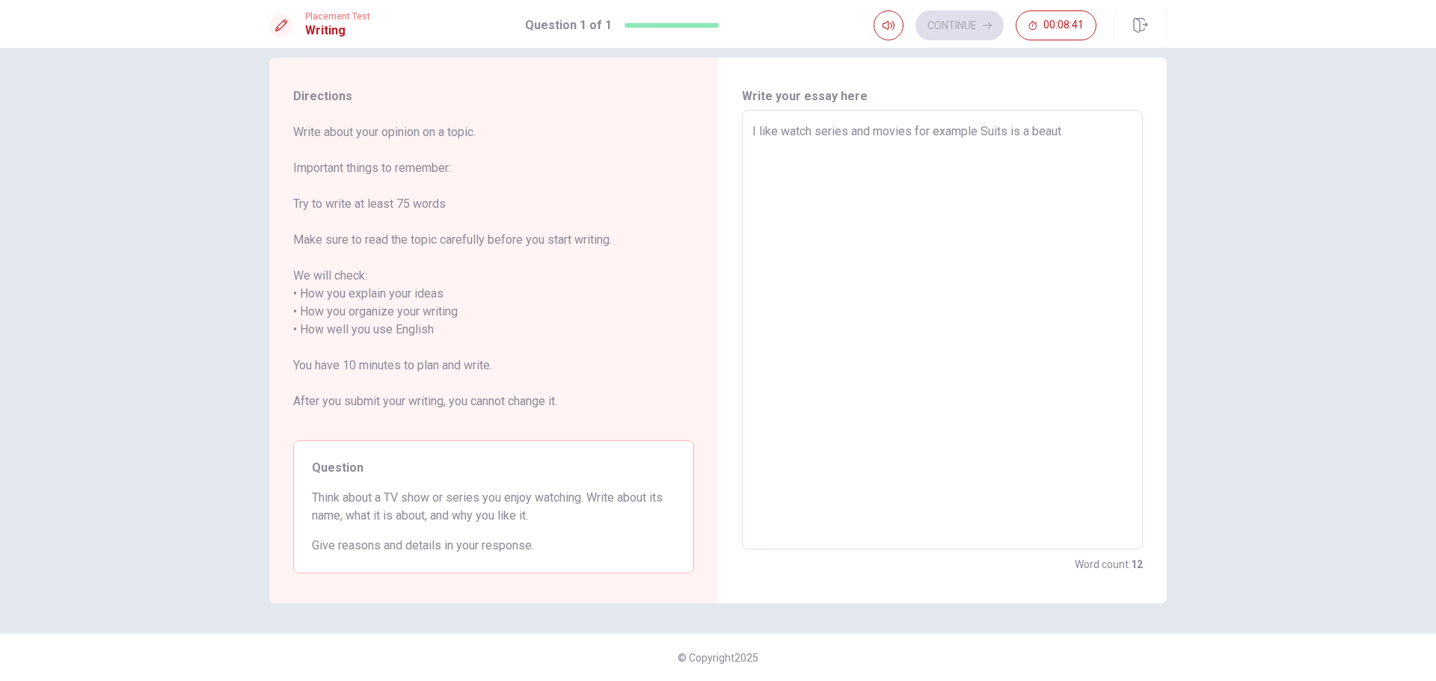
type textarea "I like watch series and movies for example Suits is a beauti"
type textarea "x"
type textarea "I like watch series and movies for example Suits is a beautif"
type textarea "x"
type textarea "I like watch series and movies for example Suits is a beautife"
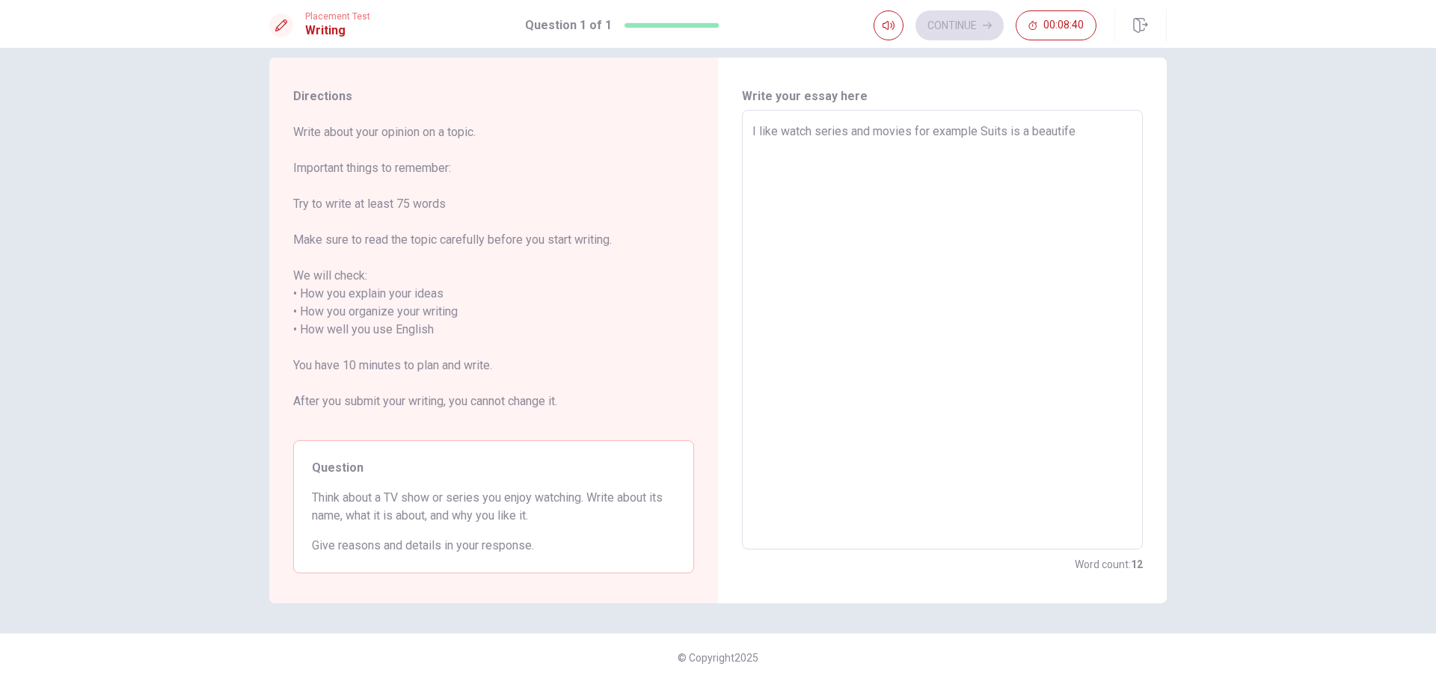
type textarea "x"
type textarea "I like watch series and movies for example Suits is a beautifeu"
type textarea "x"
type textarea "I like watch series and movies for example Suits is a beautife"
type textarea "x"
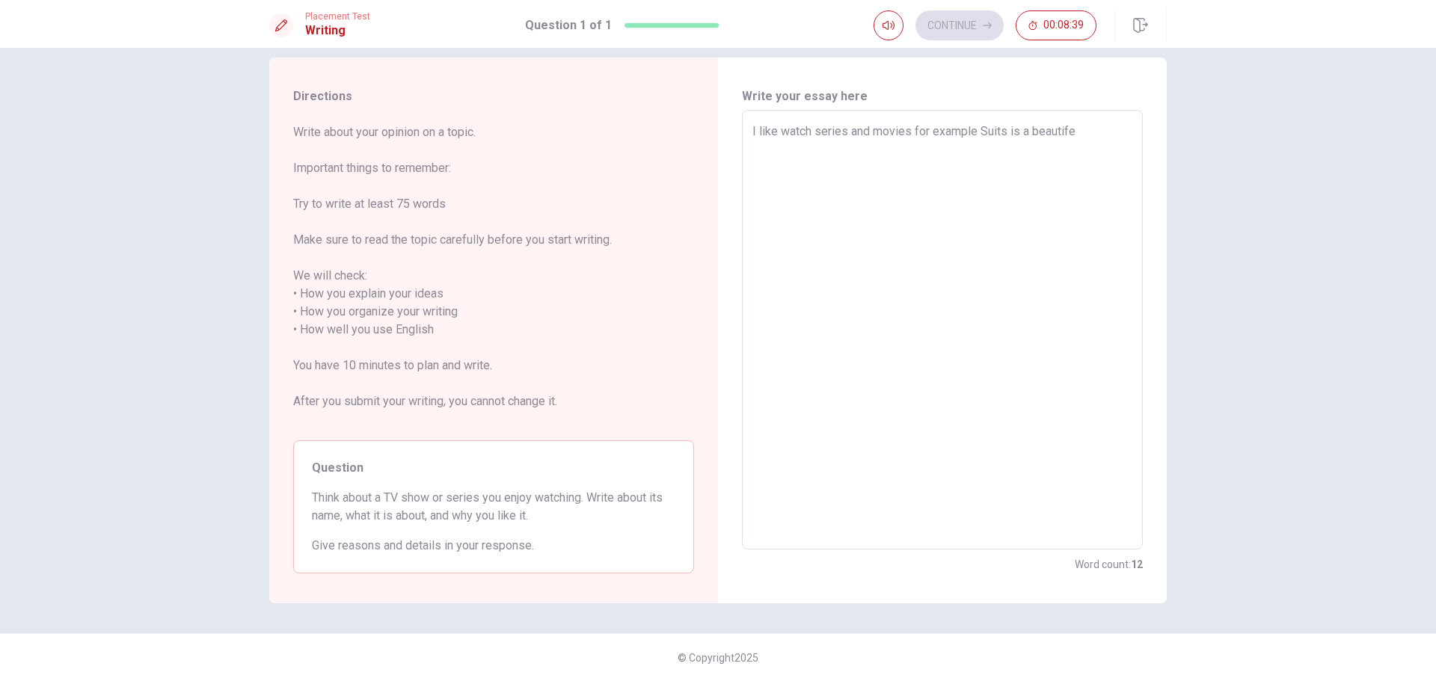
type textarea "I like watch series and movies for example Suits is a beautif"
type textarea "x"
type textarea "I like watch series and movies for example Suits is a beautifu"
type textarea "x"
type textarea "I like watch series and movies for example Suits is a beautifuk"
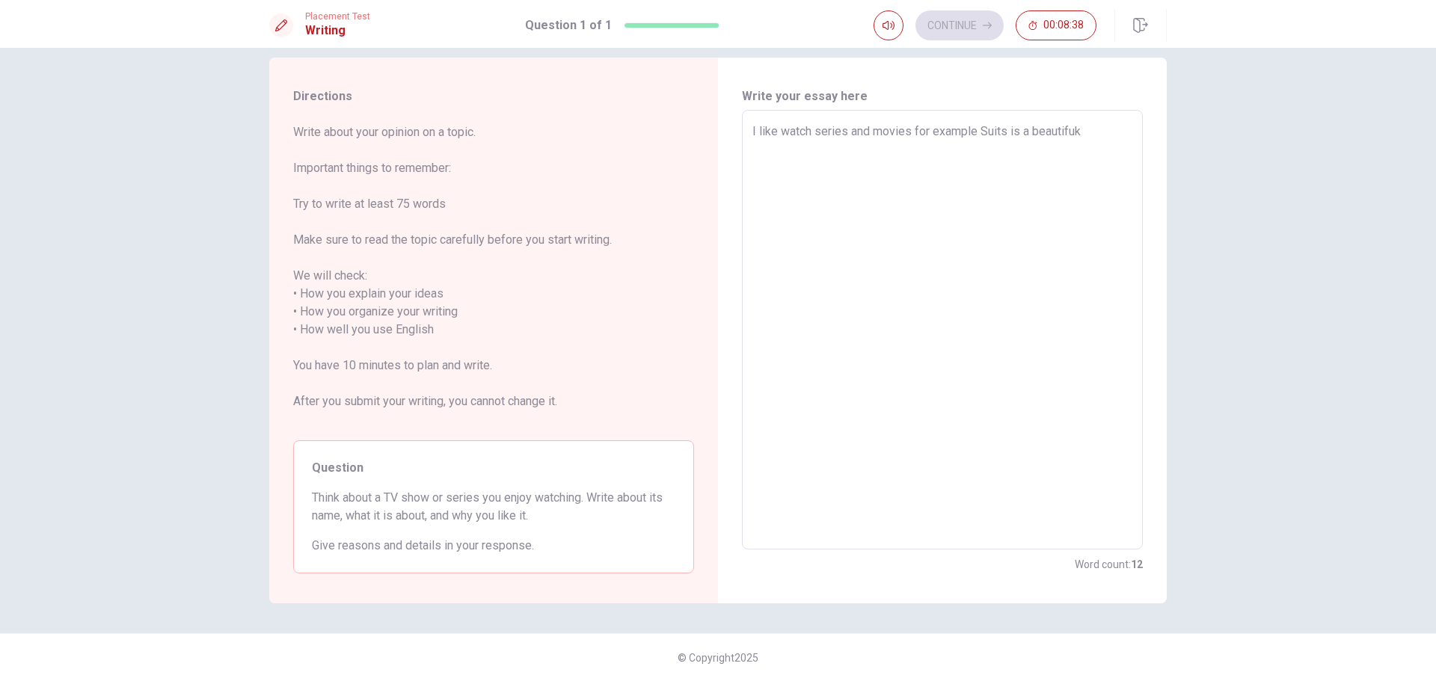
type textarea "x"
type textarea "I like watch series and movies for example Suits is a beautifuk"
type textarea "x"
type textarea "I like watch series and movies for example Suits is a beautifuk"
type textarea "x"
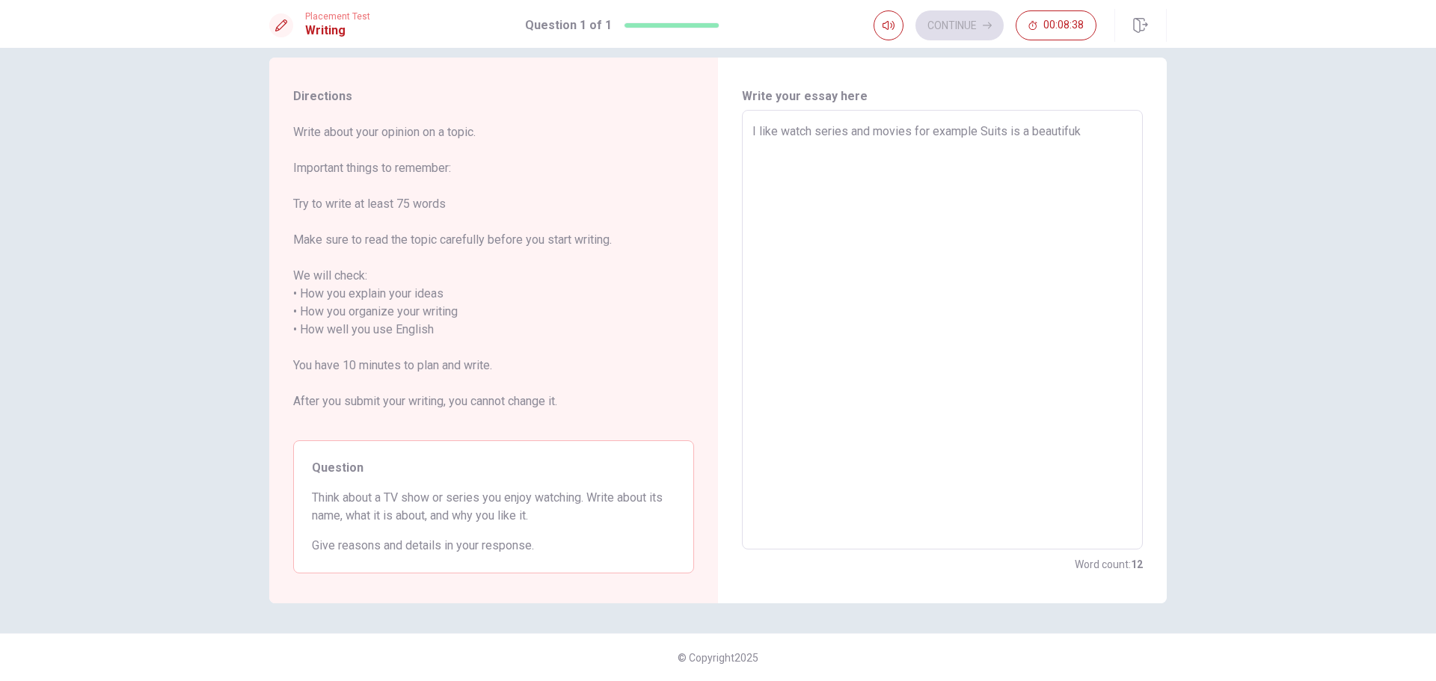
type textarea "I like watch series and movies for example Suits is a beautifu"
type textarea "x"
type textarea "I like watch series and movies for example Suits is a beautifuk"
type textarea "x"
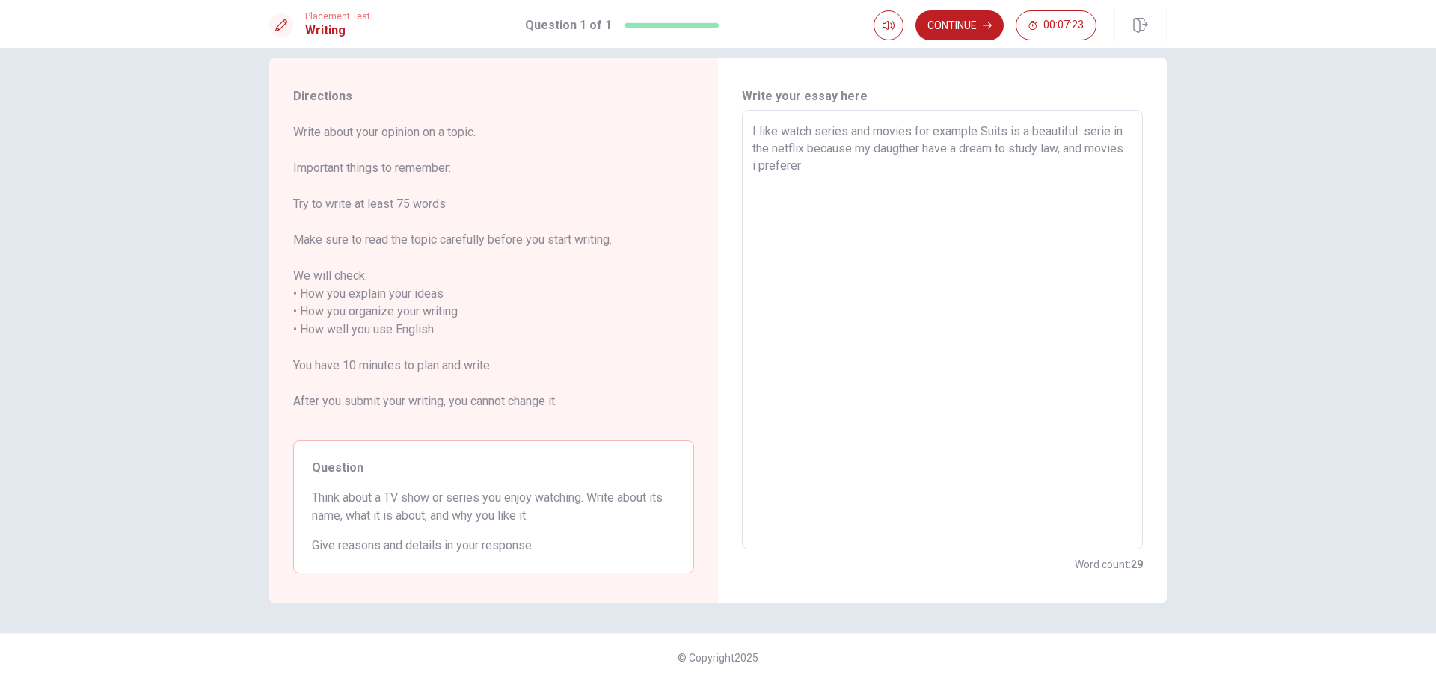
click at [792, 166] on textarea "I like watch series and movies for example Suits is a beautiful serie in the ne…" at bounding box center [942, 330] width 380 height 415
click at [892, 167] on textarea "I like watch series and movies for example Suits is a beautiful serie in the ne…" at bounding box center [942, 330] width 380 height 415
click at [775, 199] on textarea "I like watch series and movies for example Suits is a beautiful serie in the ne…" at bounding box center [942, 330] width 380 height 415
click at [964, 206] on textarea "I like watch series and movies for example Suits is a beautiful serie in the ne…" at bounding box center [942, 330] width 380 height 415
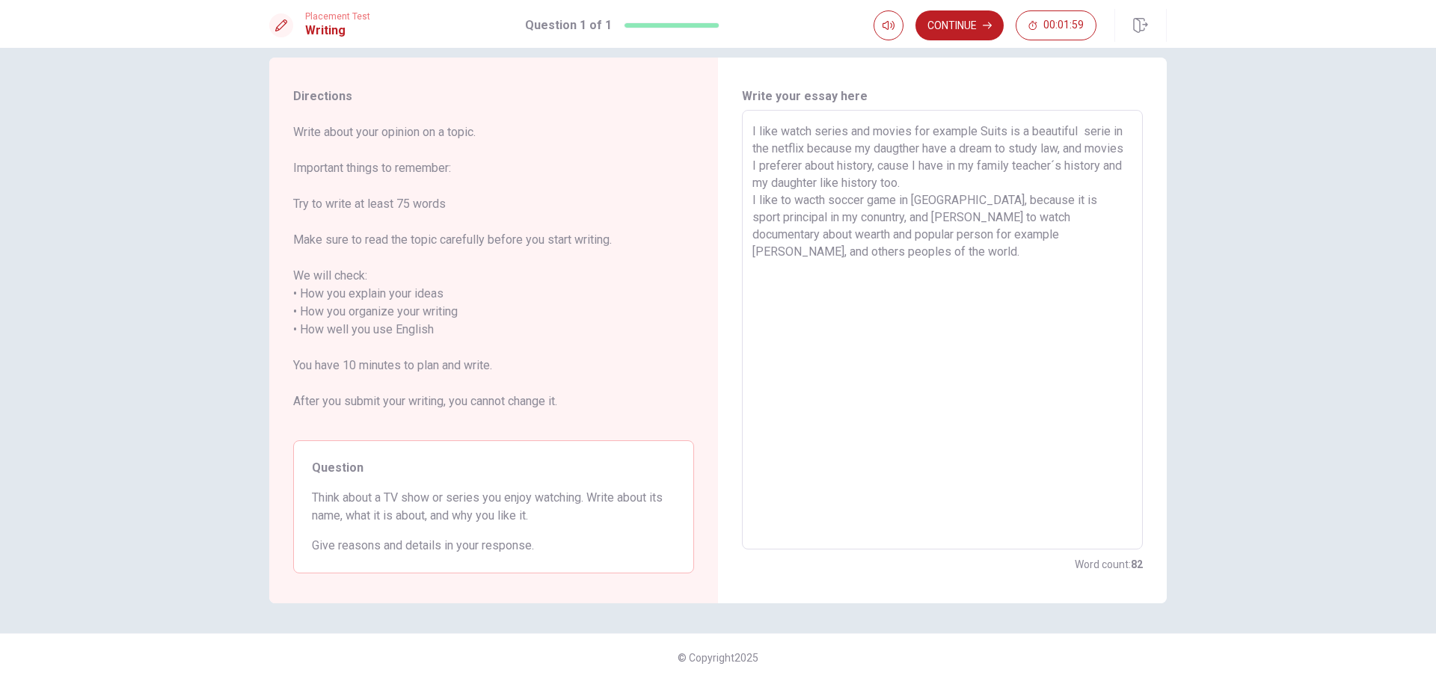
click at [1024, 492] on textarea "I like watch series and movies for example Suits is a beautiful serie in the ne…" at bounding box center [942, 330] width 380 height 415
click at [975, 33] on button "Continue" at bounding box center [959, 25] width 88 height 30
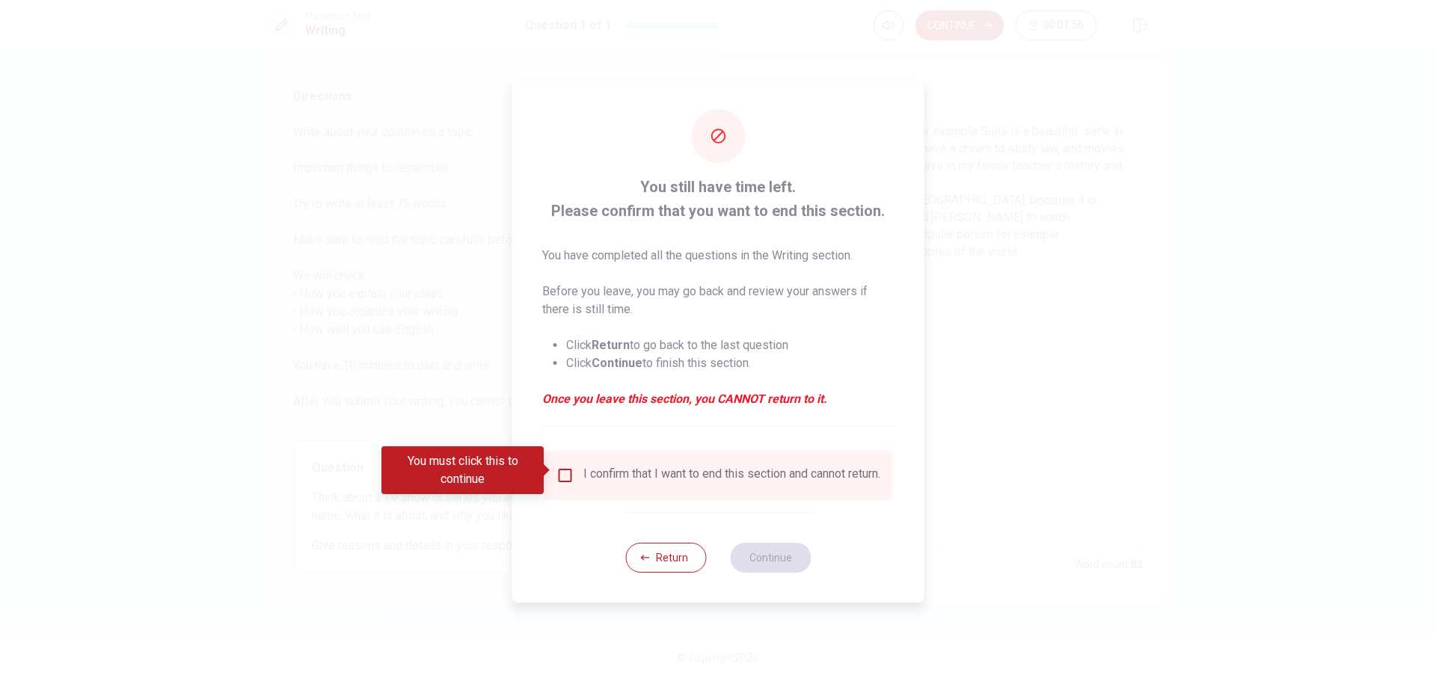
click at [570, 475] on input "You must click this to continue" at bounding box center [565, 476] width 18 height 18
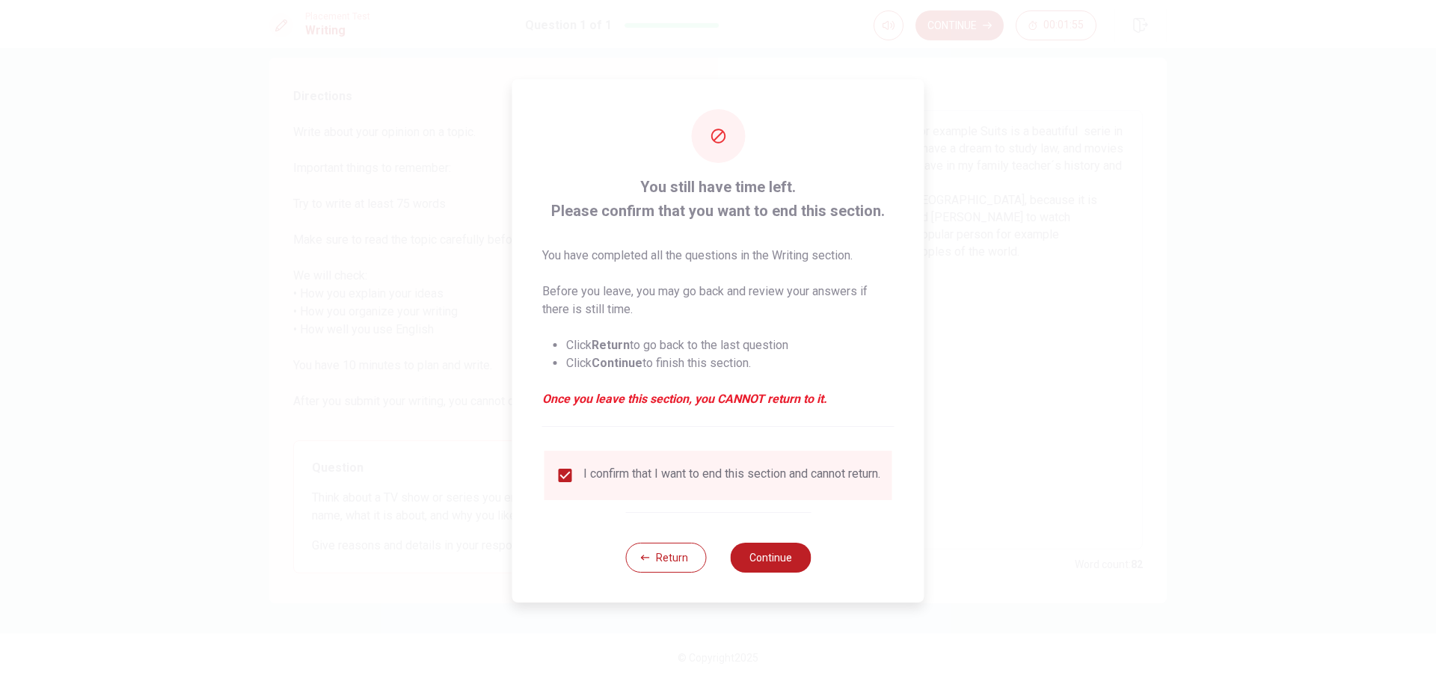
click at [769, 580] on div "Return Continue" at bounding box center [717, 557] width 185 height 90
click at [772, 564] on button "Continue" at bounding box center [770, 558] width 81 height 30
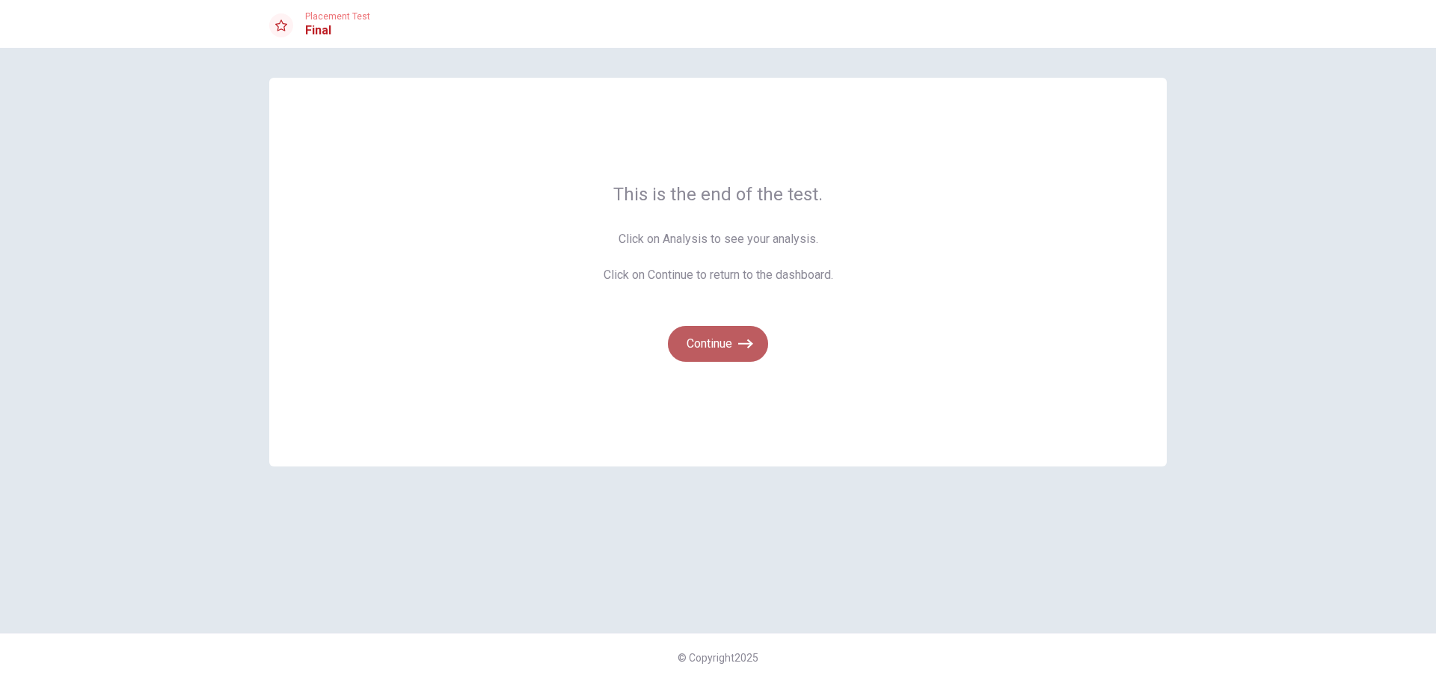
click at [724, 345] on button "Continue" at bounding box center [718, 344] width 100 height 36
